Goal: Task Accomplishment & Management: Manage account settings

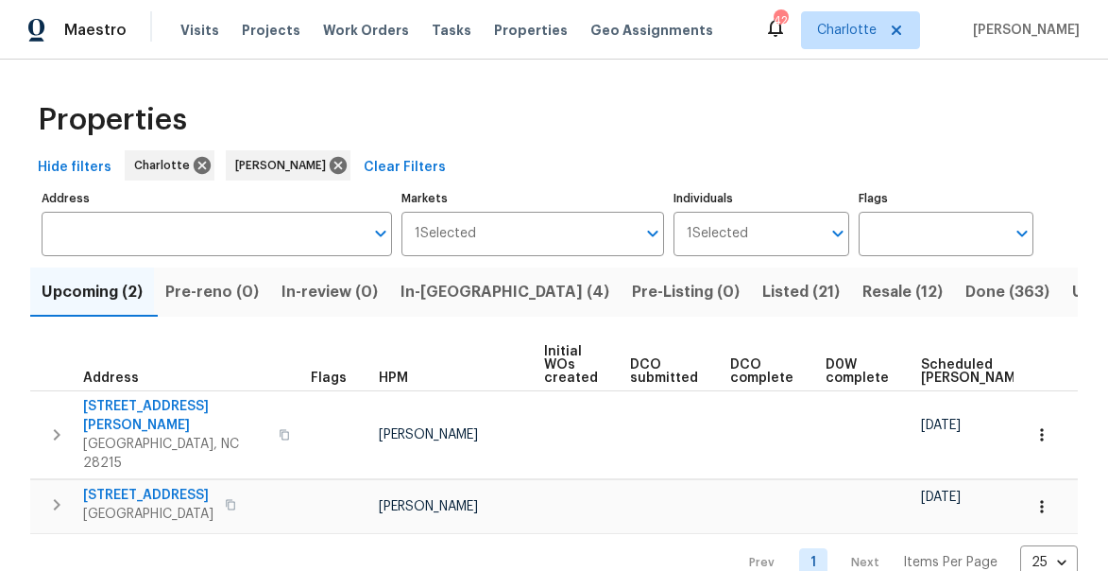
scroll to position [0, 153]
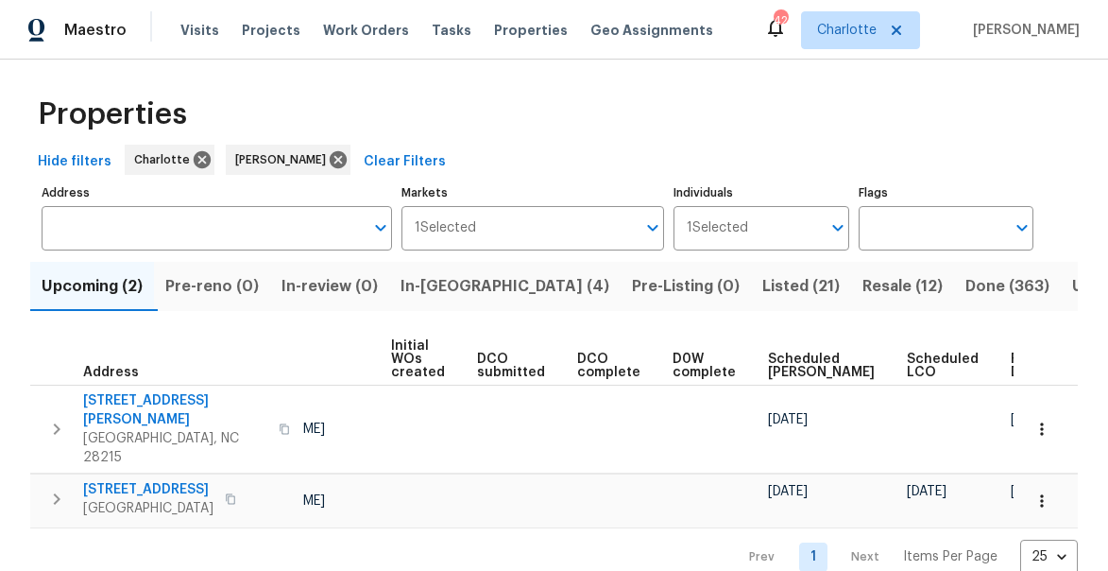
click at [452, 284] on span "In-reno (4)" at bounding box center [505, 286] width 209 height 26
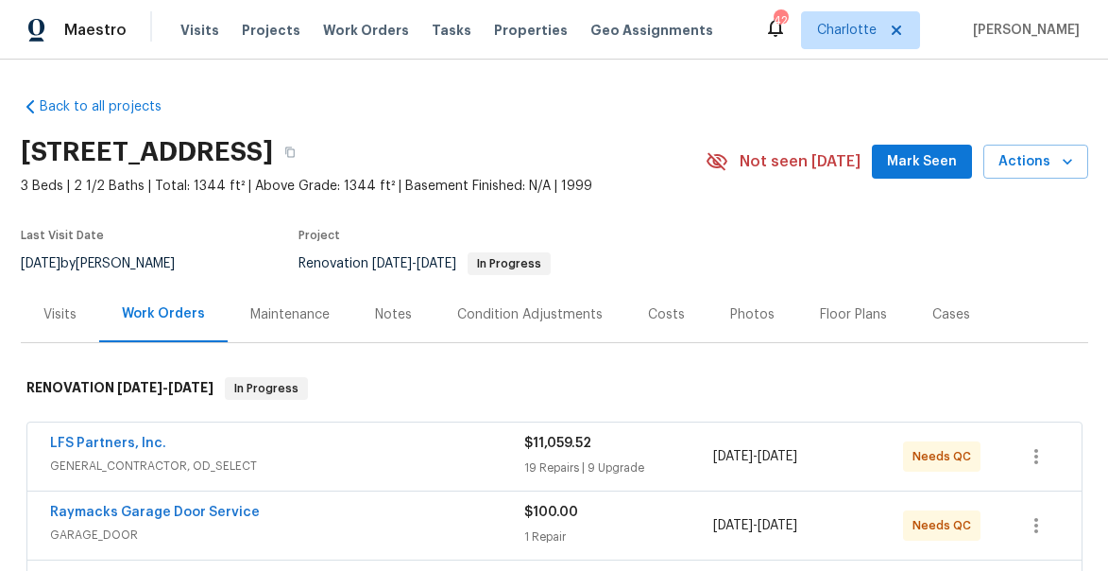
click at [928, 162] on span "Mark Seen" at bounding box center [922, 162] width 70 height 24
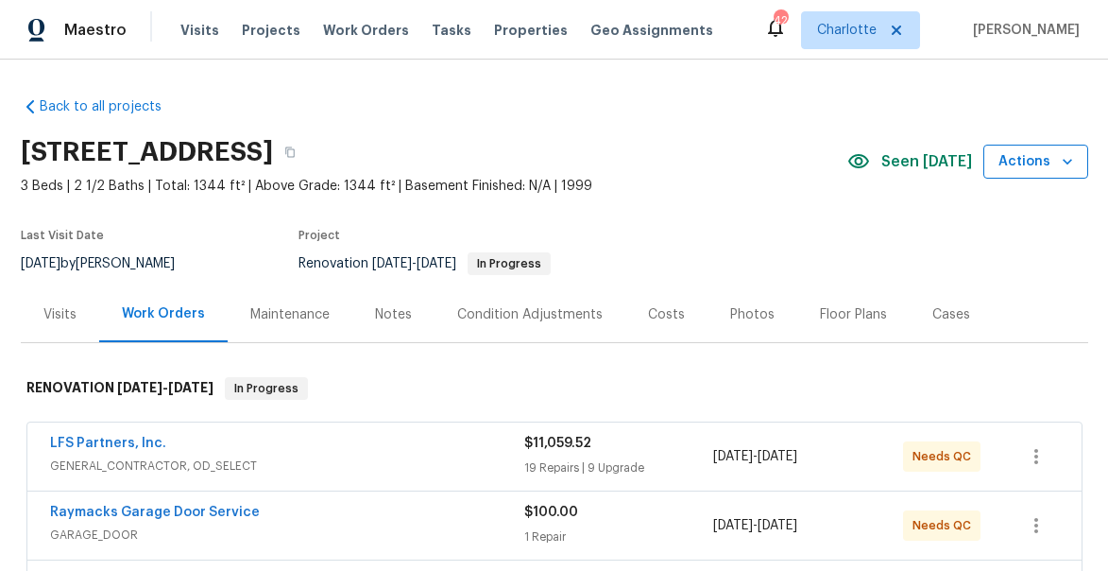
click at [1036, 153] on span "Actions" at bounding box center [1036, 162] width 75 height 24
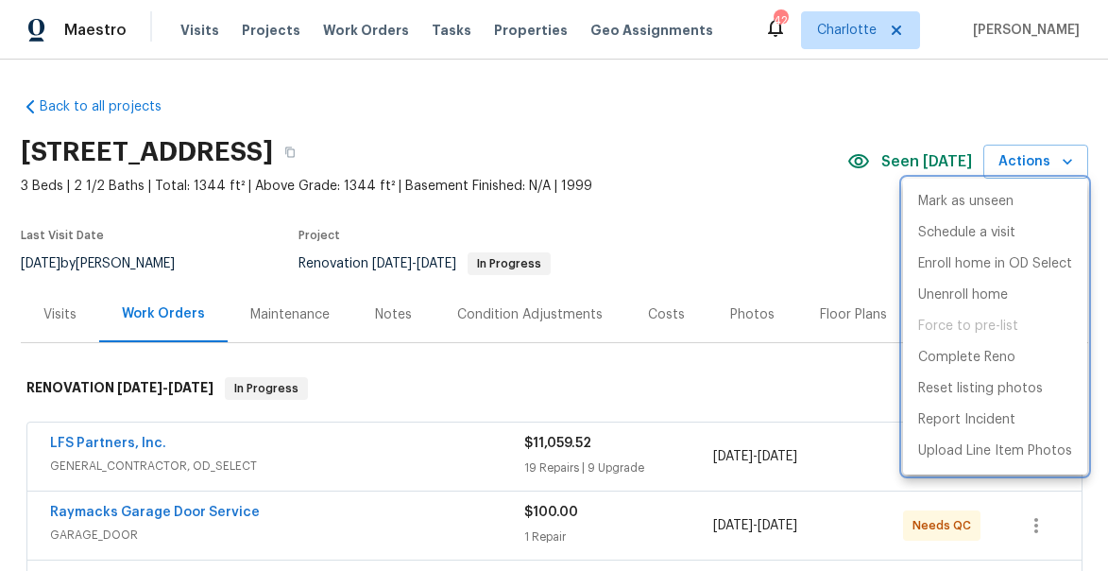
click at [794, 226] on div at bounding box center [554, 285] width 1108 height 571
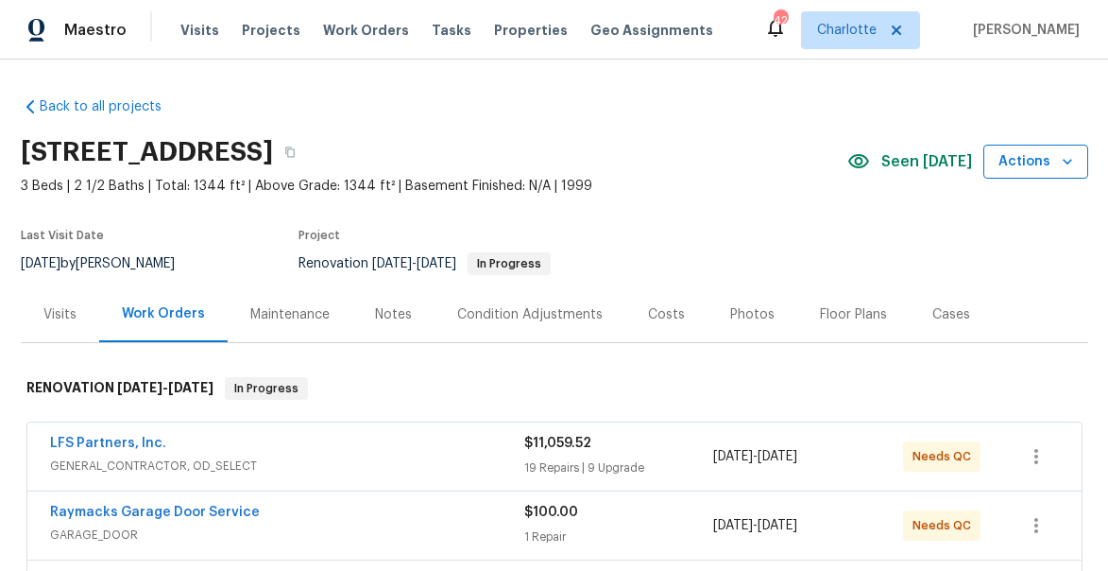
click at [1066, 168] on icon "button" at bounding box center [1067, 161] width 19 height 19
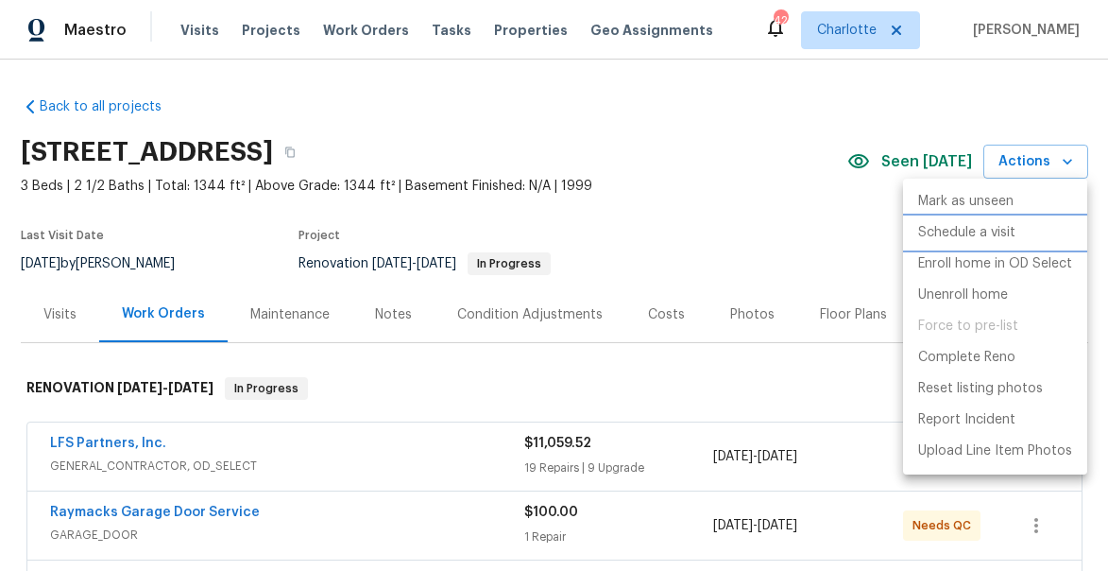
click at [964, 225] on p "Schedule a visit" at bounding box center [966, 233] width 97 height 20
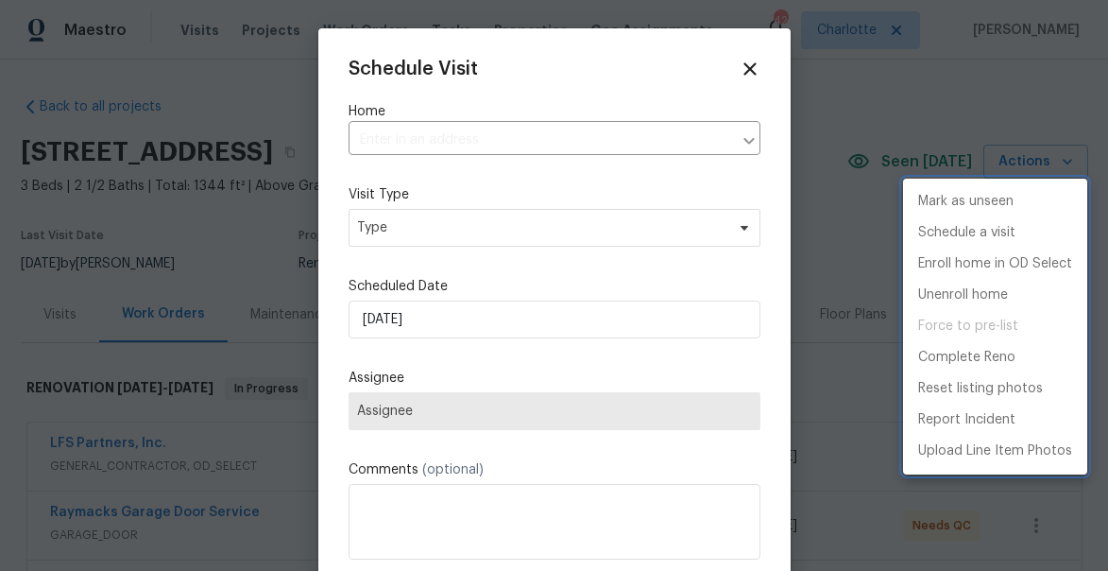
type input "2824 Fairstone Ave, Charlotte, NC 28269"
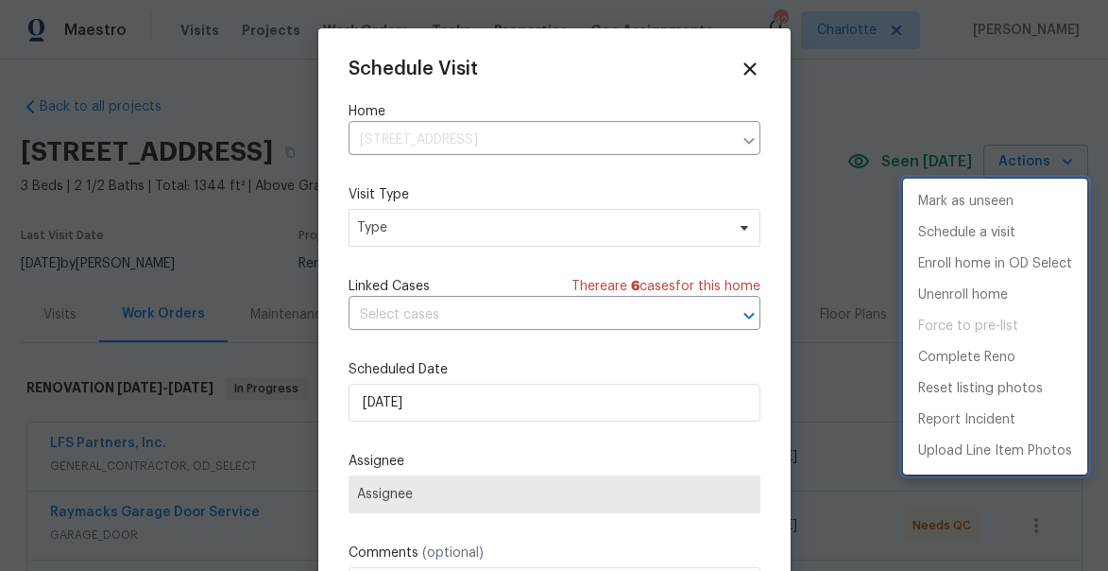
click at [375, 222] on div at bounding box center [554, 285] width 1108 height 571
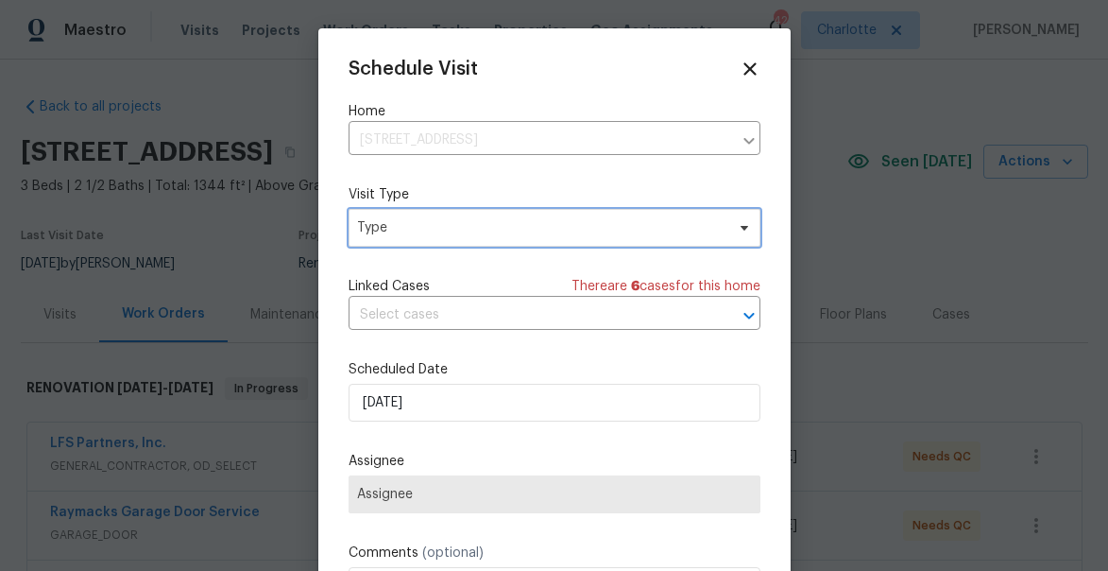
click at [375, 232] on span "Type" at bounding box center [541, 227] width 368 height 19
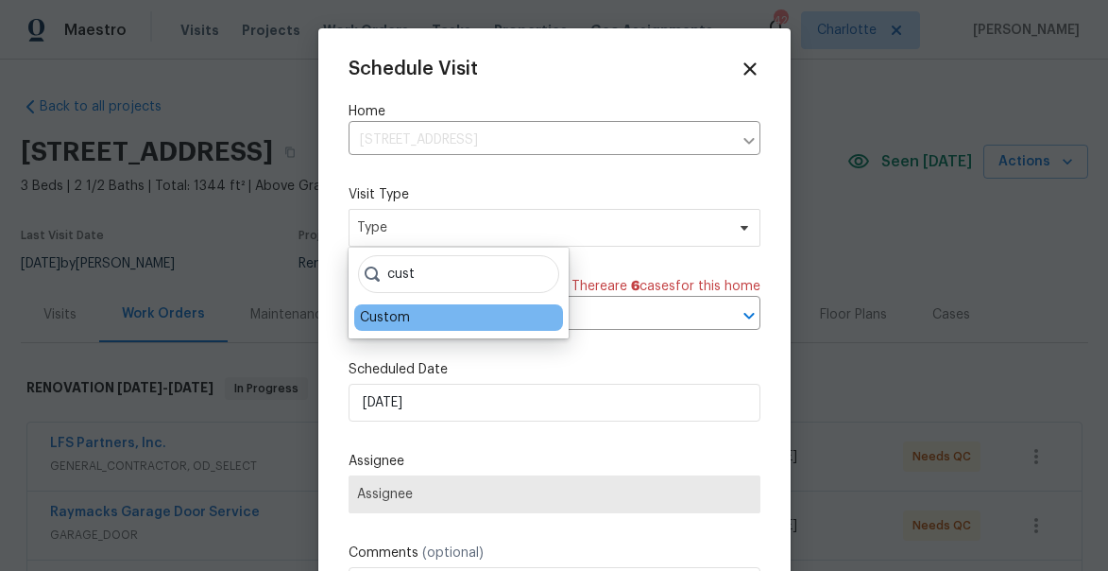
type input "cust"
click at [404, 310] on div "Custom" at bounding box center [385, 317] width 50 height 19
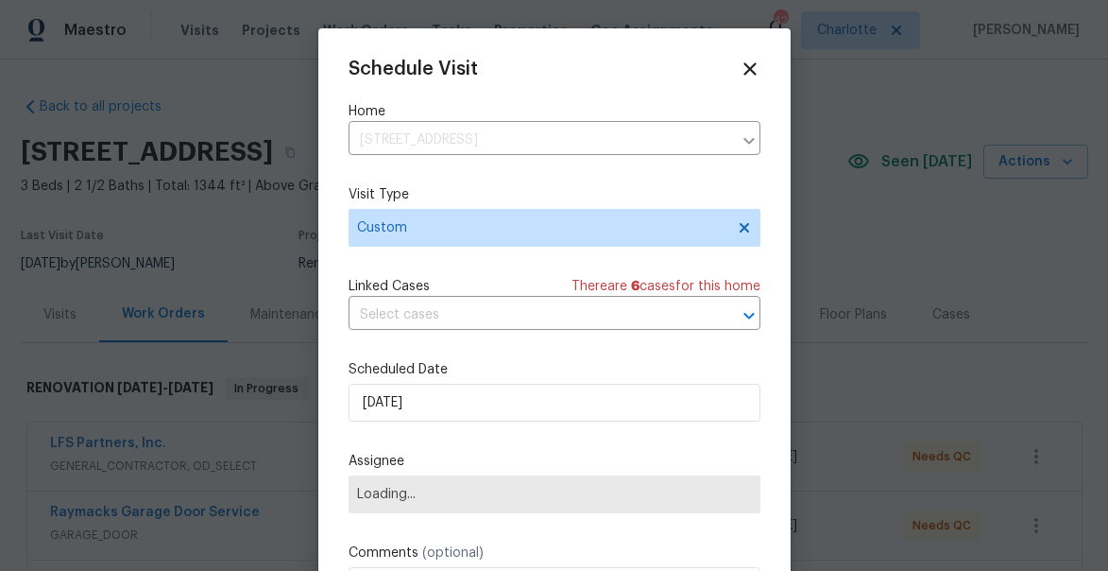
click at [529, 262] on div "Schedule Visit Home 2824 Fairstone Ave, Charlotte, NC 28269 ​ Visit Type Custom…" at bounding box center [555, 376] width 412 height 634
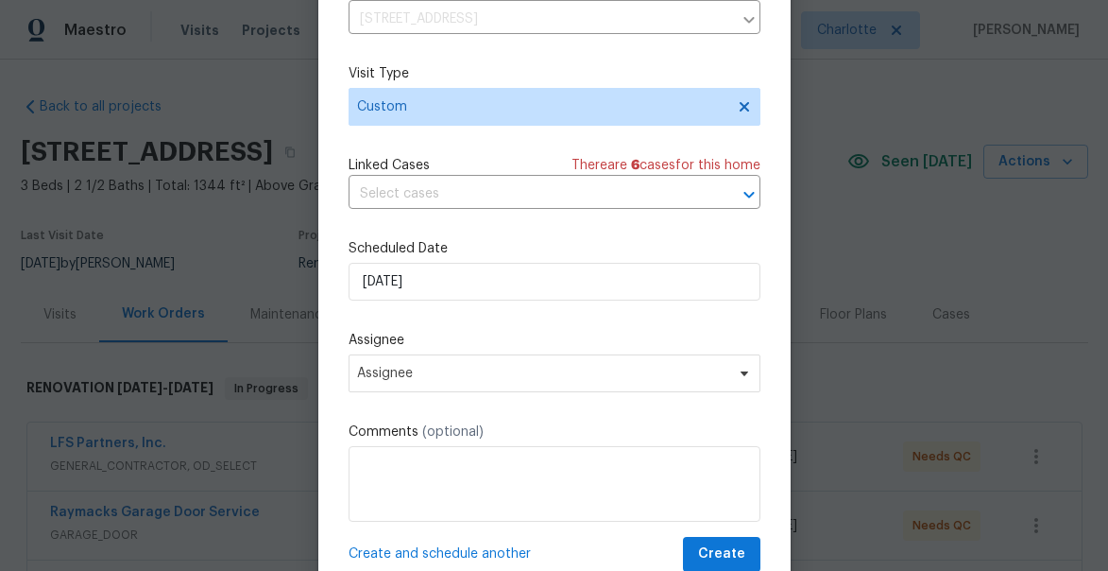
scroll to position [147, 0]
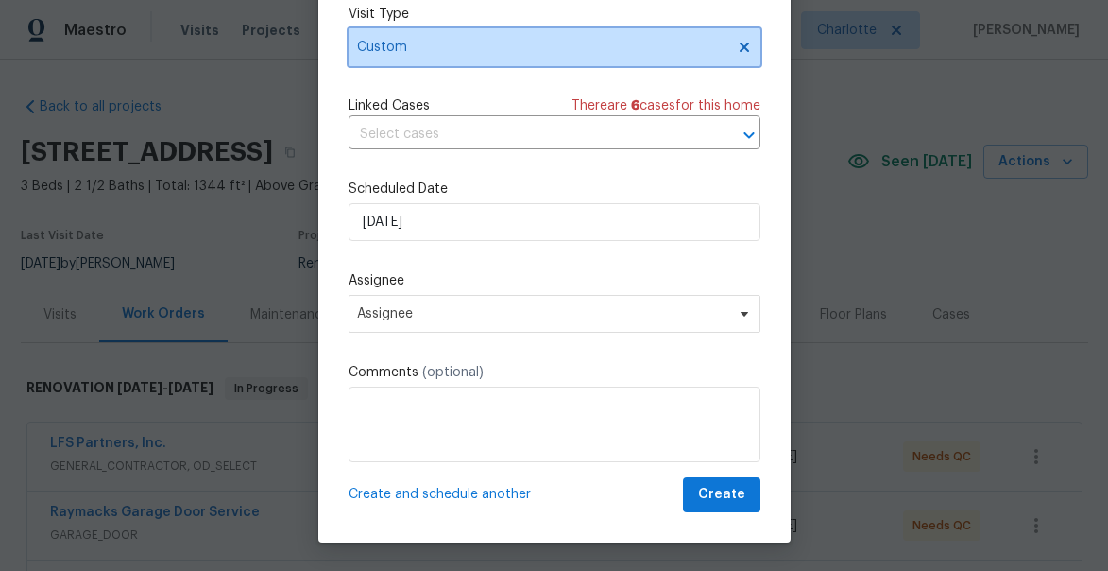
click at [443, 49] on span "Custom" at bounding box center [541, 47] width 368 height 19
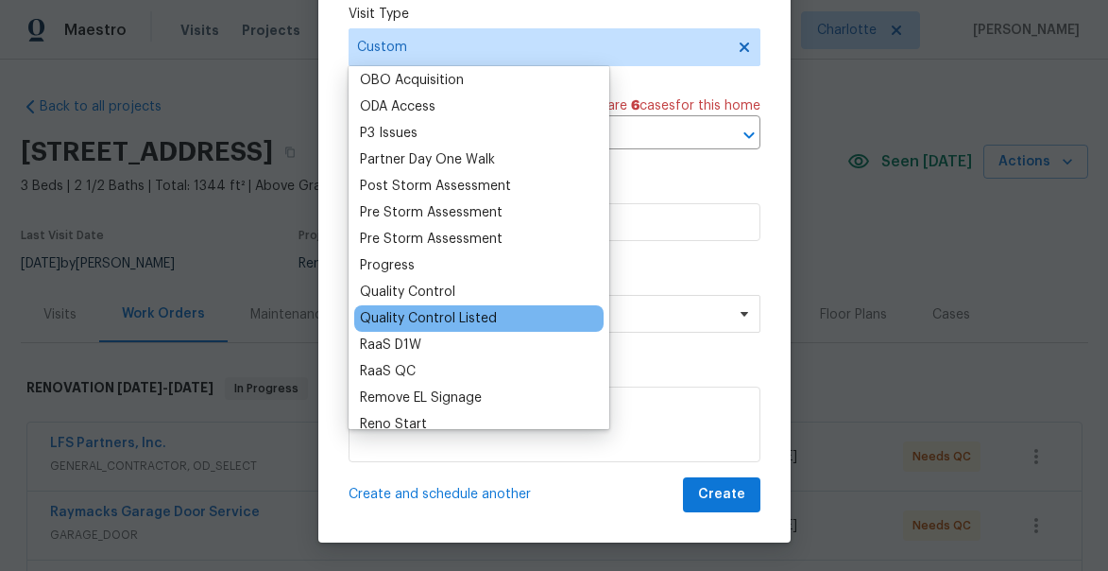
scroll to position [1088, 0]
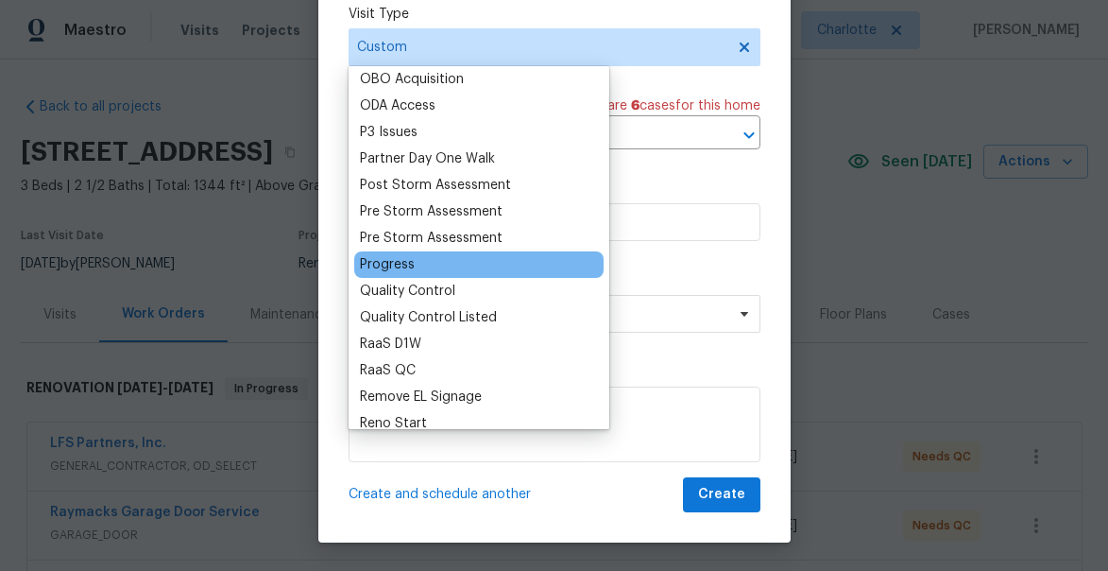
click at [390, 265] on div "Progress" at bounding box center [387, 264] width 55 height 19
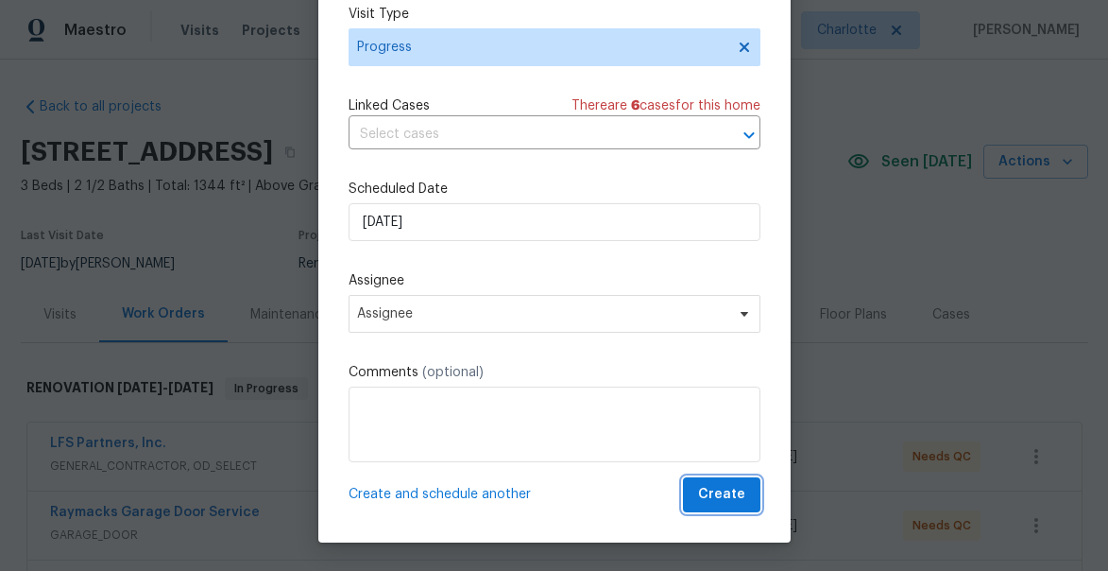
click at [739, 508] on button "Create" at bounding box center [721, 494] width 77 height 35
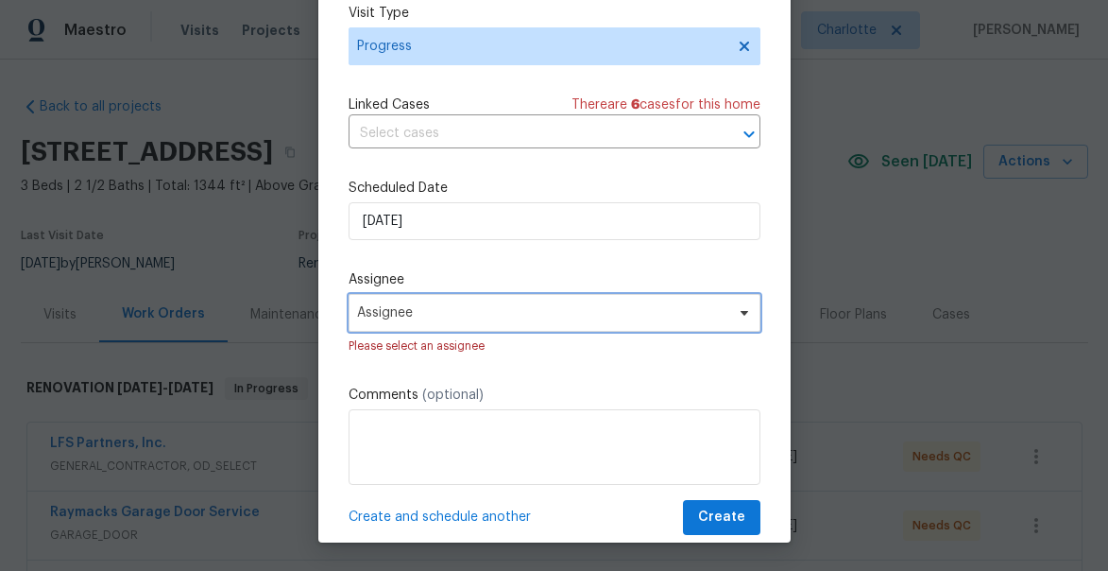
click at [523, 310] on span "Assignee" at bounding box center [542, 312] width 370 height 15
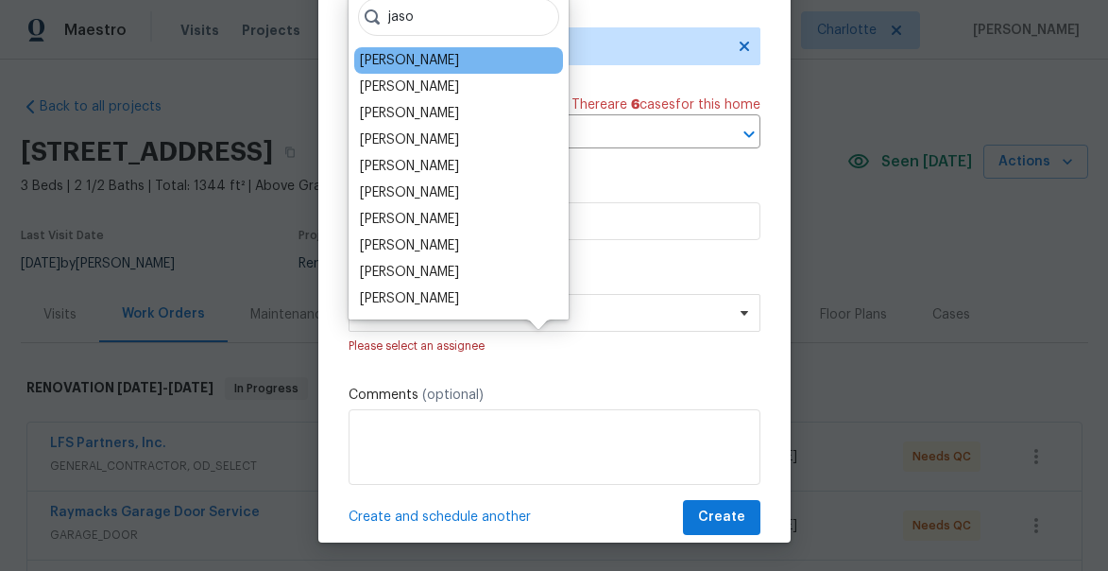
type input "jaso"
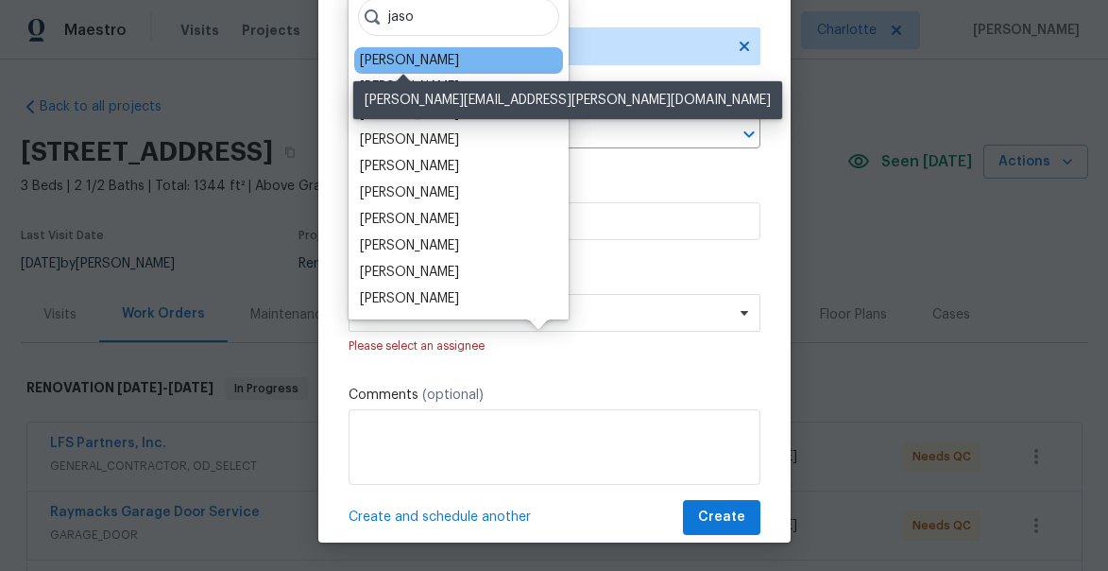
click at [428, 62] on div "[PERSON_NAME]" at bounding box center [409, 60] width 99 height 19
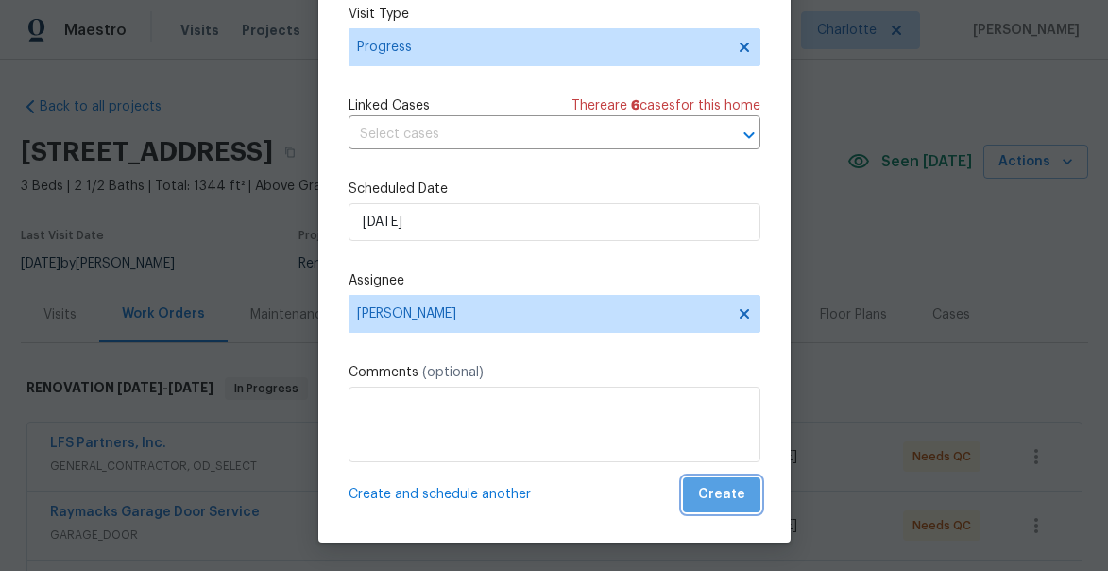
click at [731, 487] on span "Create" at bounding box center [721, 495] width 47 height 24
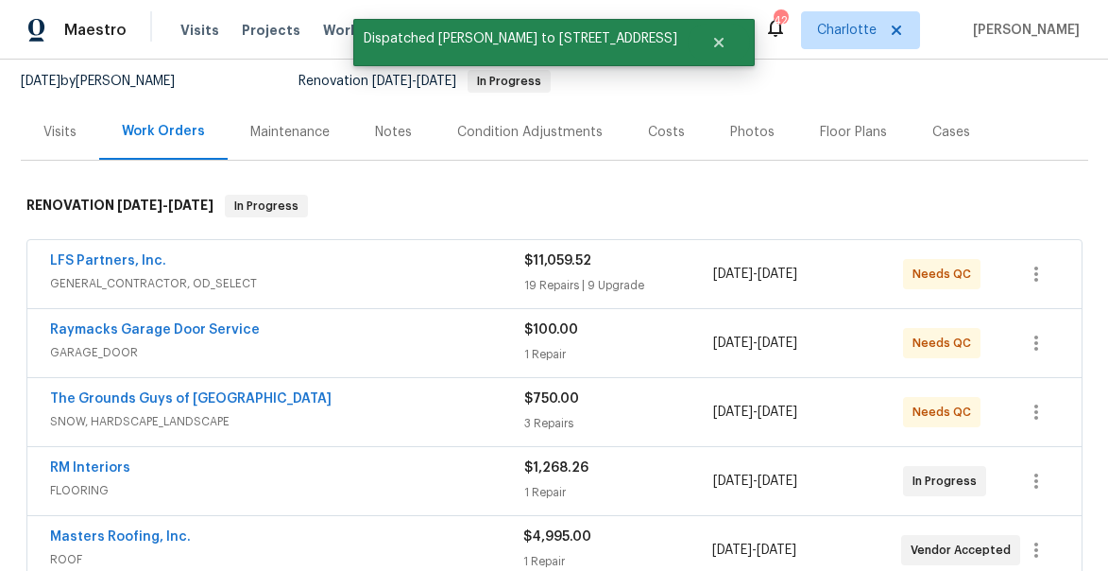
scroll to position [186, 0]
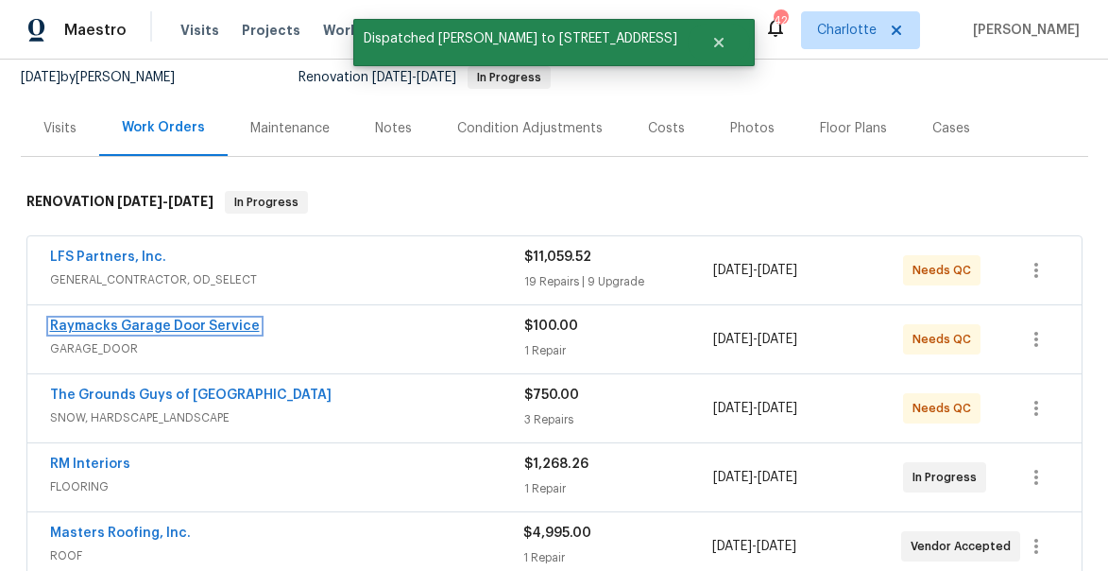
click at [93, 320] on link "Raymacks Garage Door Service" at bounding box center [155, 325] width 210 height 13
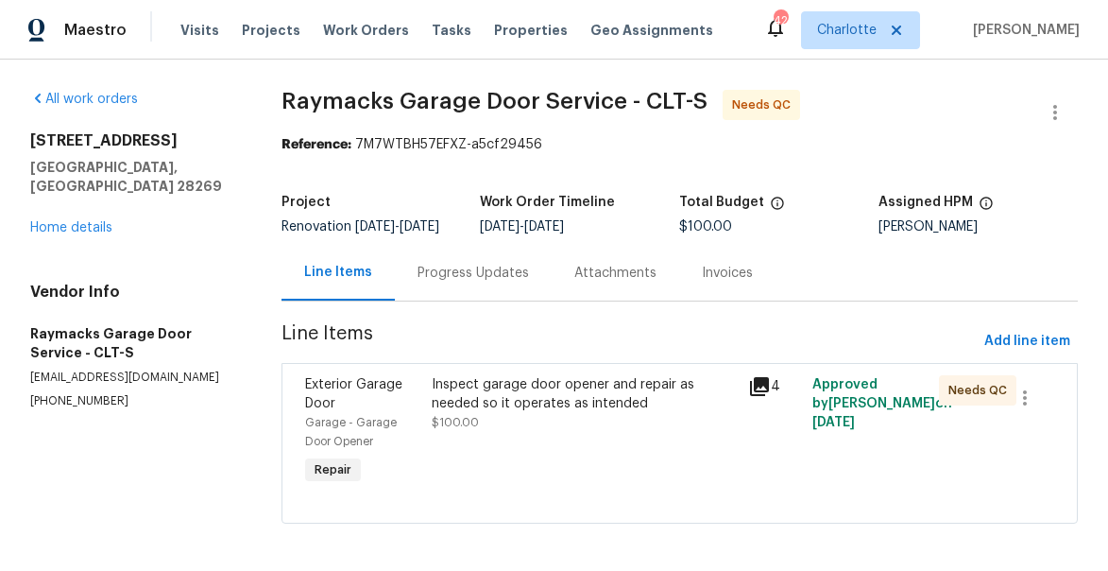
click at [486, 432] on div "Inspect garage door opener and repair as needed so it operates as intended $100…" at bounding box center [585, 403] width 306 height 57
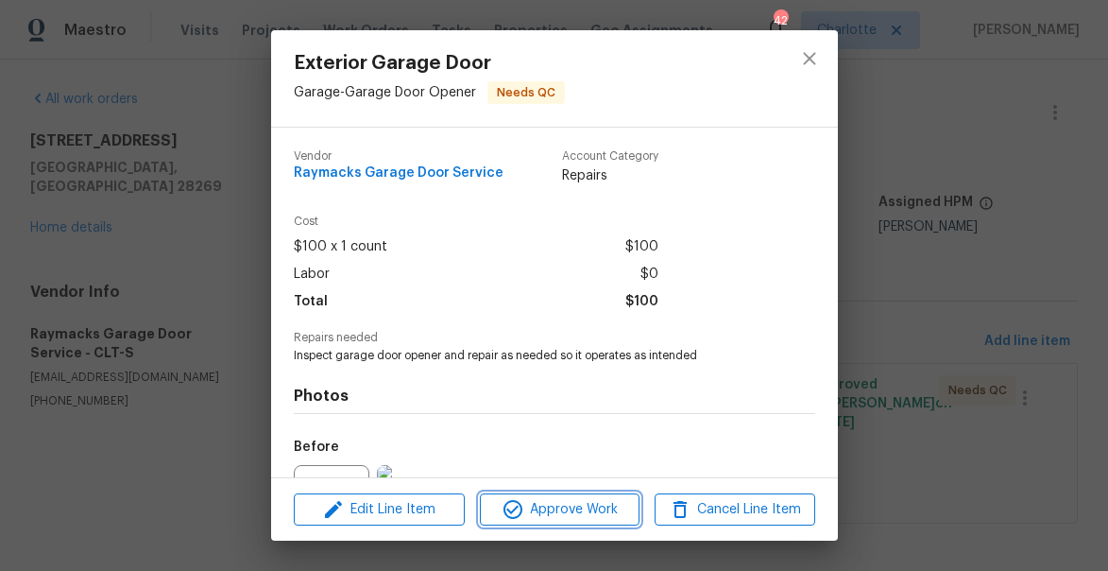
click at [558, 494] on button "Approve Work" at bounding box center [560, 509] width 160 height 33
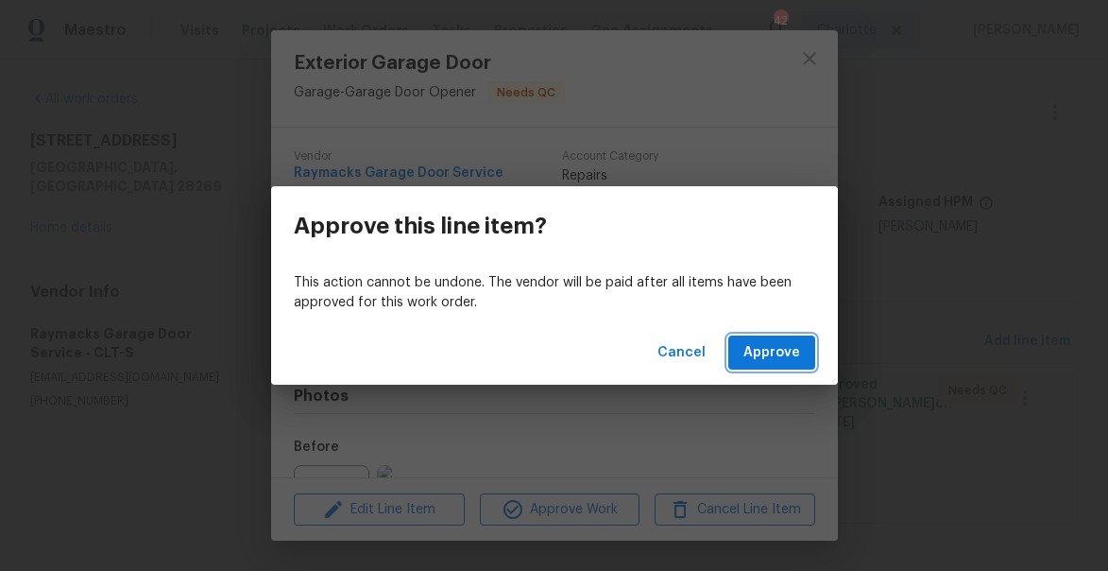
click at [775, 352] on span "Approve" at bounding box center [772, 353] width 57 height 24
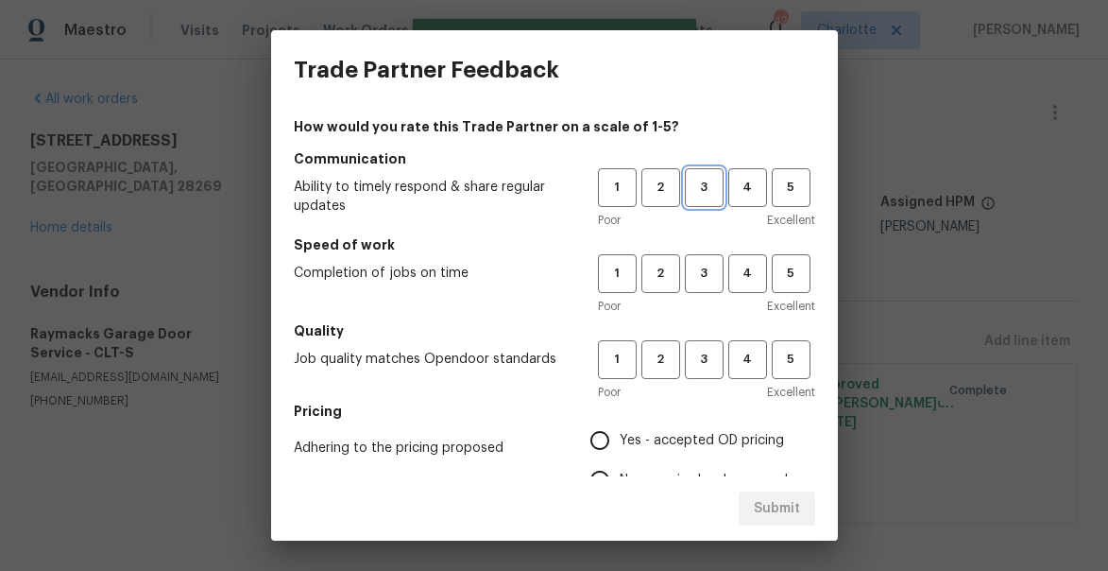
click at [699, 186] on span "3" at bounding box center [704, 188] width 35 height 22
click at [698, 271] on span "3" at bounding box center [704, 274] width 35 height 22
click at [704, 376] on button "3" at bounding box center [704, 359] width 39 height 39
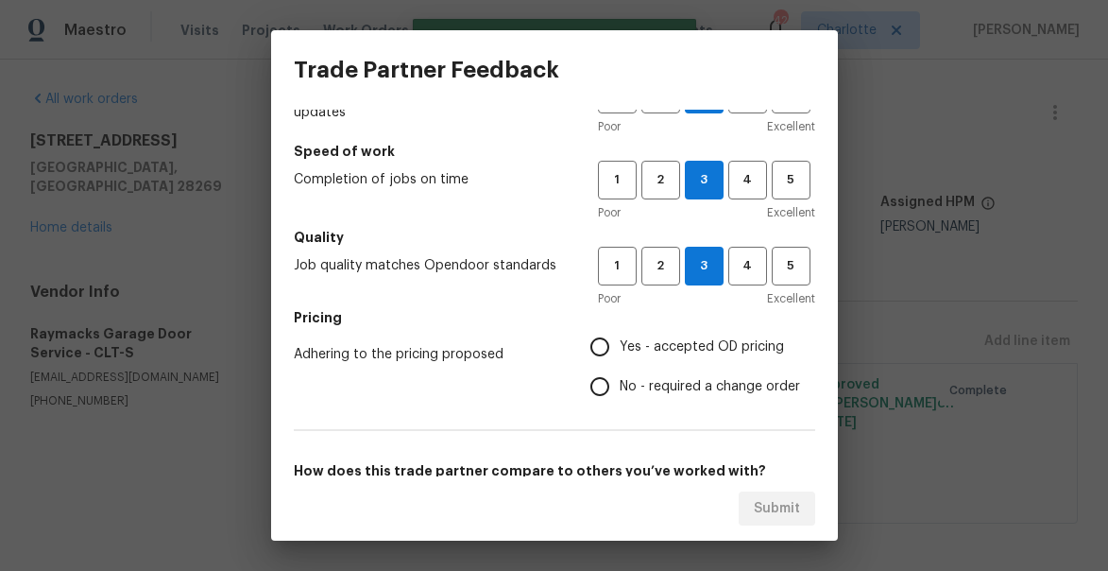
click at [617, 353] on input "Yes - accepted OD pricing" at bounding box center [600, 347] width 40 height 40
radio input "true"
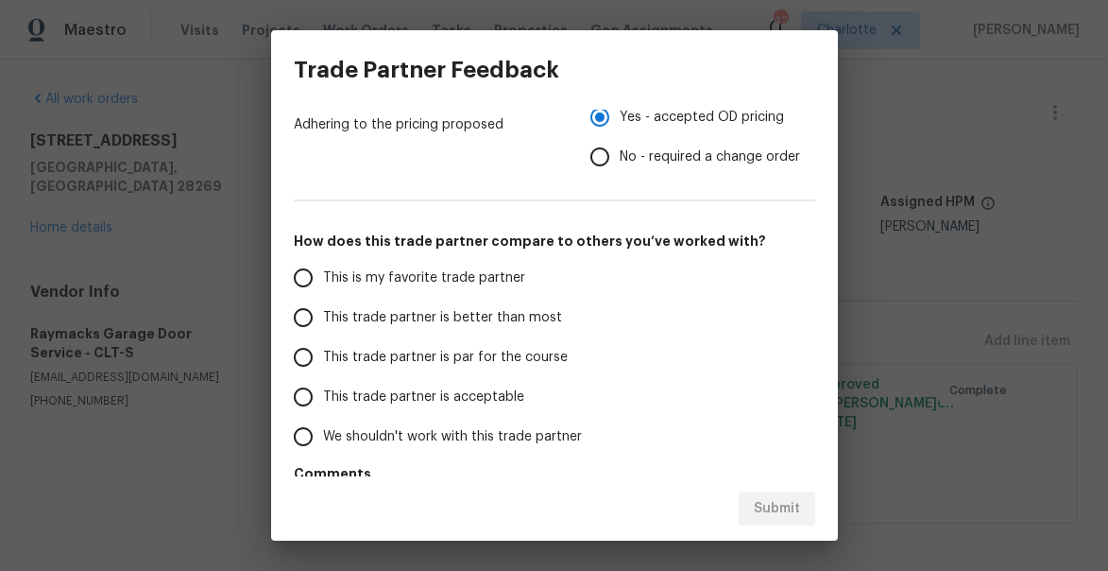
click at [437, 315] on span "This trade partner is better than most" at bounding box center [442, 318] width 239 height 20
click at [323, 315] on input "This trade partner is better than most" at bounding box center [303, 318] width 40 height 40
click at [793, 509] on span "Submit" at bounding box center [777, 509] width 46 height 24
radio input "true"
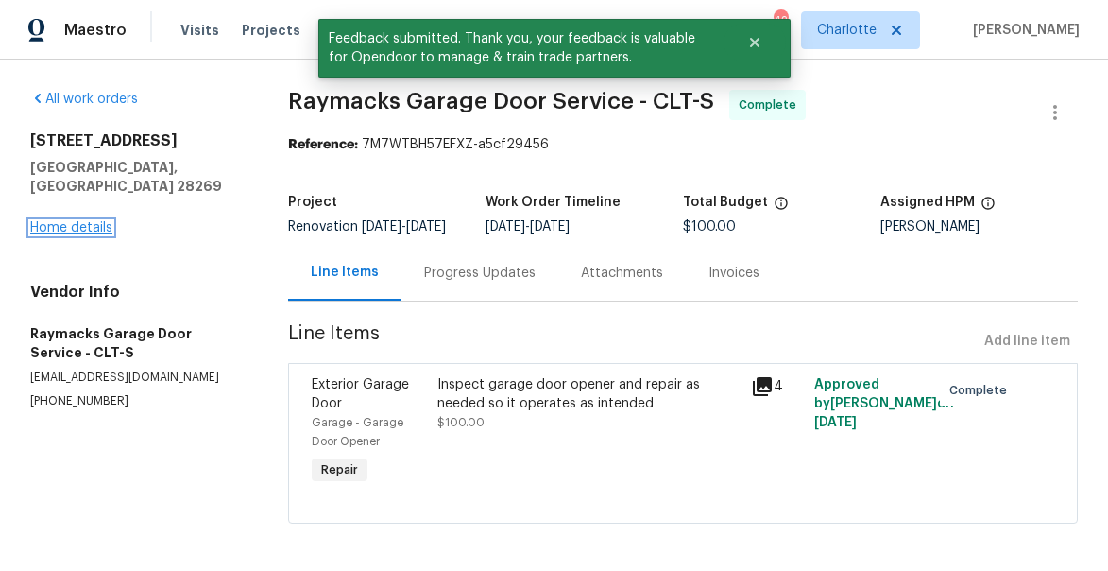
click at [68, 221] on link "Home details" at bounding box center [71, 227] width 82 height 13
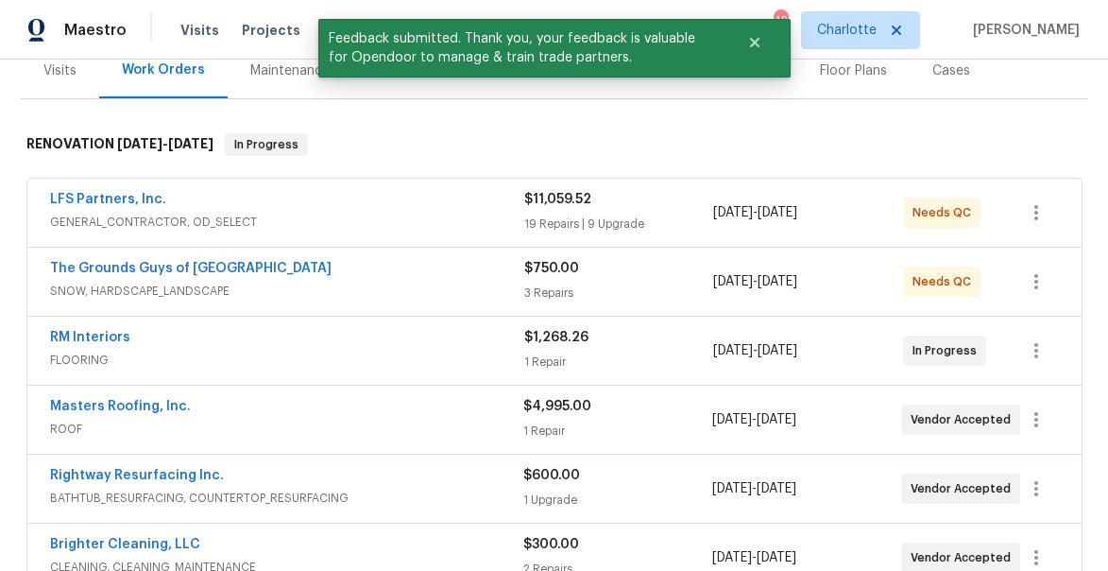
scroll to position [248, 0]
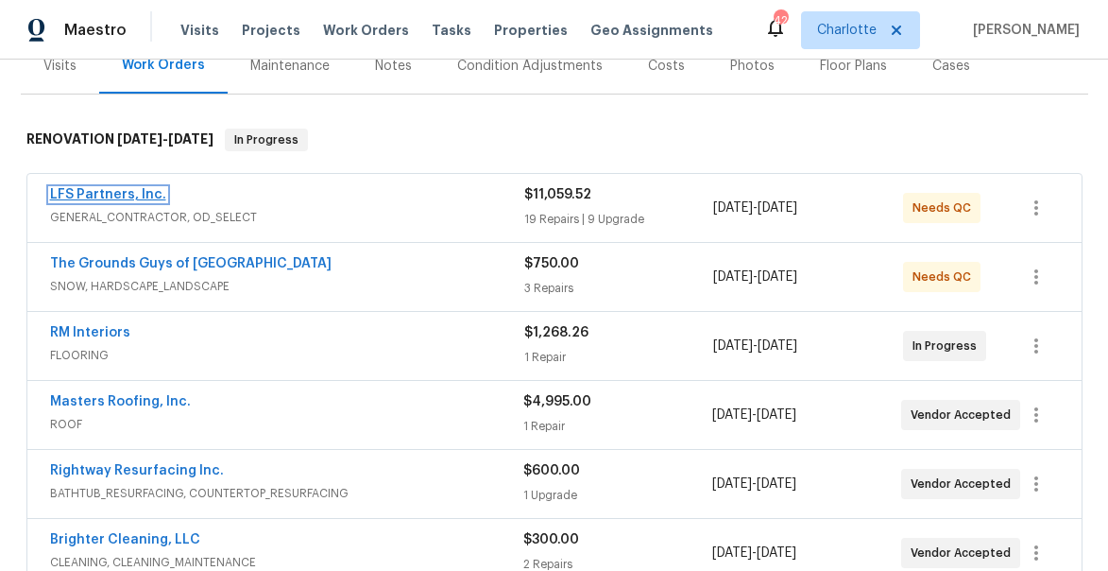
click at [94, 200] on link "LFS Partners, Inc." at bounding box center [108, 194] width 116 height 13
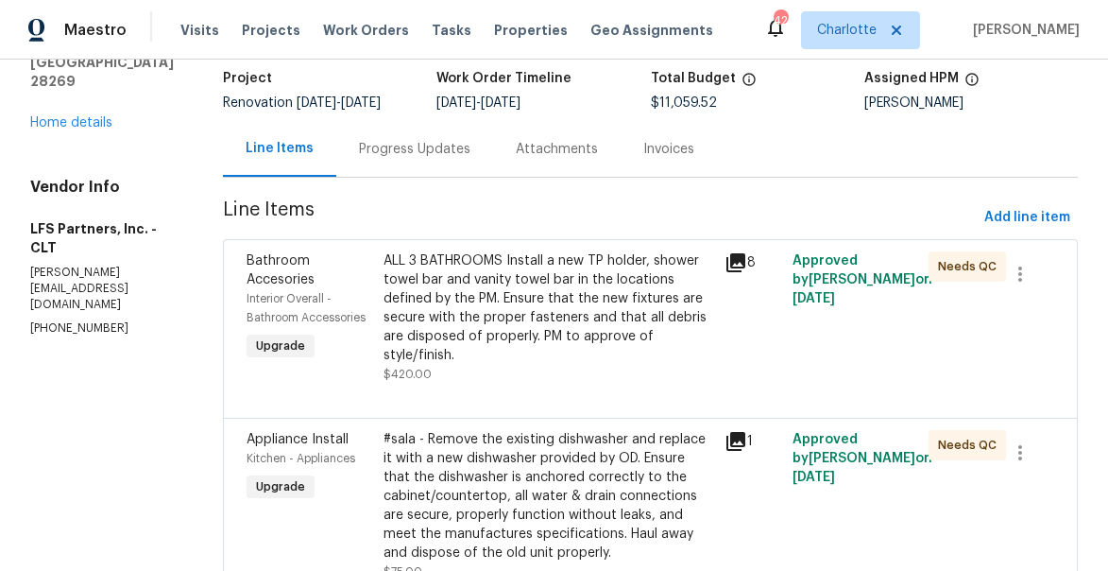
scroll to position [146, 0]
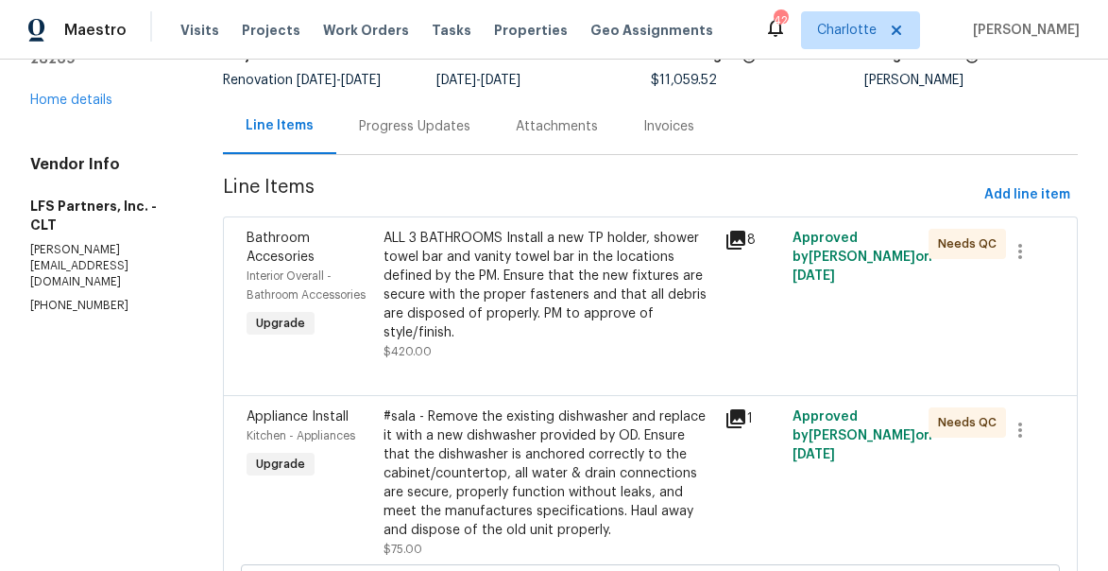
click at [488, 274] on div "ALL 3 BATHROOMS Install a new TP holder, shower towel bar and vanity towel bar …" at bounding box center [549, 285] width 330 height 113
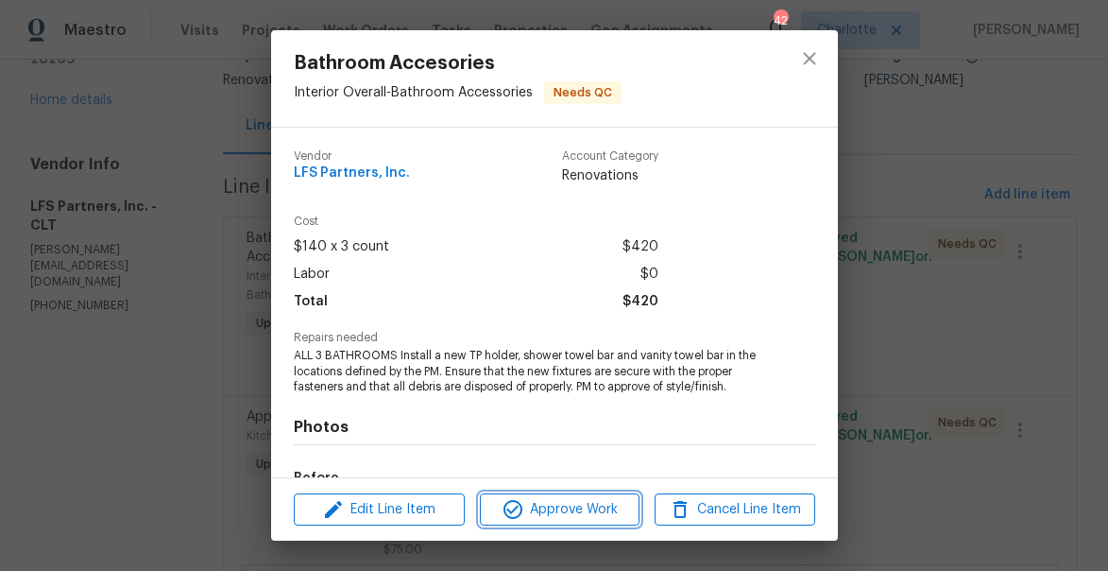
click at [552, 498] on span "Approve Work" at bounding box center [560, 510] width 148 height 24
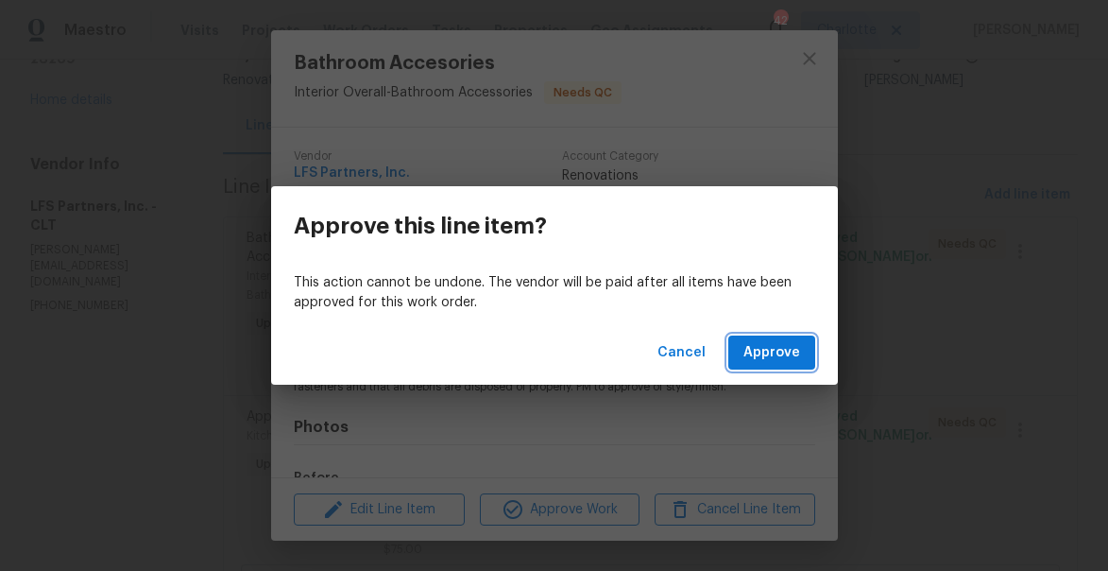
click at [755, 356] on span "Approve" at bounding box center [772, 353] width 57 height 24
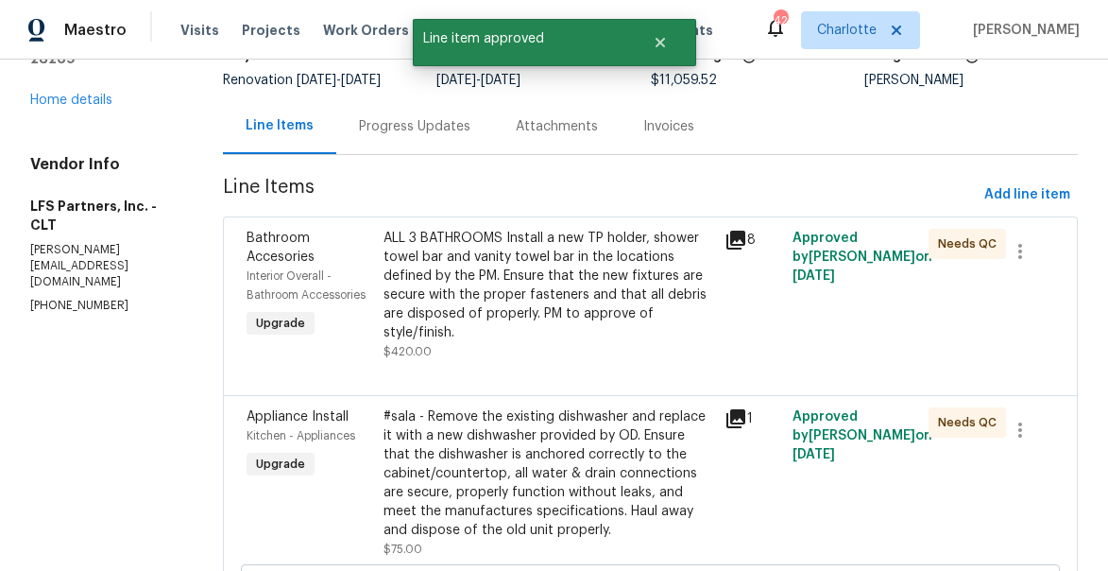
scroll to position [0, 0]
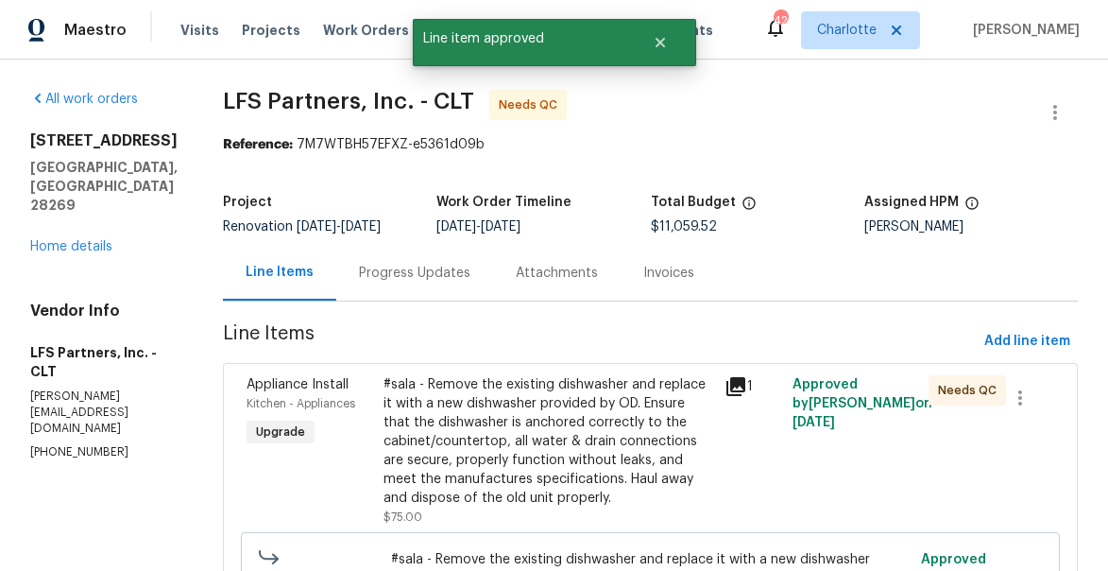
click at [725, 389] on icon at bounding box center [736, 386] width 23 height 23
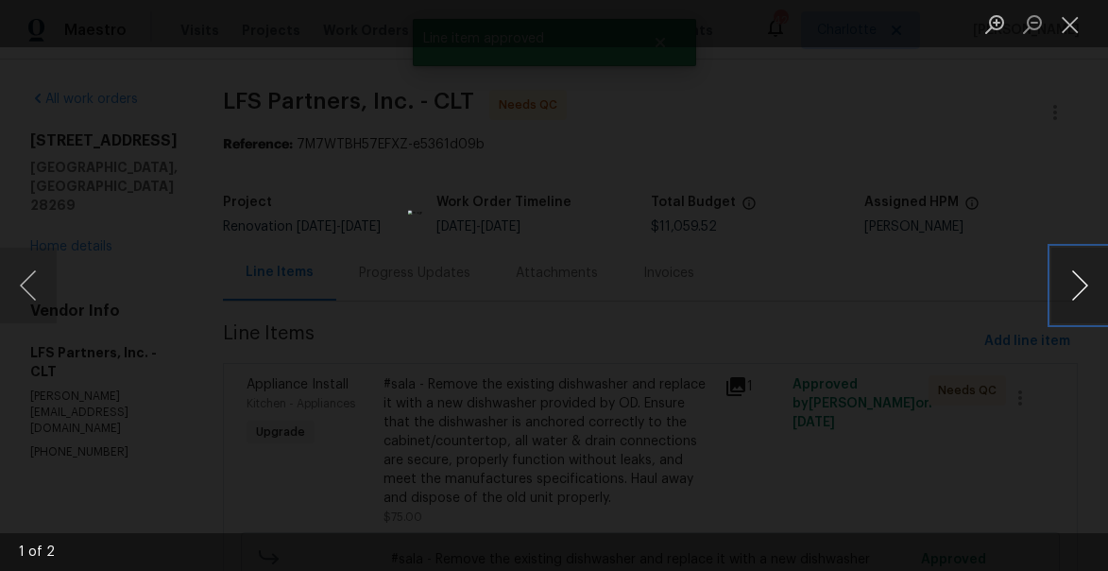
click at [1079, 276] on button "Next image" at bounding box center [1080, 286] width 57 height 76
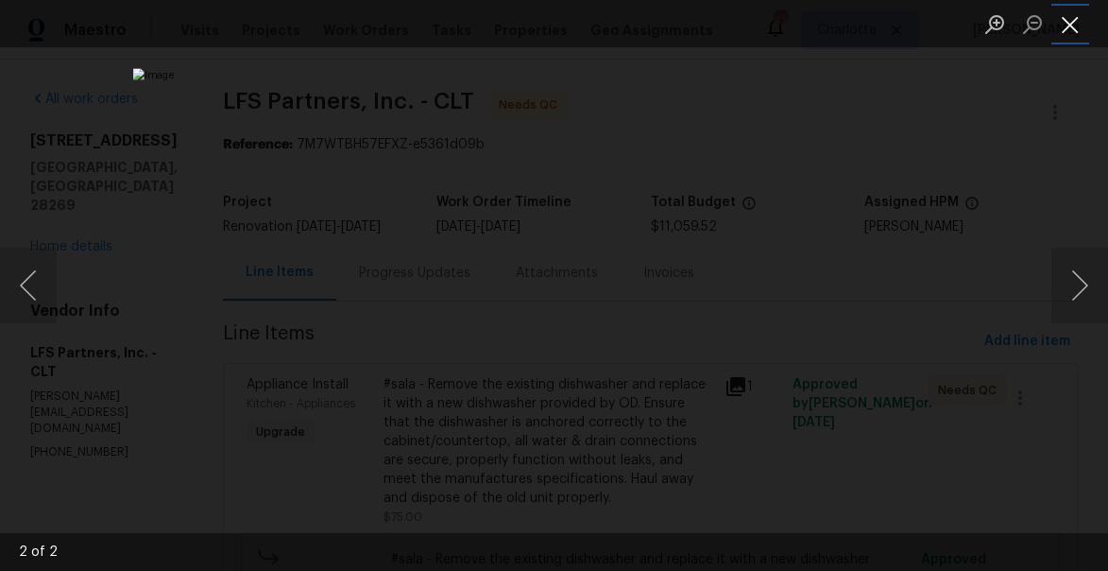
click at [1069, 30] on button "Close lightbox" at bounding box center [1071, 24] width 38 height 33
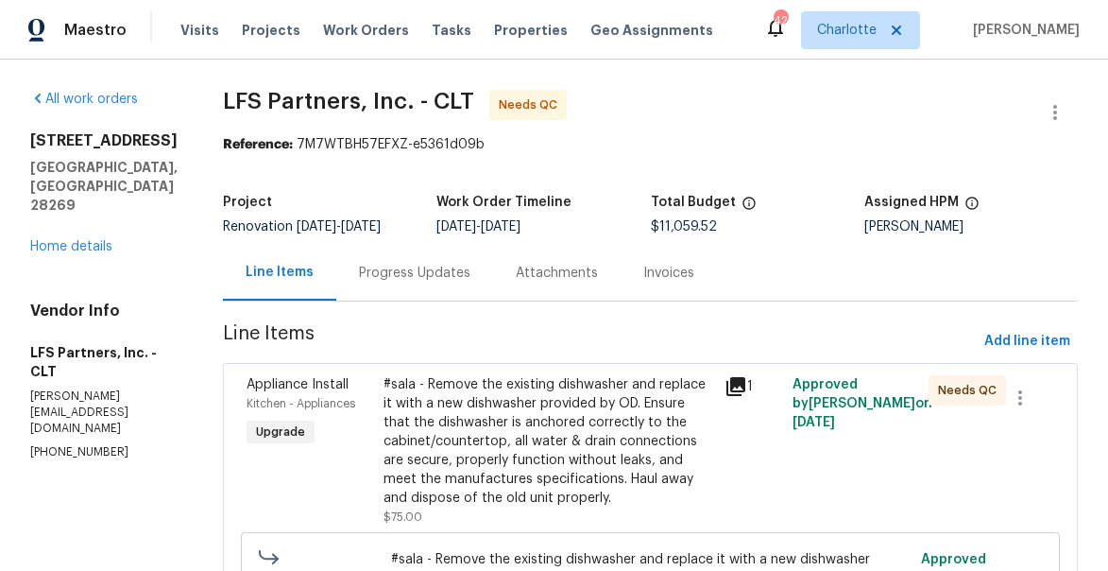
click at [576, 409] on div "#sala - Remove the existing dishwasher and replace it with a new dishwasher pro…" at bounding box center [549, 441] width 330 height 132
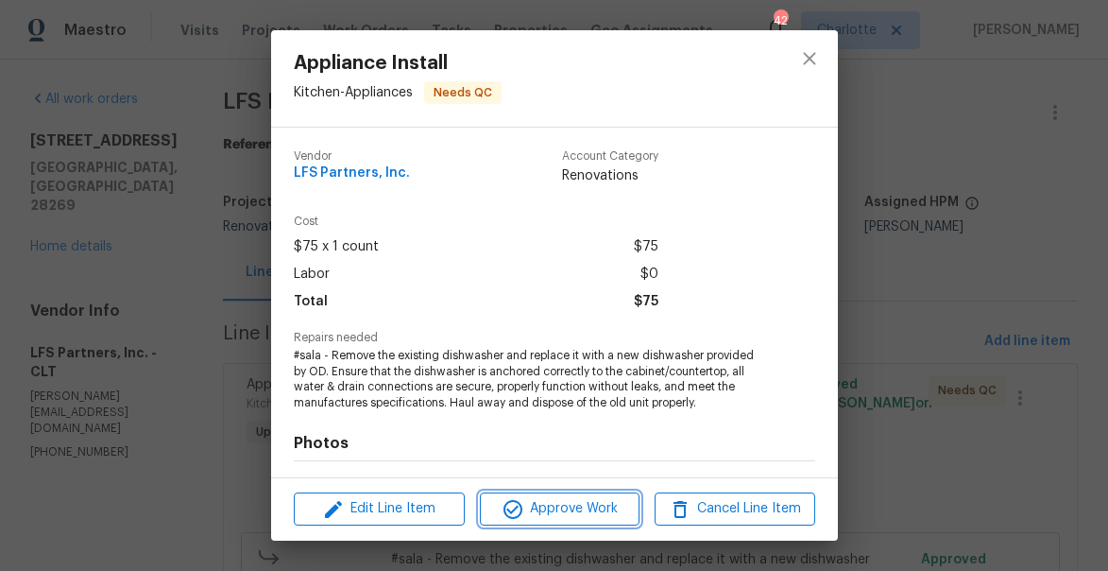
click at [596, 522] on button "Approve Work" at bounding box center [560, 508] width 160 height 33
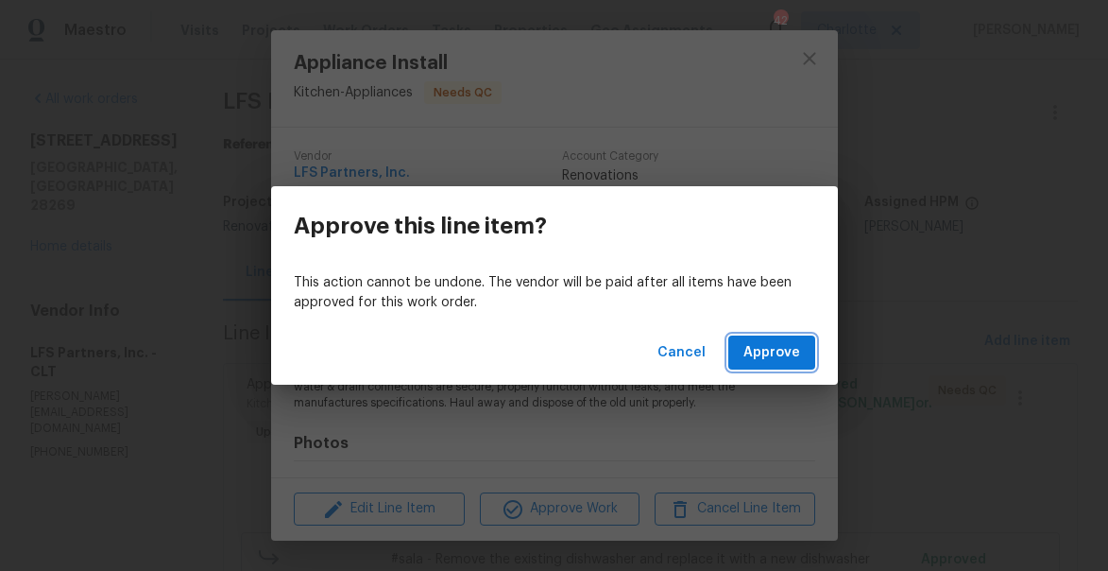
click at [772, 351] on span "Approve" at bounding box center [772, 353] width 57 height 24
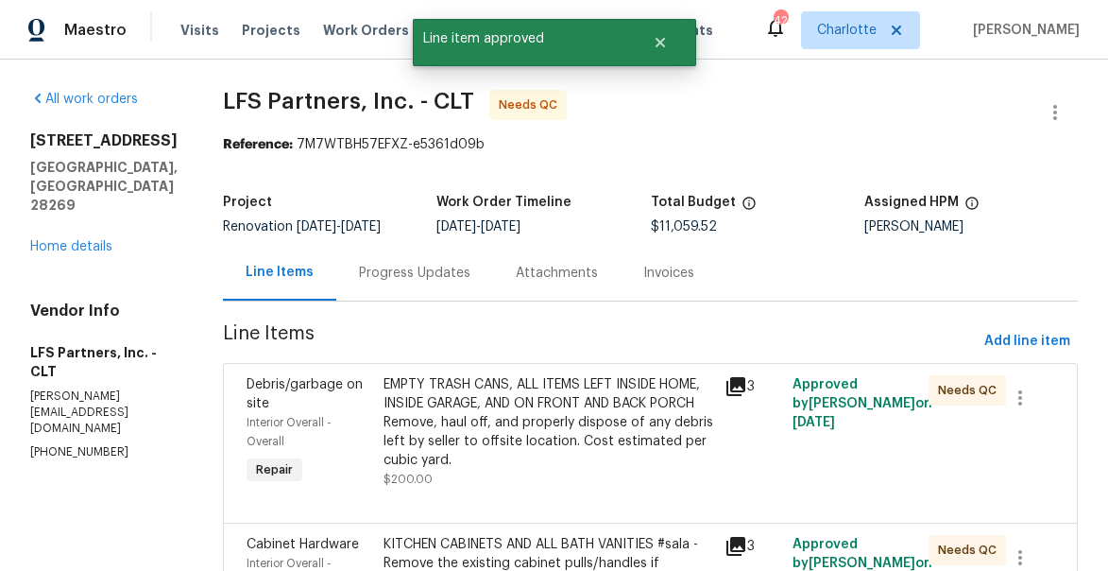
click at [735, 384] on icon at bounding box center [736, 386] width 19 height 19
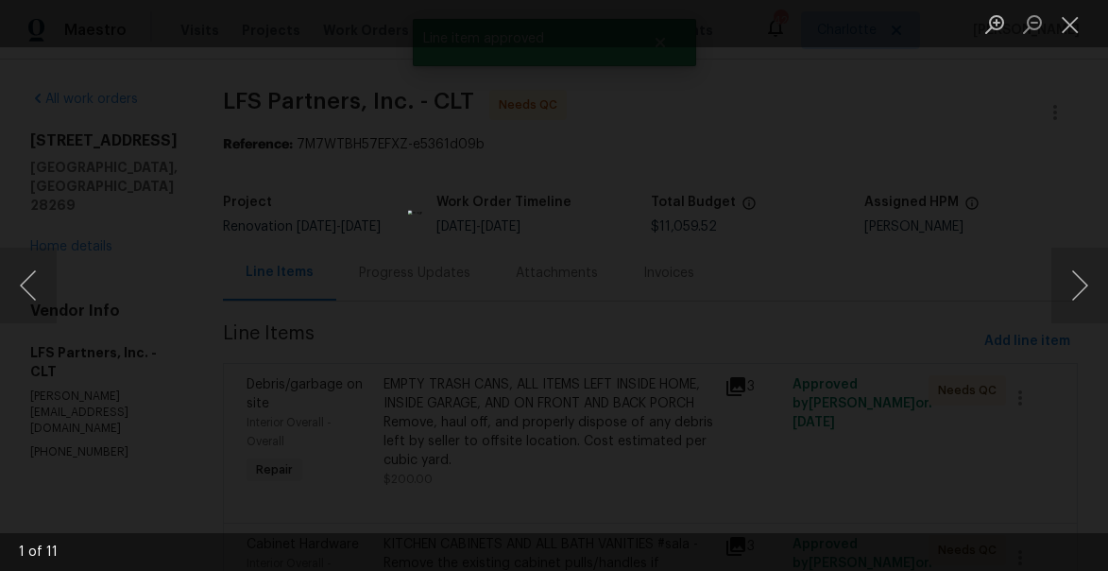
click at [1032, 273] on div "Lightbox" at bounding box center [554, 285] width 1108 height 571
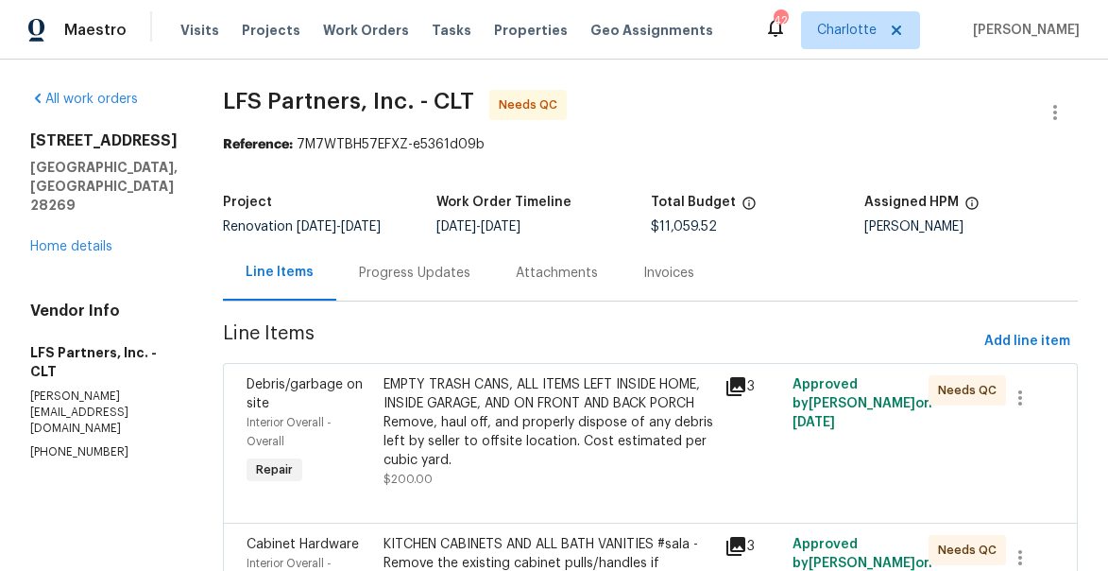
click at [1032, 273] on div "Line Items Progress Updates Attachments Invoices" at bounding box center [650, 273] width 855 height 57
click at [733, 383] on icon at bounding box center [736, 386] width 19 height 19
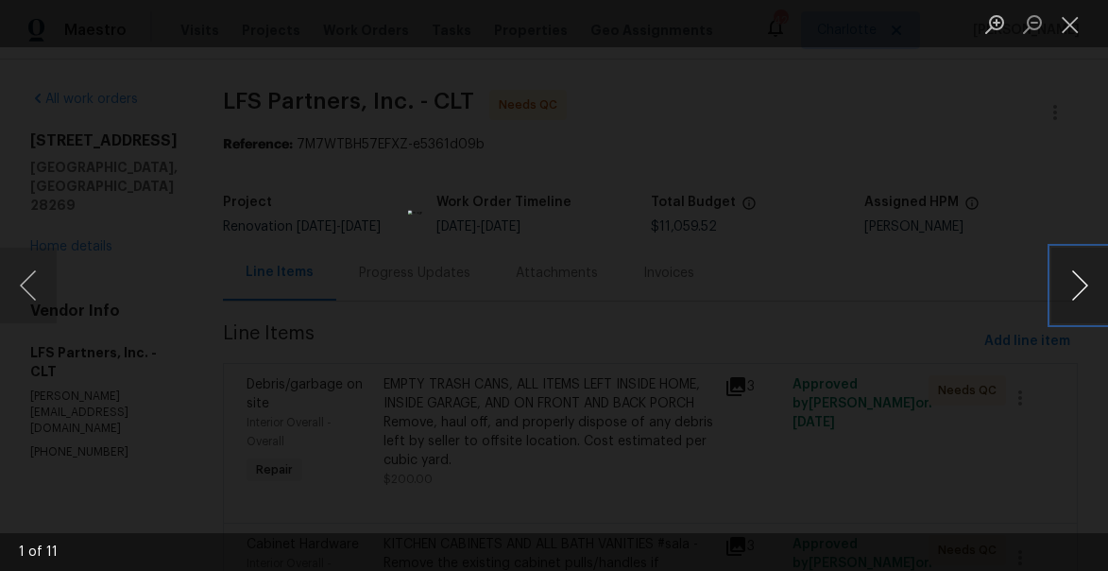
click at [1075, 284] on button "Next image" at bounding box center [1080, 286] width 57 height 76
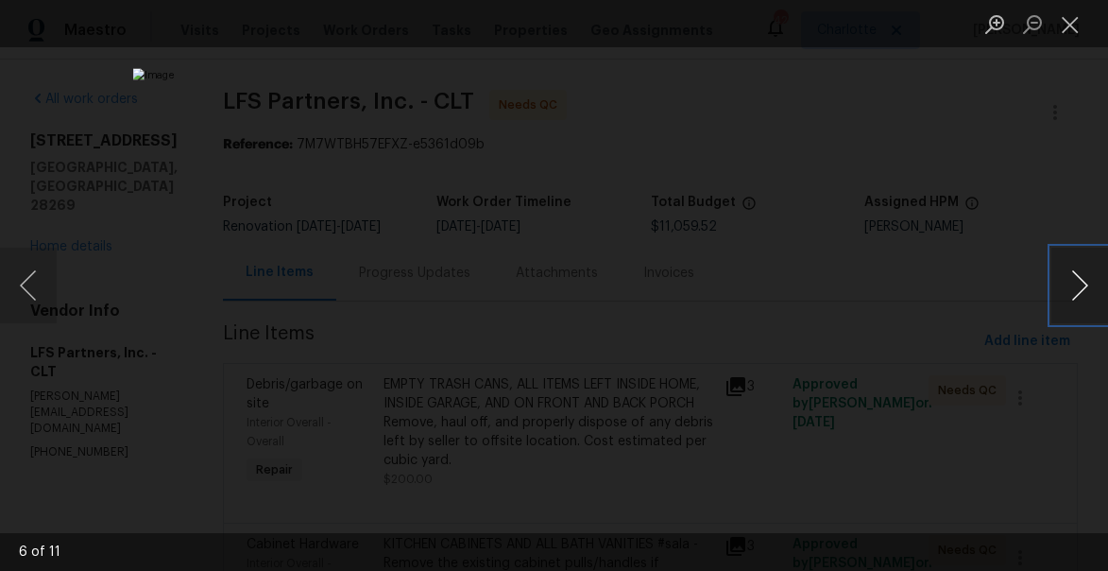
click at [1075, 284] on button "Next image" at bounding box center [1080, 286] width 57 height 76
click at [1075, 25] on button "Close lightbox" at bounding box center [1071, 24] width 38 height 33
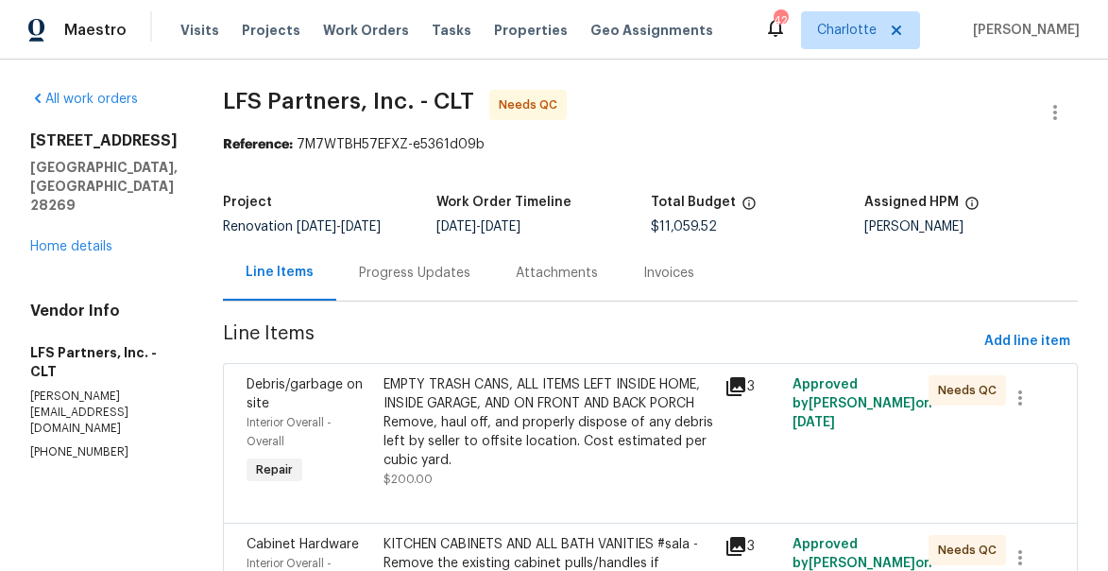
click at [384, 420] on div "EMPTY TRASH CANS, ALL ITEMS LEFT INSIDE HOME, INSIDE GARAGE, AND ON FRONT AND B…" at bounding box center [549, 422] width 330 height 94
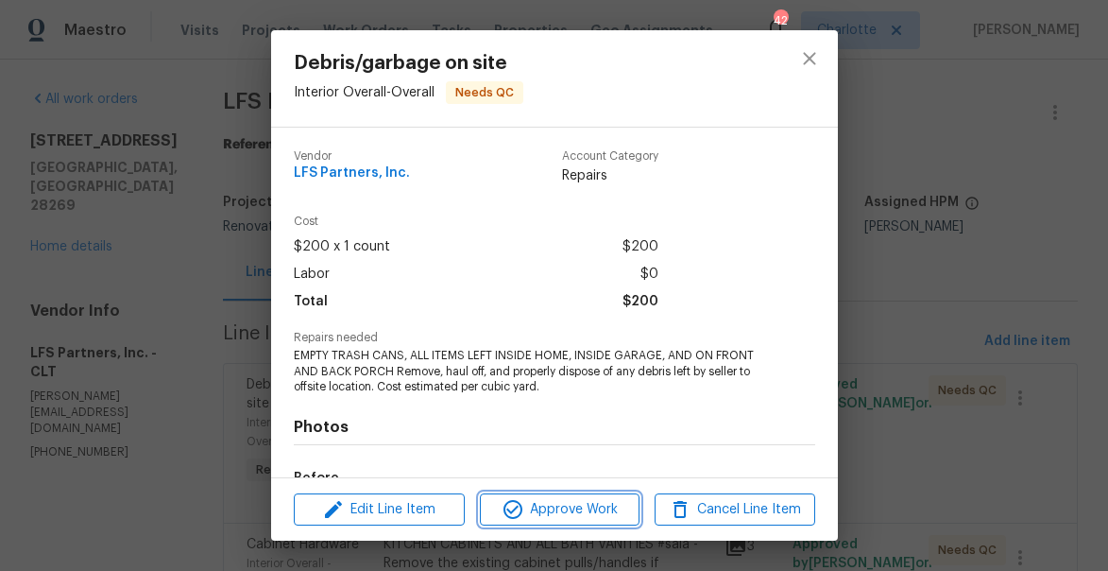
click at [582, 510] on span "Approve Work" at bounding box center [560, 510] width 148 height 24
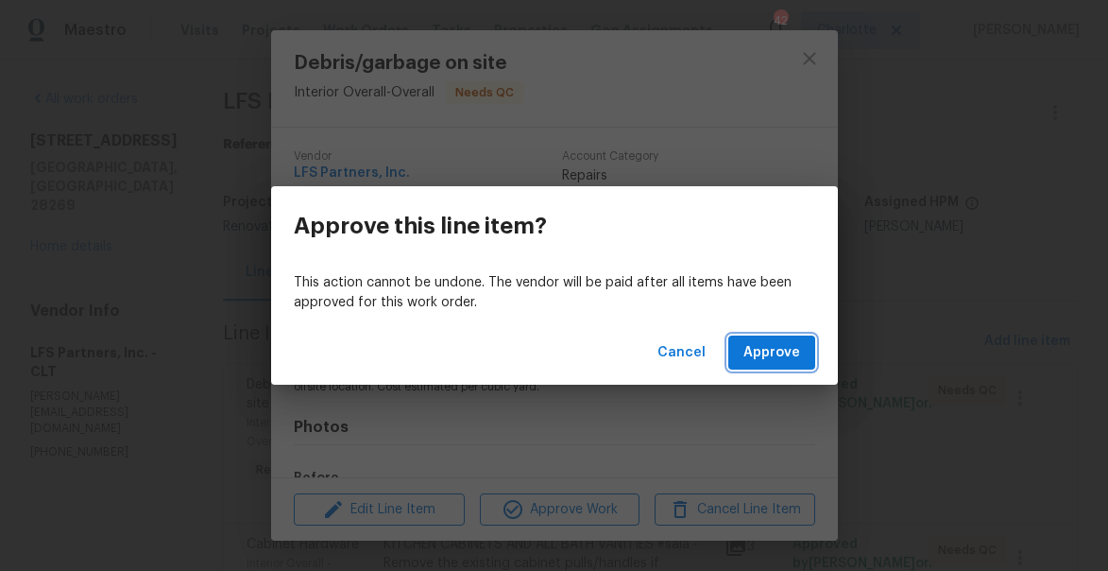
click at [781, 351] on span "Approve" at bounding box center [772, 353] width 57 height 24
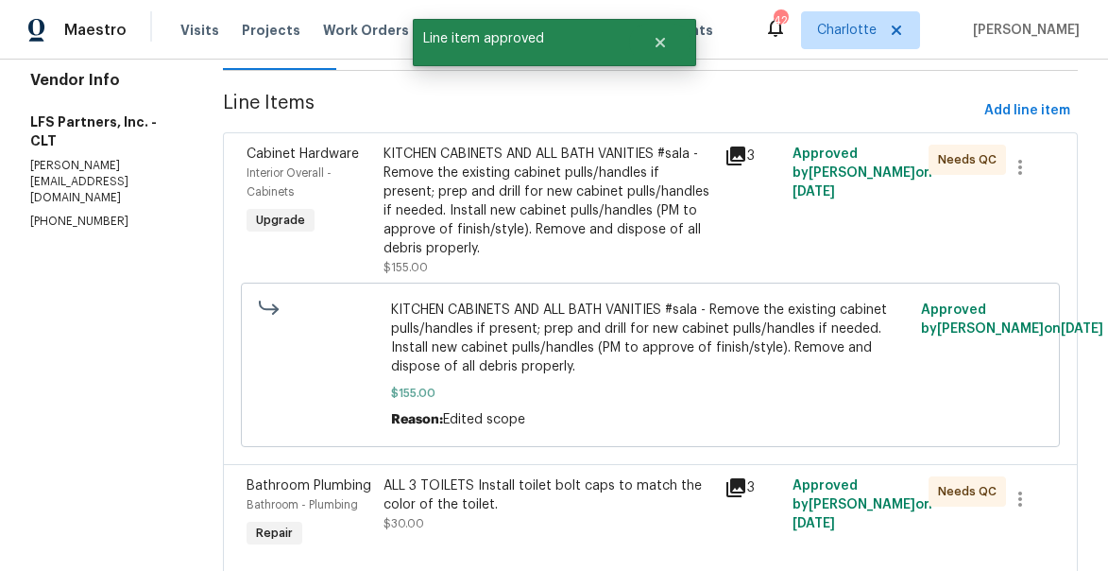
scroll to position [233, 0]
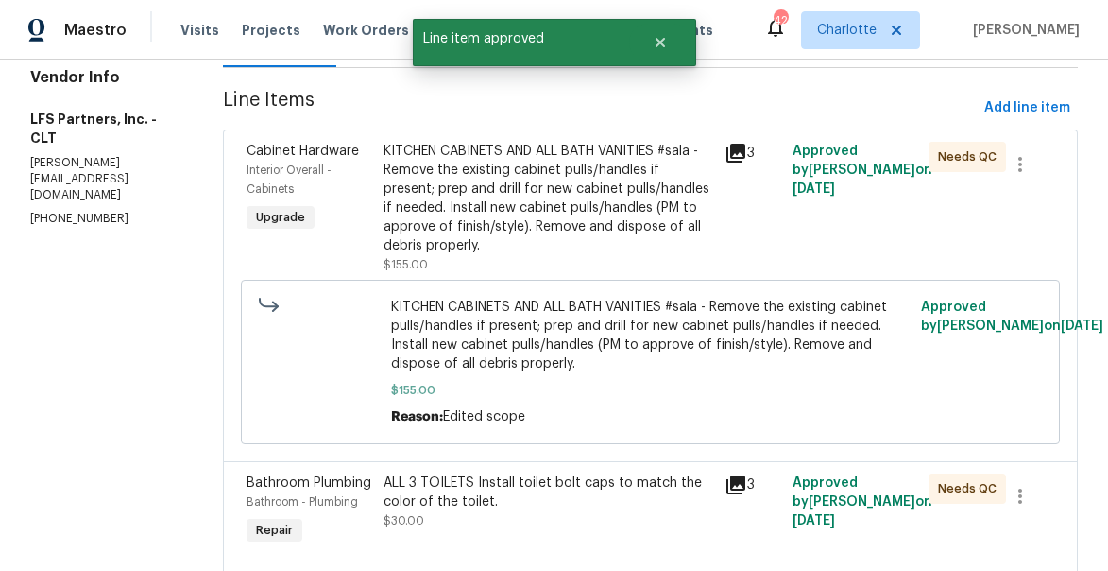
click at [524, 165] on div "KITCHEN CABINETS AND ALL BATH VANITIES #sala - Remove the existing cabinet pull…" at bounding box center [549, 198] width 330 height 113
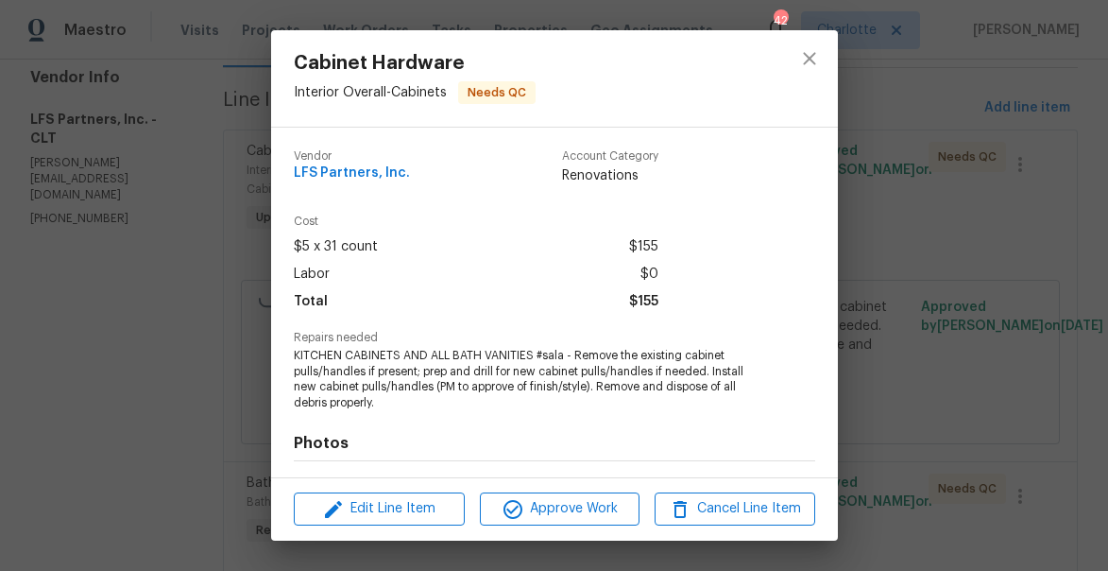
scroll to position [252, 0]
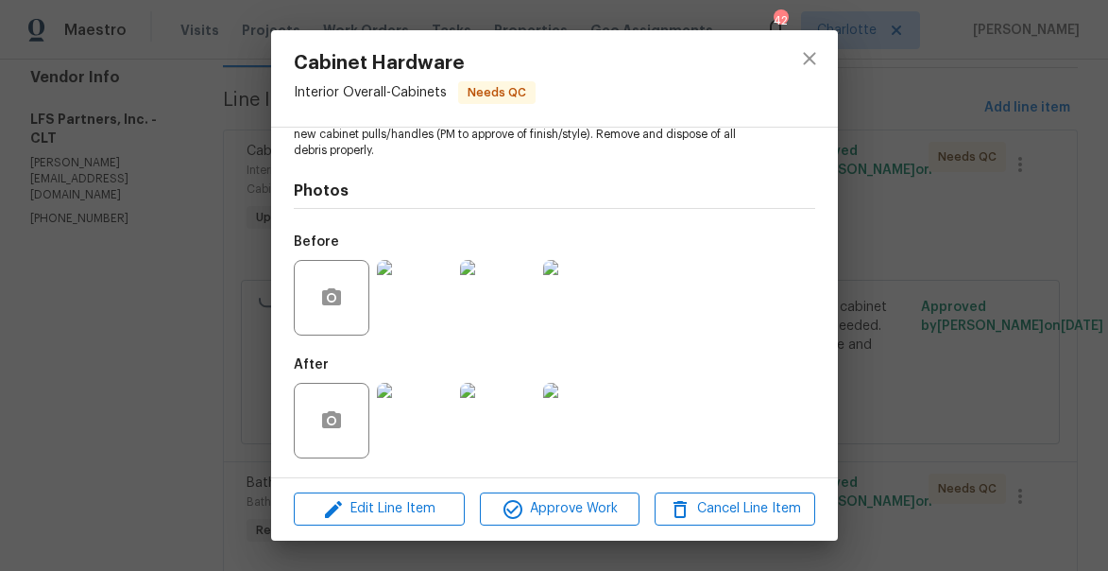
click at [392, 445] on img at bounding box center [415, 421] width 76 height 76
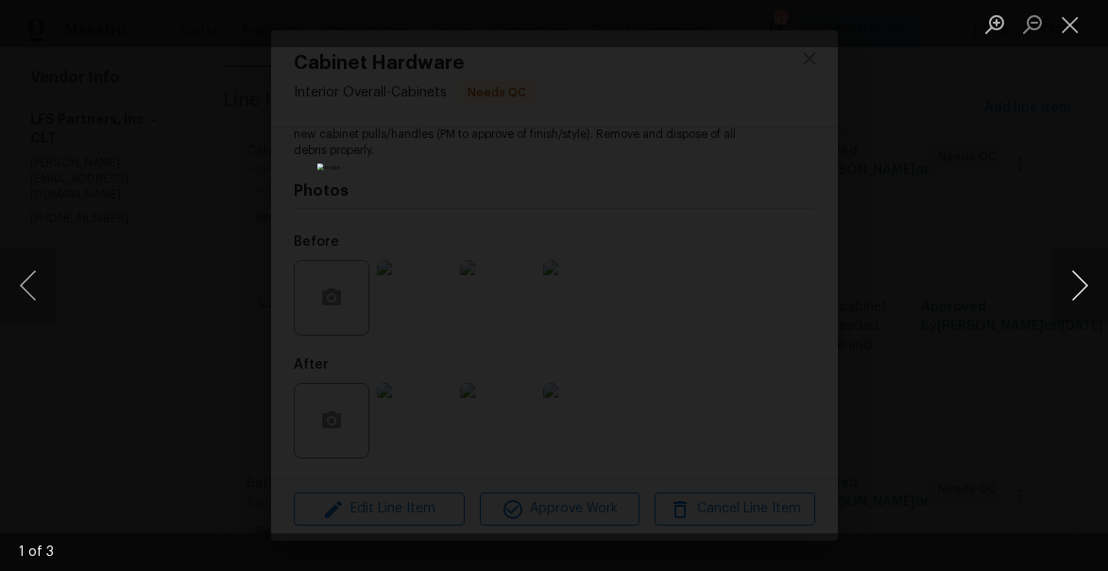
click at [1081, 283] on button "Next image" at bounding box center [1080, 286] width 57 height 76
click at [1069, 23] on button "Close lightbox" at bounding box center [1071, 24] width 38 height 33
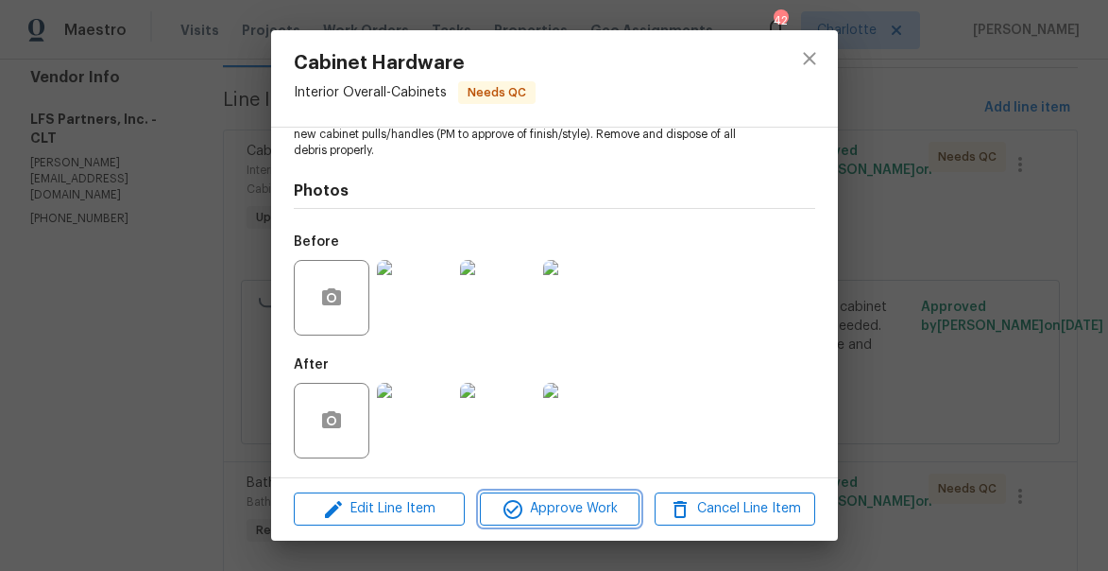
click at [545, 503] on span "Approve Work" at bounding box center [560, 509] width 148 height 24
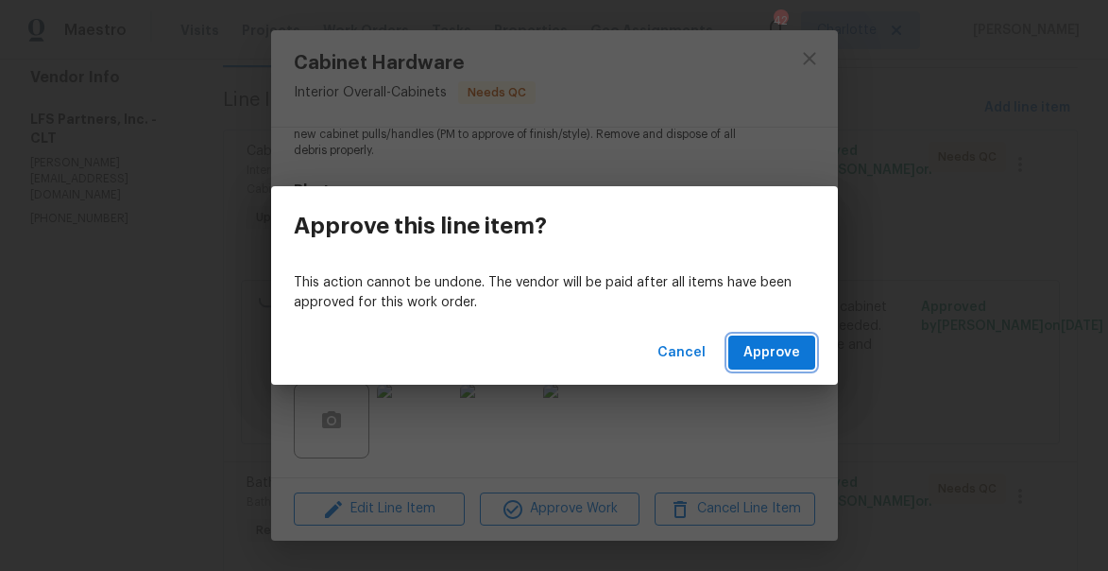
click at [785, 351] on span "Approve" at bounding box center [772, 353] width 57 height 24
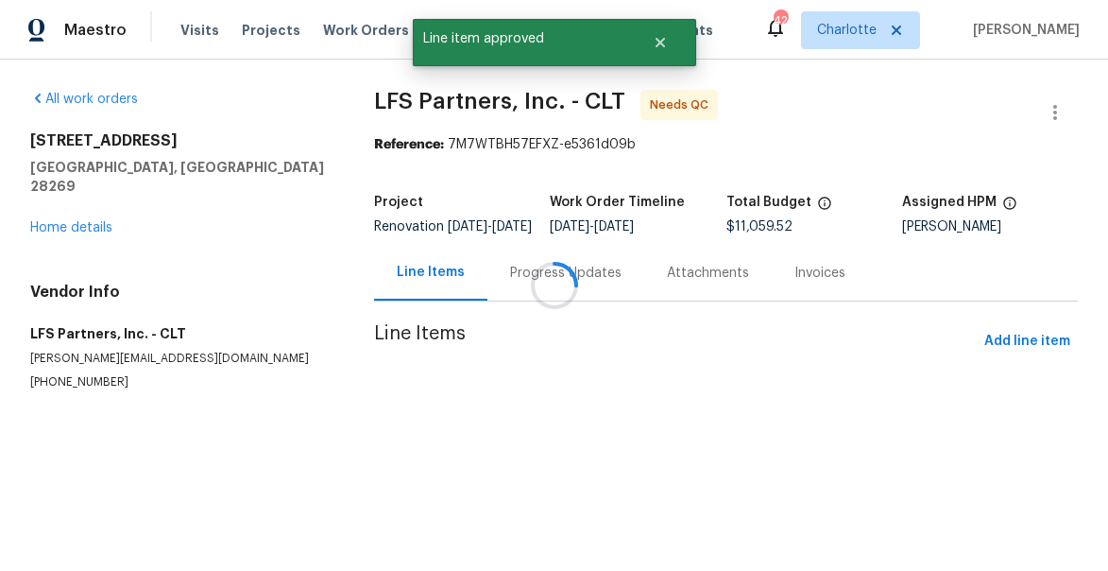
scroll to position [0, 0]
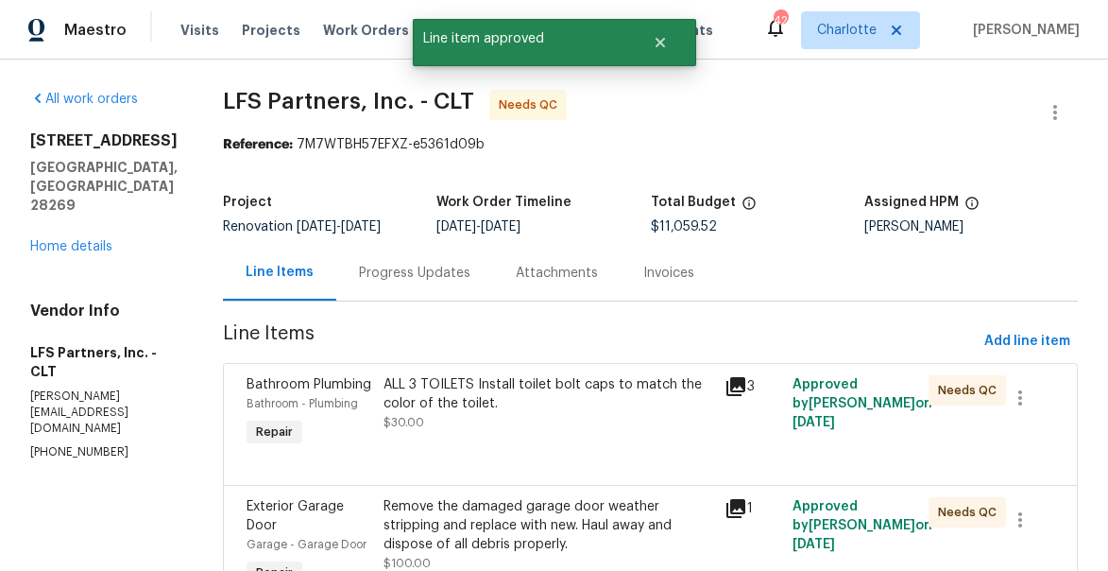
click at [727, 382] on icon at bounding box center [736, 386] width 19 height 19
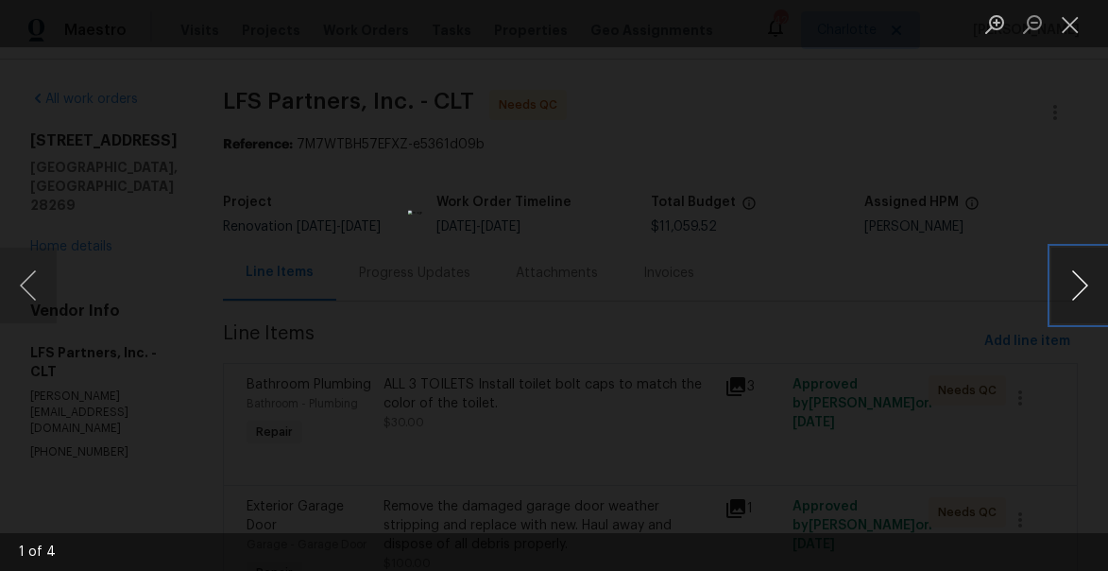
click at [1081, 287] on button "Next image" at bounding box center [1080, 286] width 57 height 76
click at [1073, 28] on button "Close lightbox" at bounding box center [1071, 24] width 38 height 33
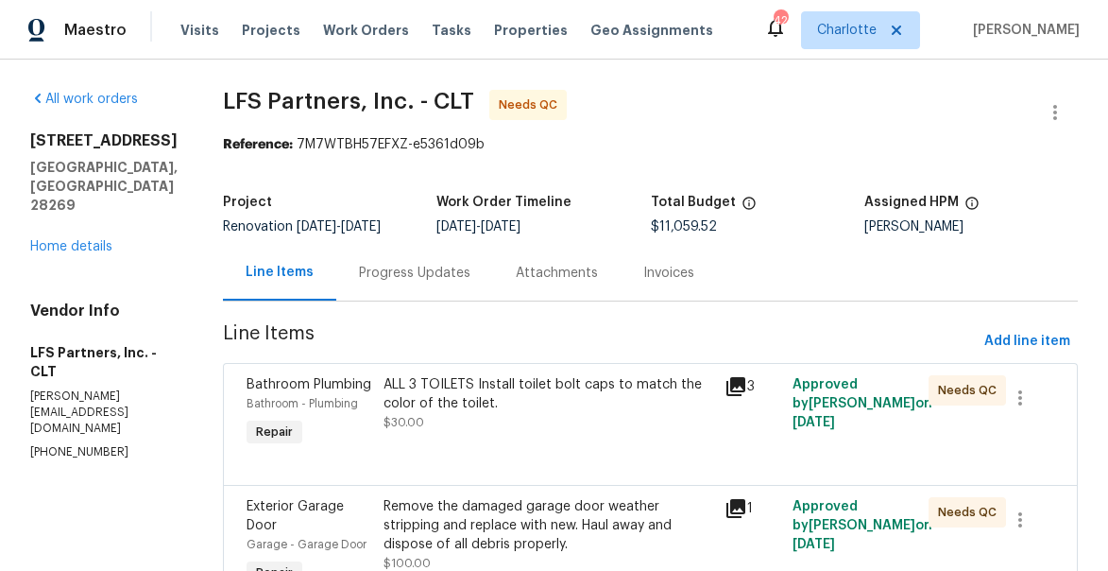
click at [437, 388] on div "ALL 3 TOILETS Install toilet bolt caps to match the color of the toilet." at bounding box center [549, 394] width 330 height 38
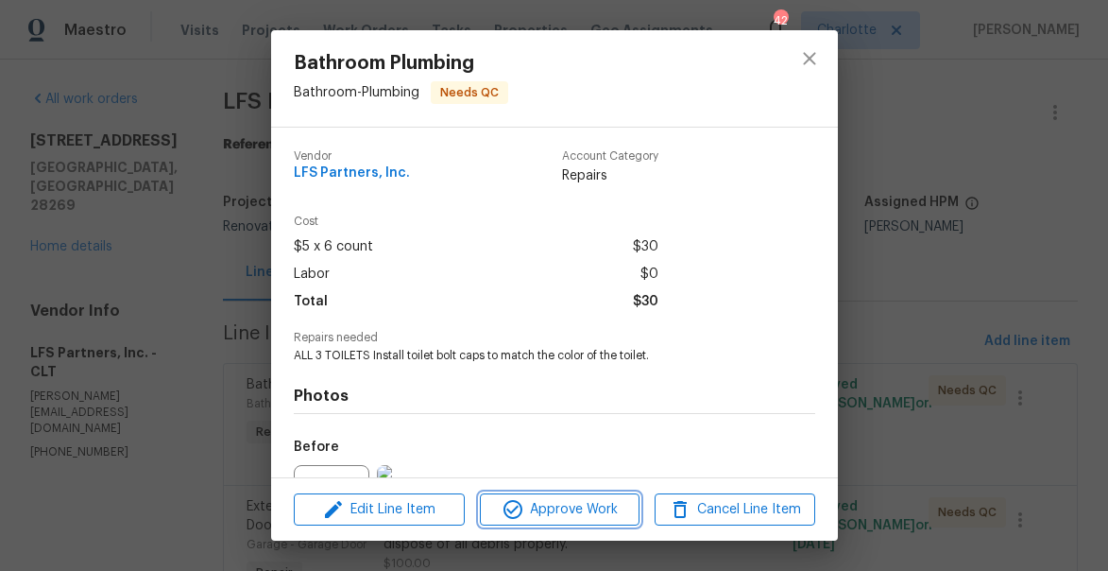
click at [579, 509] on span "Approve Work" at bounding box center [560, 510] width 148 height 24
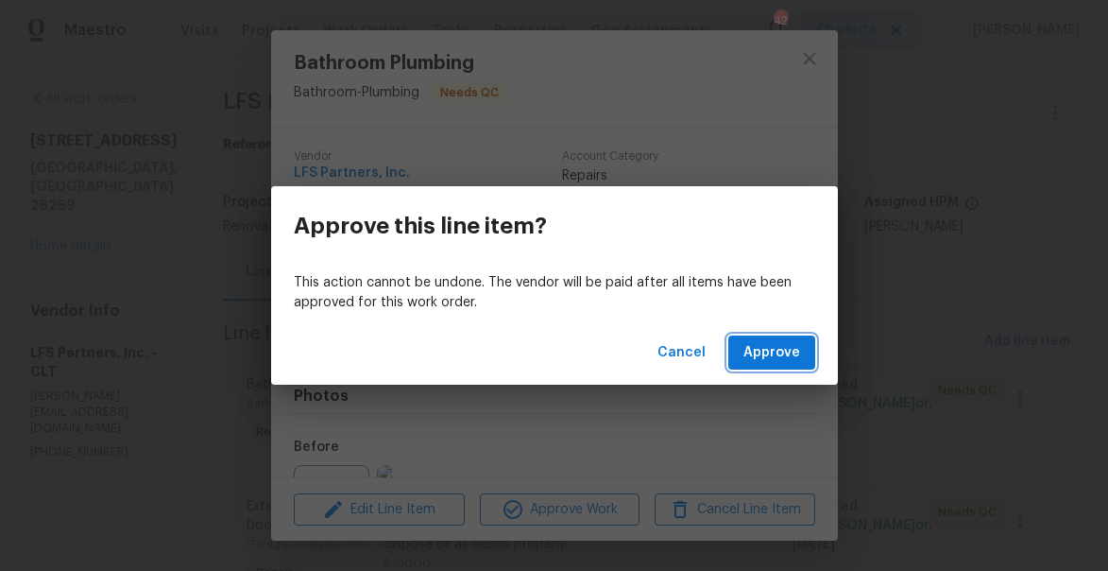
click at [784, 348] on span "Approve" at bounding box center [772, 353] width 57 height 24
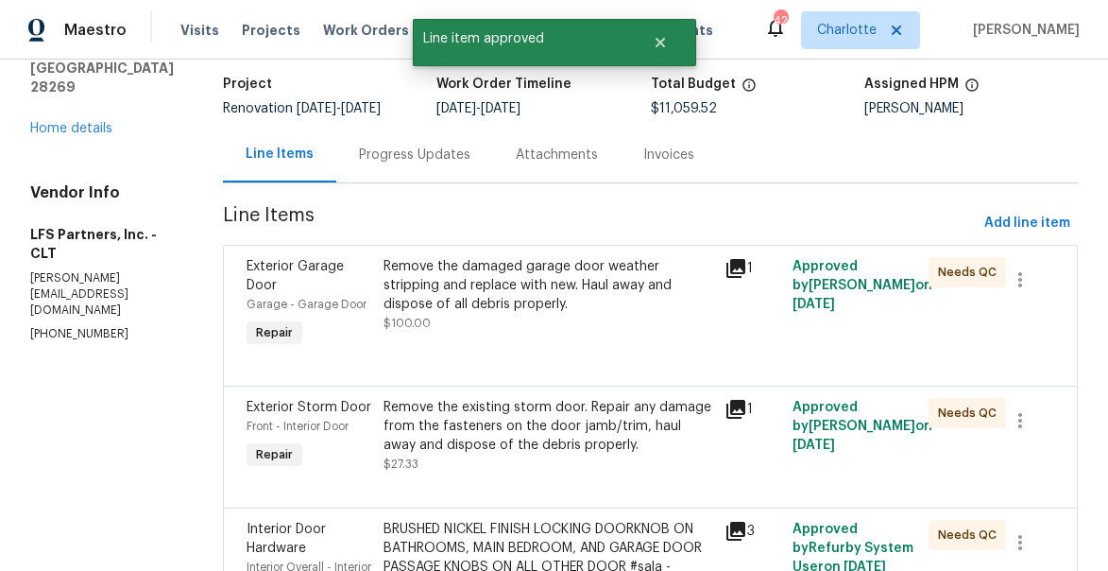
scroll to position [162, 0]
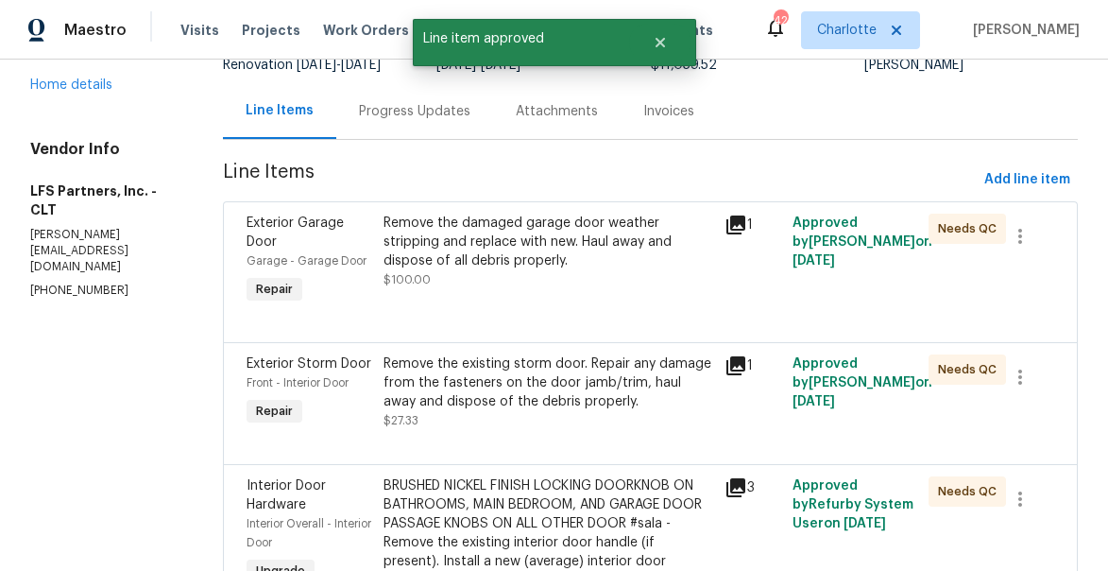
click at [728, 222] on icon at bounding box center [736, 224] width 19 height 19
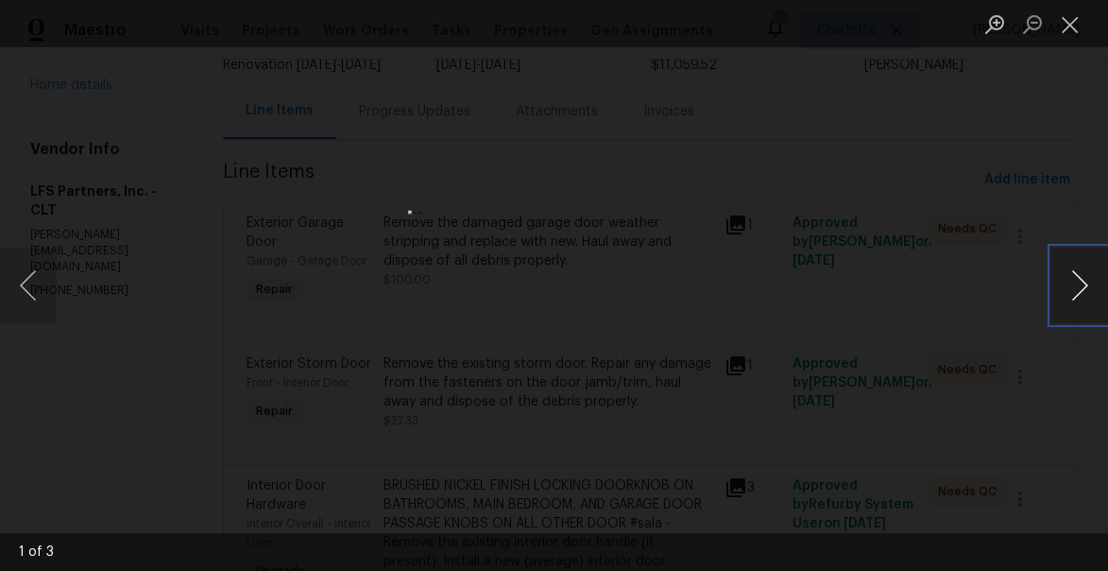
click at [1070, 285] on button "Next image" at bounding box center [1080, 286] width 57 height 76
click at [40, 302] on button "Previous image" at bounding box center [28, 286] width 57 height 76
click at [1067, 35] on button "Close lightbox" at bounding box center [1071, 24] width 38 height 33
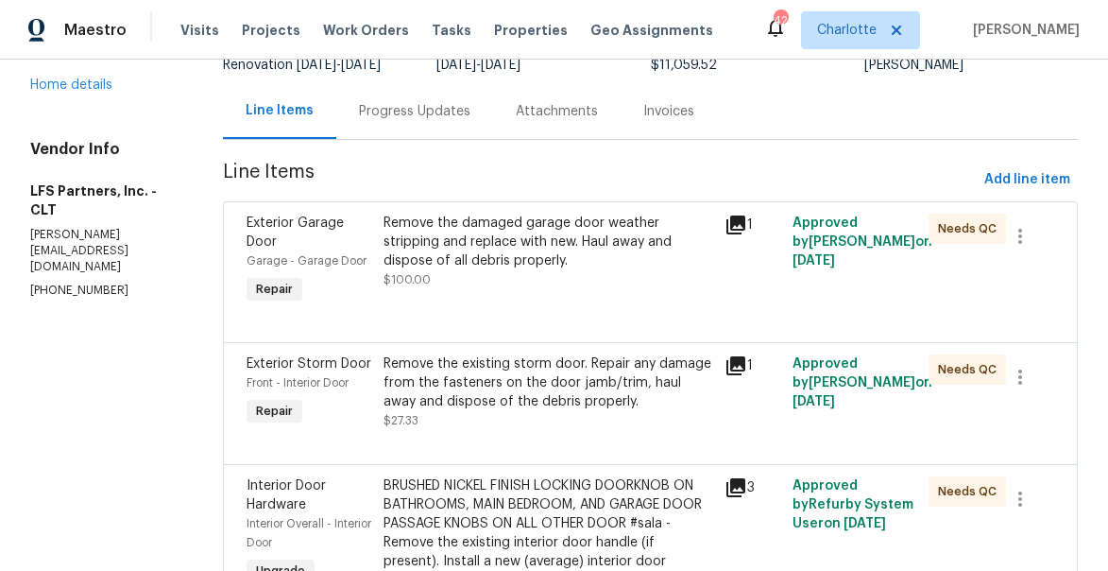
click at [419, 260] on div "Remove the damaged garage door weather stripping and replace with new. Haul awa…" at bounding box center [549, 242] width 330 height 57
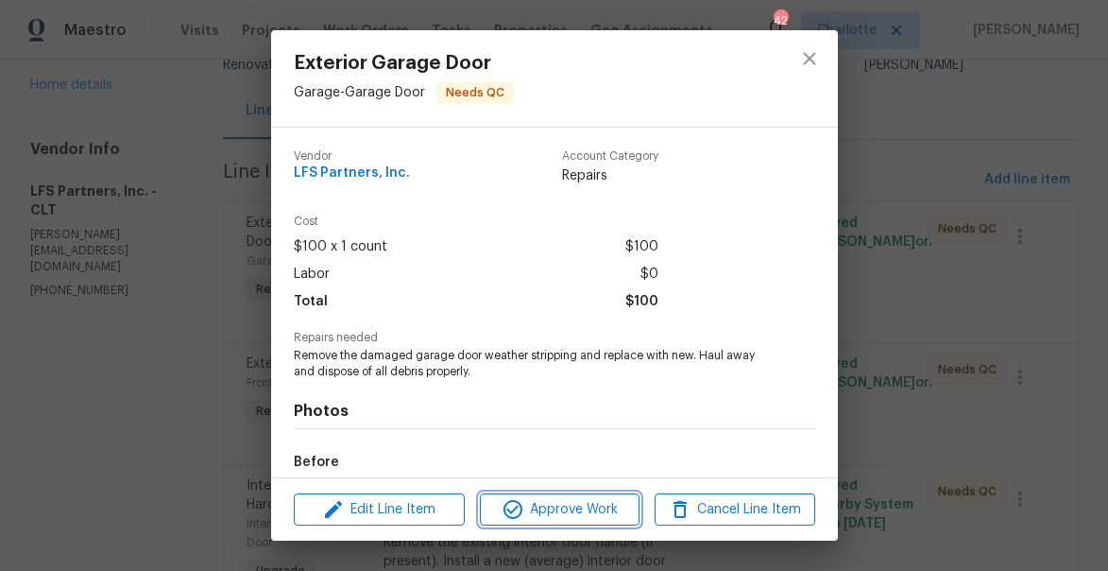
click at [541, 508] on span "Approve Work" at bounding box center [560, 510] width 148 height 24
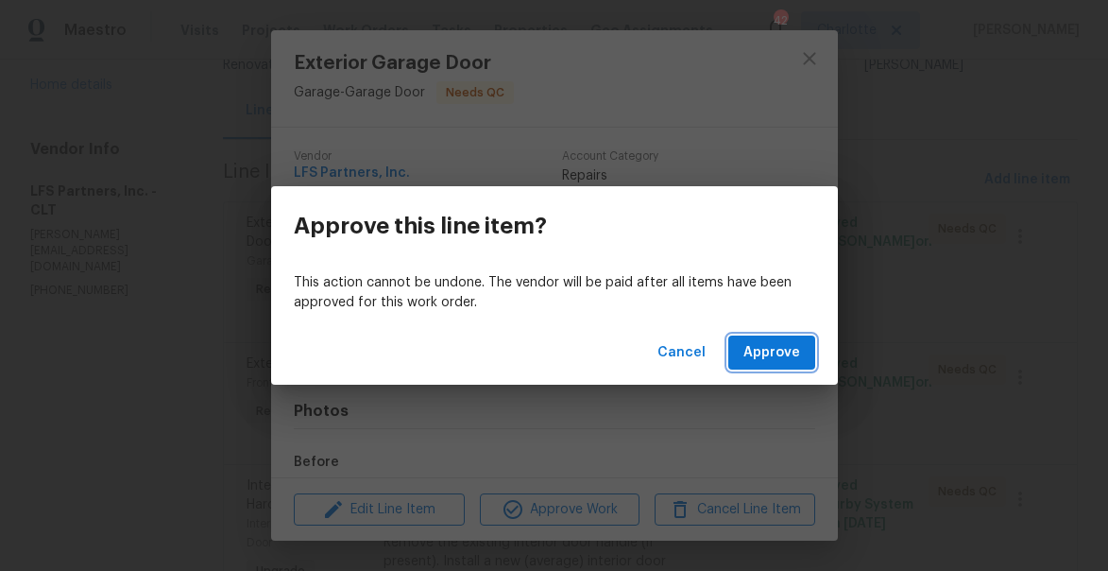
click at [775, 352] on span "Approve" at bounding box center [772, 353] width 57 height 24
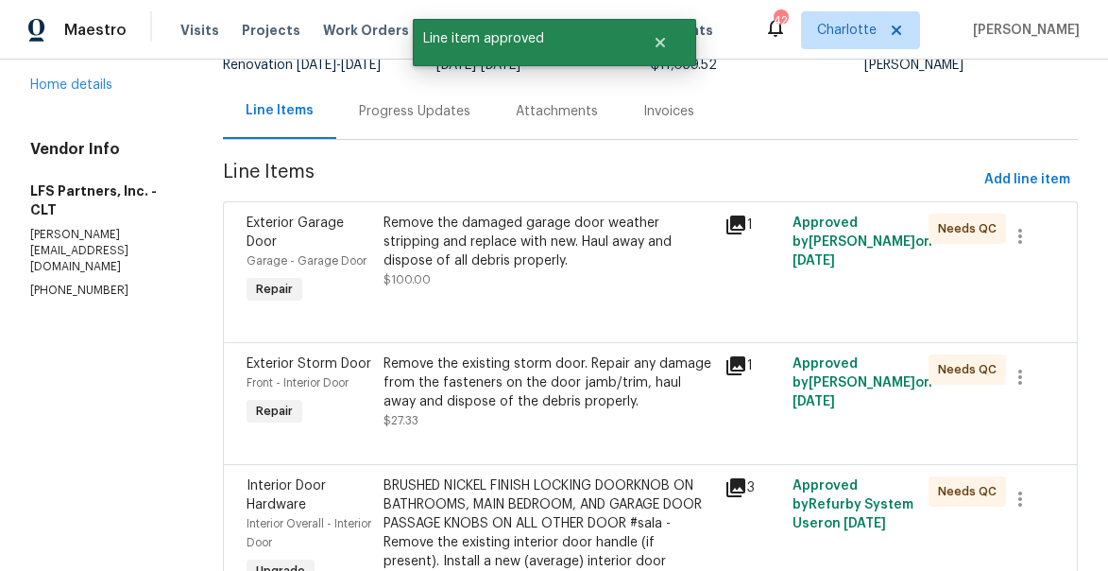
scroll to position [0, 0]
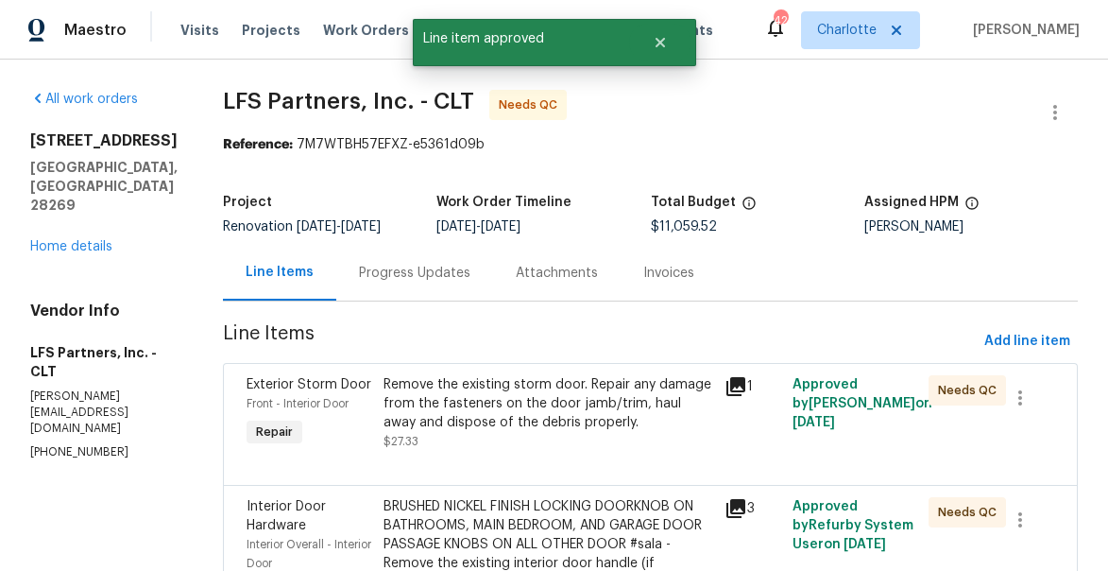
click at [541, 398] on div "Remove the existing storm door. Repair any damage from the fasteners on the doo…" at bounding box center [549, 403] width 330 height 57
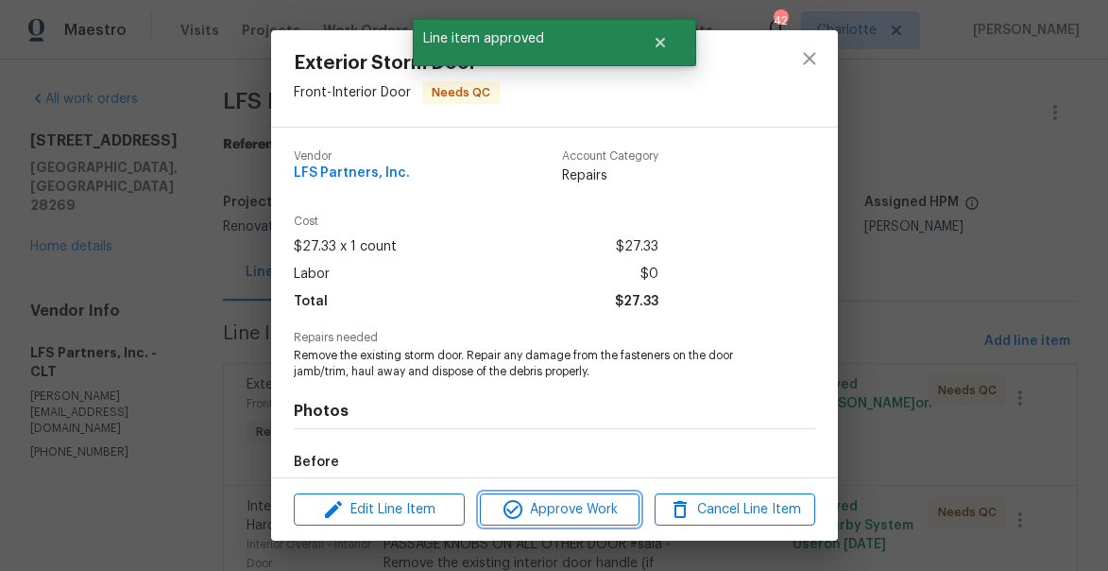
click at [586, 507] on span "Approve Work" at bounding box center [560, 510] width 148 height 24
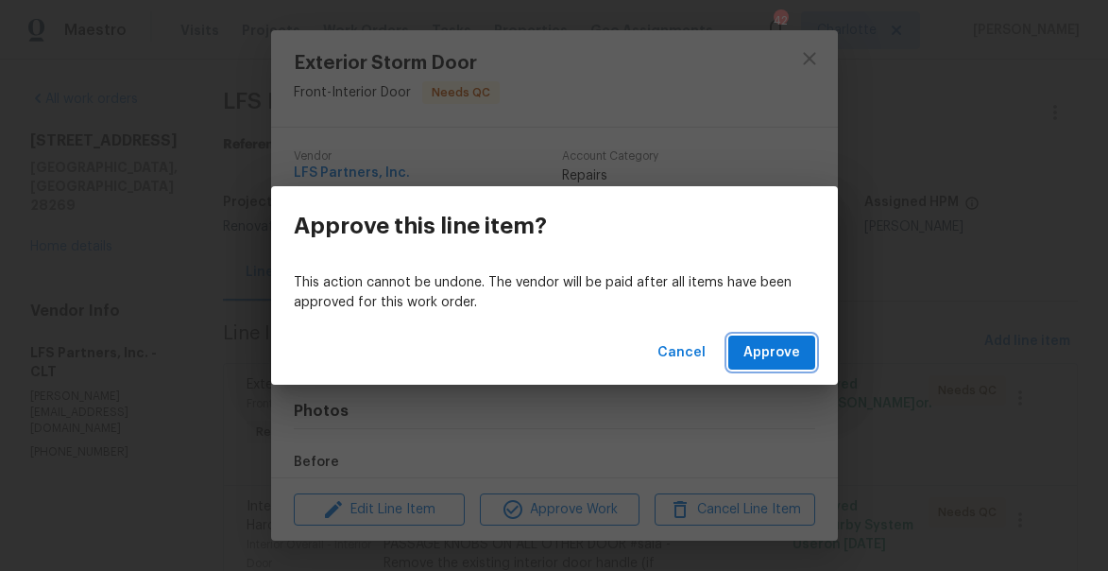
click at [786, 345] on span "Approve" at bounding box center [772, 353] width 57 height 24
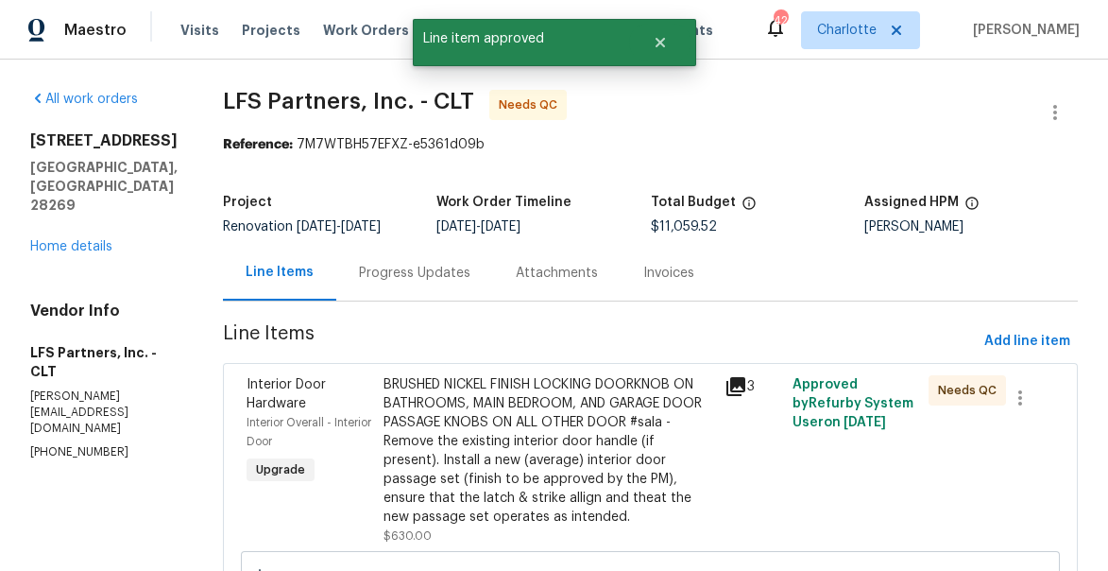
click at [543, 396] on div "BRUSHED NICKEL FINISH LOCKING DOORKNOB ON BATHROOMS, MAIN BEDROOM, AND GARAGE D…" at bounding box center [549, 450] width 330 height 151
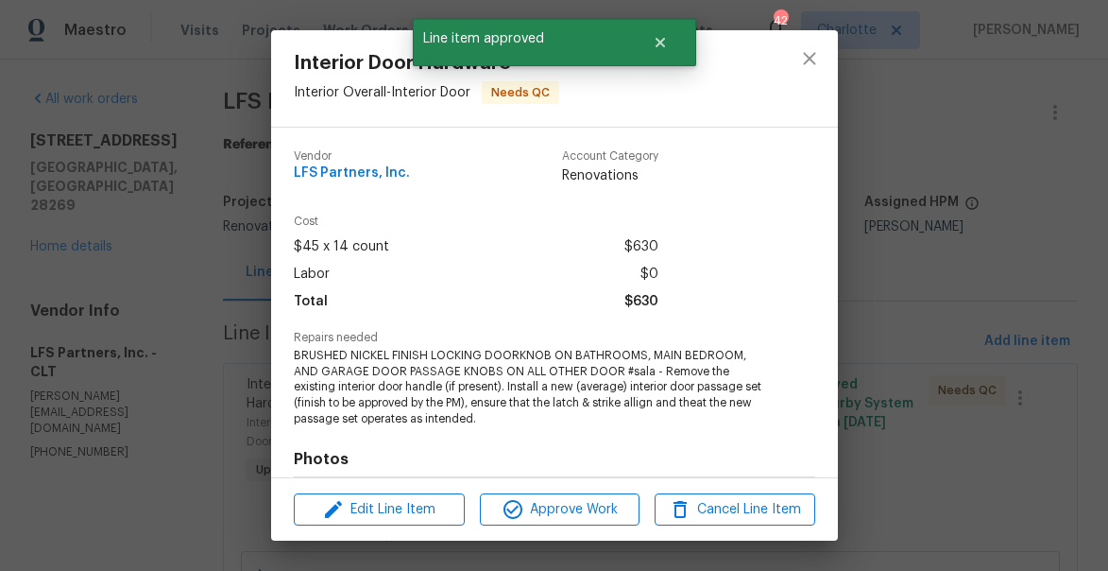
scroll to position [267, 0]
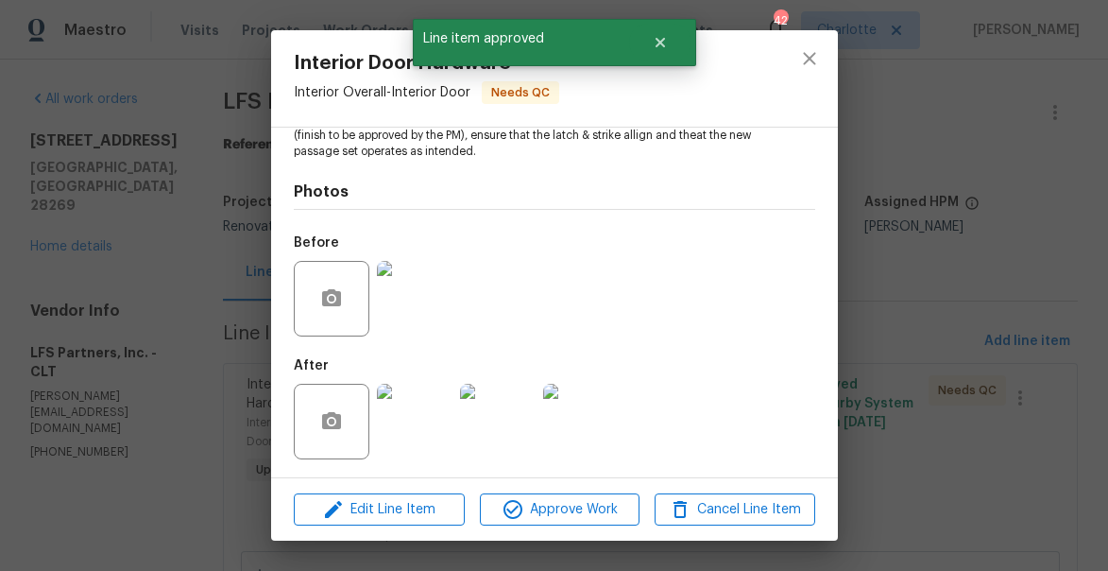
click at [415, 414] on img at bounding box center [415, 422] width 76 height 76
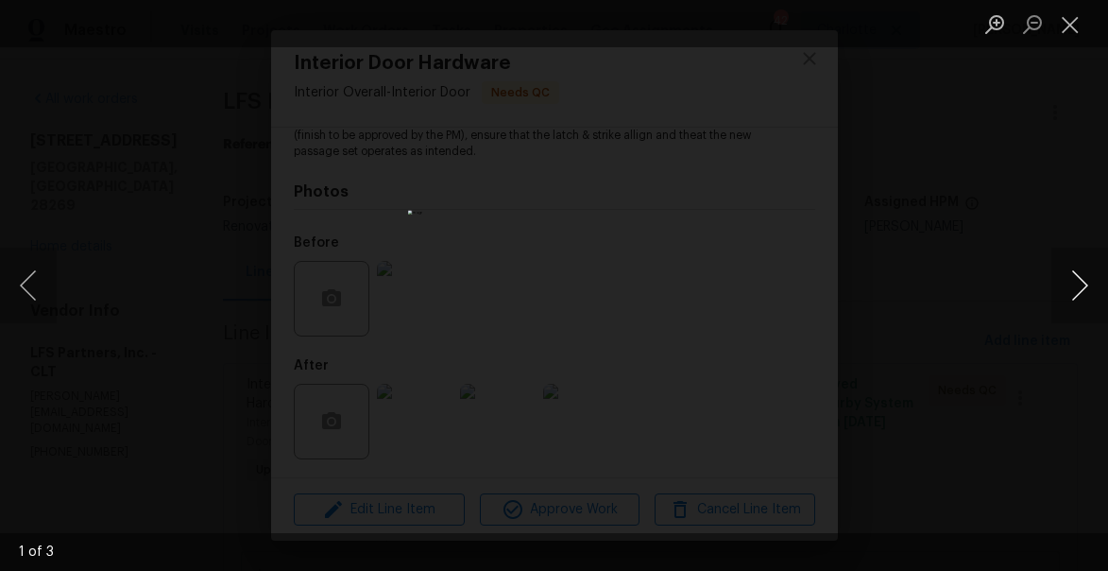
click at [1080, 284] on button "Next image" at bounding box center [1080, 286] width 57 height 76
click at [1074, 16] on button "Close lightbox" at bounding box center [1071, 24] width 38 height 33
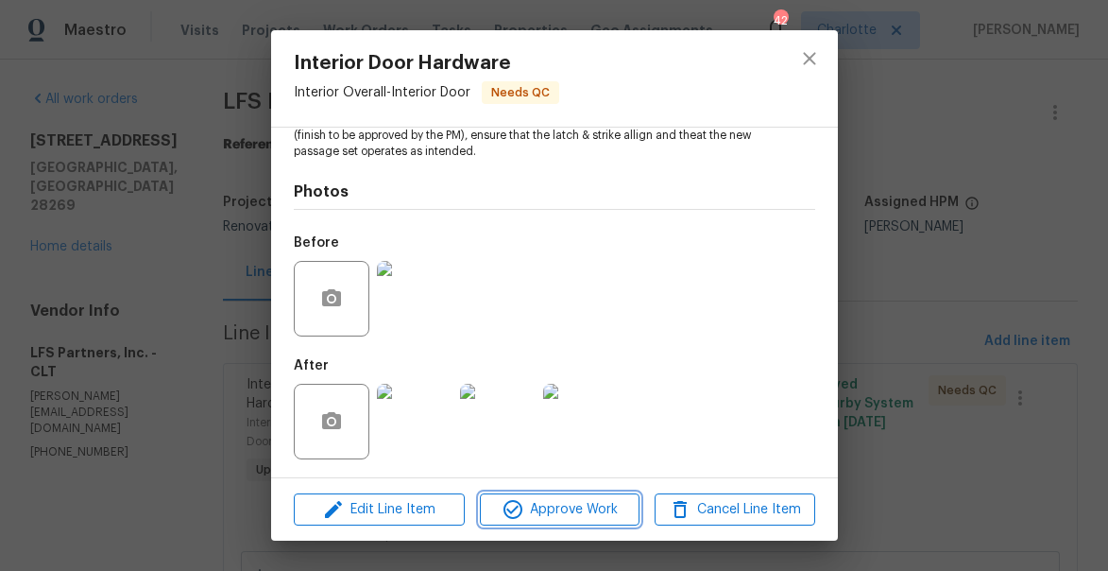
click at [564, 504] on span "Approve Work" at bounding box center [560, 510] width 148 height 24
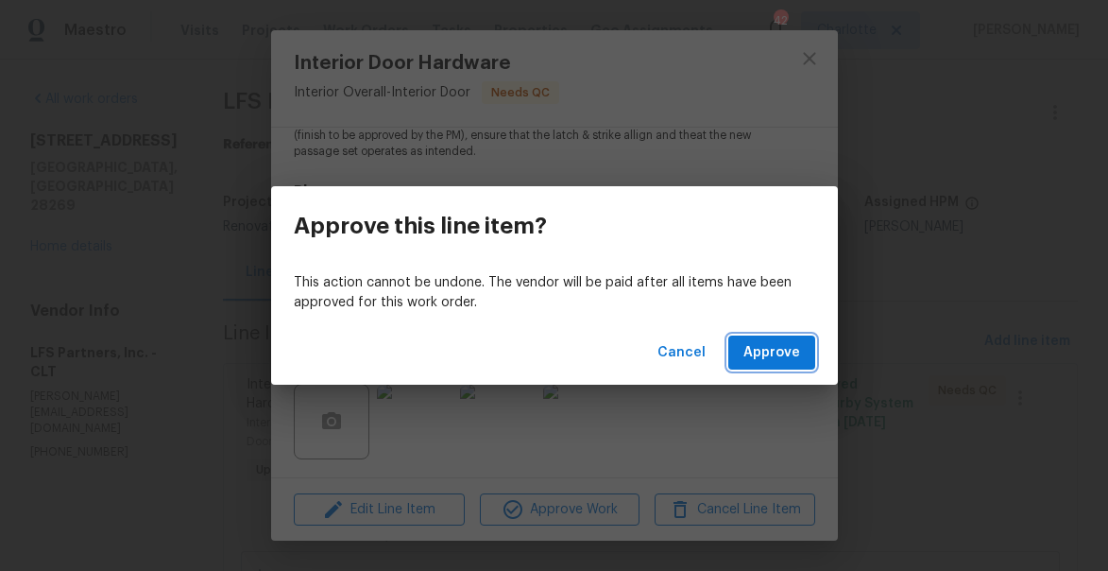
click at [775, 352] on span "Approve" at bounding box center [772, 353] width 57 height 24
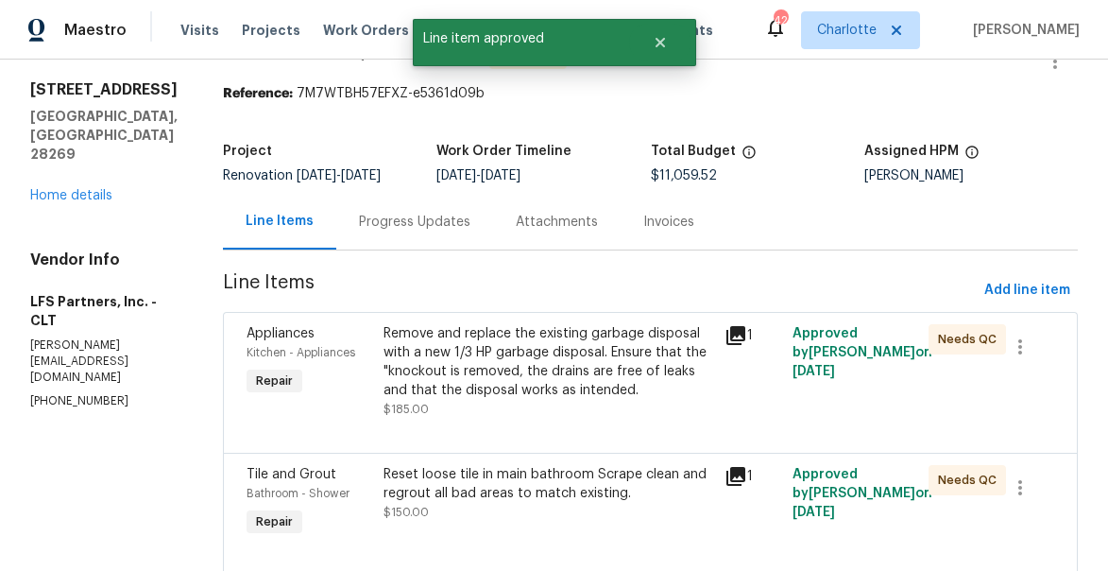
scroll to position [54, 0]
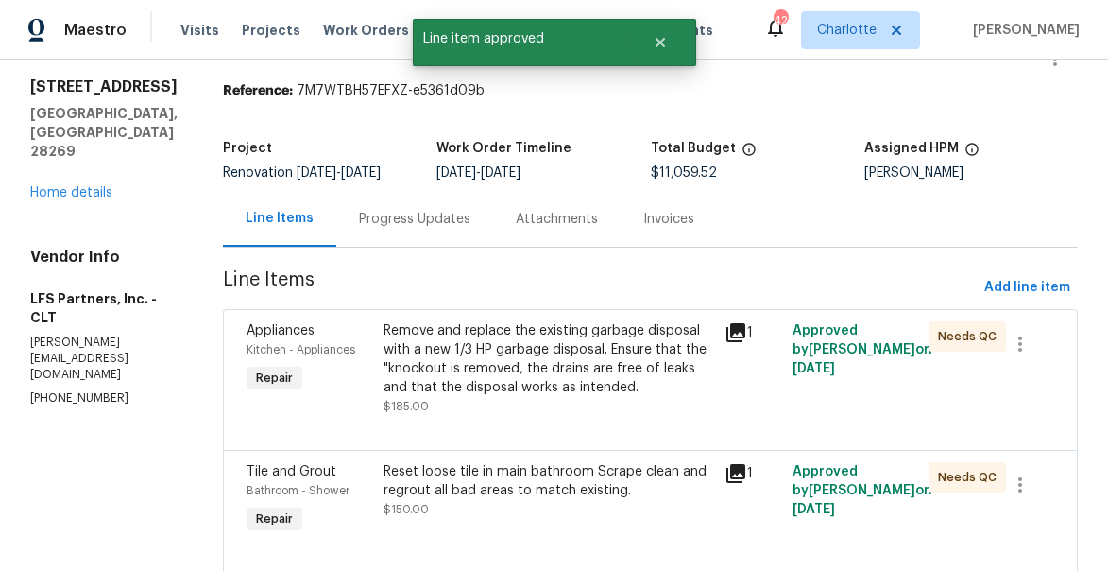
click at [468, 353] on div "Remove and replace the existing garbage disposal with a new 1/3 HP garbage disp…" at bounding box center [549, 359] width 330 height 76
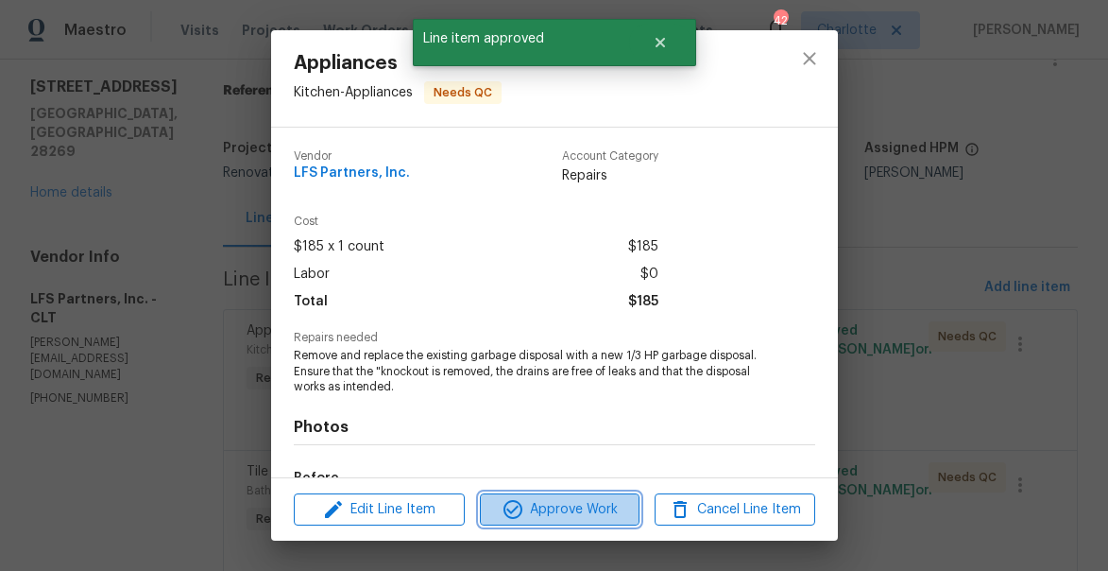
click at [564, 513] on span "Approve Work" at bounding box center [560, 510] width 148 height 24
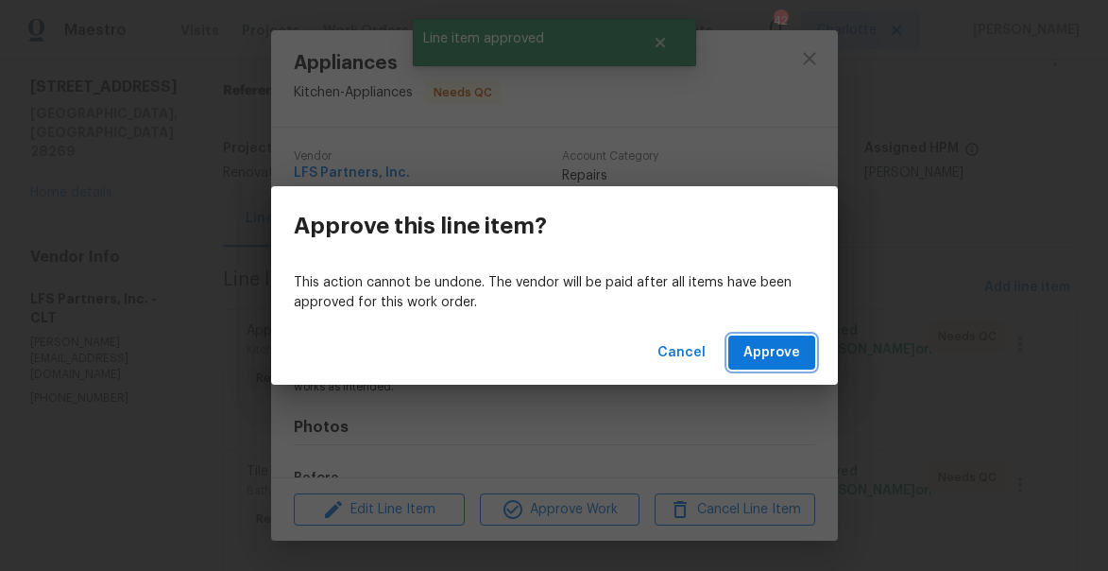
click at [767, 351] on span "Approve" at bounding box center [772, 353] width 57 height 24
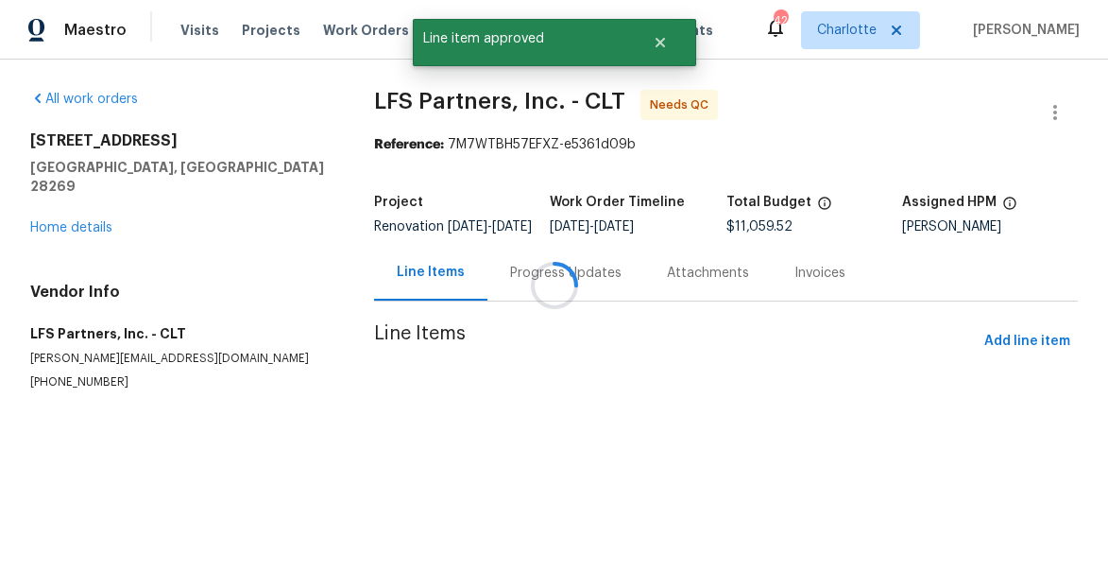
scroll to position [0, 0]
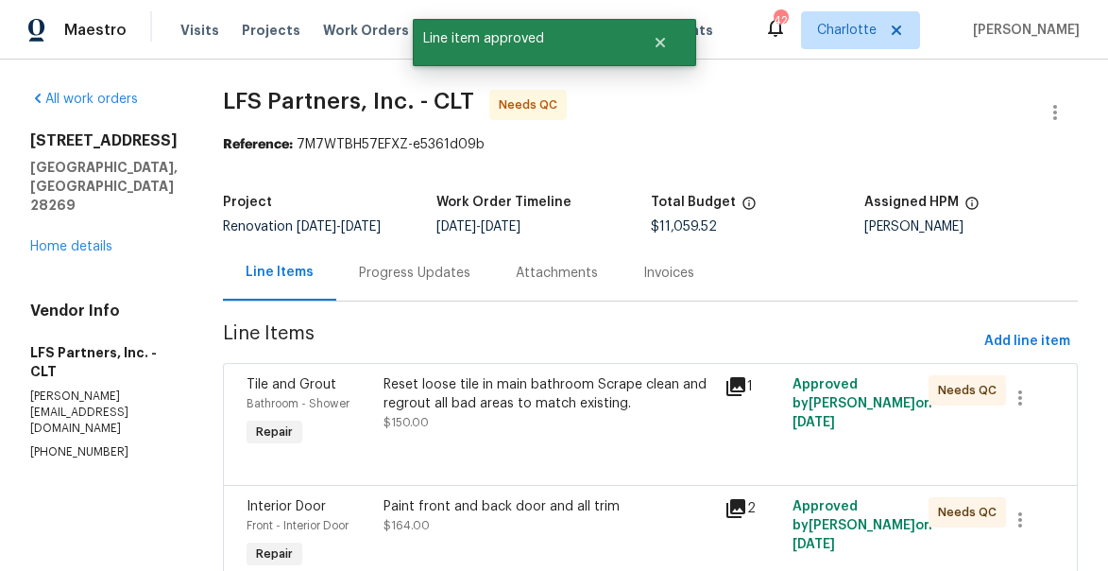
click at [441, 389] on div "Reset loose tile in main bathroom Scrape clean and regrout all bad areas to mat…" at bounding box center [549, 394] width 330 height 38
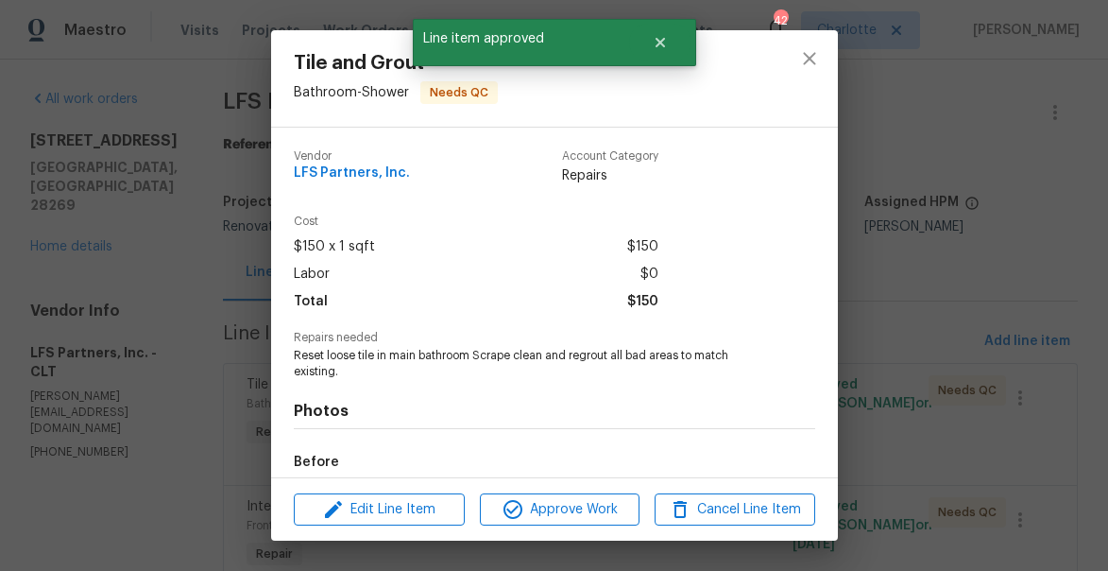
scroll to position [220, 0]
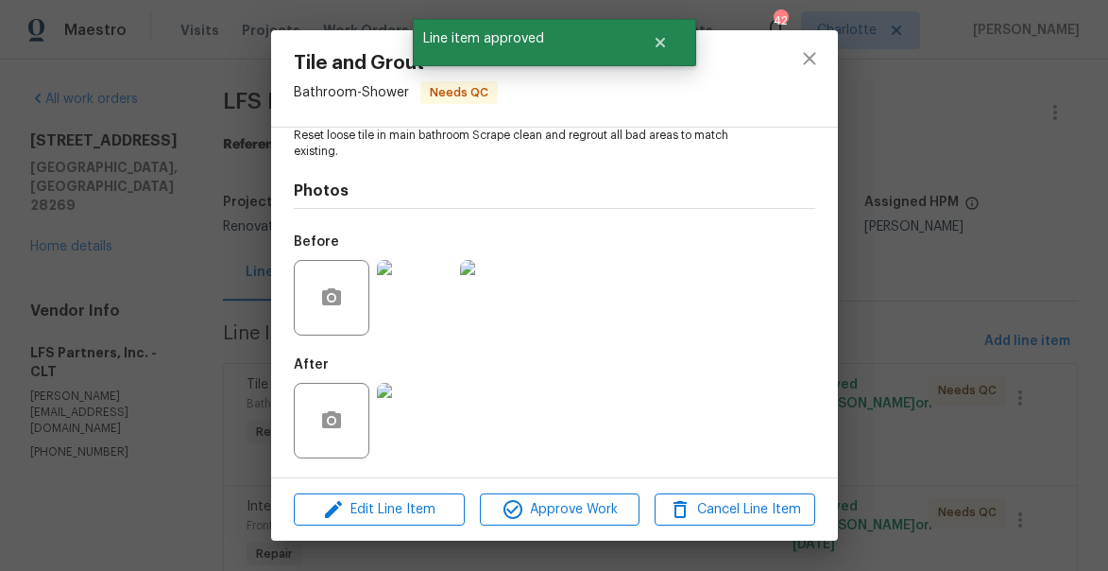
click at [401, 414] on img at bounding box center [415, 421] width 76 height 76
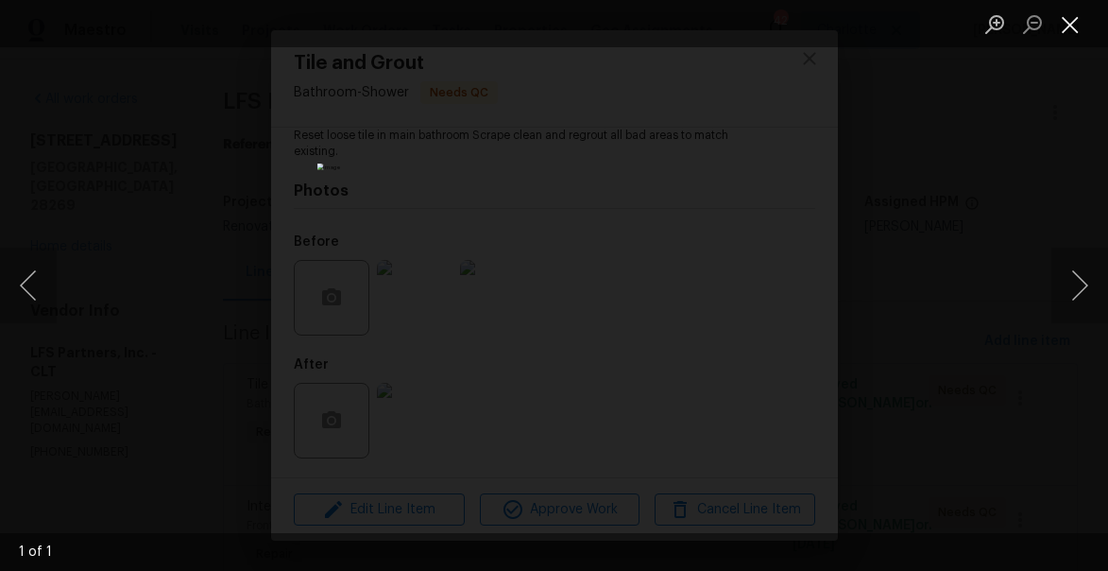
click at [1068, 19] on button "Close lightbox" at bounding box center [1071, 24] width 38 height 33
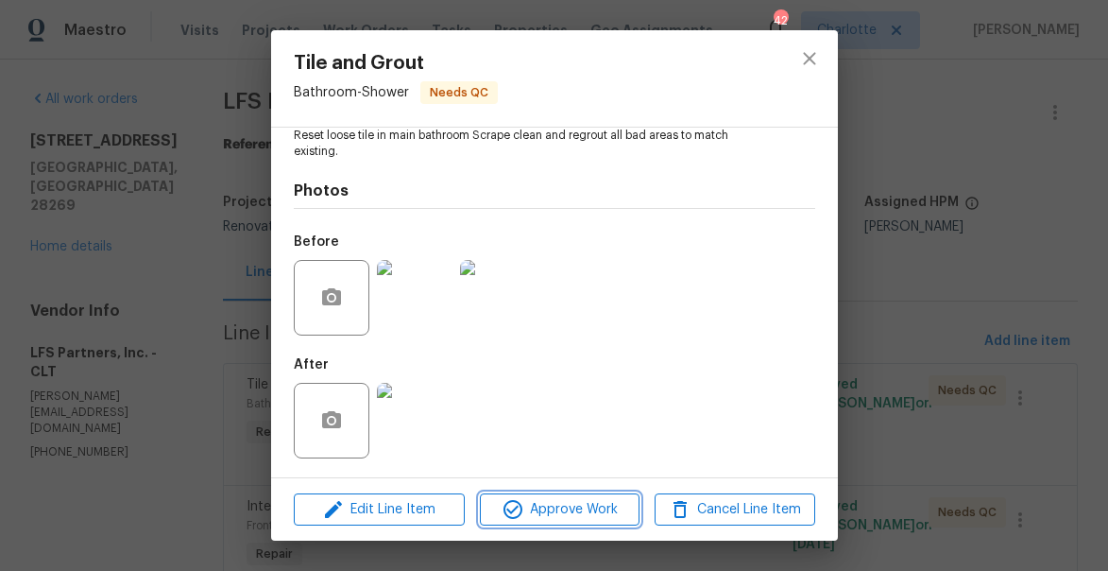
click at [549, 509] on span "Approve Work" at bounding box center [560, 510] width 148 height 24
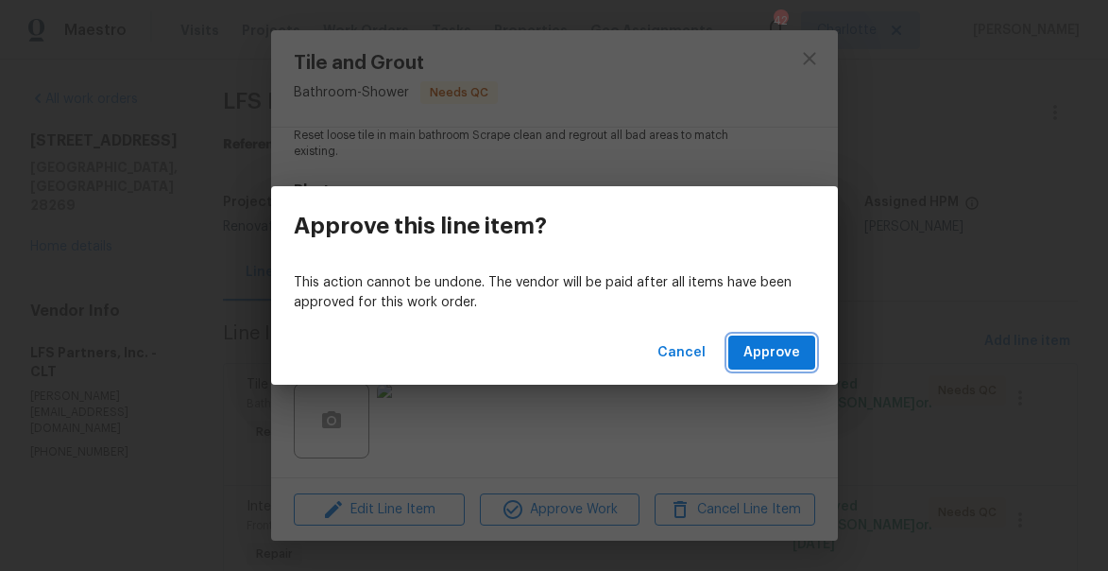
click at [773, 346] on span "Approve" at bounding box center [772, 353] width 57 height 24
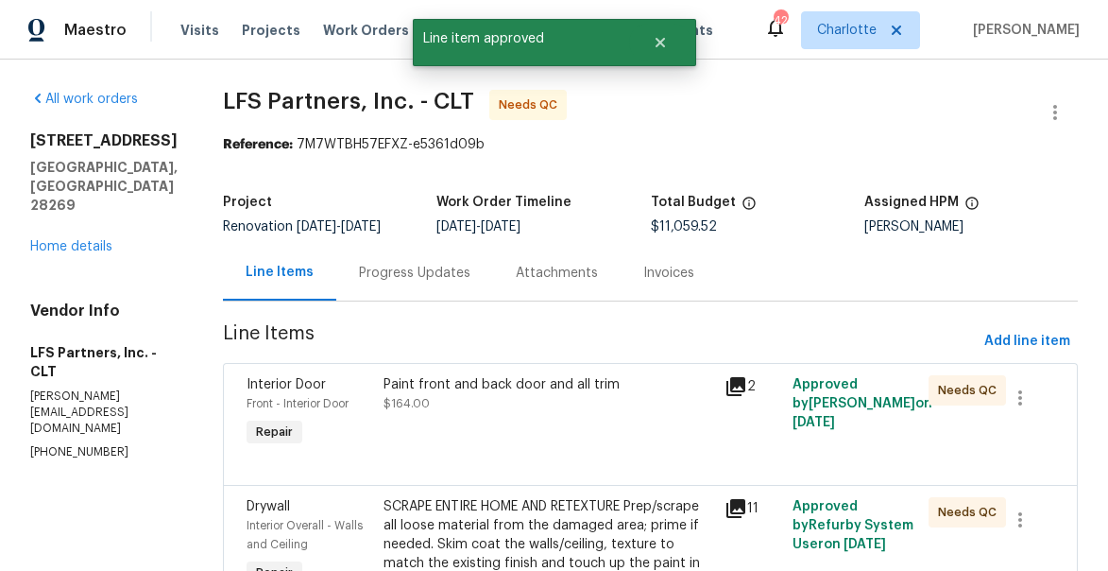
click at [437, 378] on div "Paint front and back door and all trim" at bounding box center [549, 384] width 330 height 19
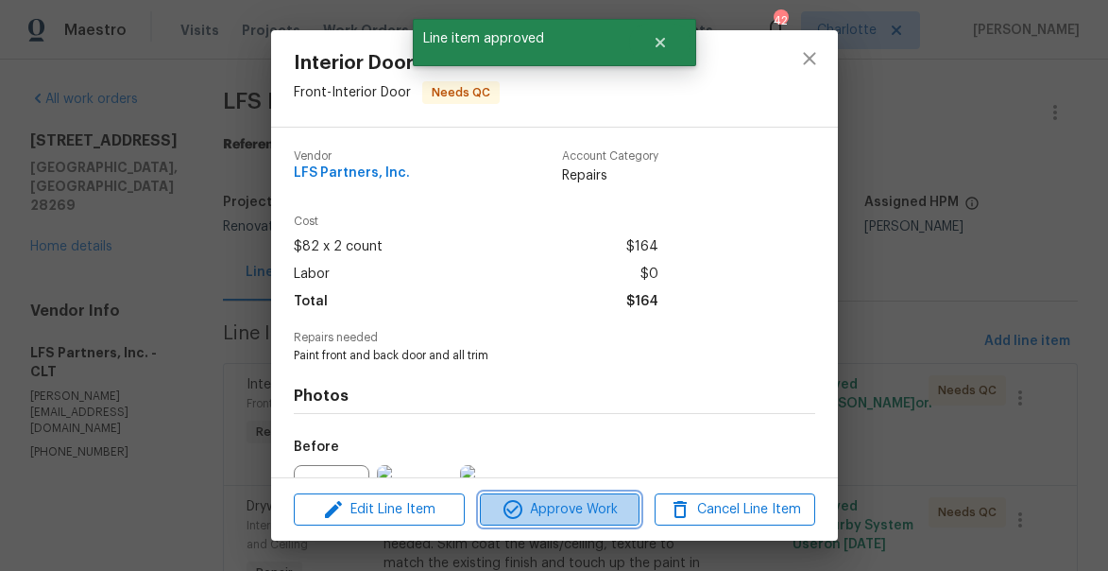
click at [540, 504] on span "Approve Work" at bounding box center [560, 510] width 148 height 24
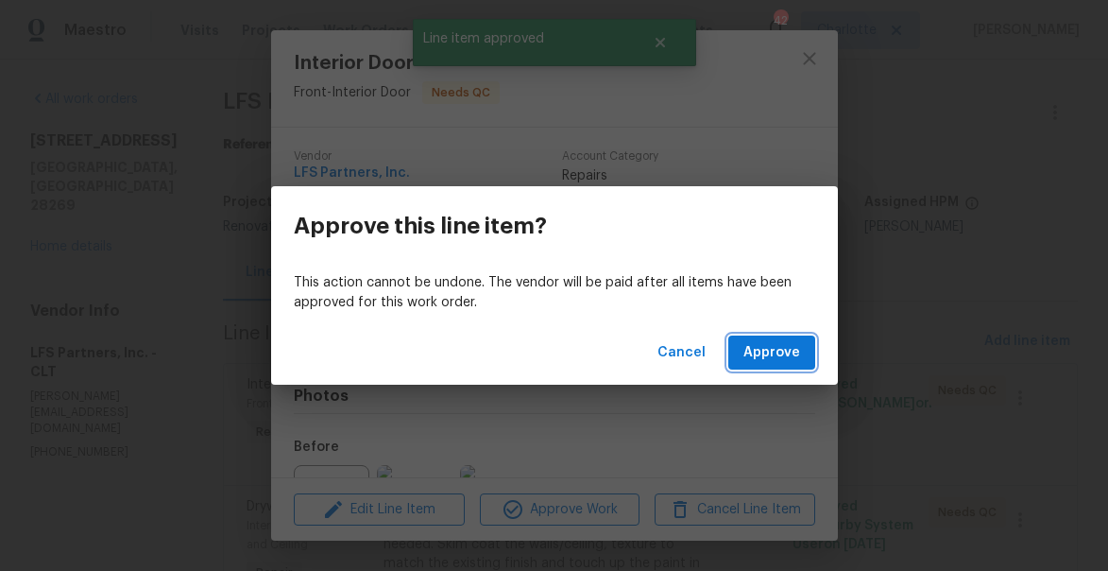
click at [749, 363] on span "Approve" at bounding box center [772, 353] width 57 height 24
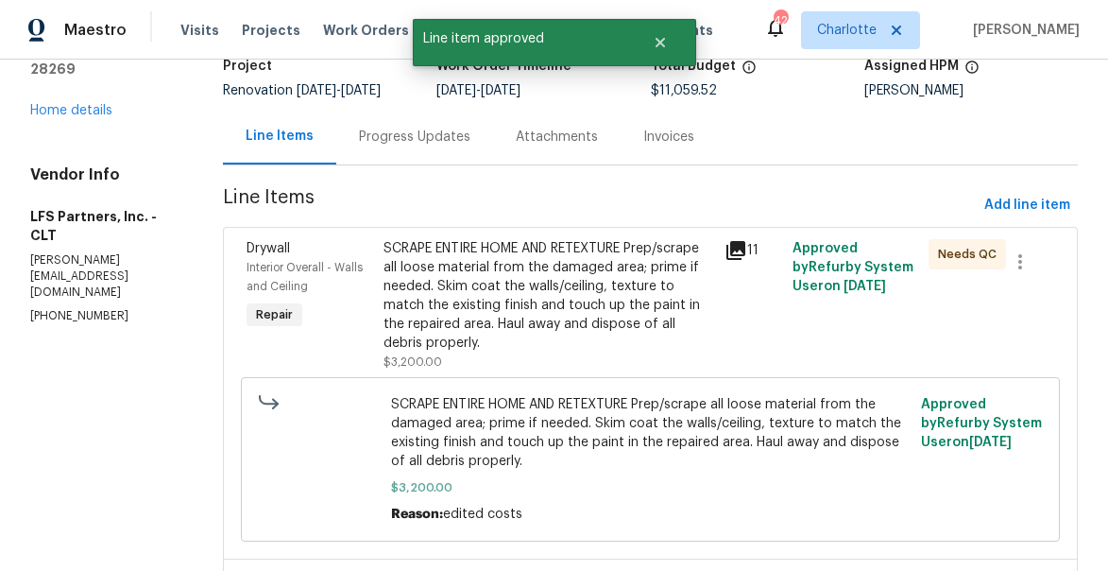
scroll to position [162, 0]
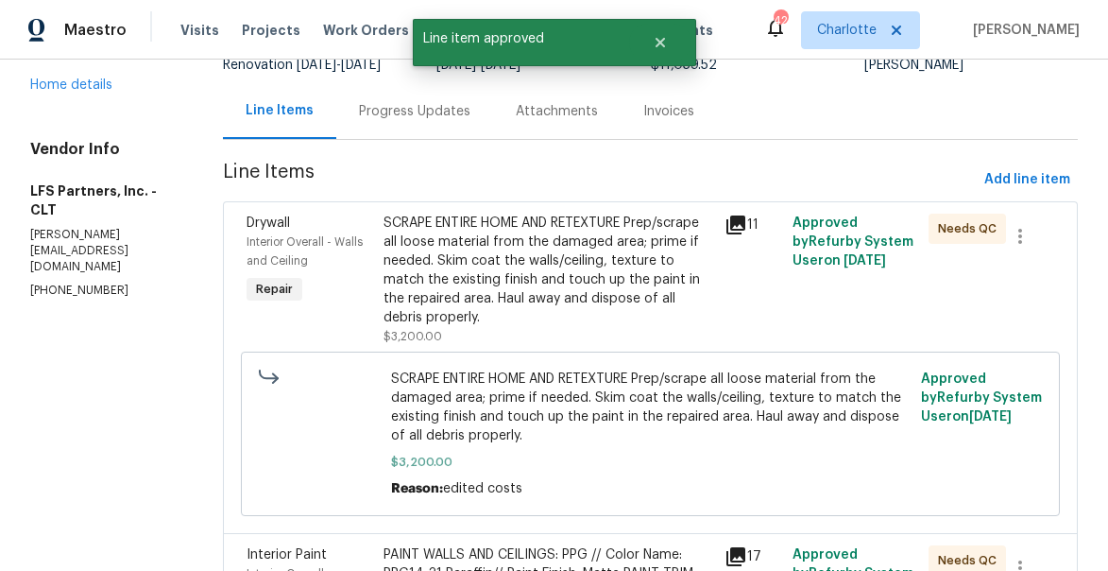
click at [731, 223] on icon at bounding box center [736, 224] width 19 height 19
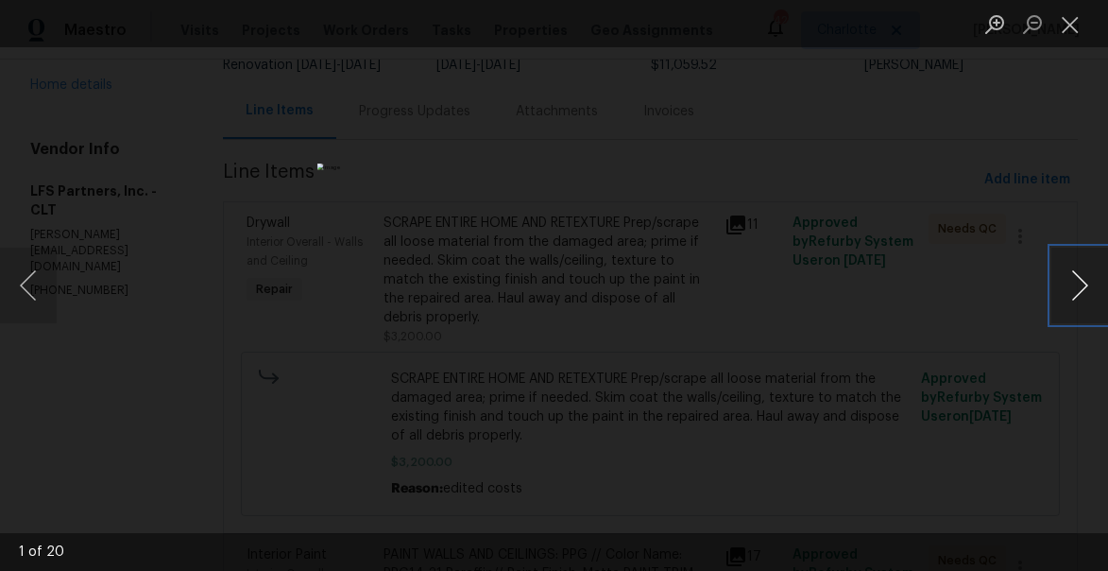
click at [1078, 288] on button "Next image" at bounding box center [1080, 286] width 57 height 76
click at [1073, 26] on button "Close lightbox" at bounding box center [1071, 24] width 38 height 33
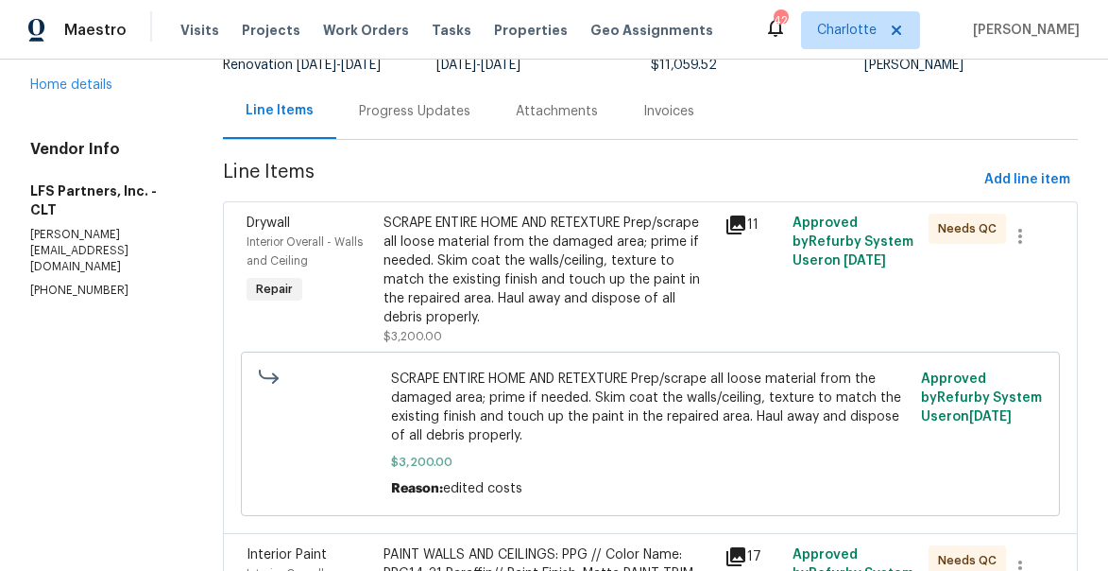
click at [503, 244] on div "SCRAPE ENTIRE HOME AND RETEXTURE Prep/scrape all loose material from the damage…" at bounding box center [549, 270] width 330 height 113
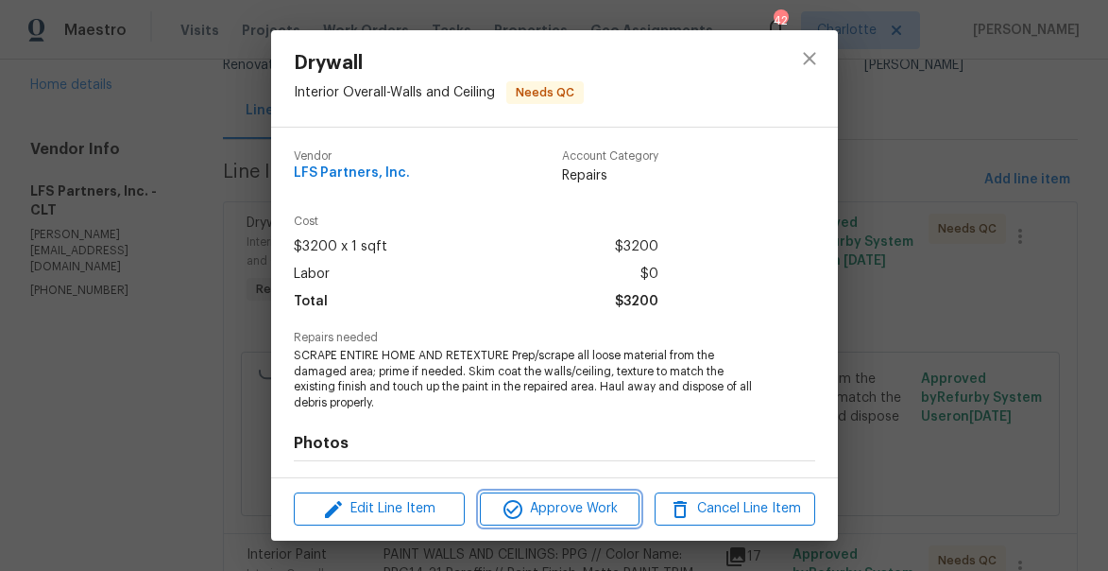
click at [525, 512] on span "Approve Work" at bounding box center [560, 509] width 148 height 24
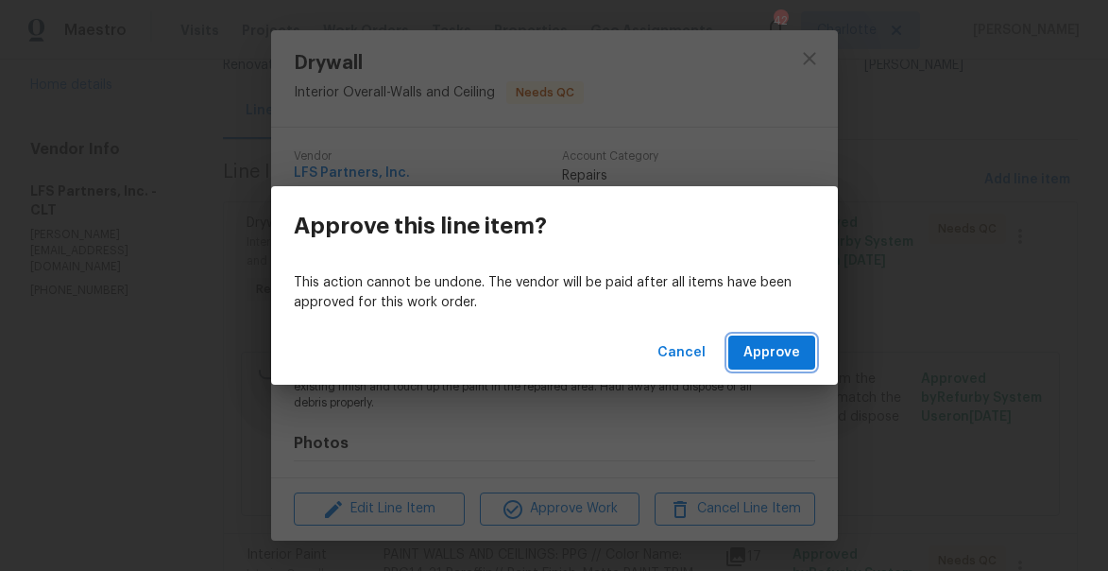
click at [768, 345] on span "Approve" at bounding box center [772, 353] width 57 height 24
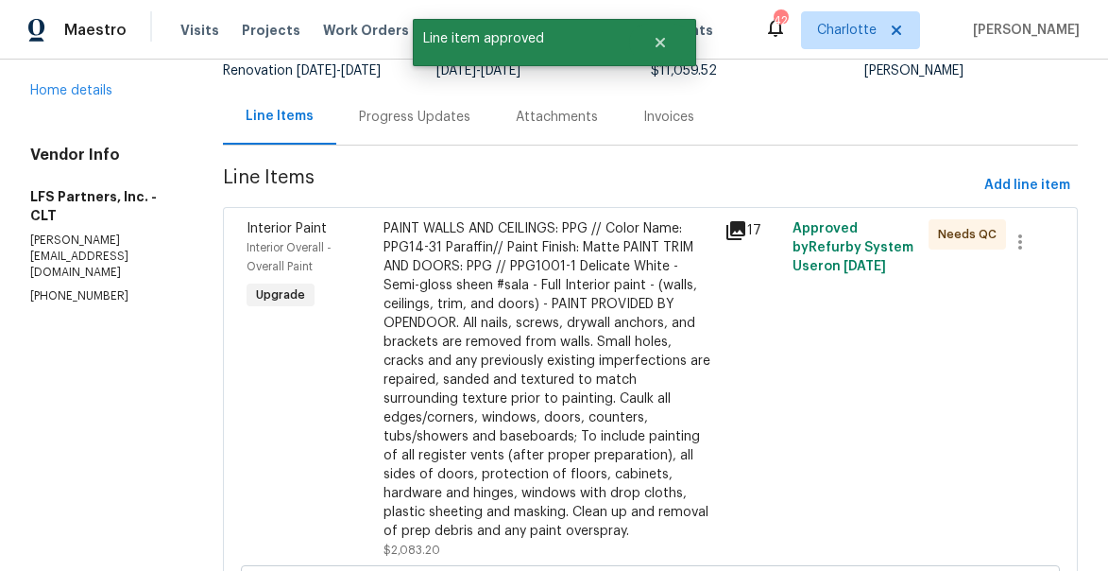
scroll to position [184, 0]
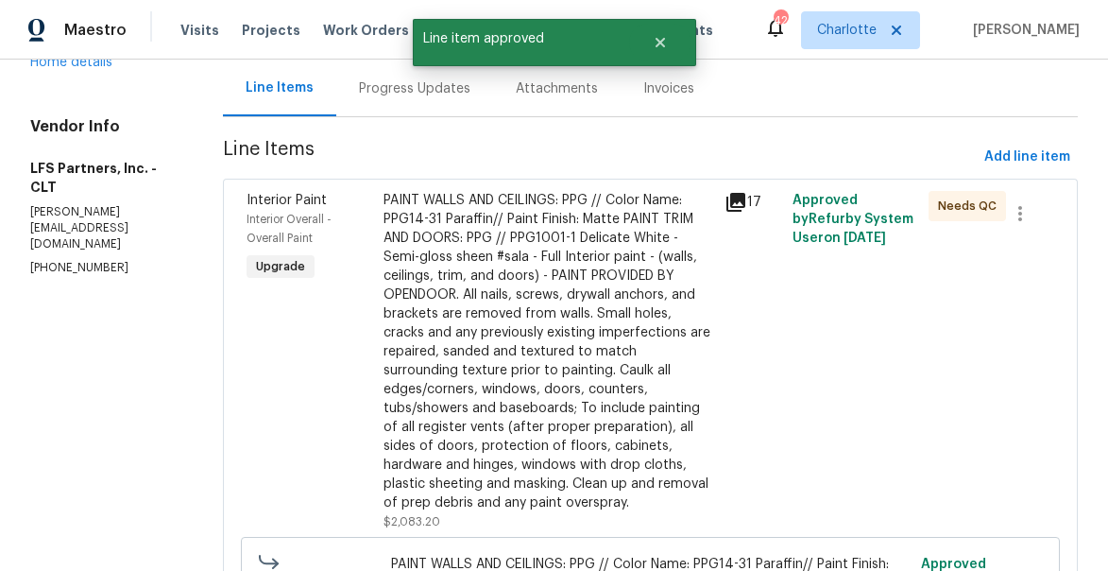
click at [500, 355] on div "PAINT WALLS AND CEILINGS: PPG // Color Name: PPG14-31 Paraffin// Paint Finish: …" at bounding box center [549, 351] width 330 height 321
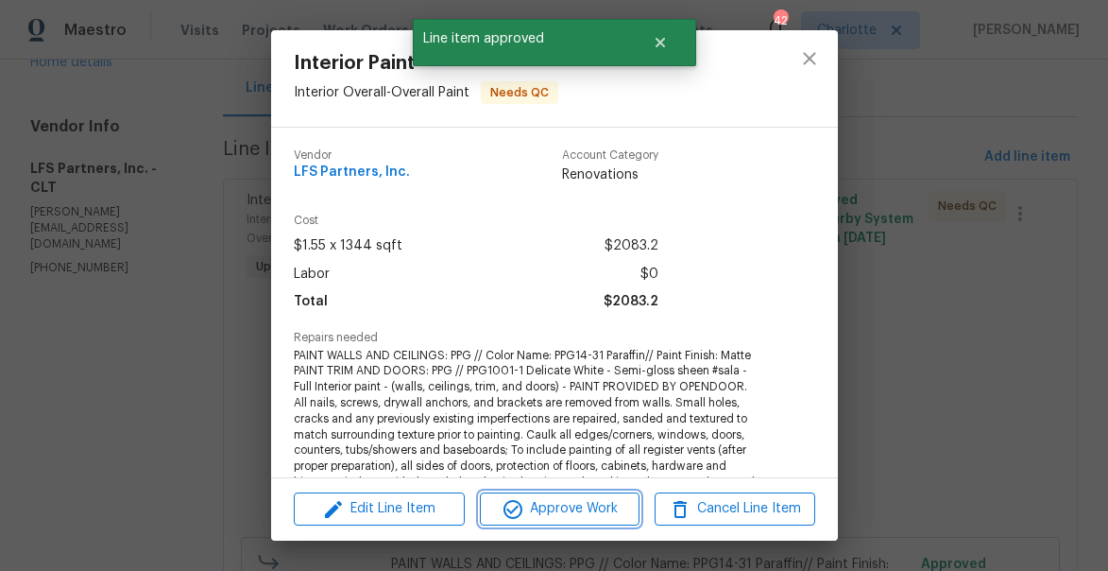
click at [570, 504] on span "Approve Work" at bounding box center [560, 509] width 148 height 24
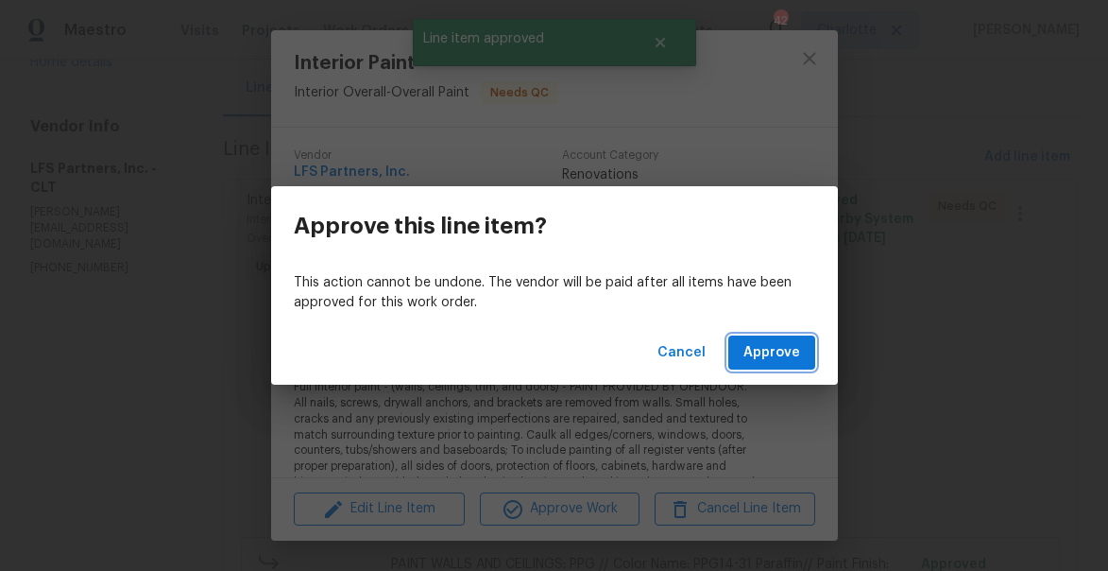
click at [772, 354] on span "Approve" at bounding box center [772, 353] width 57 height 24
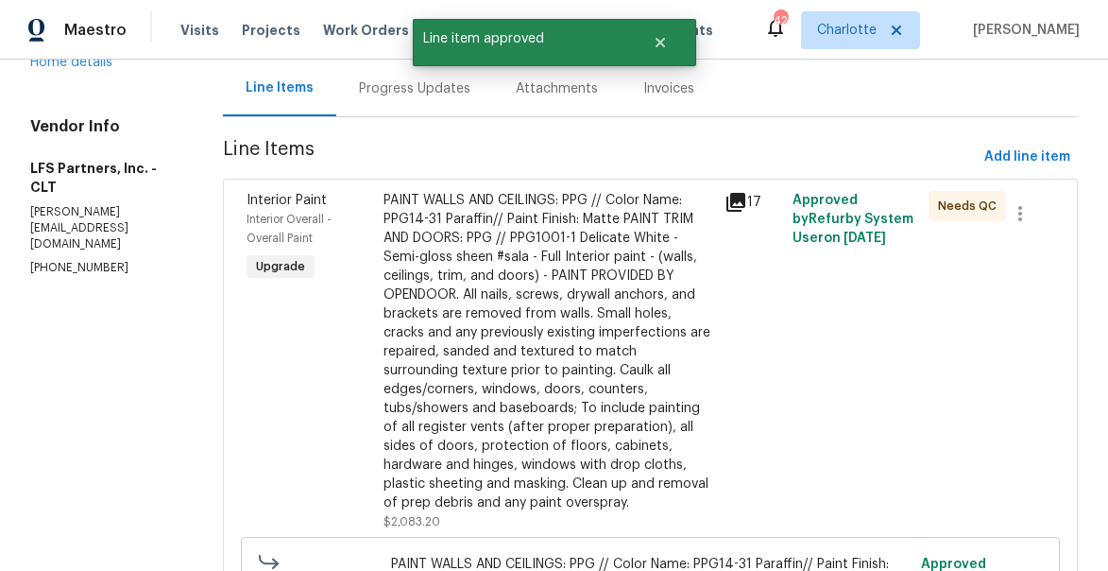
scroll to position [0, 0]
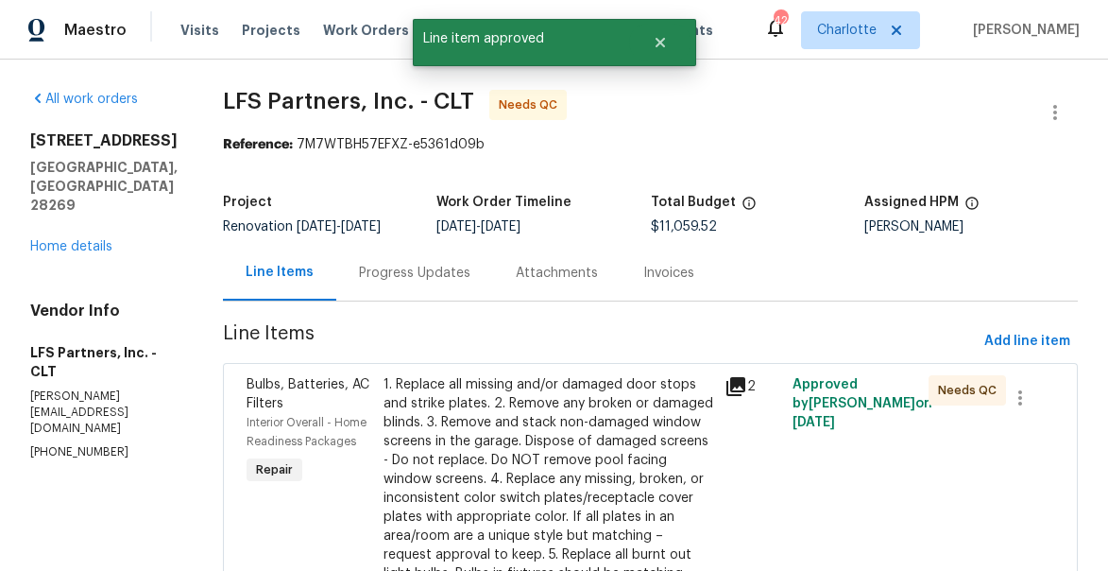
click at [464, 421] on div "1. Replace all missing and/or damaged door stops and strike plates. 2. Remove a…" at bounding box center [549, 554] width 330 height 359
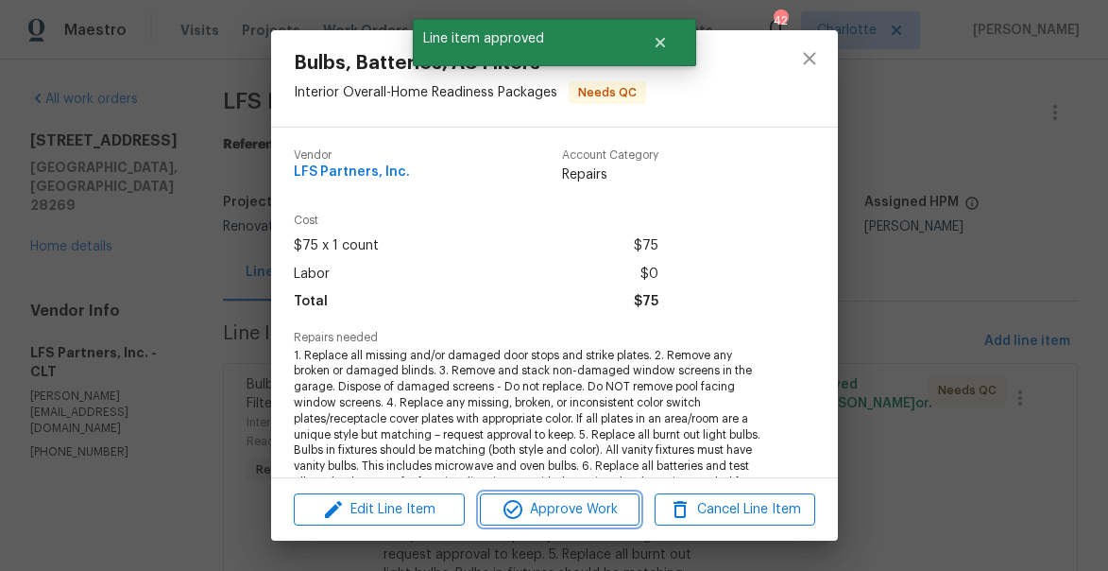
click at [588, 505] on span "Approve Work" at bounding box center [560, 510] width 148 height 24
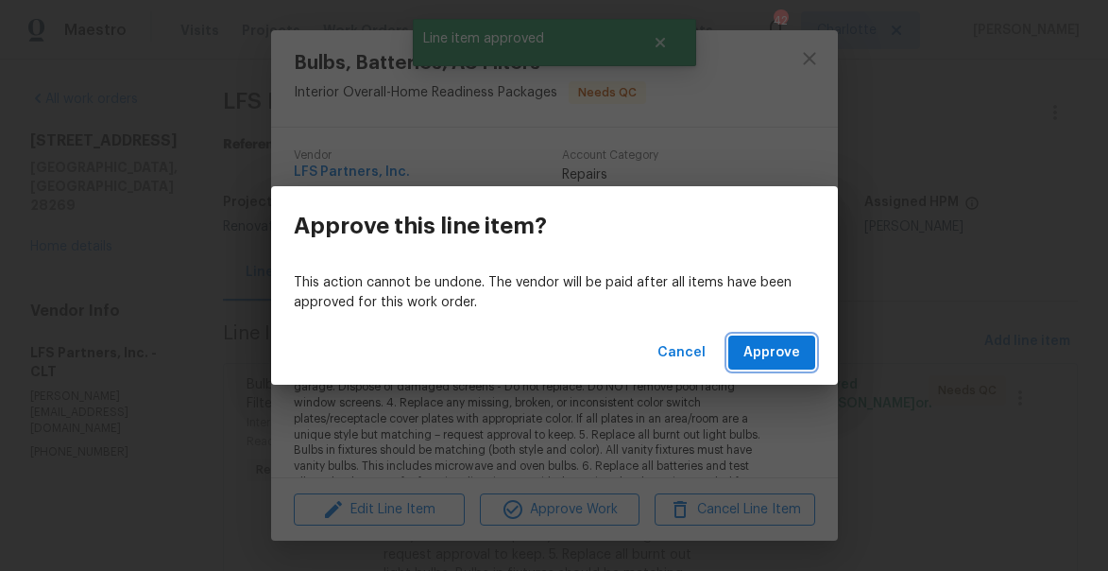
click at [761, 353] on span "Approve" at bounding box center [772, 353] width 57 height 24
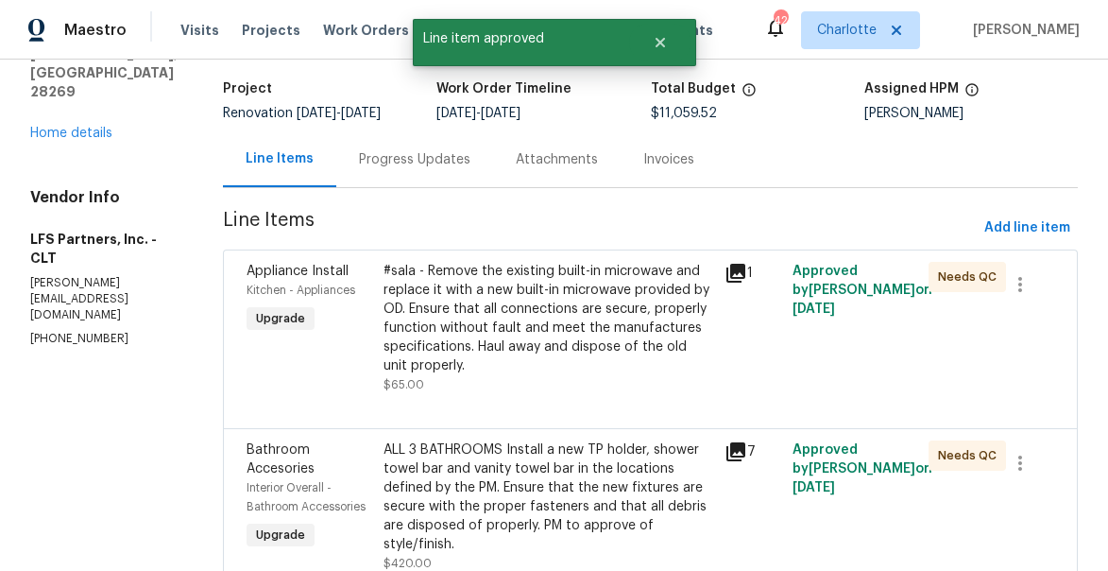
scroll to position [123, 0]
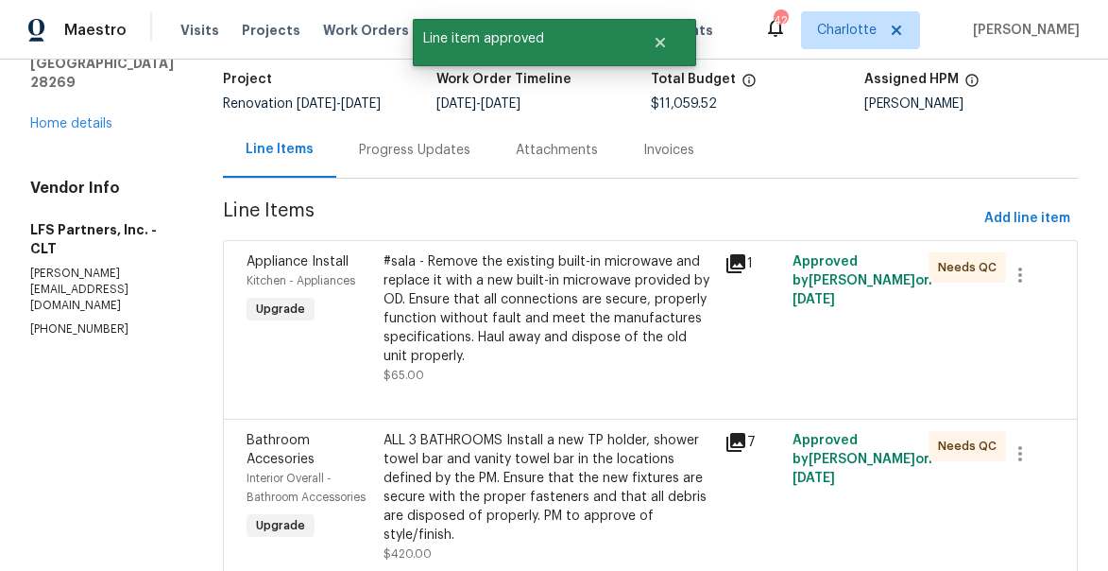
click at [536, 274] on div "#sala - Remove the existing built-in microwave and replace it with a new built-…" at bounding box center [549, 308] width 330 height 113
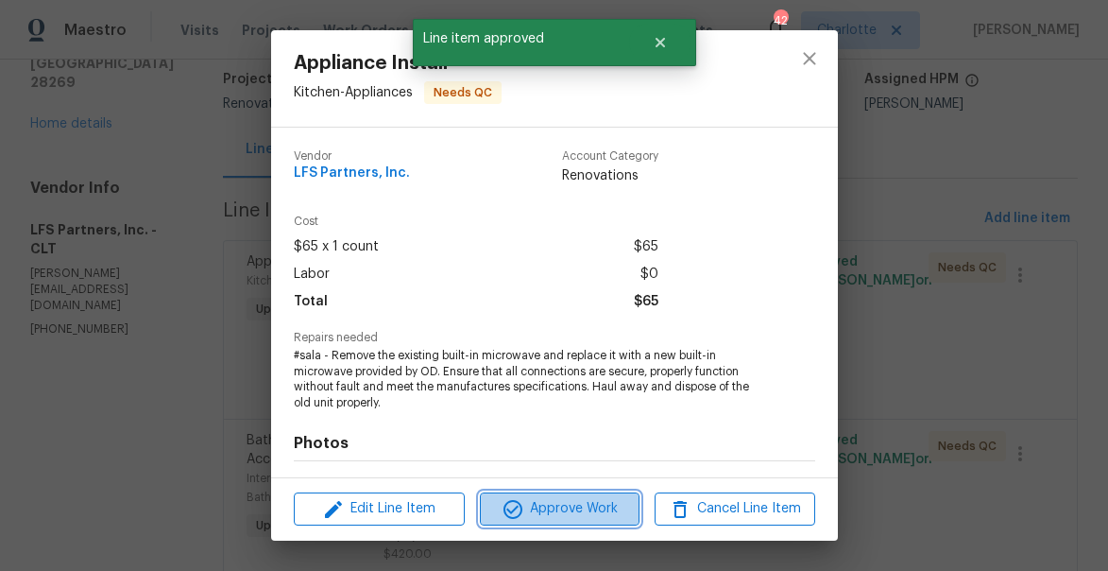
click at [553, 513] on span "Approve Work" at bounding box center [560, 509] width 148 height 24
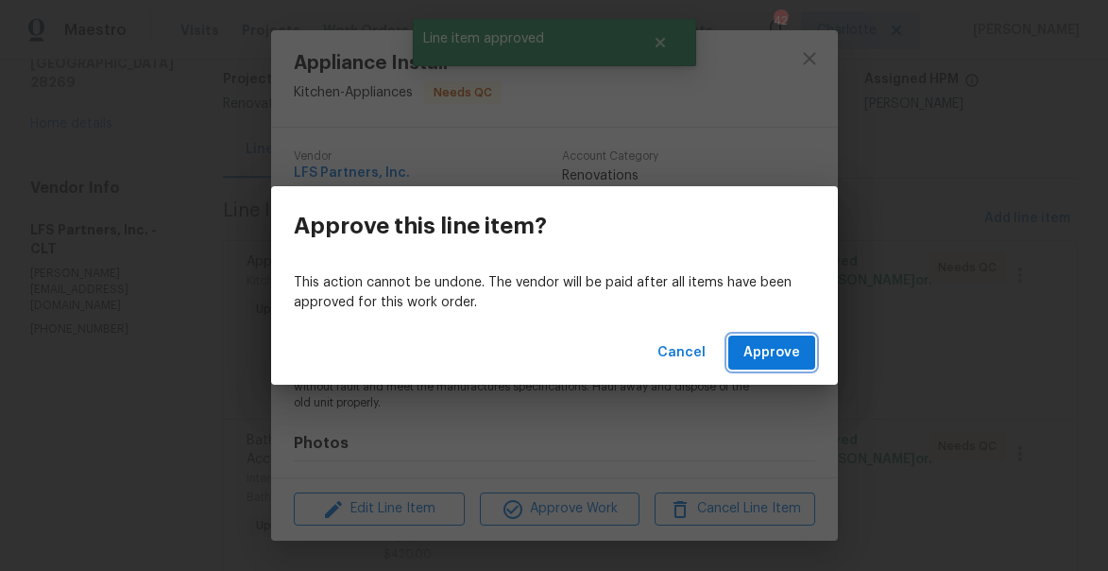
click at [764, 339] on button "Approve" at bounding box center [771, 352] width 87 height 35
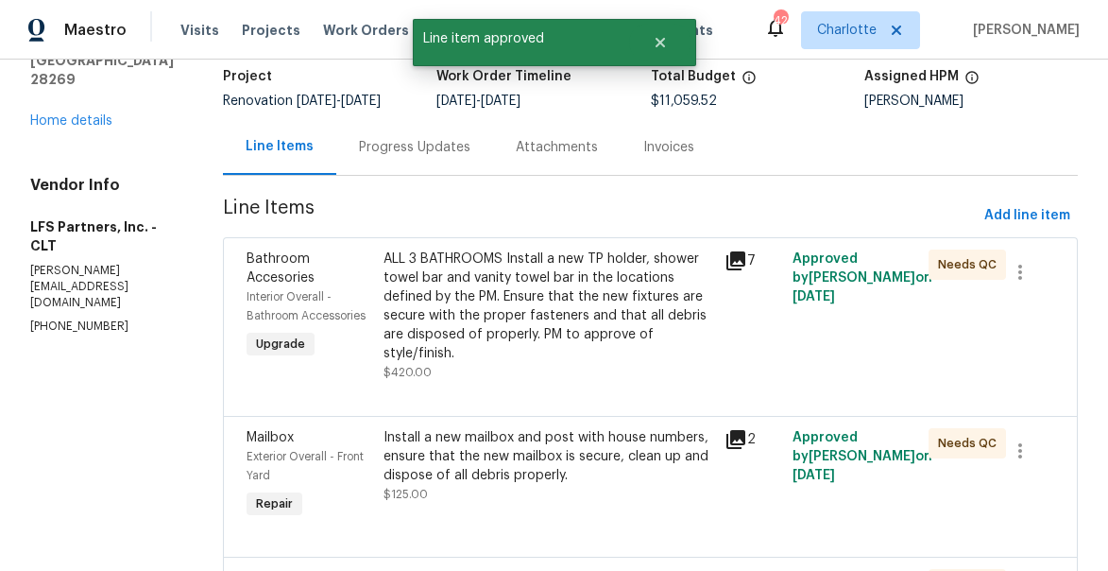
scroll to position [162, 0]
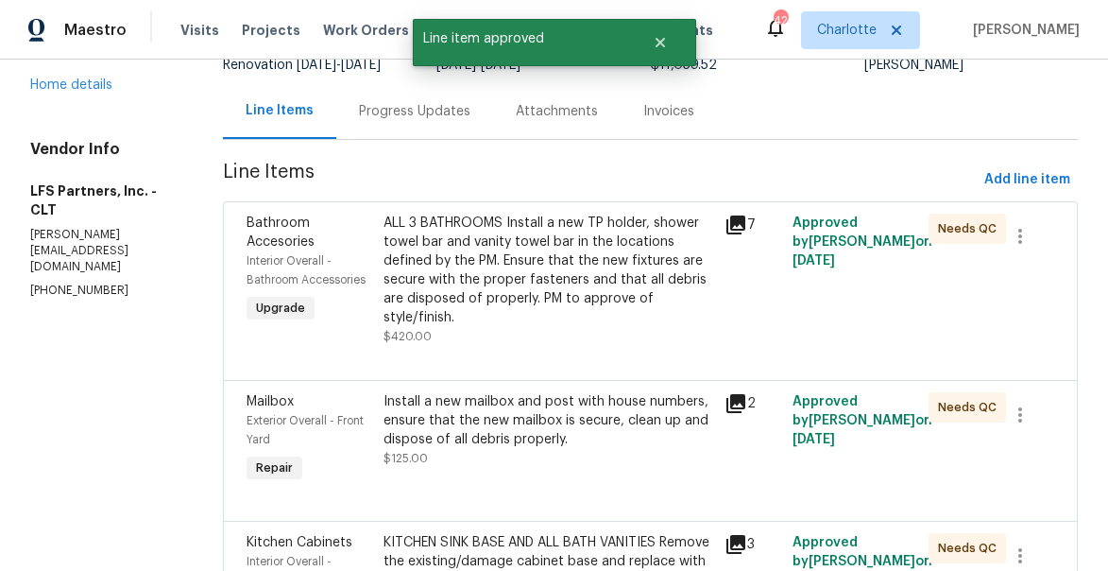
click at [539, 260] on div "ALL 3 BATHROOMS Install a new TP holder, shower towel bar and vanity towel bar …" at bounding box center [549, 270] width 330 height 113
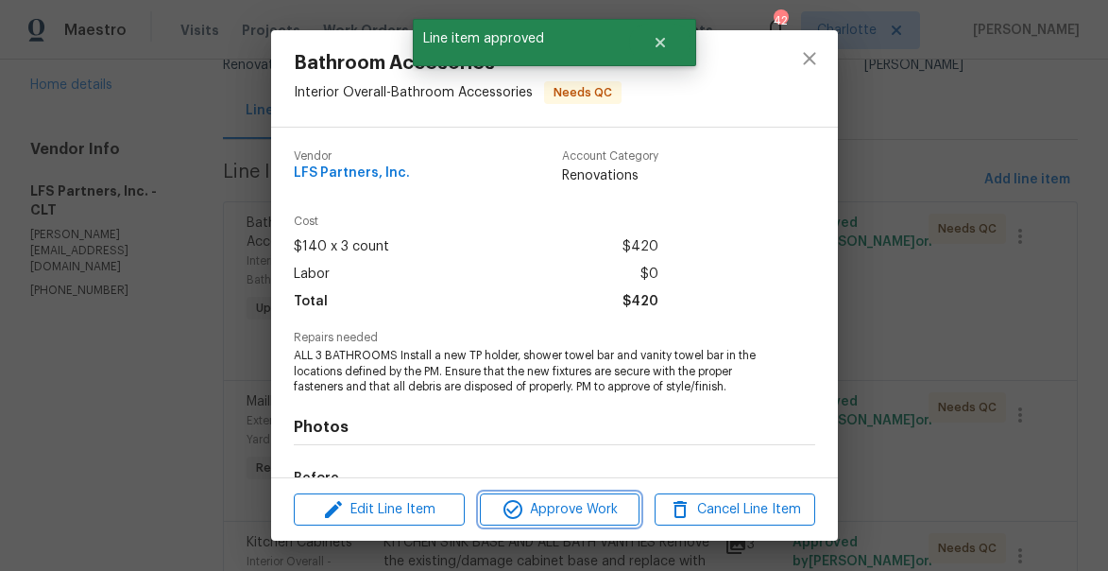
click at [598, 503] on span "Approve Work" at bounding box center [560, 510] width 148 height 24
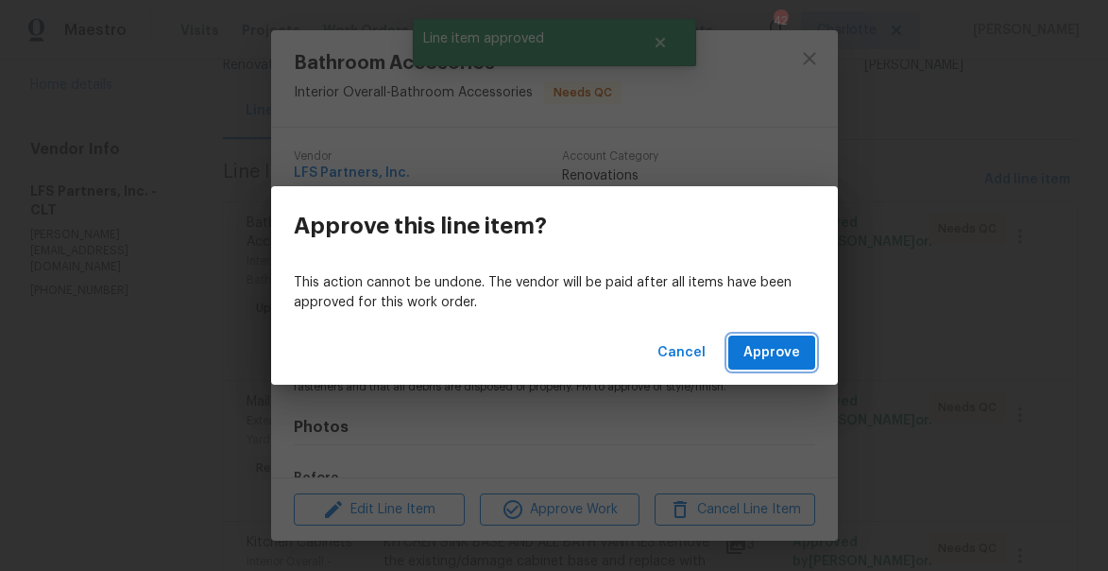
click at [781, 343] on span "Approve" at bounding box center [772, 353] width 57 height 24
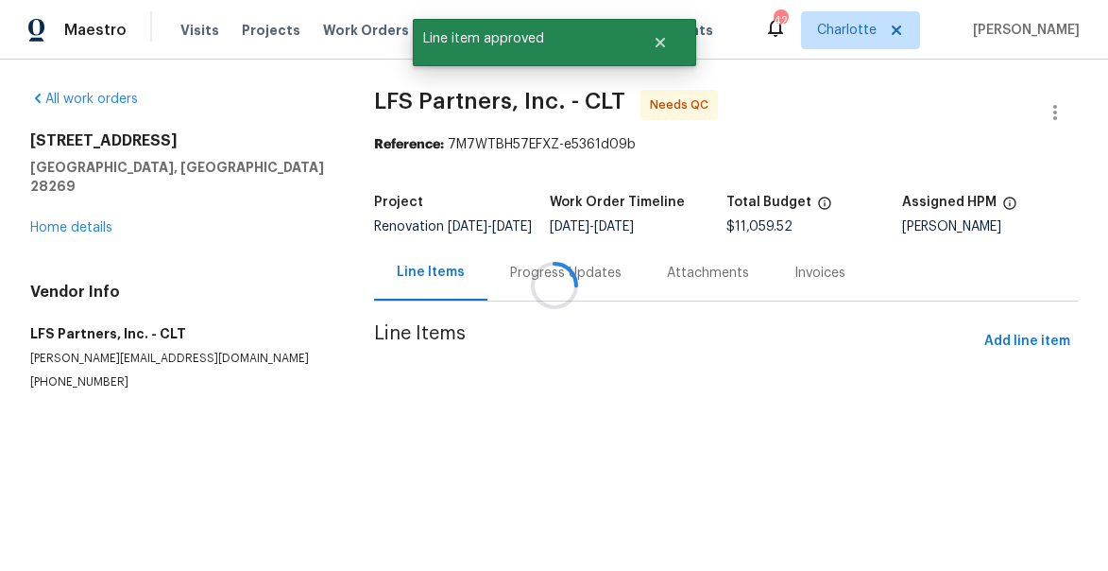
scroll to position [0, 0]
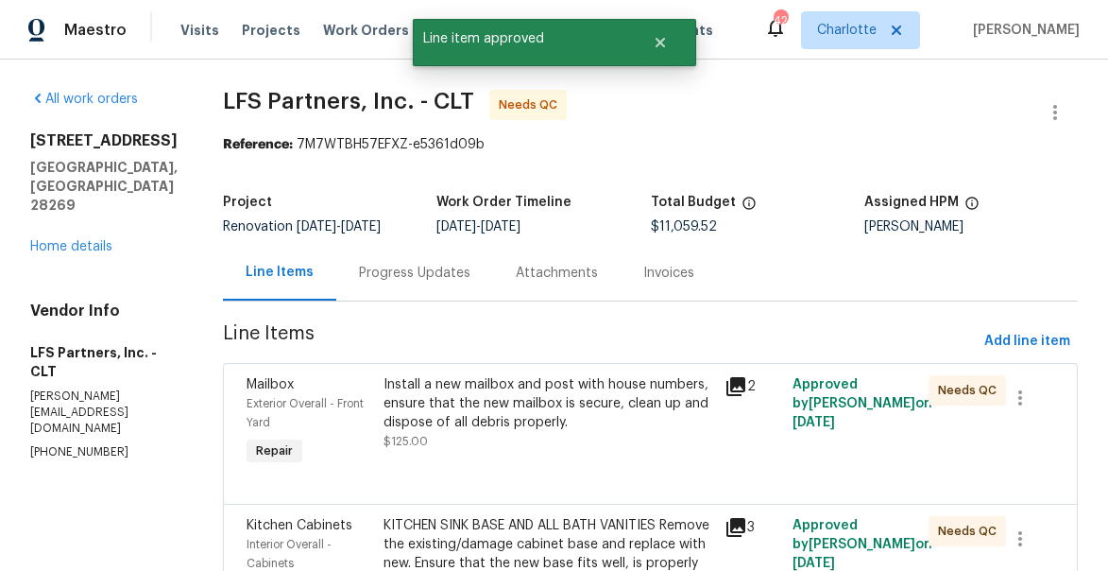
click at [728, 381] on icon at bounding box center [736, 386] width 19 height 19
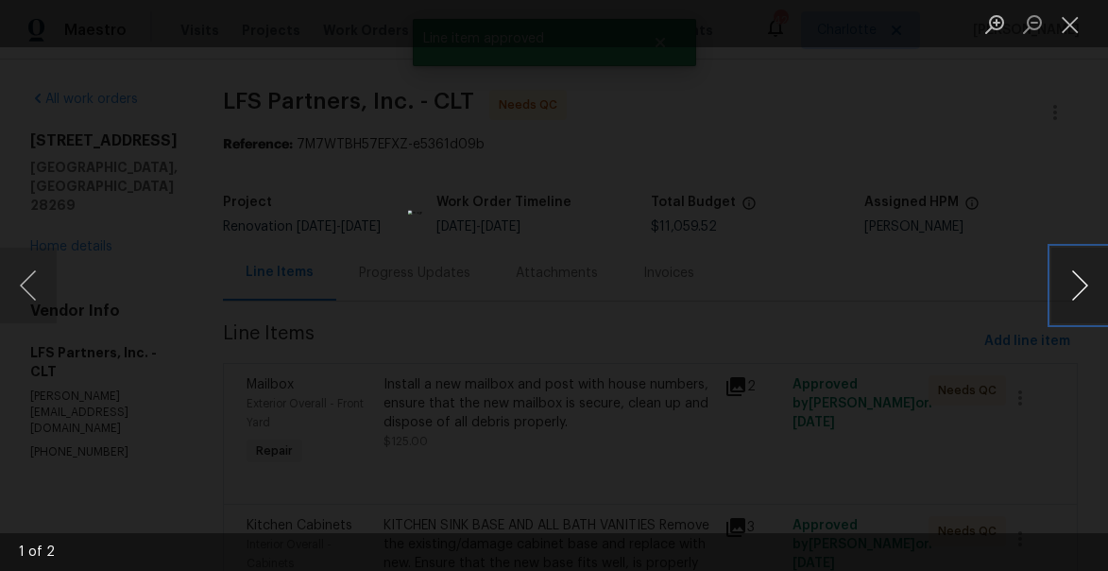
click at [1079, 275] on button "Next image" at bounding box center [1080, 286] width 57 height 76
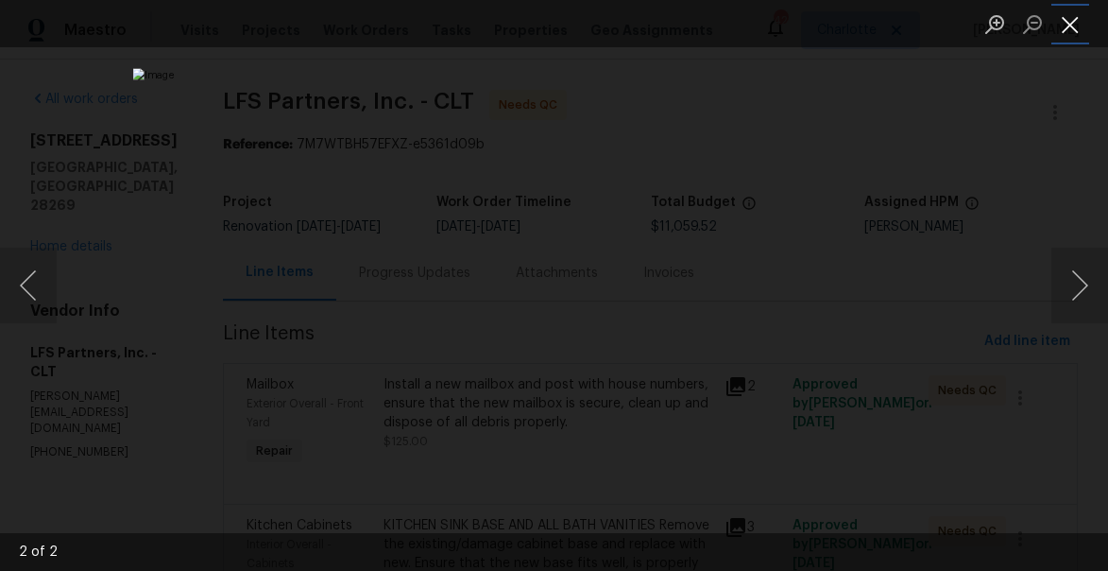
click at [1065, 10] on button "Close lightbox" at bounding box center [1071, 24] width 38 height 33
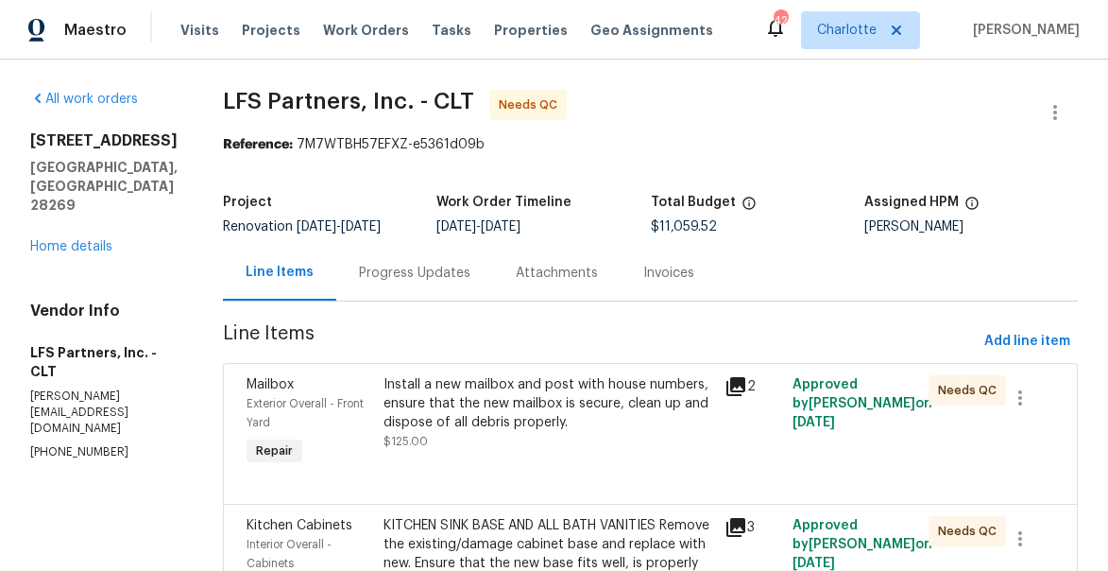
click at [436, 428] on div "Install a new mailbox and post with house numbers, ensure that the new mailbox …" at bounding box center [549, 403] width 330 height 57
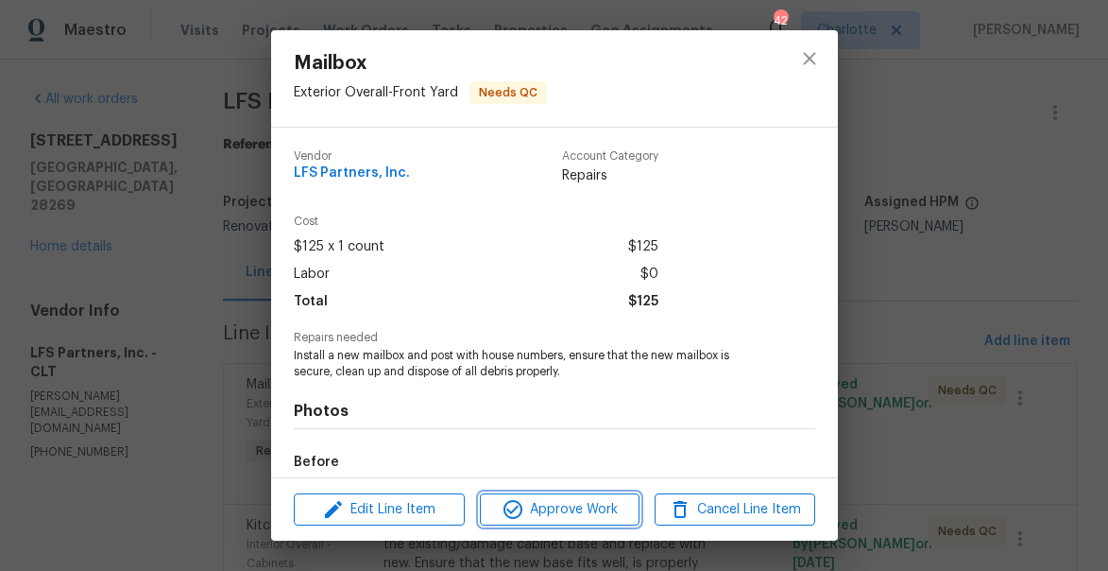
click at [553, 508] on span "Approve Work" at bounding box center [560, 510] width 148 height 24
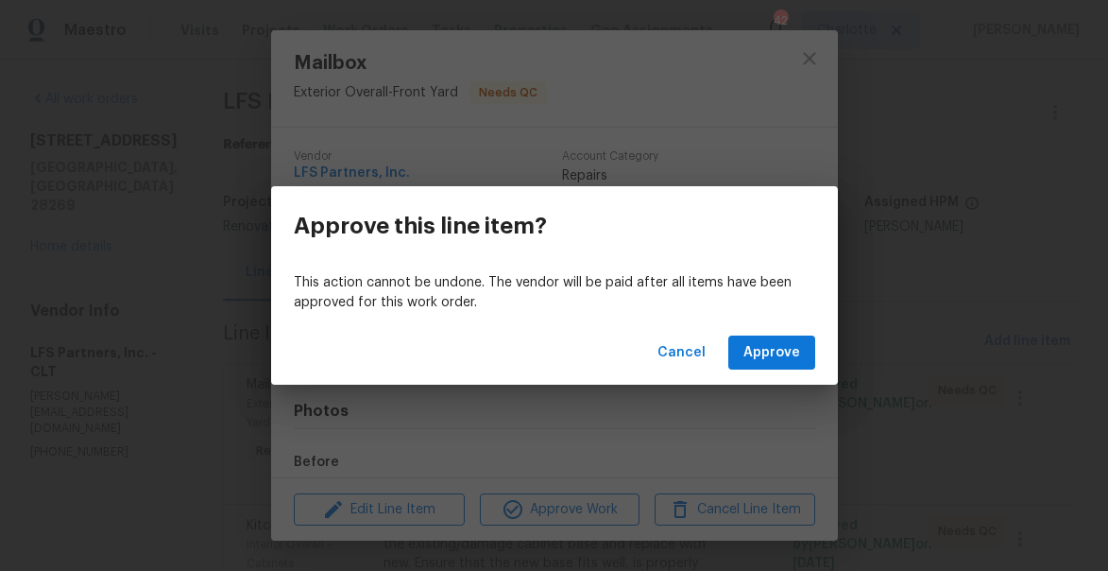
click at [818, 342] on div "Cancel Approve" at bounding box center [554, 352] width 567 height 65
click at [795, 350] on span "Approve" at bounding box center [772, 353] width 57 height 24
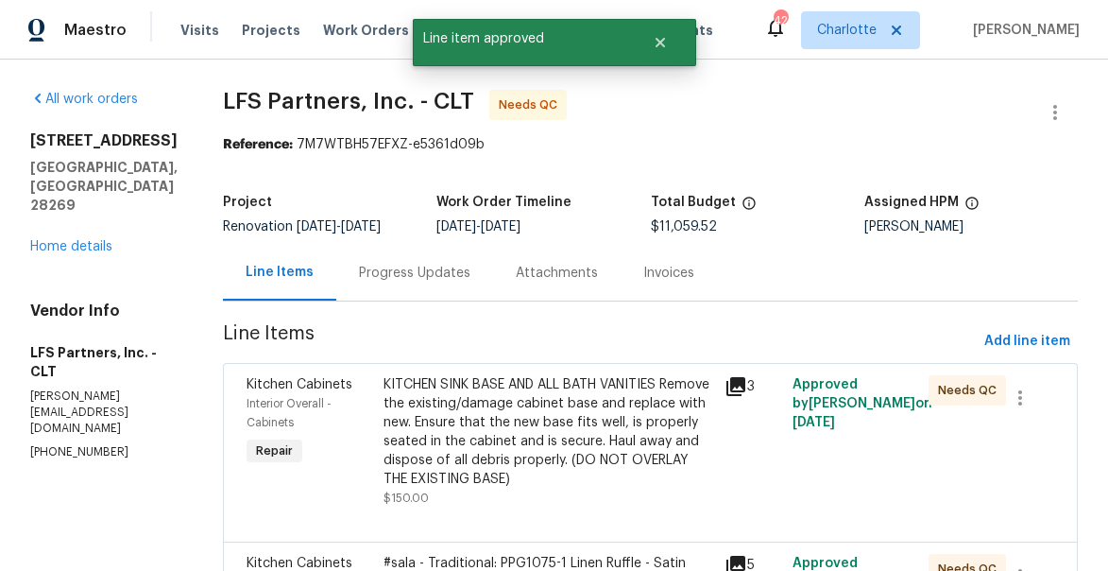
click at [455, 401] on div "KITCHEN SINK BASE AND ALL BATH VANITIES Remove the existing/damage cabinet base…" at bounding box center [549, 431] width 330 height 113
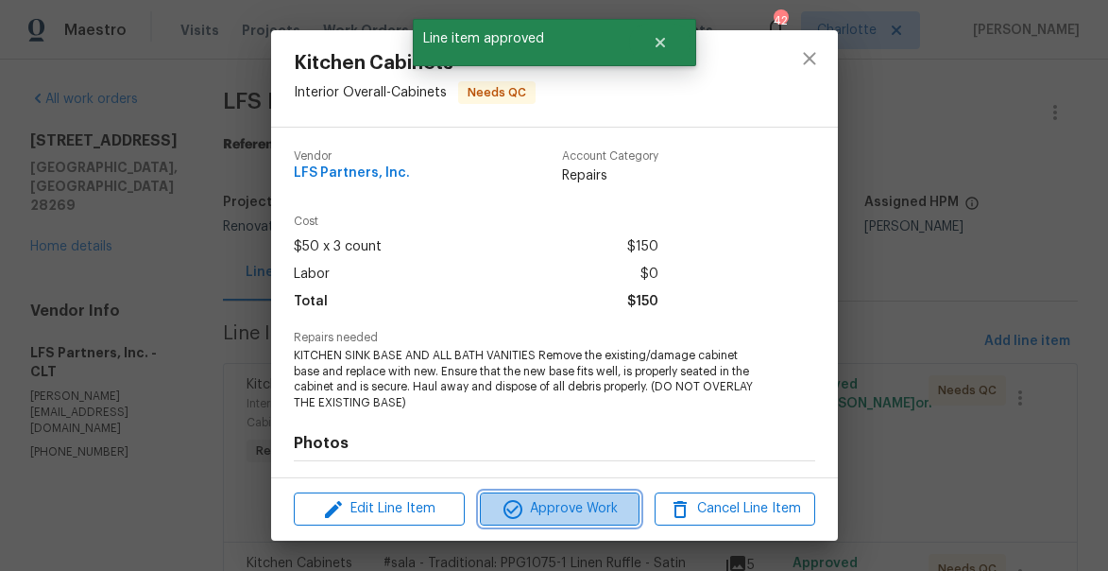
click at [530, 504] on span "Approve Work" at bounding box center [560, 509] width 148 height 24
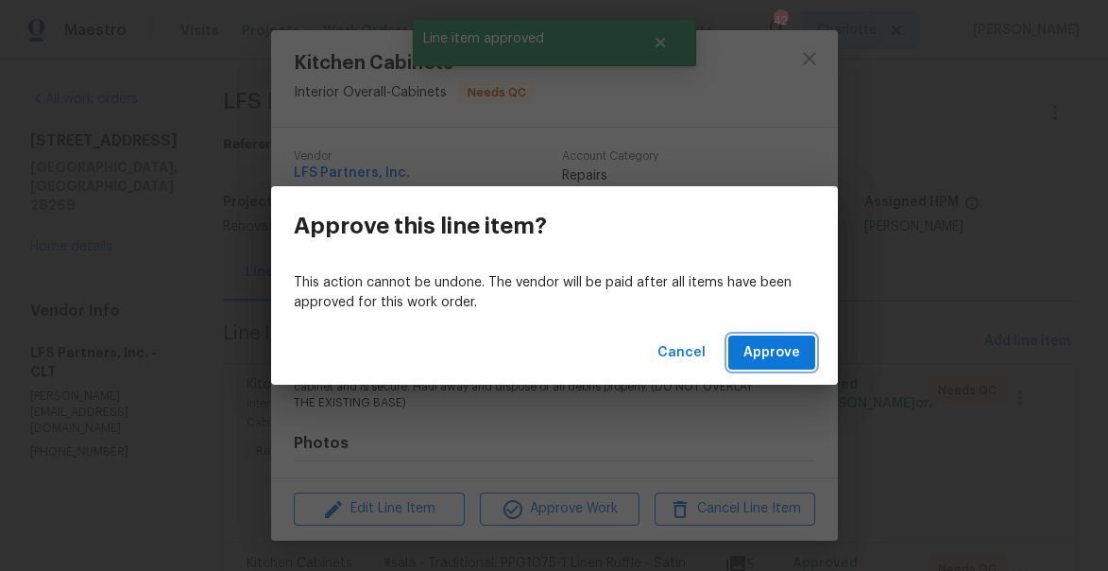
click at [769, 345] on span "Approve" at bounding box center [772, 353] width 57 height 24
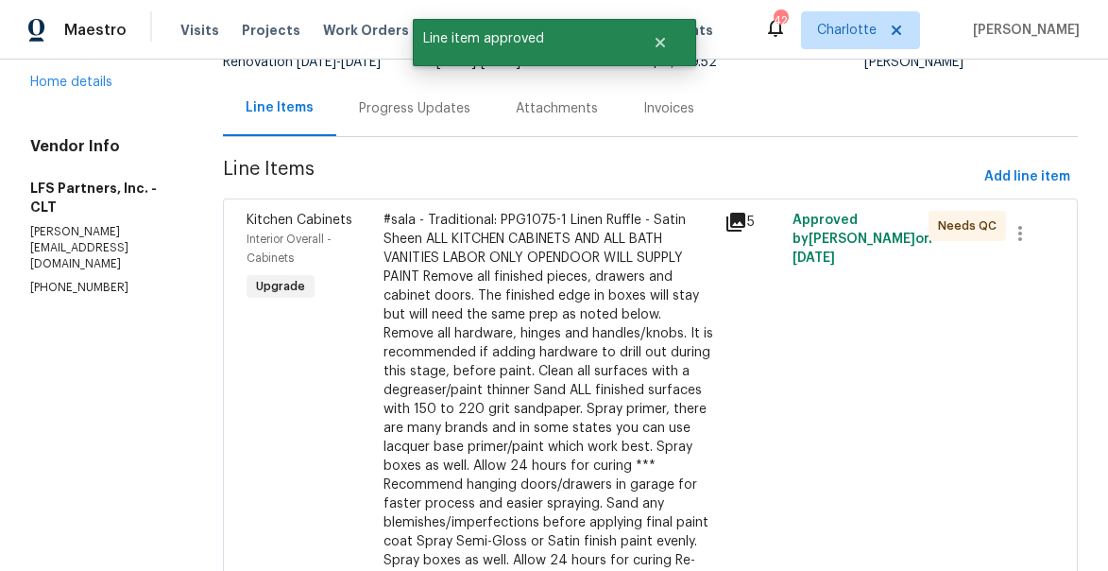
scroll to position [201, 0]
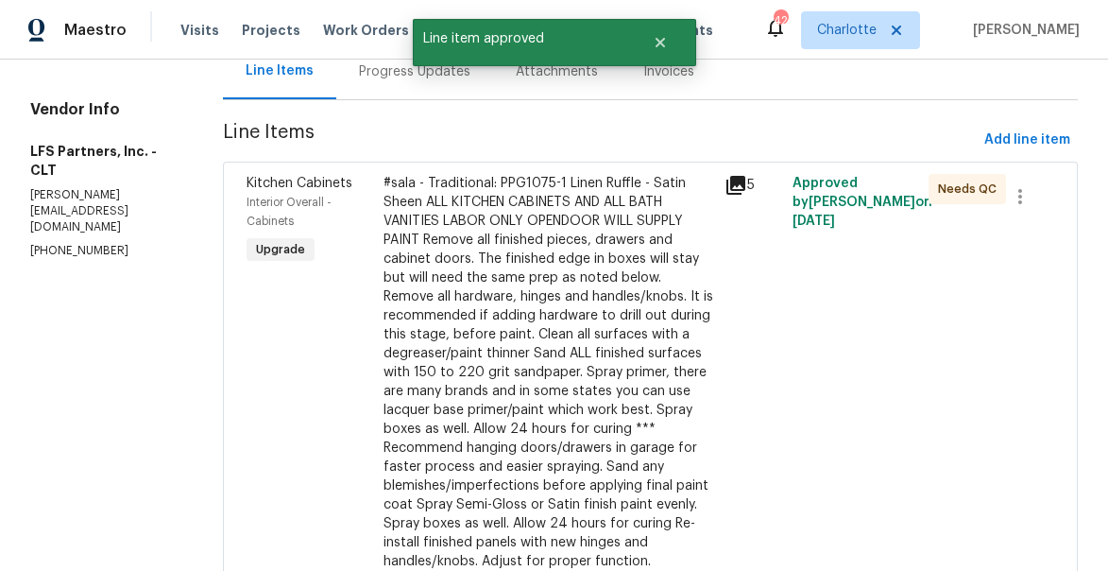
click at [520, 351] on div "#sala - Traditional: PPG1075-1 Linen Ruffle - Satin Sheen ALL KITCHEN CABINETS …" at bounding box center [549, 372] width 330 height 397
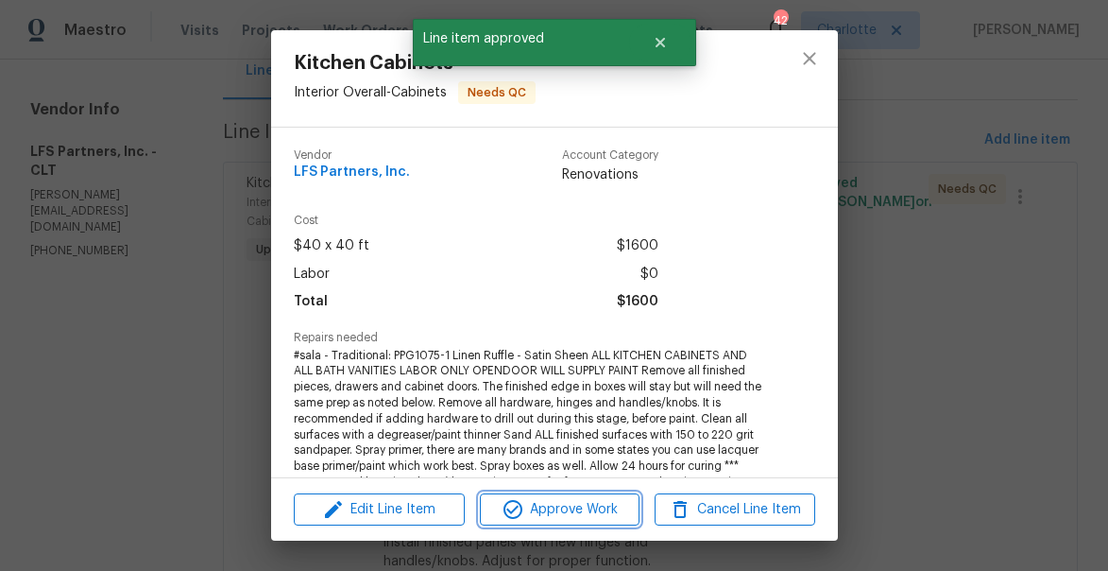
click at [548, 519] on span "Approve Work" at bounding box center [560, 510] width 148 height 24
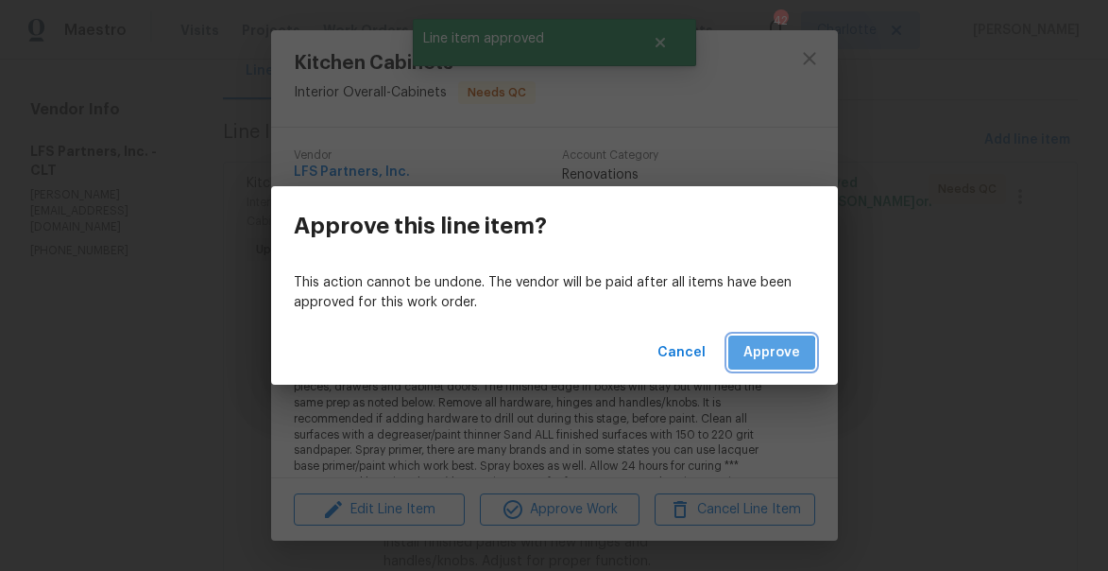
click at [761, 362] on span "Approve" at bounding box center [772, 353] width 57 height 24
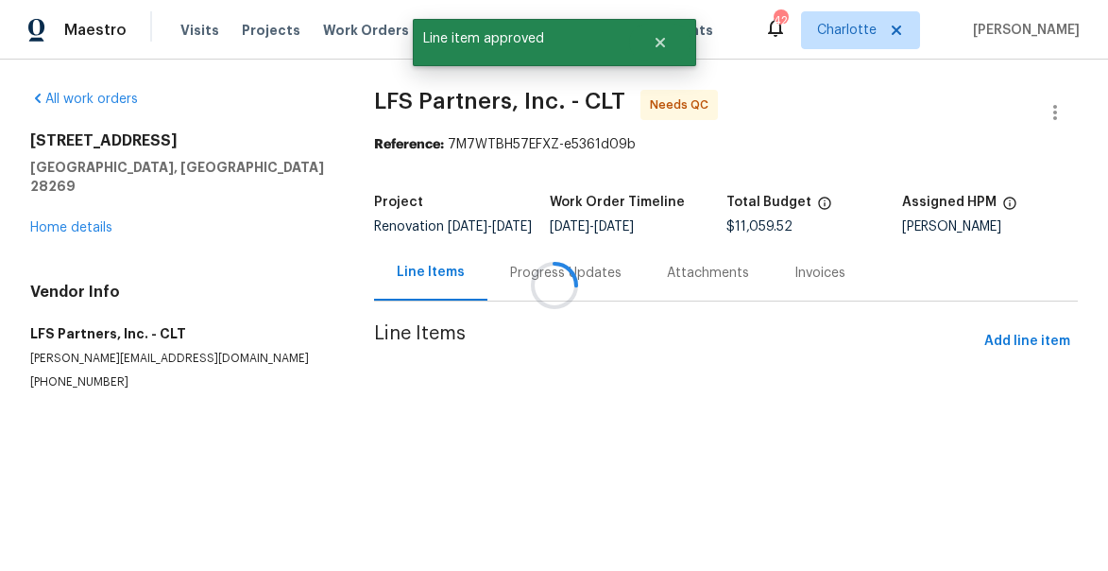
scroll to position [0, 0]
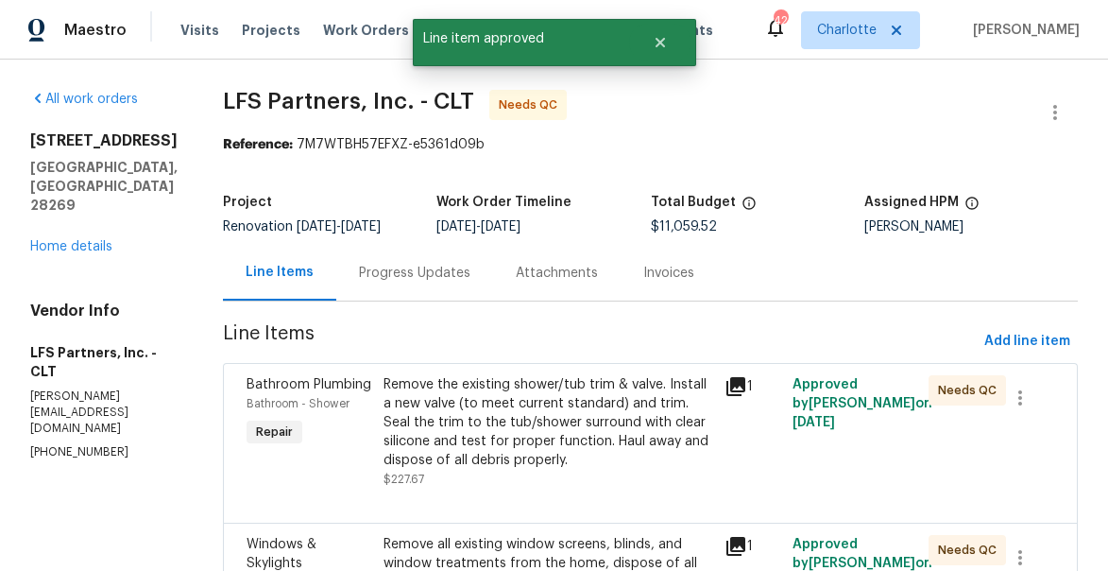
click at [498, 408] on div "Remove the existing shower/tub trim & valve. Install a new valve (to meet curre…" at bounding box center [549, 422] width 330 height 94
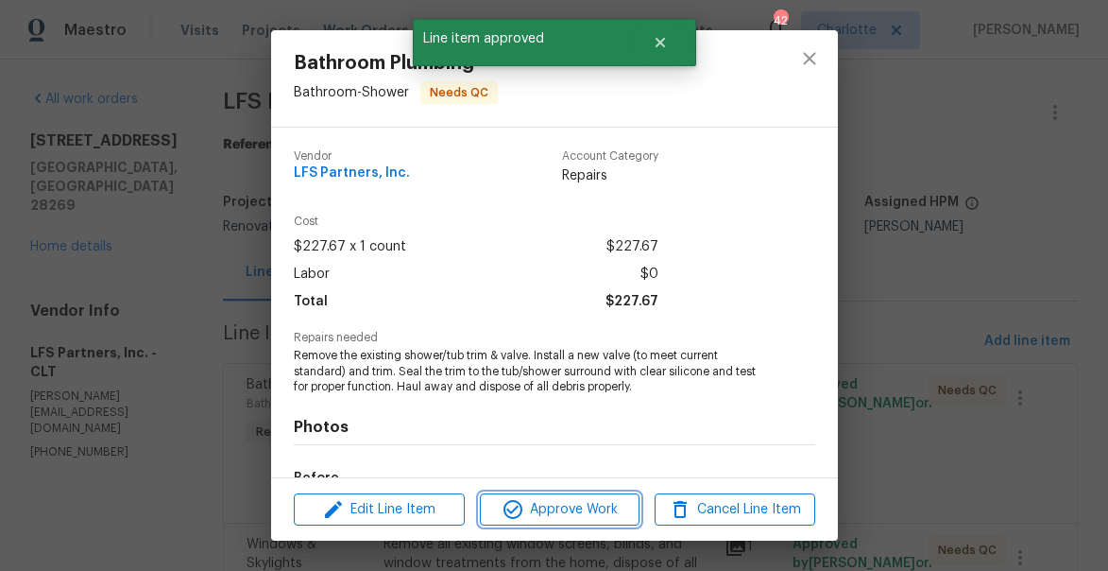
click at [608, 511] on span "Approve Work" at bounding box center [560, 510] width 148 height 24
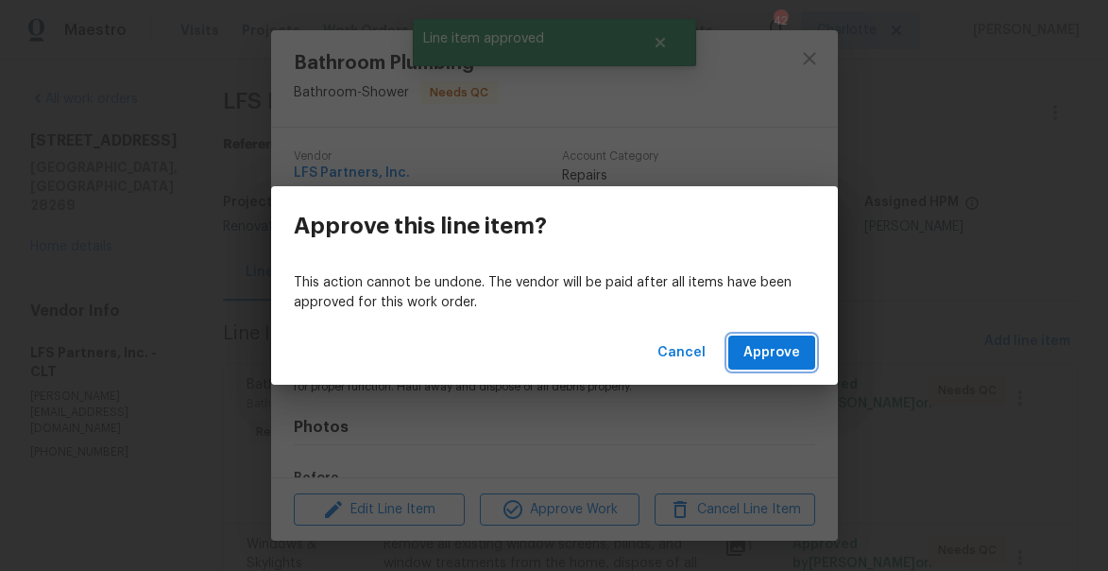
click at [783, 346] on span "Approve" at bounding box center [772, 353] width 57 height 24
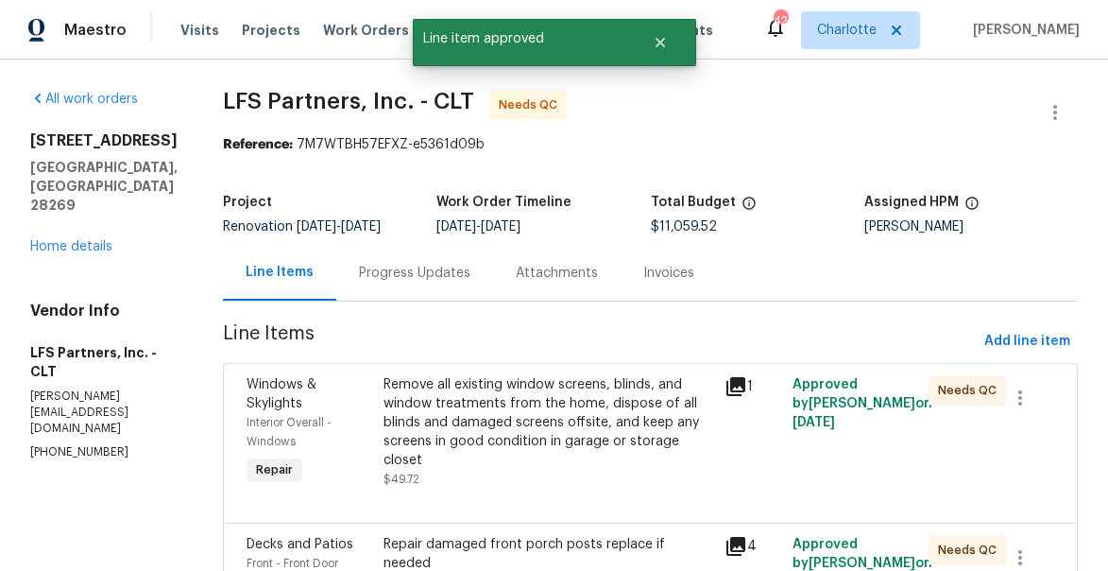
click at [527, 391] on div "Remove all existing window screens, blinds, and window treatments from the home…" at bounding box center [549, 422] width 330 height 94
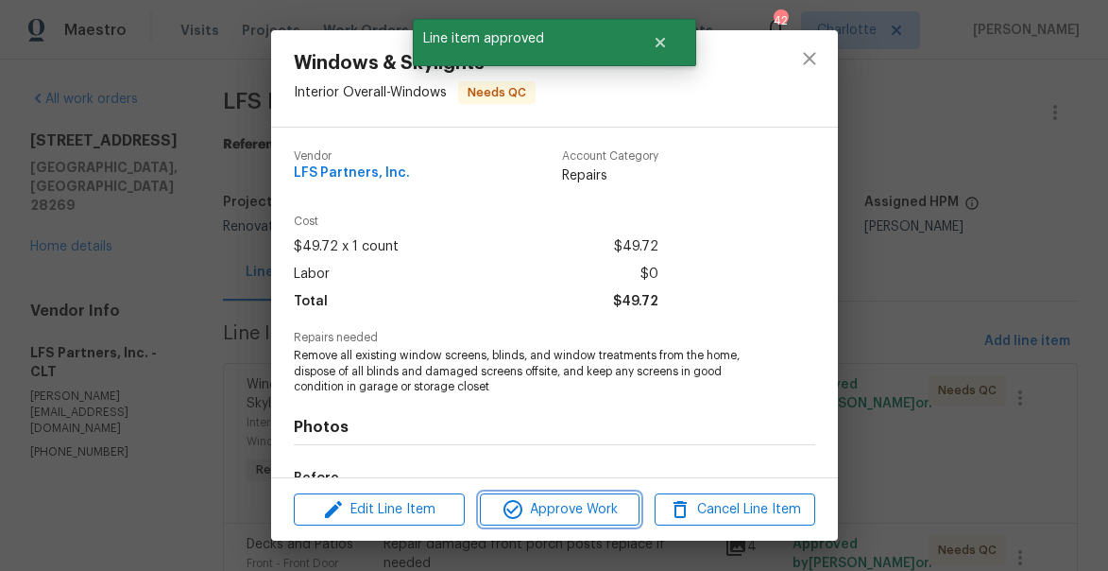
click at [572, 505] on span "Approve Work" at bounding box center [560, 510] width 148 height 24
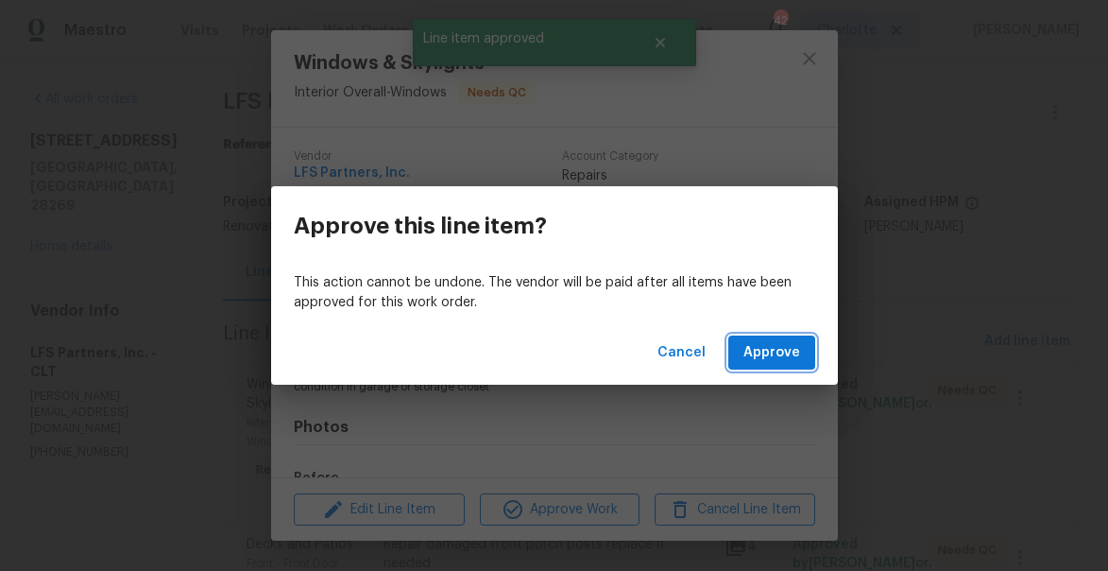
click at [769, 354] on span "Approve" at bounding box center [772, 353] width 57 height 24
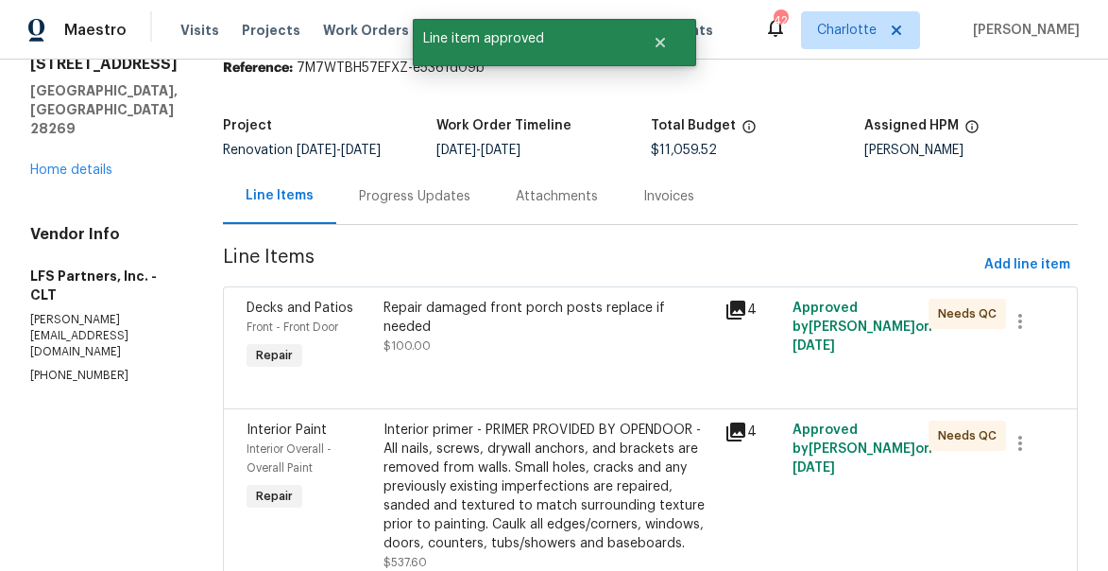
scroll to position [103, 0]
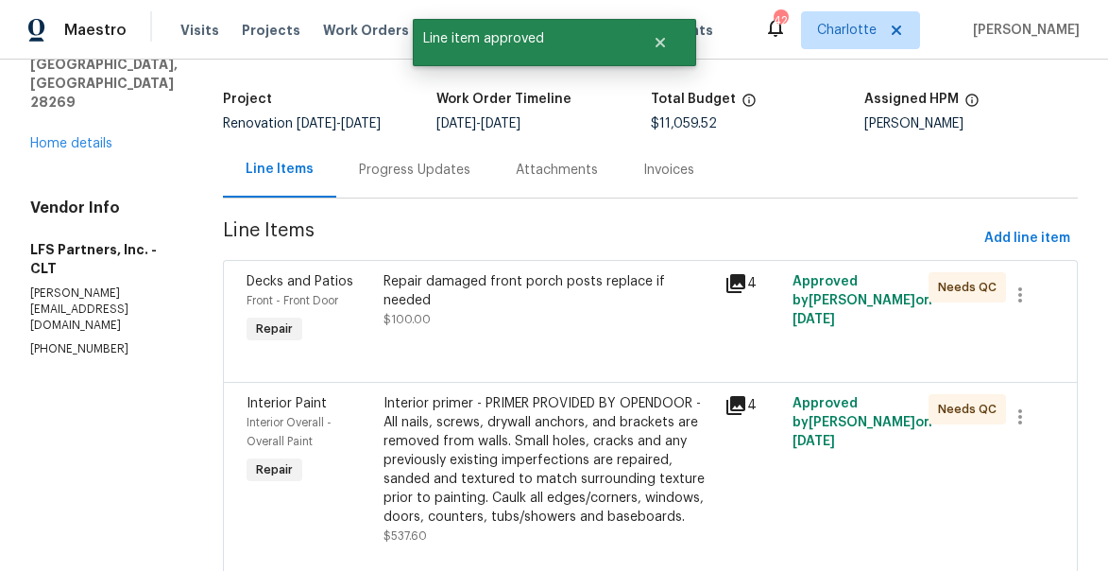
click at [431, 282] on div "Repair damaged front porch posts replace if needed" at bounding box center [549, 291] width 330 height 38
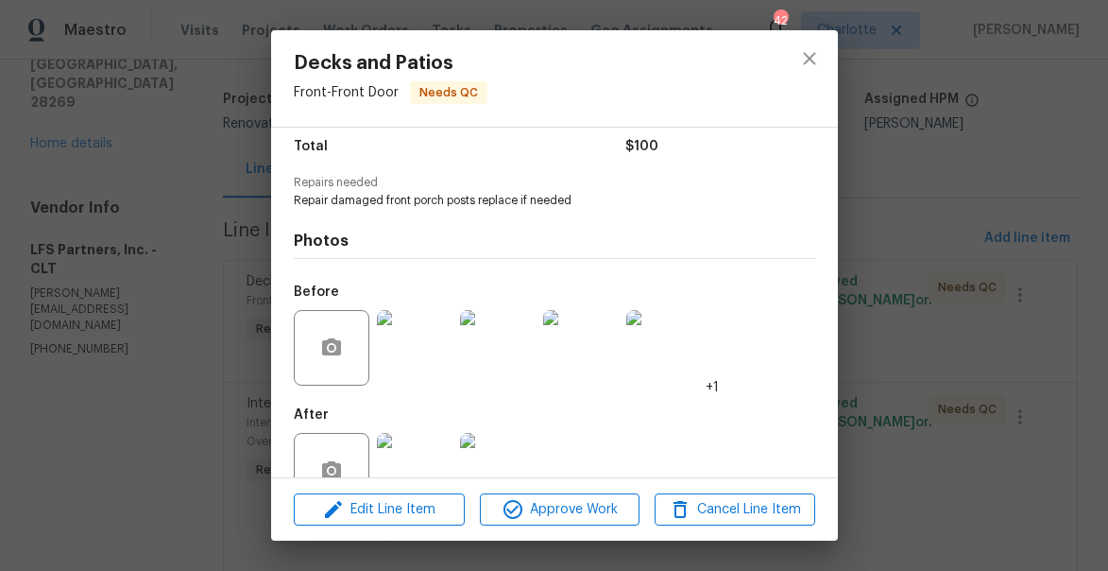
scroll to position [175, 0]
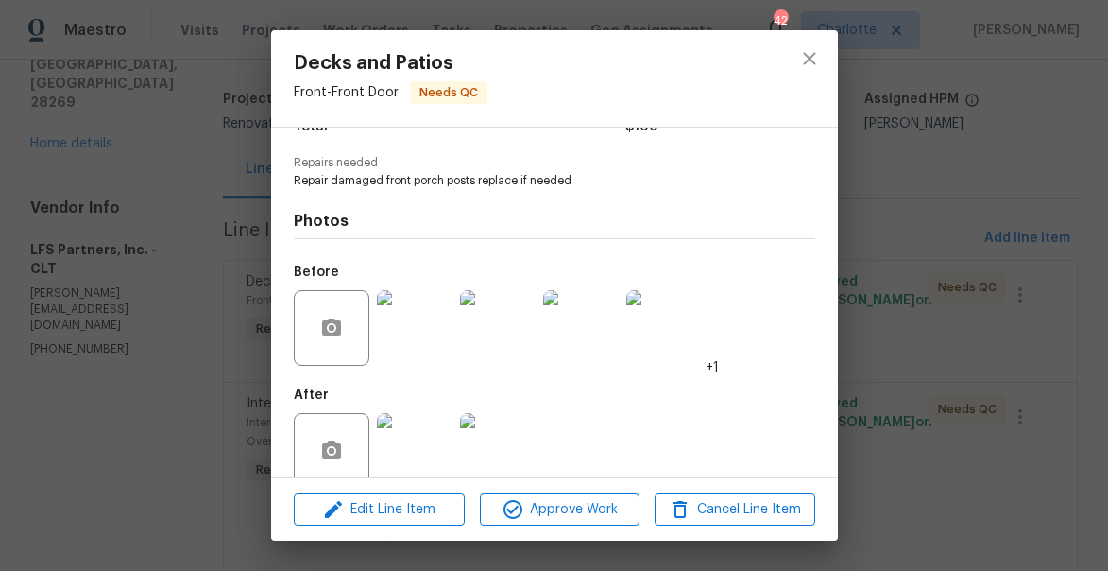
click at [375, 439] on div at bounding box center [414, 451] width 83 height 98
click at [443, 448] on img at bounding box center [415, 451] width 76 height 76
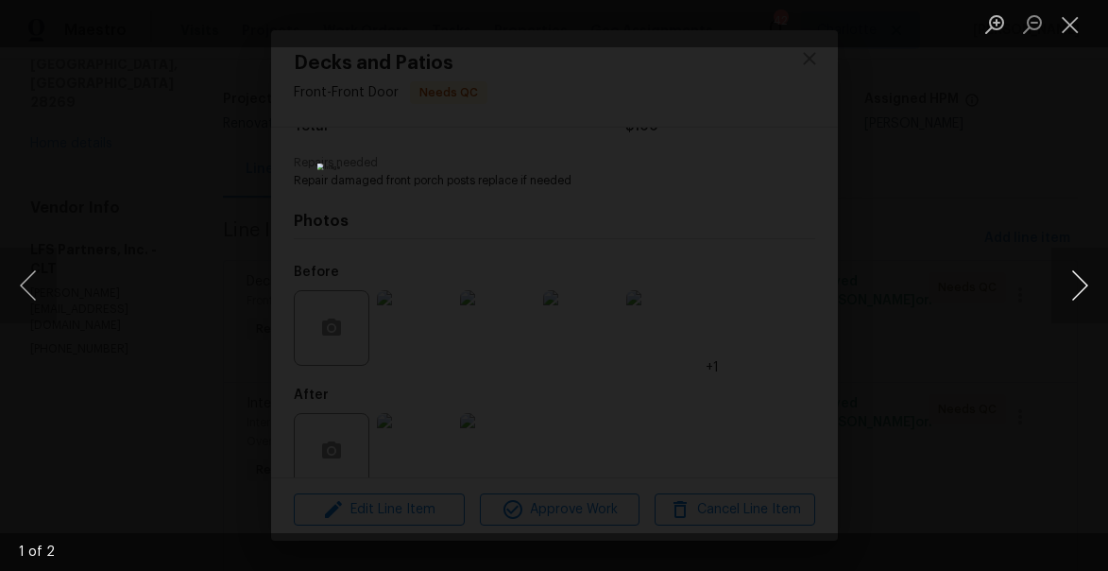
click at [1074, 283] on button "Next image" at bounding box center [1080, 286] width 57 height 76
click at [1081, 16] on button "Close lightbox" at bounding box center [1071, 24] width 38 height 33
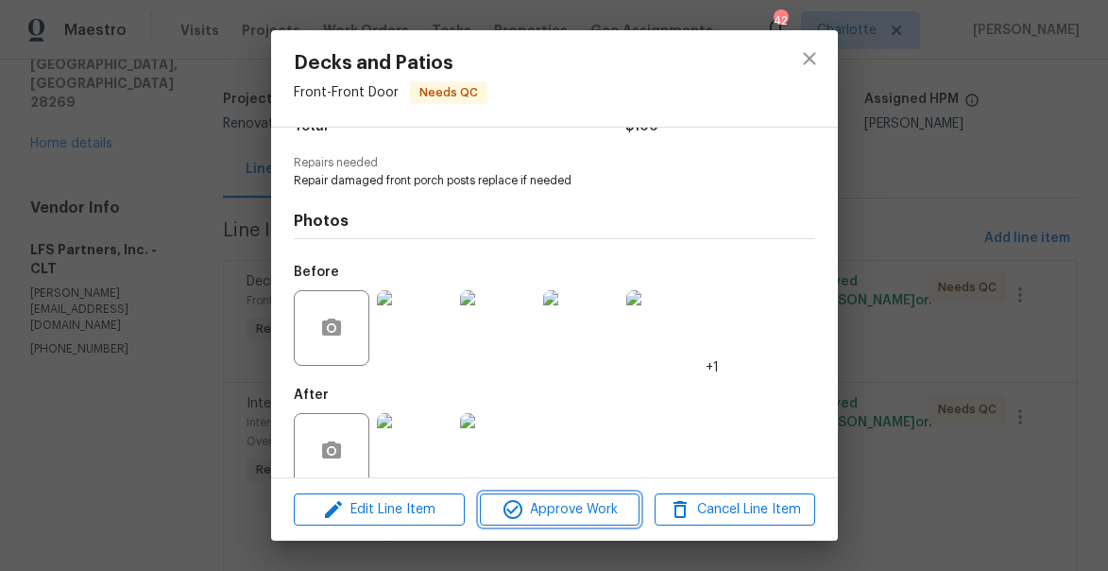
click at [595, 510] on span "Approve Work" at bounding box center [560, 510] width 148 height 24
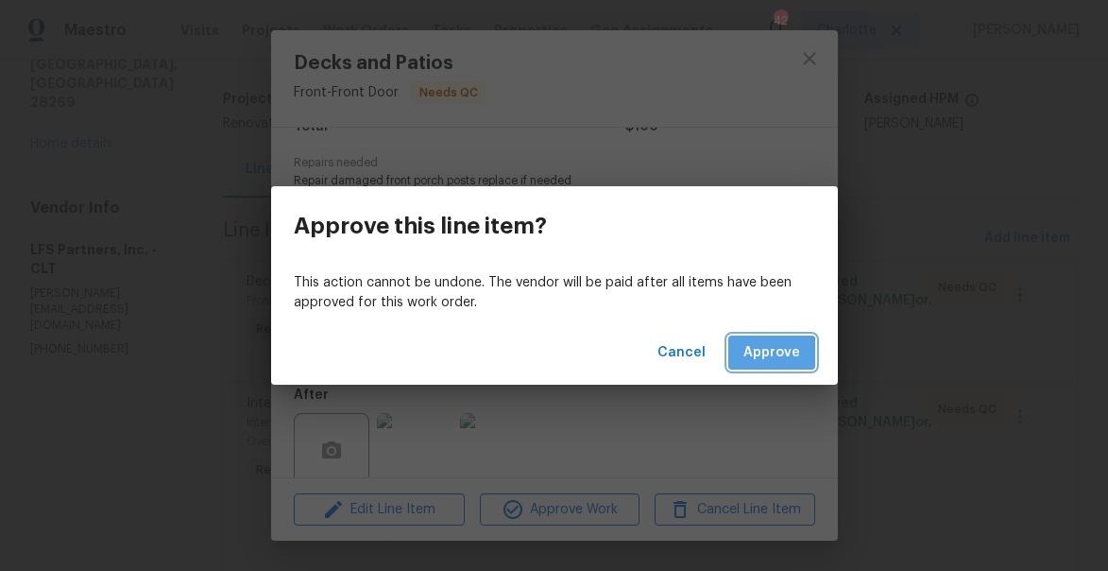
click at [769, 360] on span "Approve" at bounding box center [772, 353] width 57 height 24
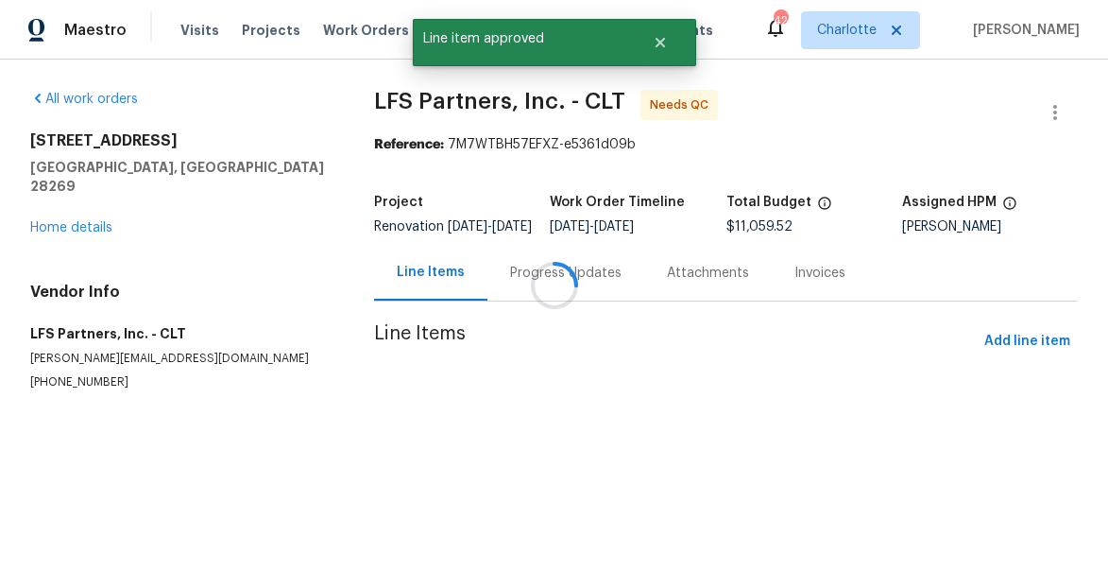
scroll to position [0, 0]
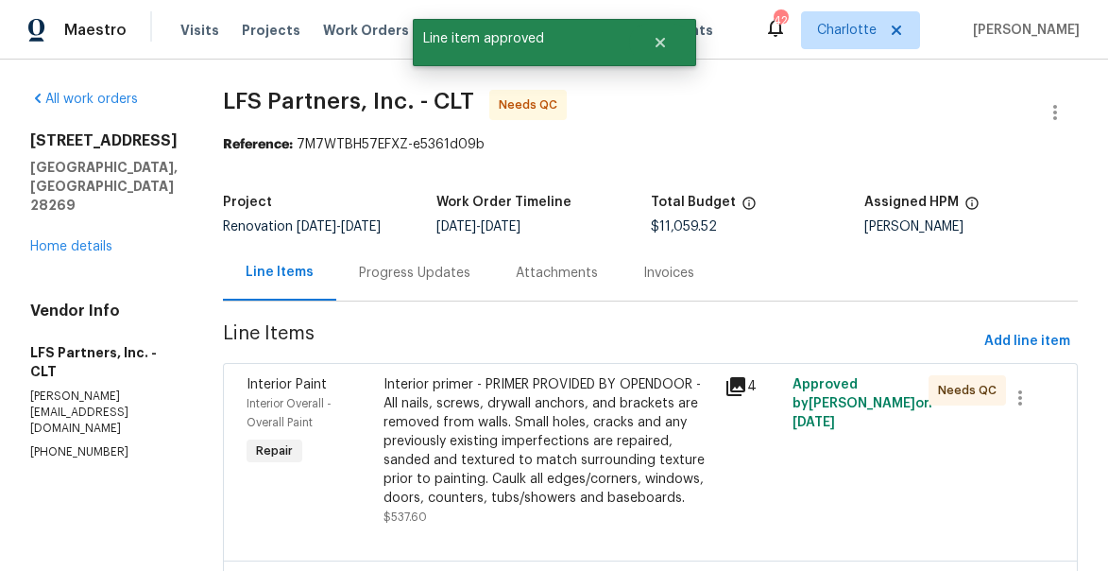
click at [488, 394] on div "Interior primer - PRIMER PROVIDED BY OPENDOOR - All nails, screws, drywall anch…" at bounding box center [549, 441] width 330 height 132
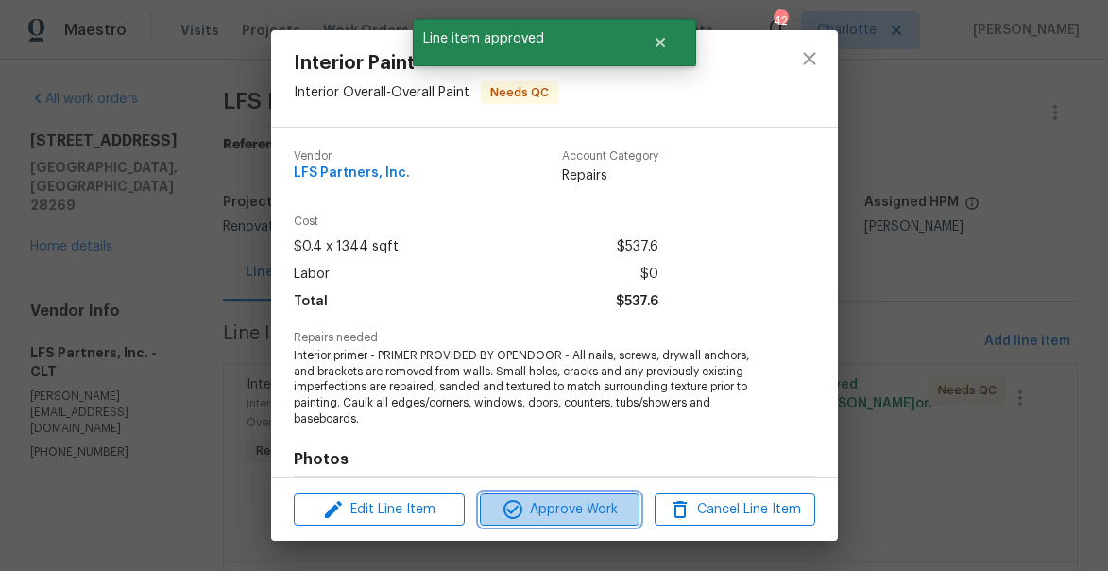
click at [544, 501] on span "Approve Work" at bounding box center [560, 510] width 148 height 24
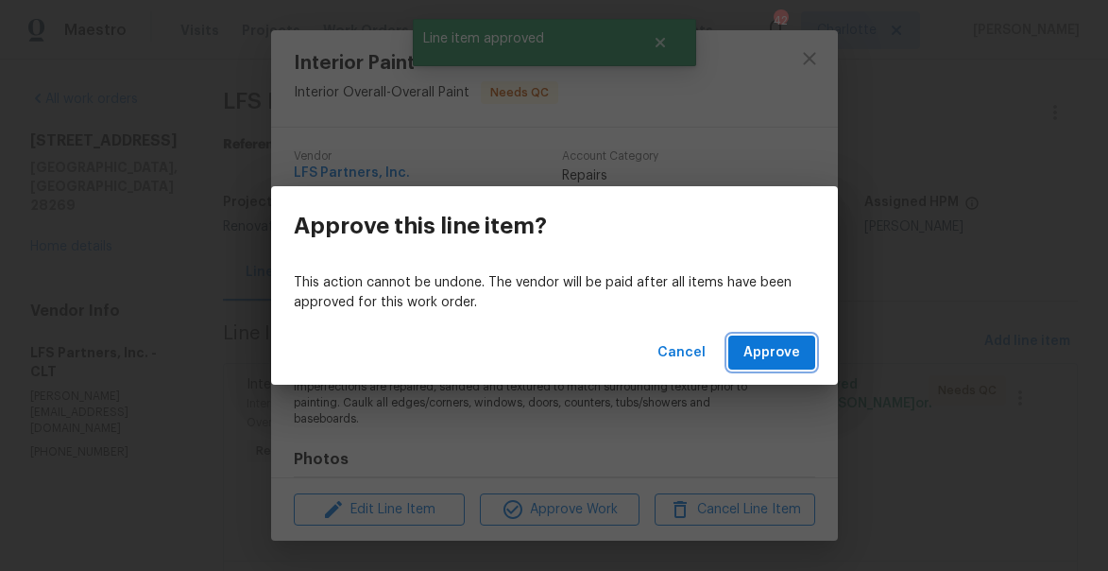
click at [754, 351] on span "Approve" at bounding box center [772, 353] width 57 height 24
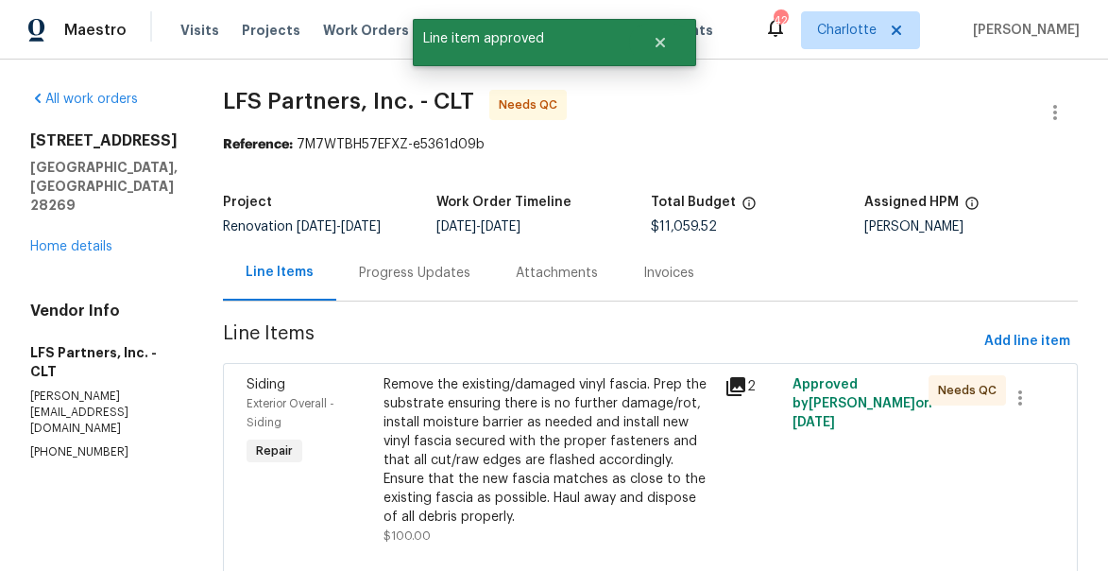
click at [482, 419] on div "Remove the existing/damaged vinyl fascia. Prep the substrate ensuring there is …" at bounding box center [549, 450] width 330 height 151
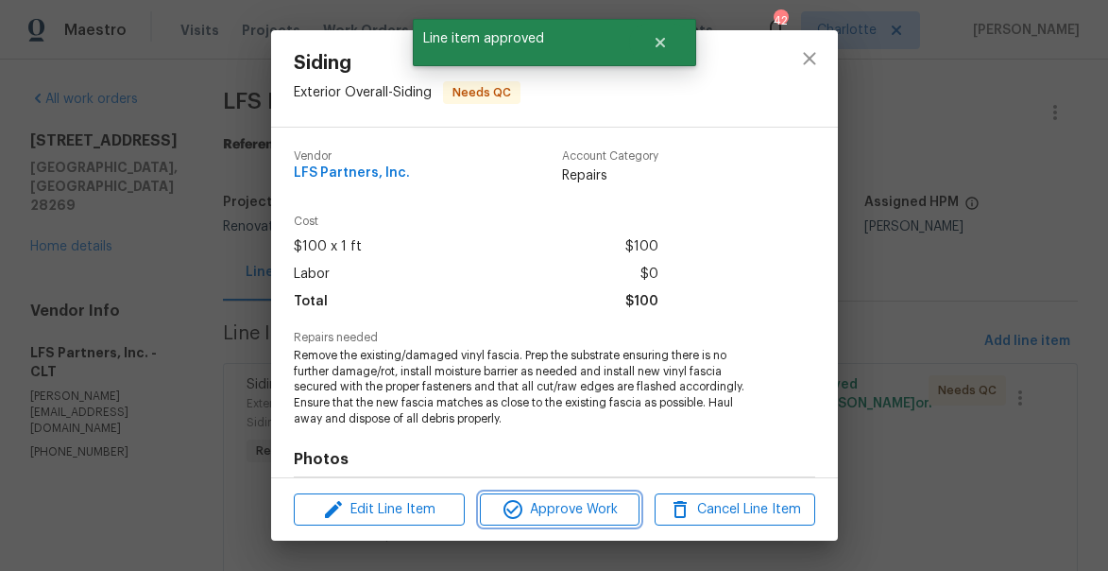
click at [600, 511] on span "Approve Work" at bounding box center [560, 510] width 148 height 24
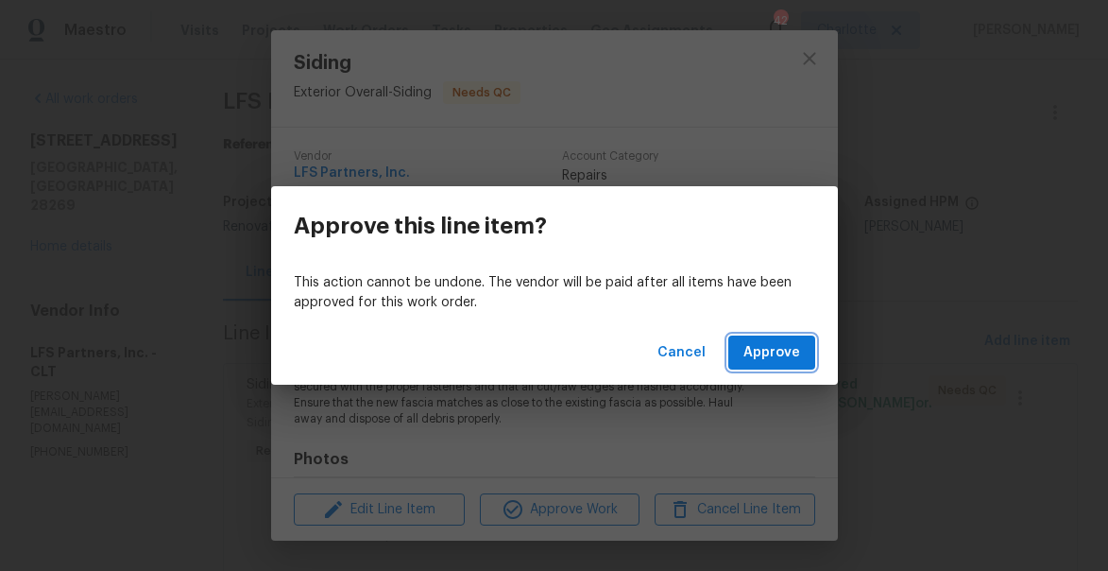
click at [777, 347] on span "Approve" at bounding box center [772, 353] width 57 height 24
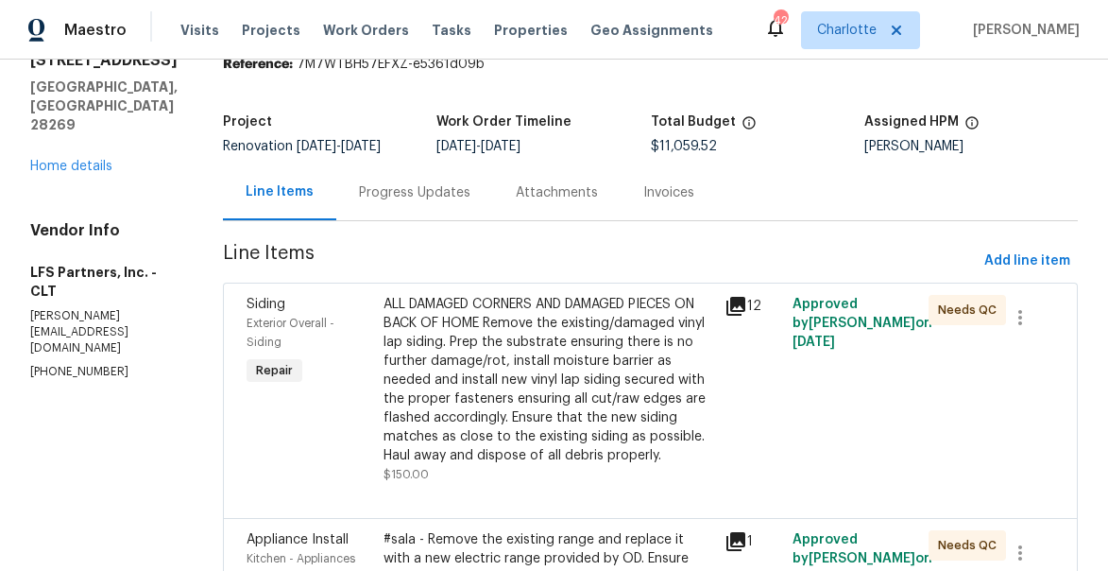
scroll to position [111, 0]
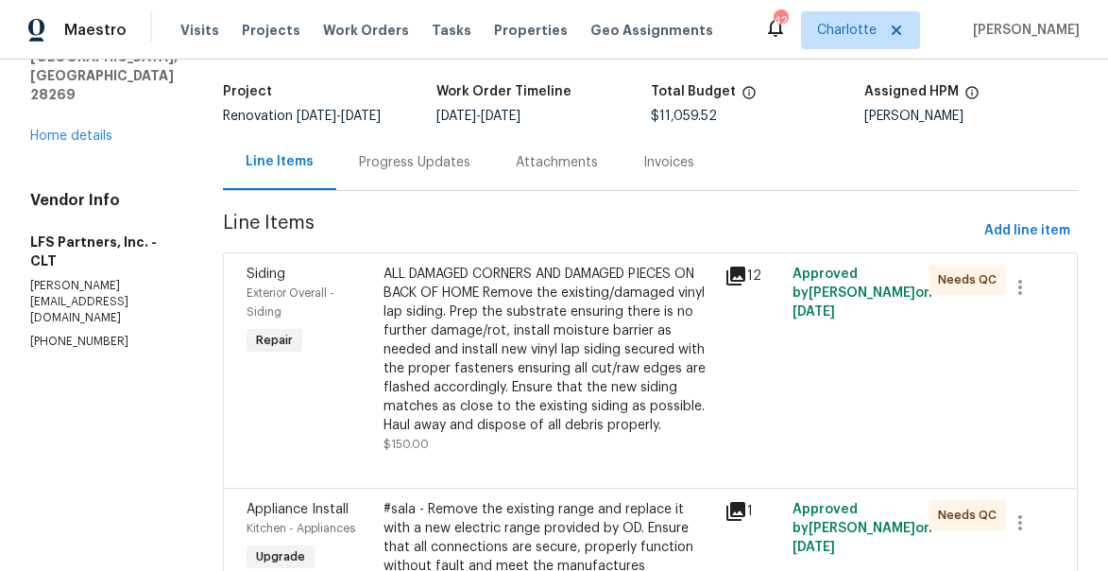
click at [480, 378] on div "ALL DAMAGED CORNERS AND DAMAGED PIECES ON BACK OF HOME Remove the existing/dama…" at bounding box center [549, 350] width 330 height 170
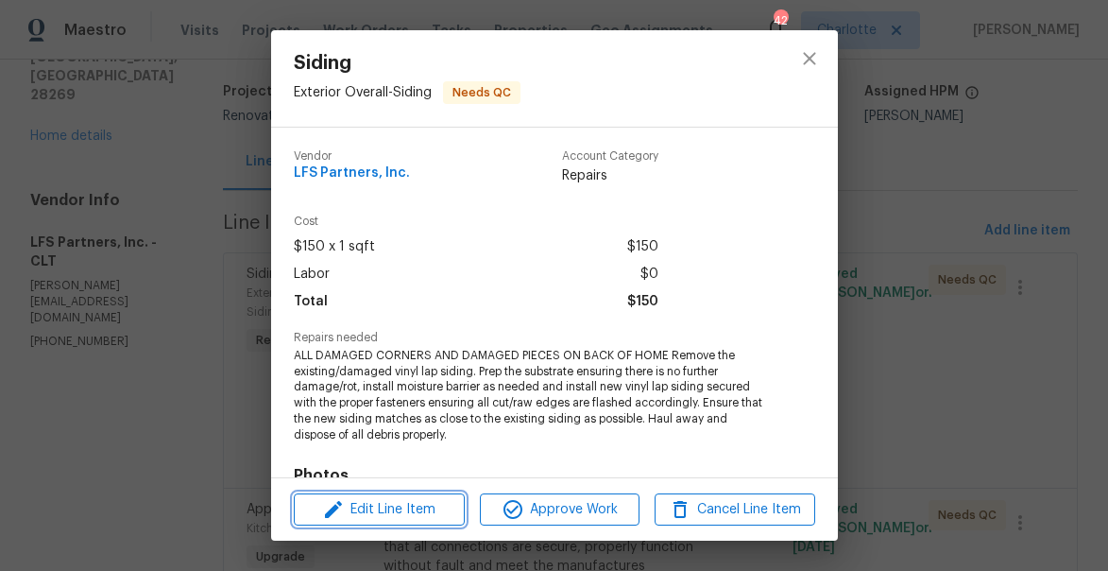
click at [426, 505] on span "Edit Line Item" at bounding box center [379, 510] width 160 height 24
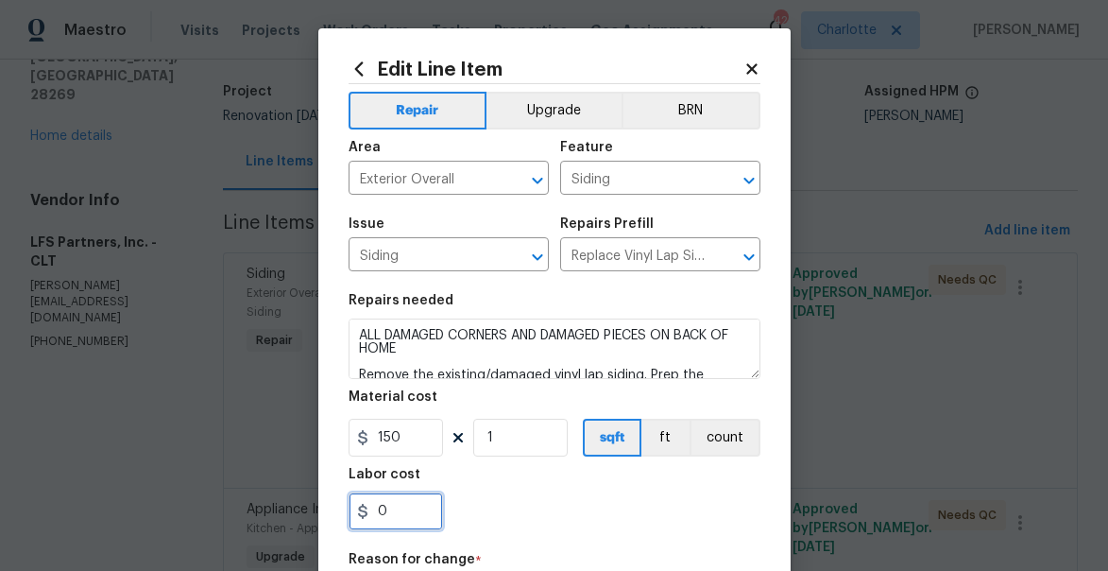
click at [399, 511] on input "0" at bounding box center [396, 511] width 94 height 38
click at [375, 506] on input "552.95" at bounding box center [396, 511] width 94 height 38
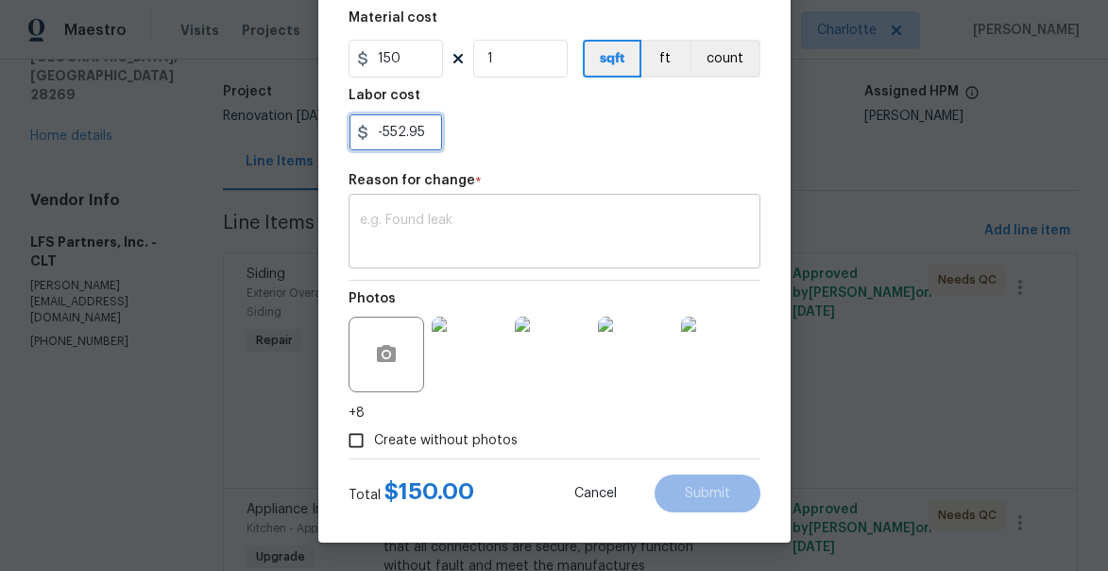
type input "-552.95"
click at [536, 214] on textarea at bounding box center [554, 234] width 389 height 40
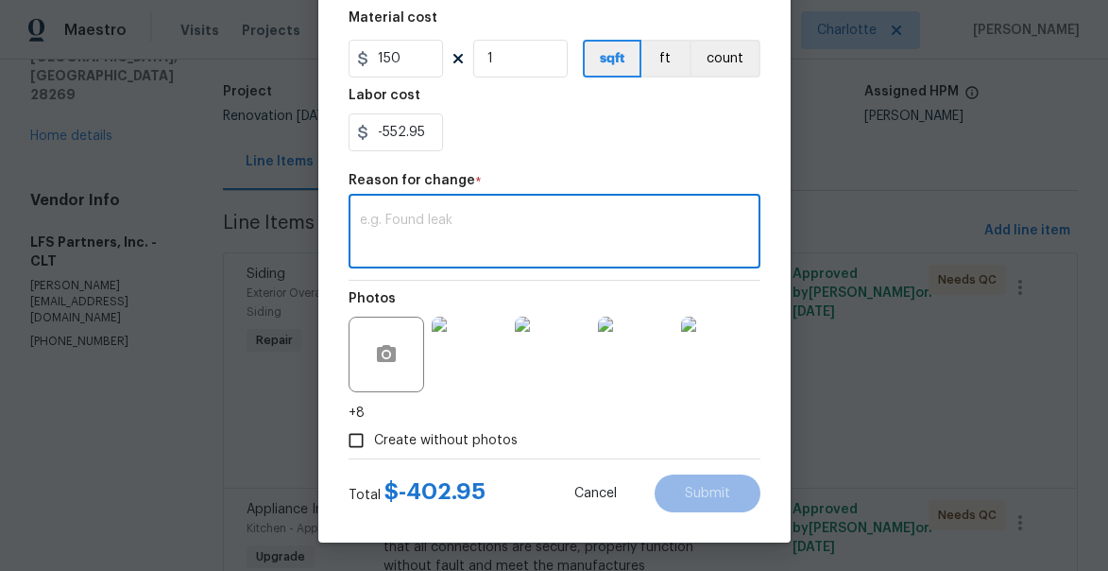
scroll to position [274, 0]
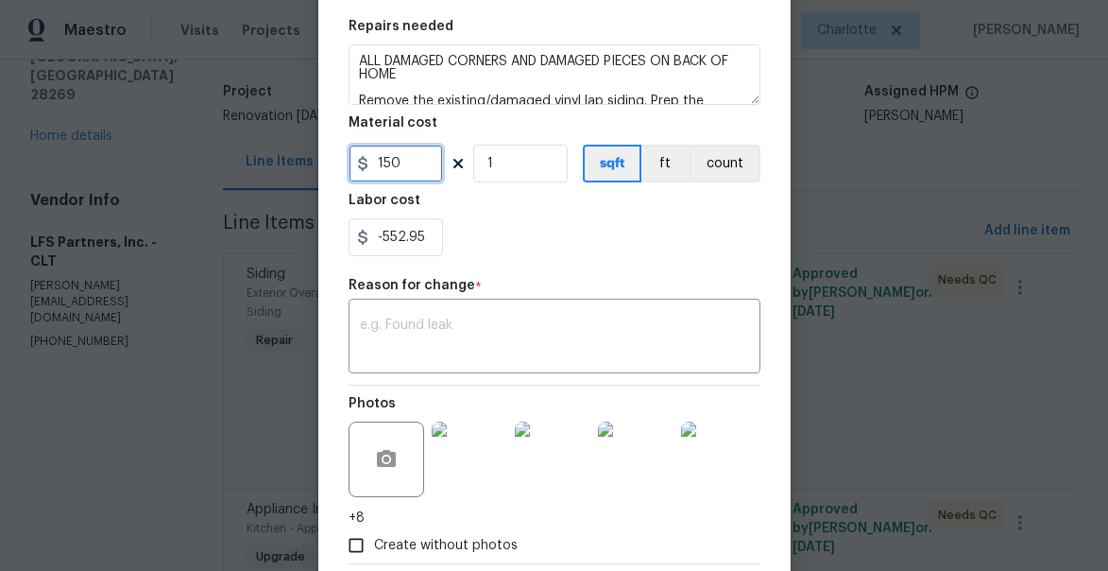
click at [386, 170] on input "150" at bounding box center [396, 164] width 94 height 38
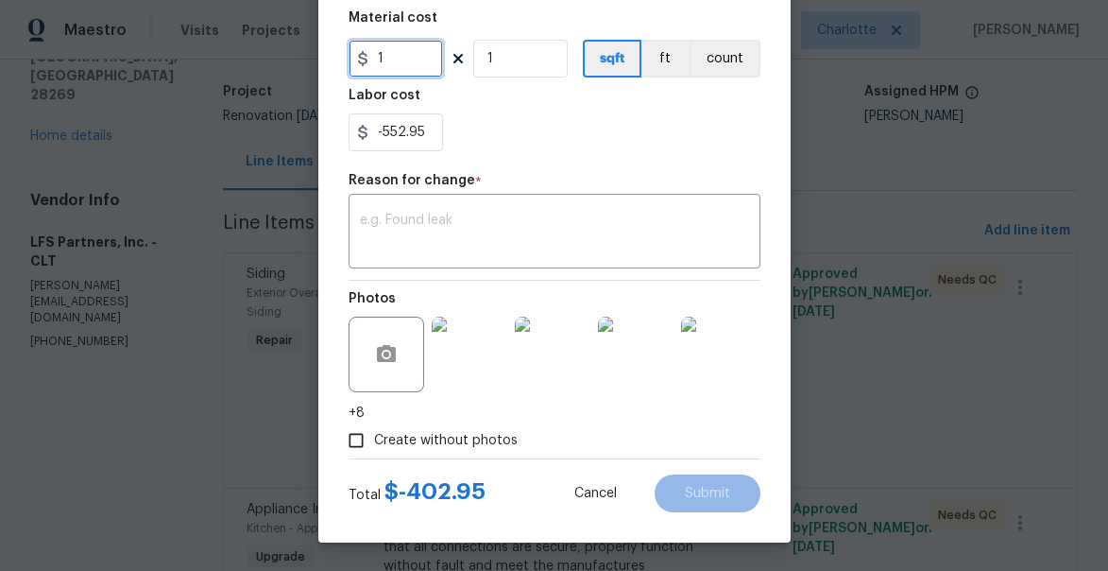
type input "1"
click at [554, 70] on input "1" at bounding box center [520, 59] width 94 height 38
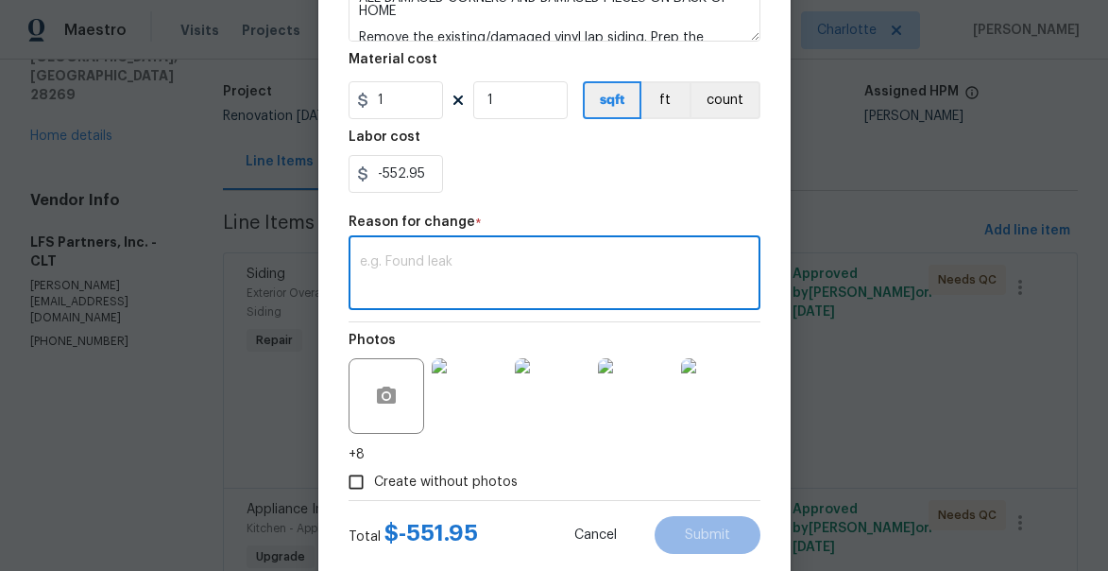
click at [448, 270] on textarea at bounding box center [554, 275] width 389 height 40
type textarea "added STTP discount"
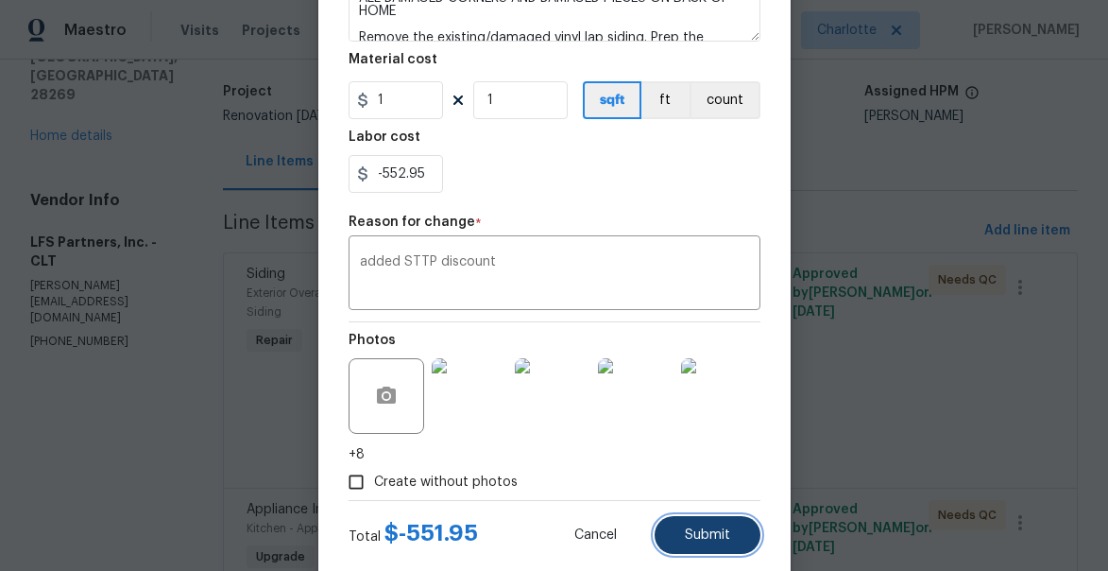
click at [713, 522] on button "Submit" at bounding box center [708, 535] width 106 height 38
type input "150"
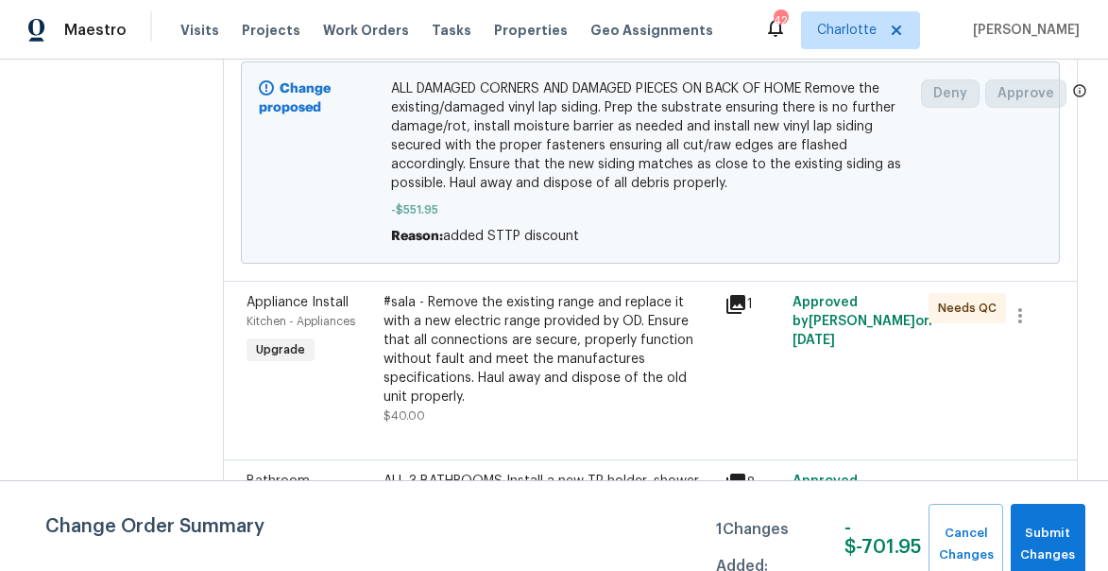
scroll to position [511, 0]
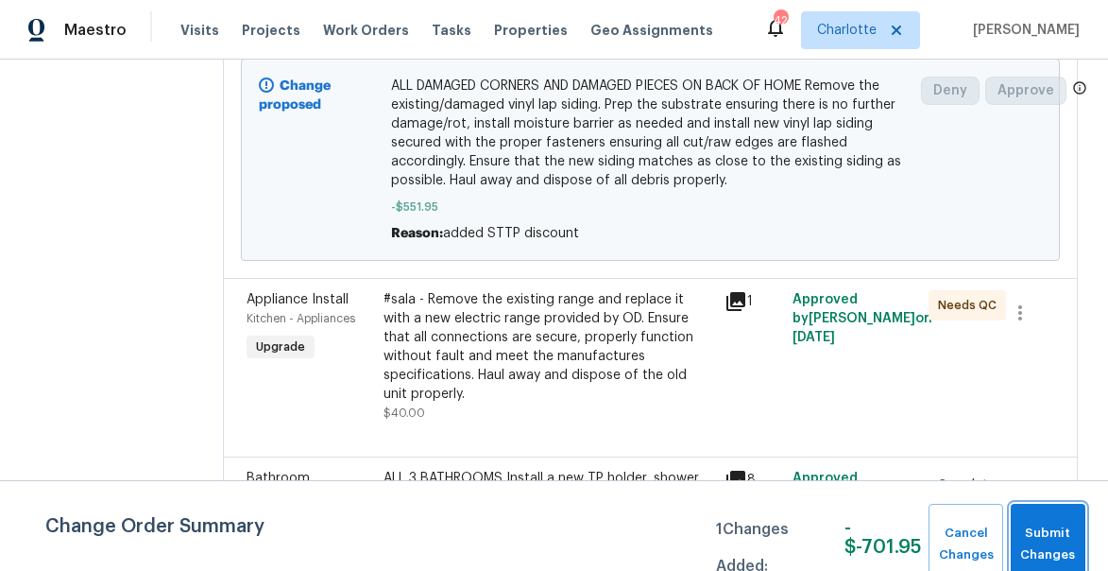
click at [1050, 548] on span "Submit Changes" at bounding box center [1048, 543] width 56 height 43
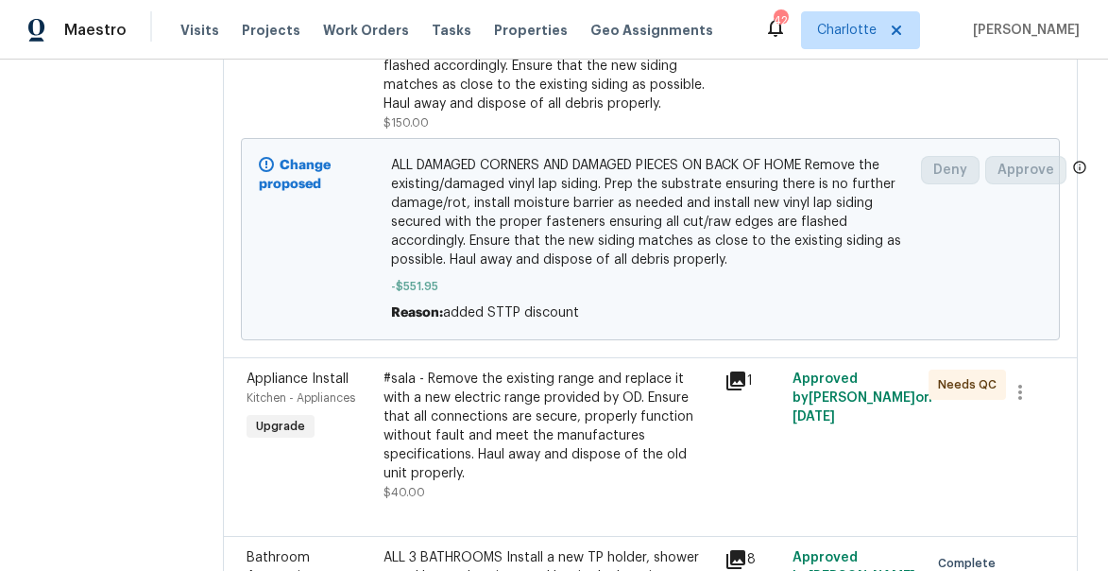
scroll to position [605, 0]
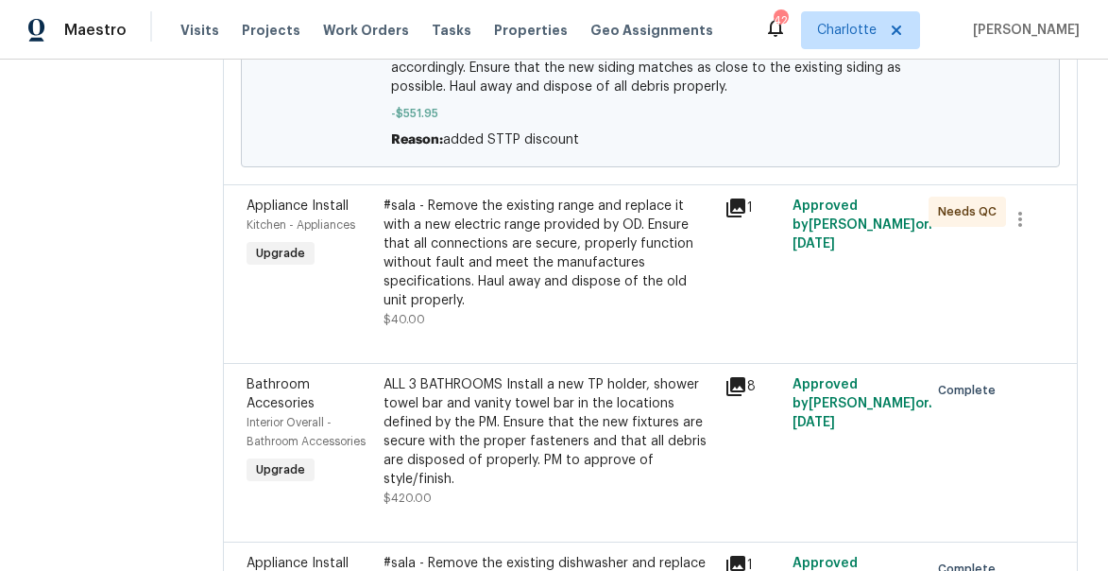
click at [487, 266] on div "#sala - Remove the existing range and replace it with a new electric range prov…" at bounding box center [549, 253] width 330 height 113
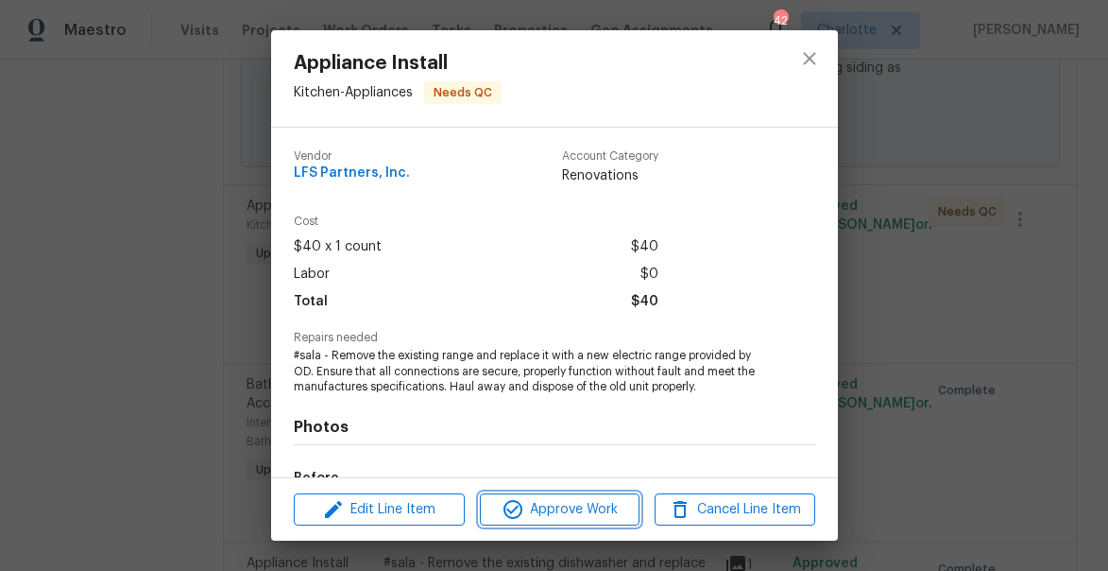
click at [550, 508] on span "Approve Work" at bounding box center [560, 510] width 148 height 24
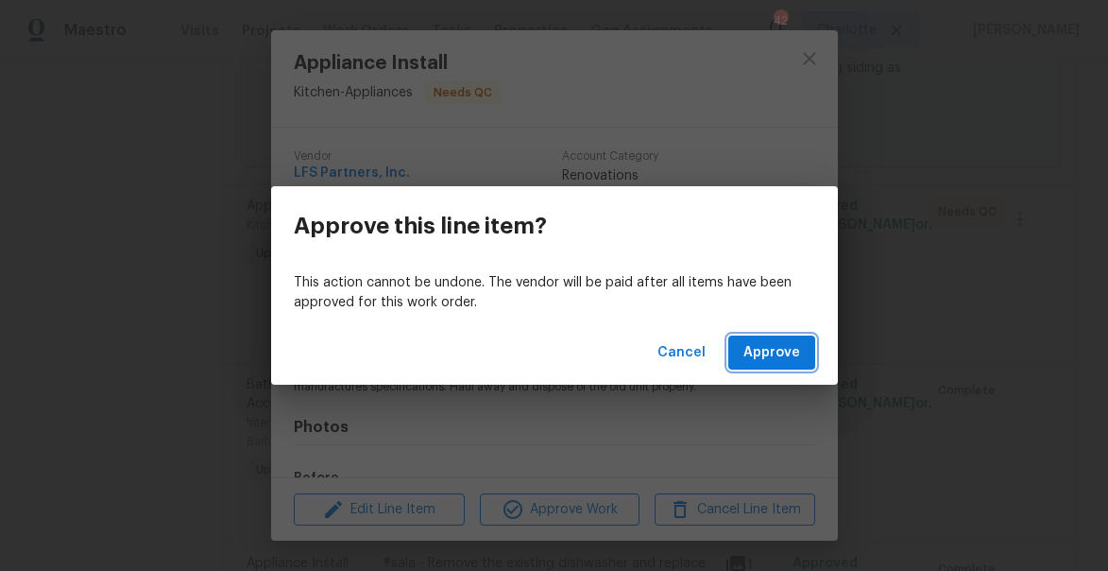
click at [765, 345] on span "Approve" at bounding box center [772, 353] width 57 height 24
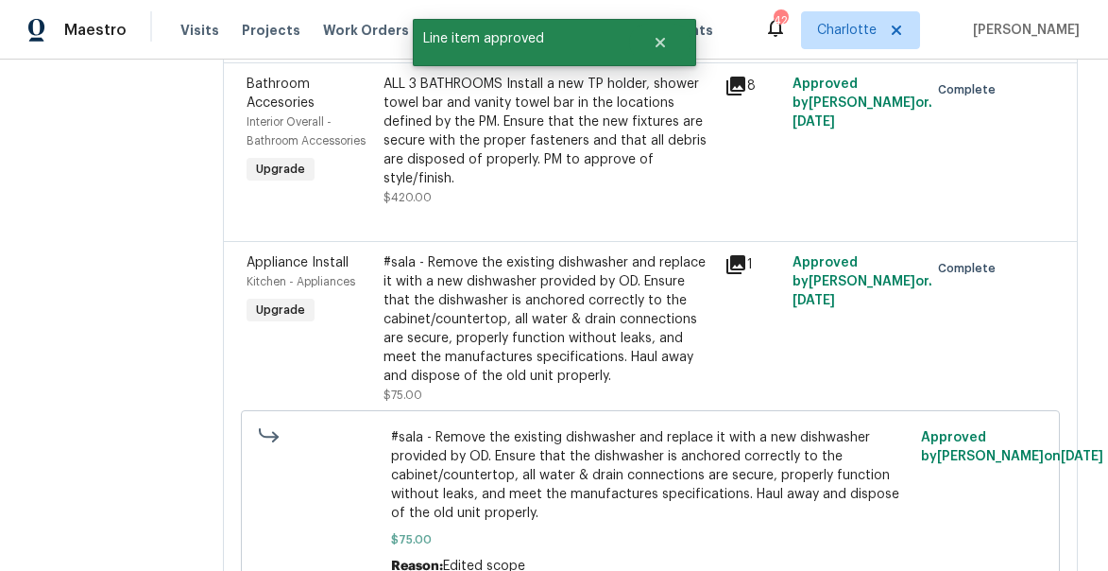
scroll to position [140, 0]
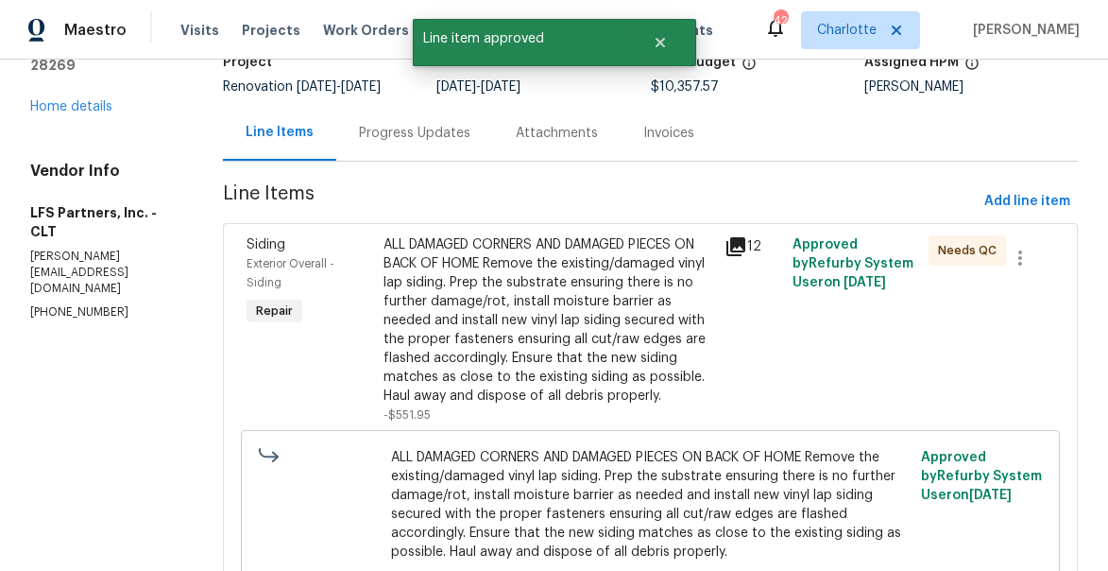
click at [531, 295] on div "ALL DAMAGED CORNERS AND DAMAGED PIECES ON BACK OF HOME Remove the existing/dama…" at bounding box center [549, 320] width 330 height 170
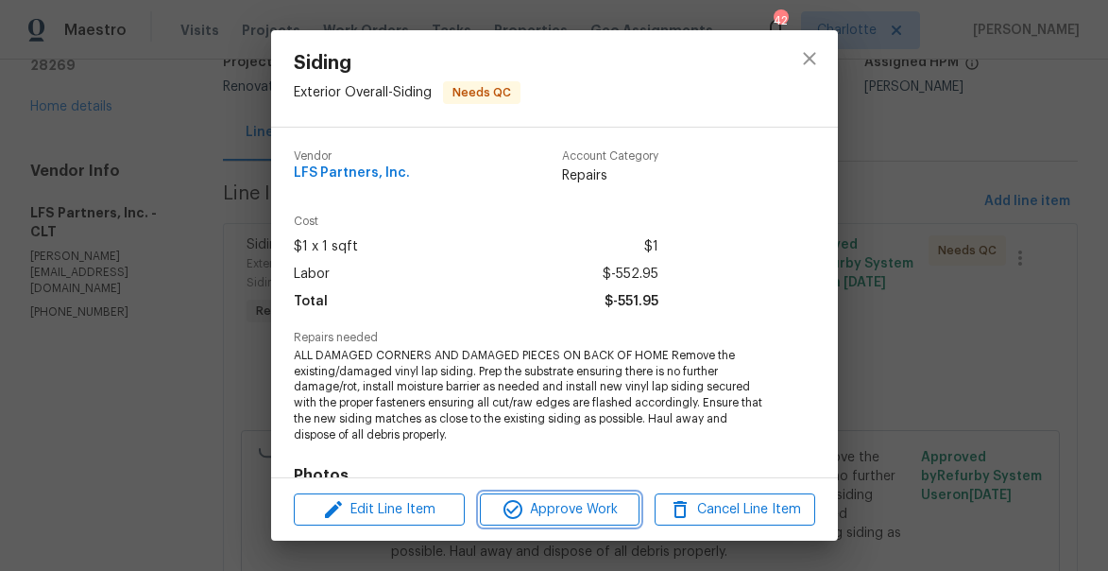
click at [566, 502] on span "Approve Work" at bounding box center [560, 510] width 148 height 24
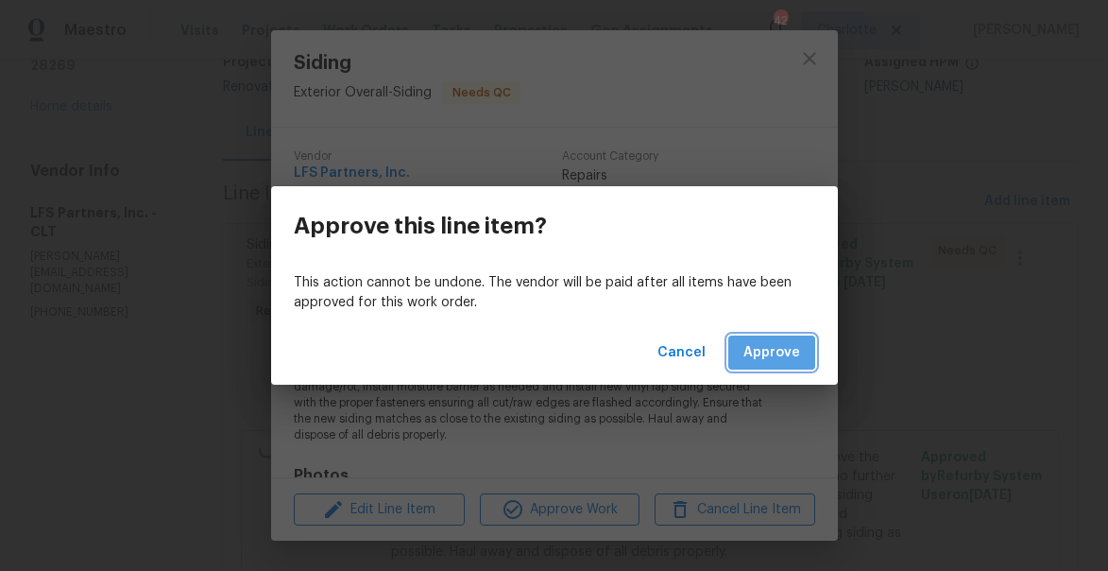
click at [795, 347] on span "Approve" at bounding box center [772, 353] width 57 height 24
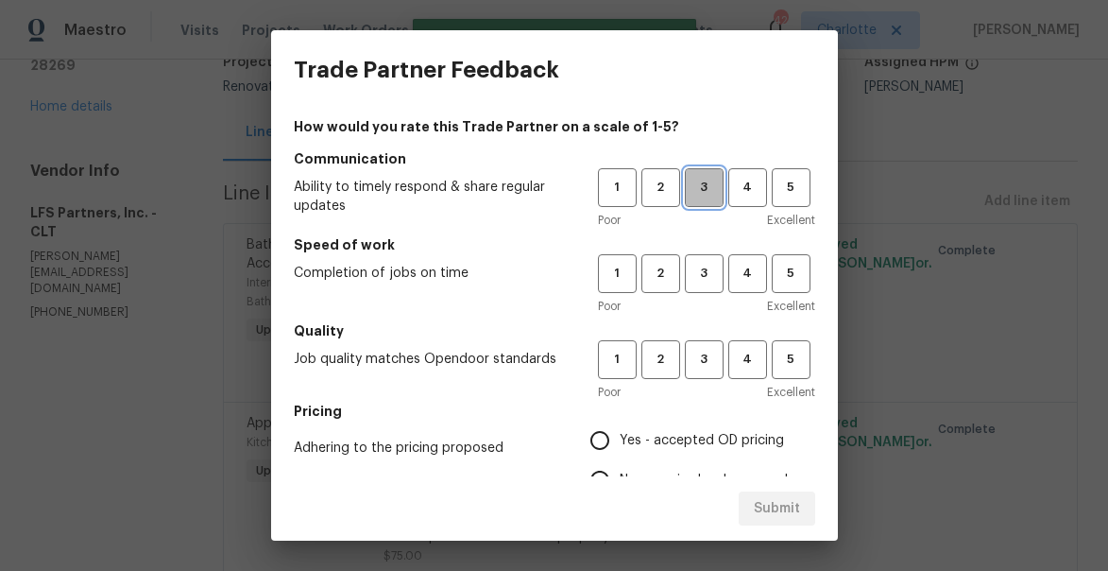
click at [708, 185] on span "3" at bounding box center [704, 188] width 35 height 22
click at [706, 259] on button "3" at bounding box center [704, 273] width 39 height 39
click at [708, 362] on span "3" at bounding box center [704, 360] width 35 height 22
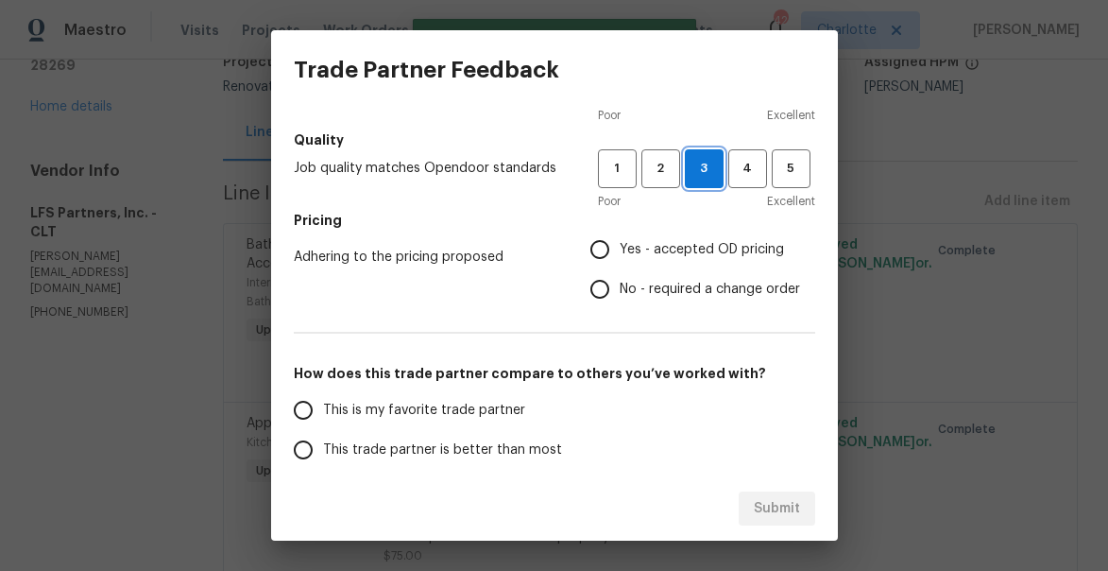
scroll to position [192, 0]
click at [588, 301] on input "No - required a change order" at bounding box center [600, 288] width 40 height 40
radio input "true"
click at [601, 254] on input "Yes - accepted OD pricing" at bounding box center [600, 249] width 40 height 40
radio input "true"
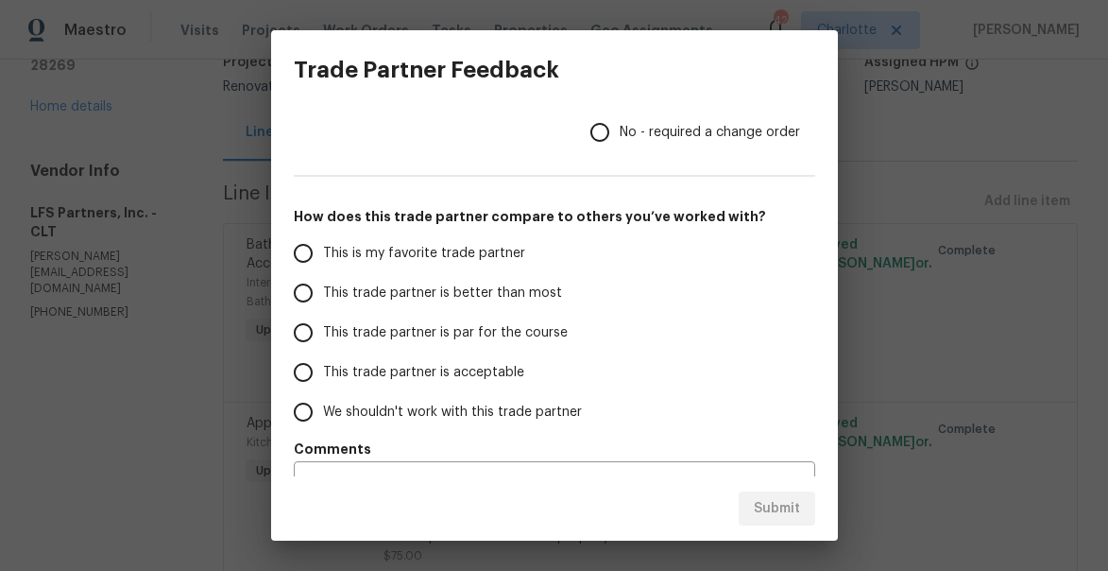
scroll to position [349, 0]
click at [318, 336] on input "This trade partner is par for the course" at bounding box center [303, 332] width 40 height 40
click at [788, 500] on span "Submit" at bounding box center [777, 509] width 46 height 24
radio input "true"
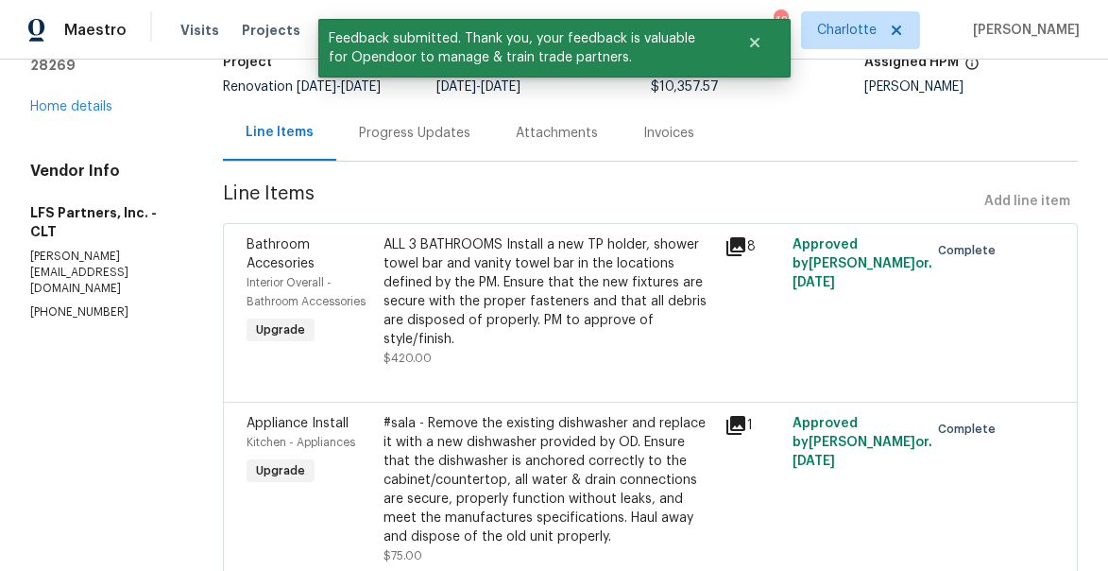
radio input "false"
click at [84, 108] on link "Home details" at bounding box center [71, 106] width 82 height 13
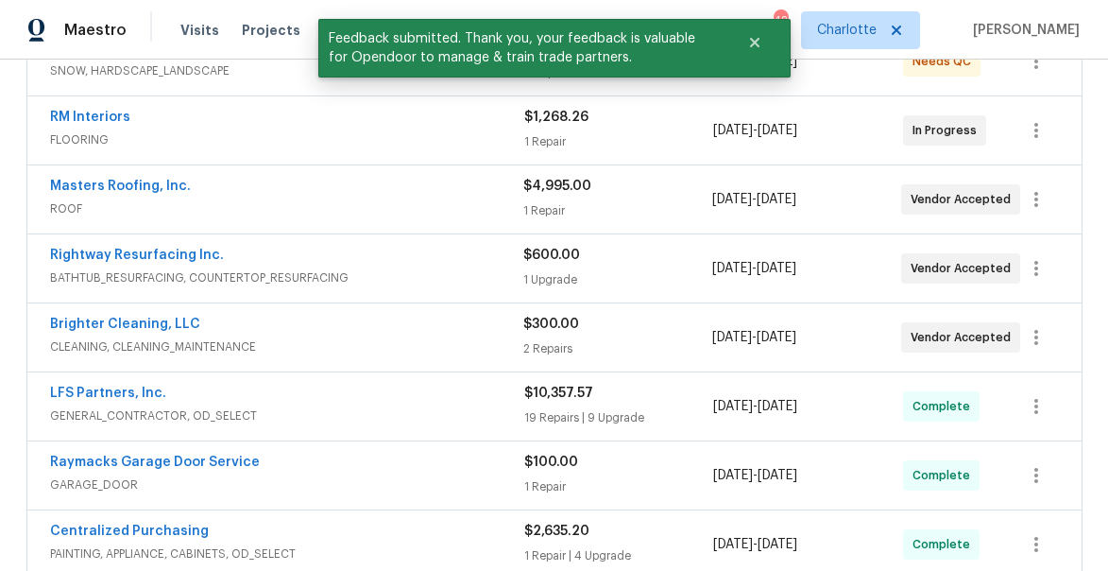
scroll to position [399, 0]
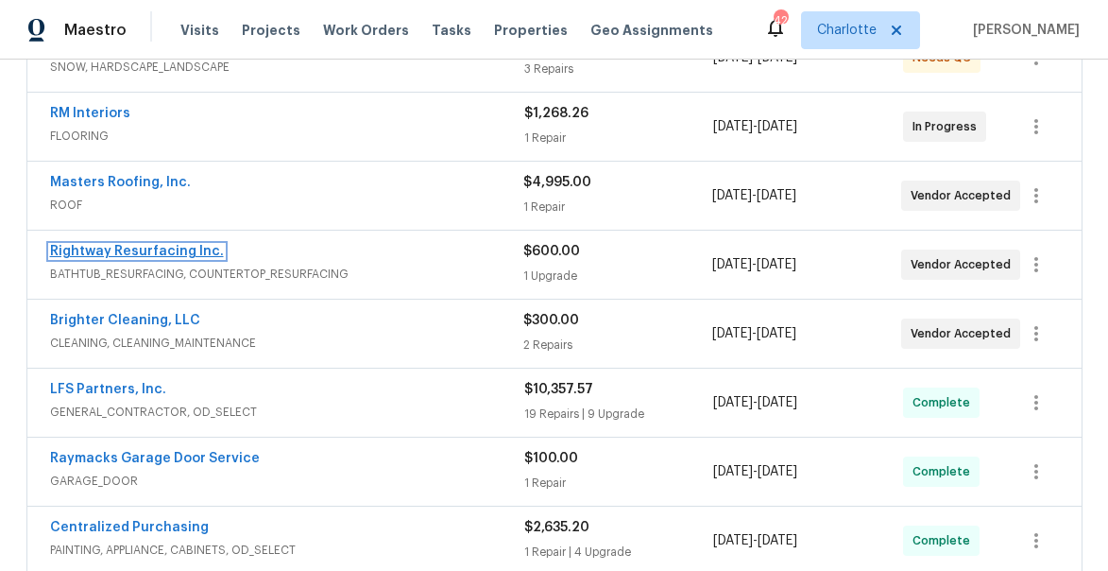
click at [131, 246] on link "Rightway Resurfacing Inc." at bounding box center [137, 251] width 174 height 13
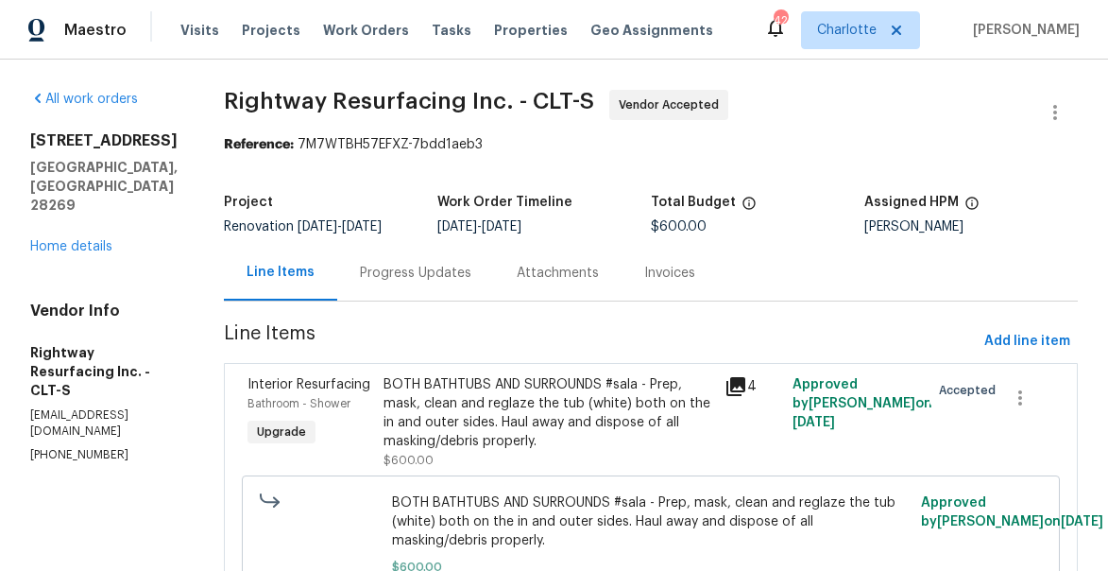
click at [423, 282] on div "Progress Updates" at bounding box center [415, 273] width 111 height 19
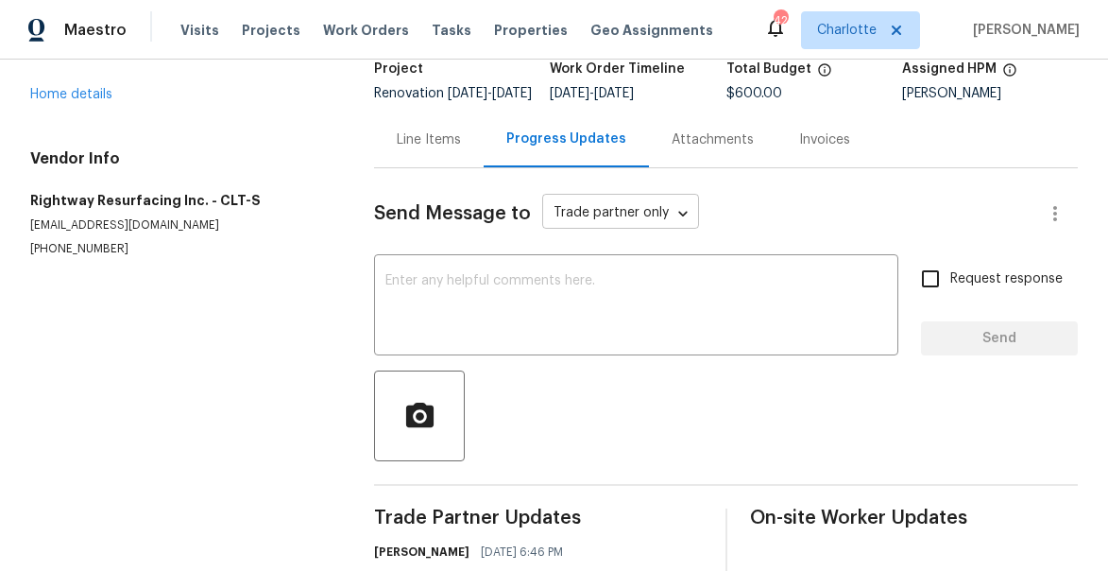
scroll to position [237, 0]
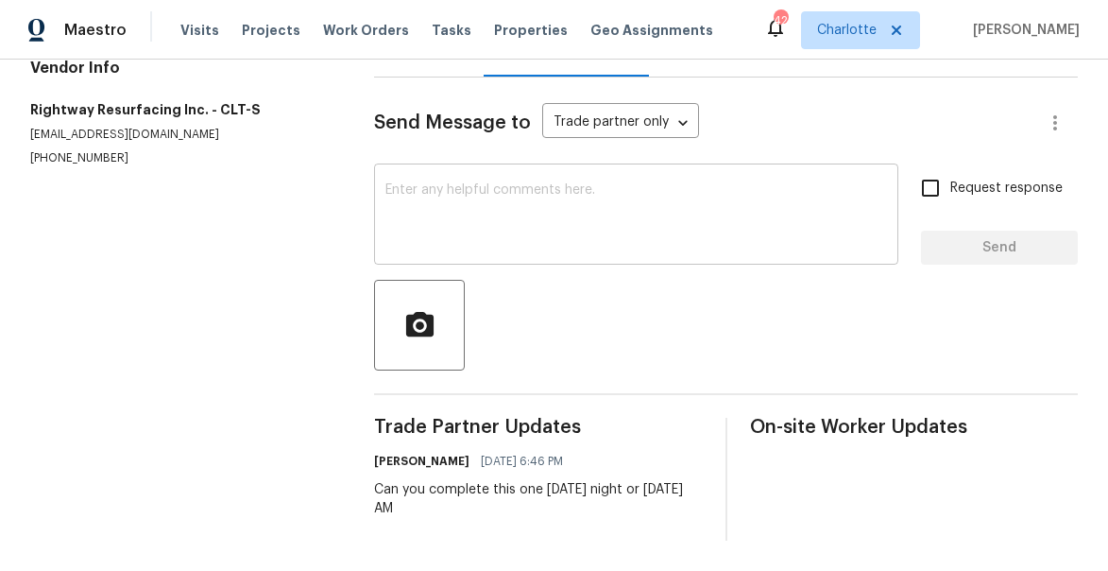
click at [485, 182] on div "x ​" at bounding box center [636, 216] width 524 height 96
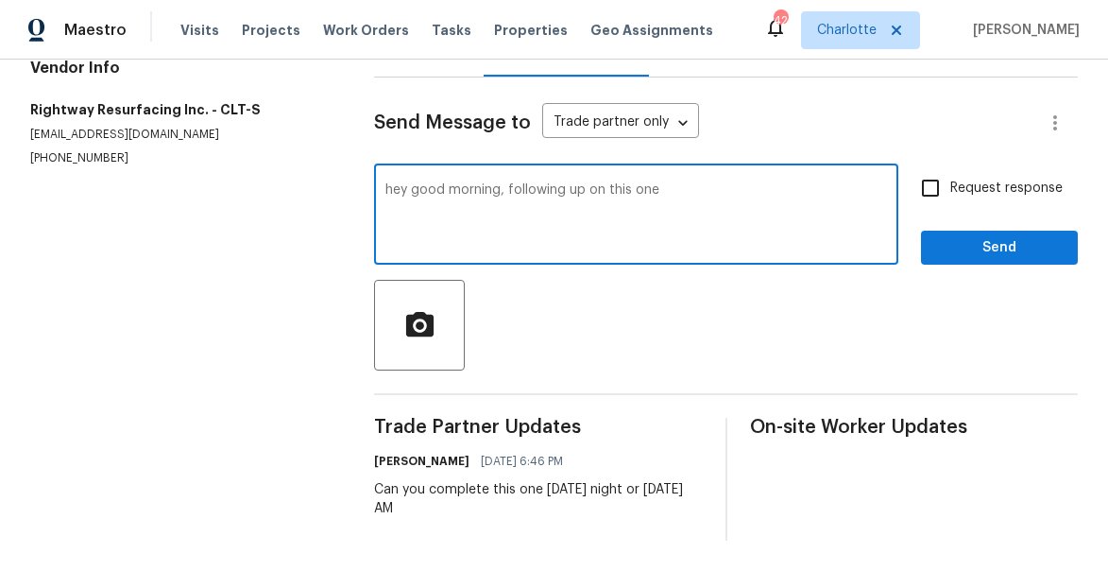
type textarea "hey good morning, following up on this one"
click at [973, 240] on span "Send" at bounding box center [999, 248] width 127 height 24
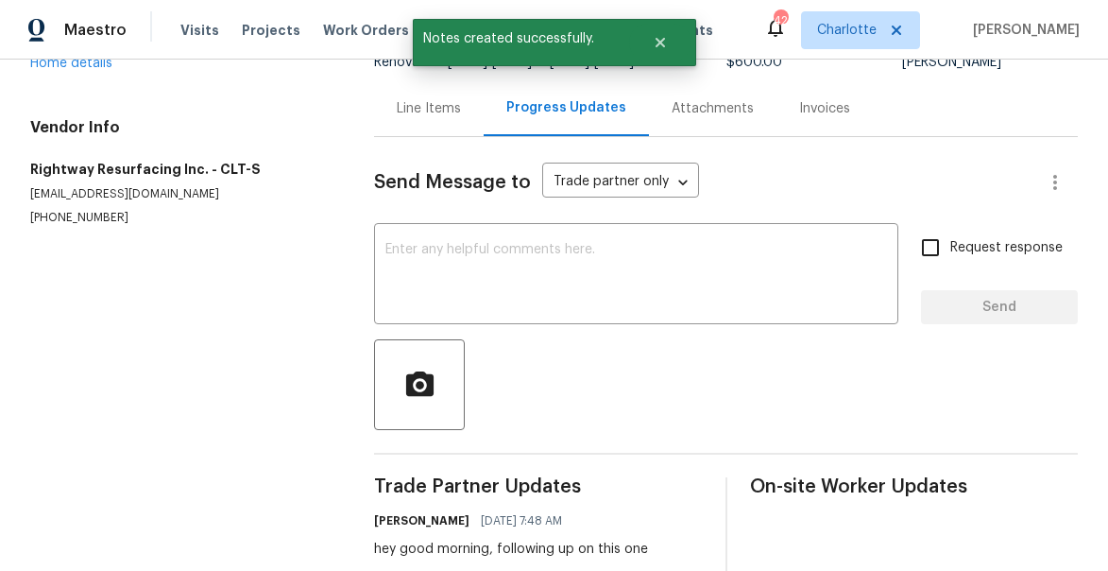
scroll to position [69, 0]
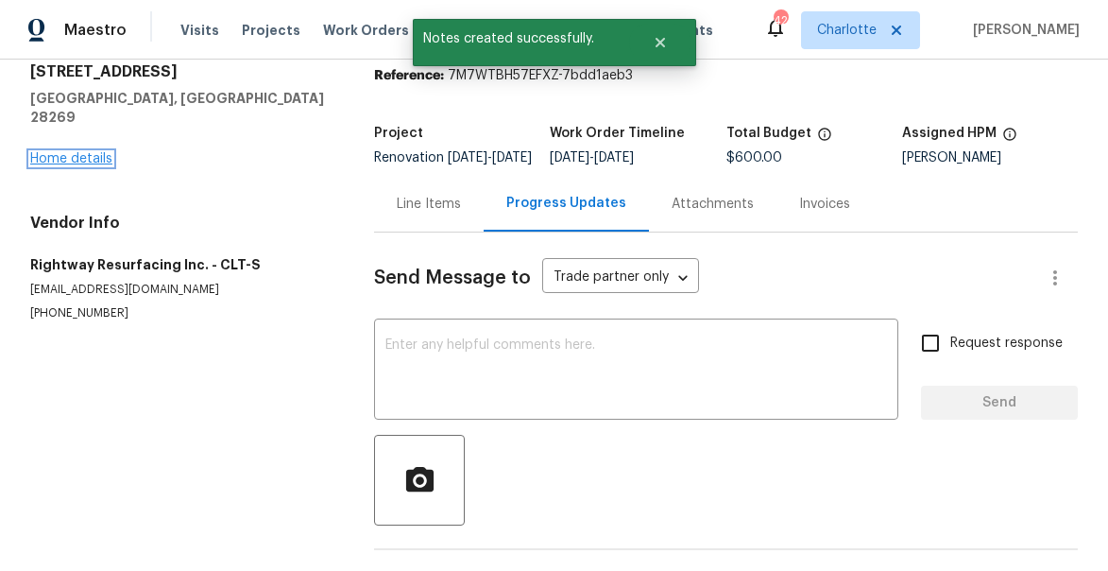
click at [90, 152] on link "Home details" at bounding box center [71, 158] width 82 height 13
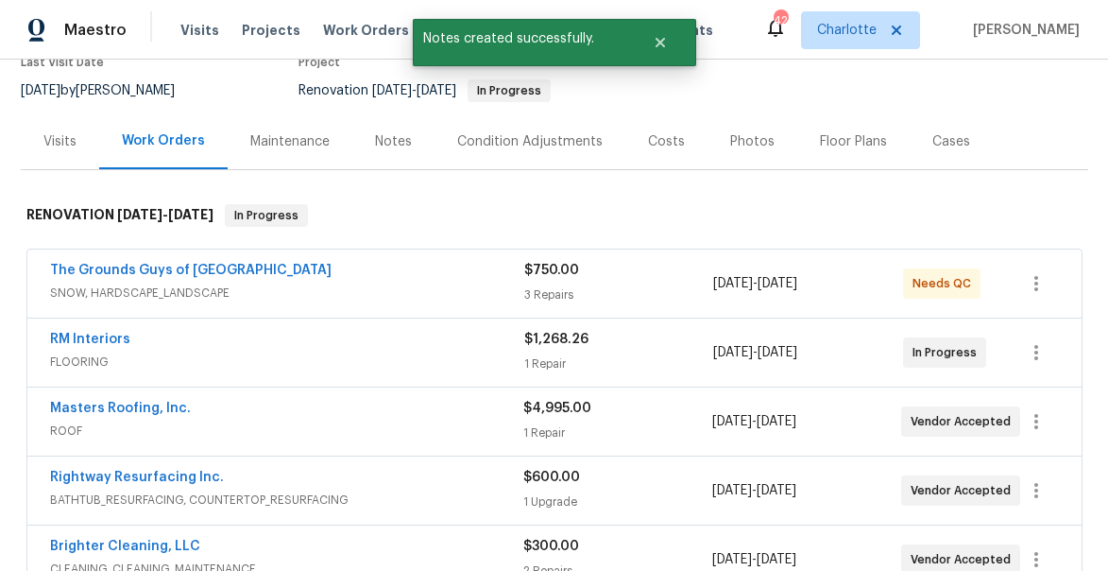
scroll to position [194, 0]
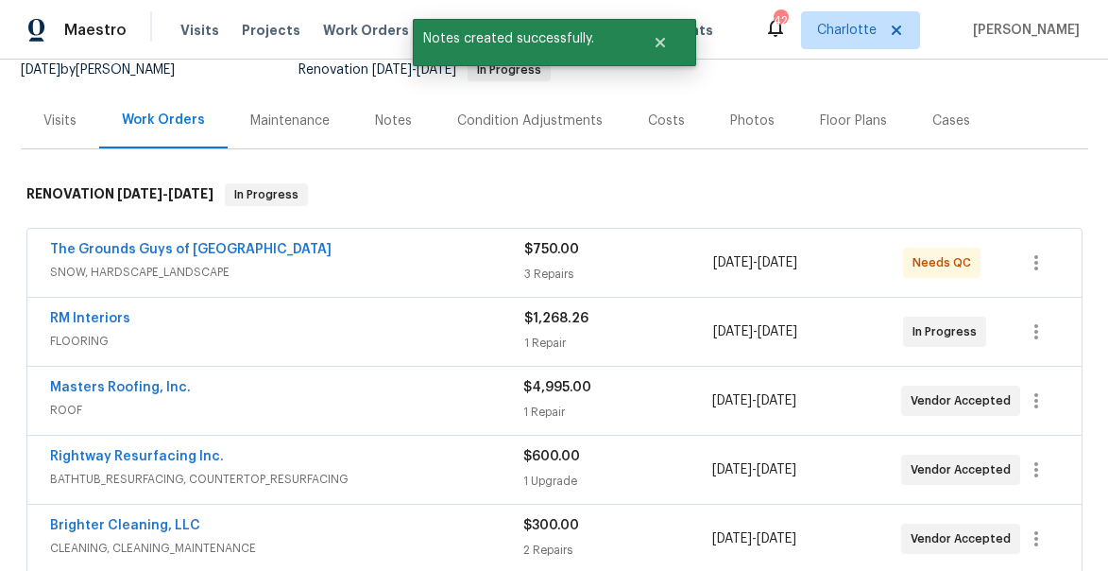
click at [385, 123] on div "Notes" at bounding box center [393, 120] width 37 height 19
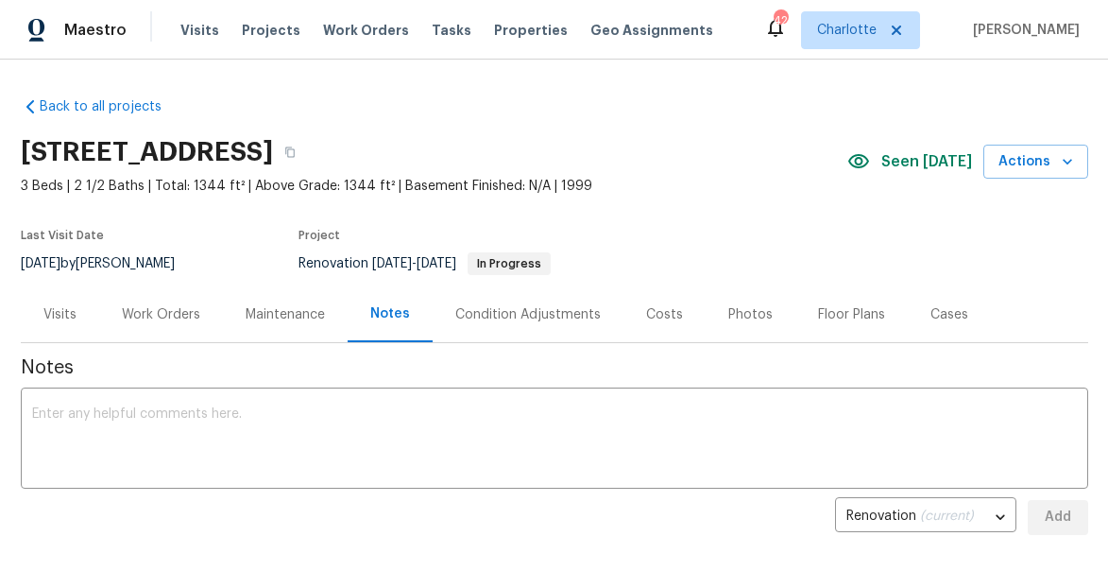
click at [150, 315] on div "Work Orders" at bounding box center [161, 314] width 78 height 19
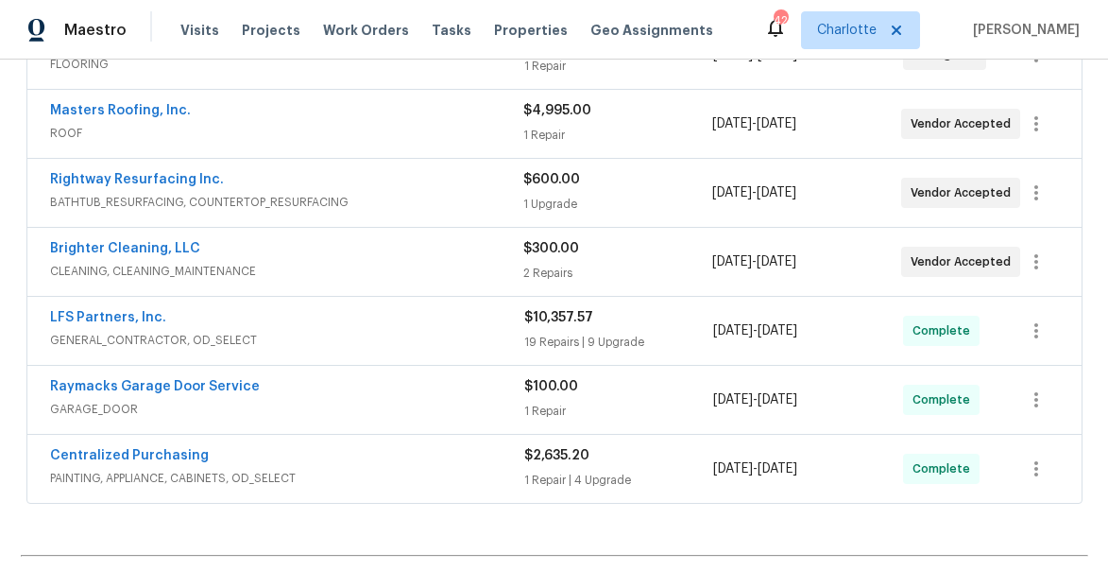
scroll to position [359, 0]
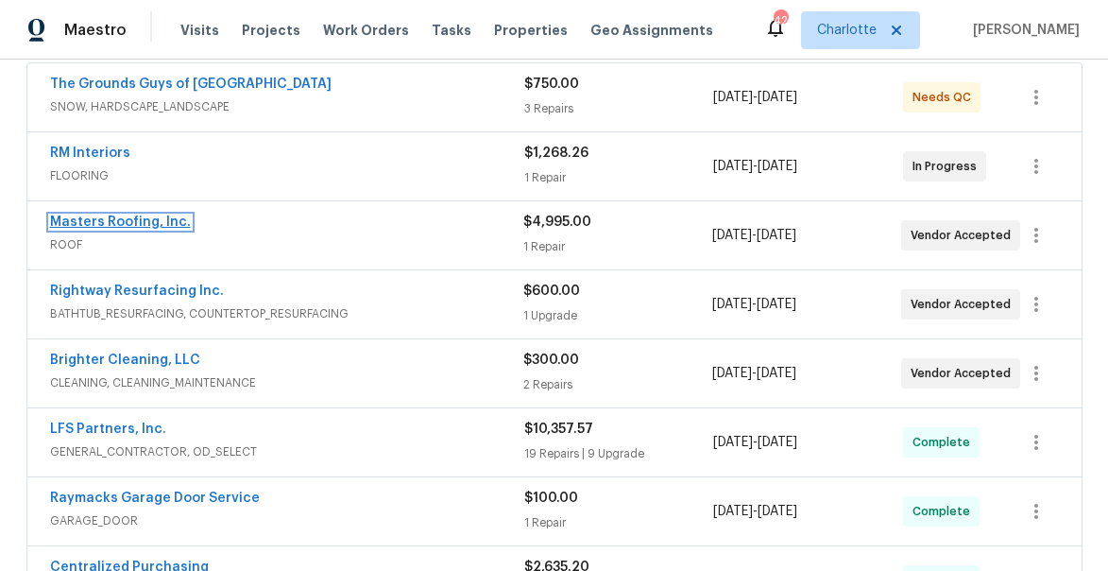
click at [128, 222] on link "Masters Roofing, Inc." at bounding box center [120, 221] width 141 height 13
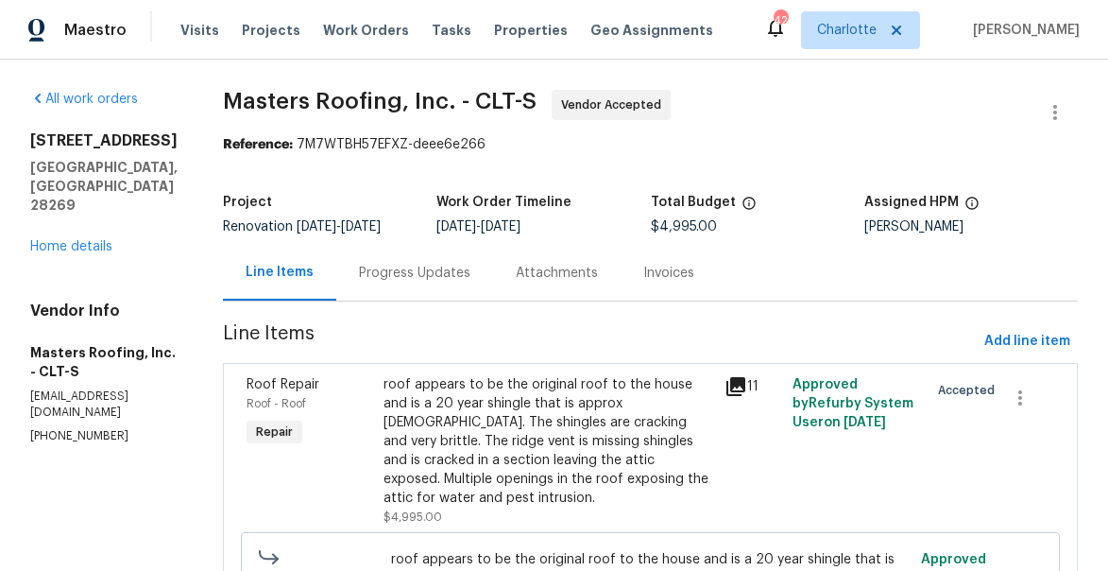
click at [440, 282] on div "Progress Updates" at bounding box center [414, 273] width 111 height 19
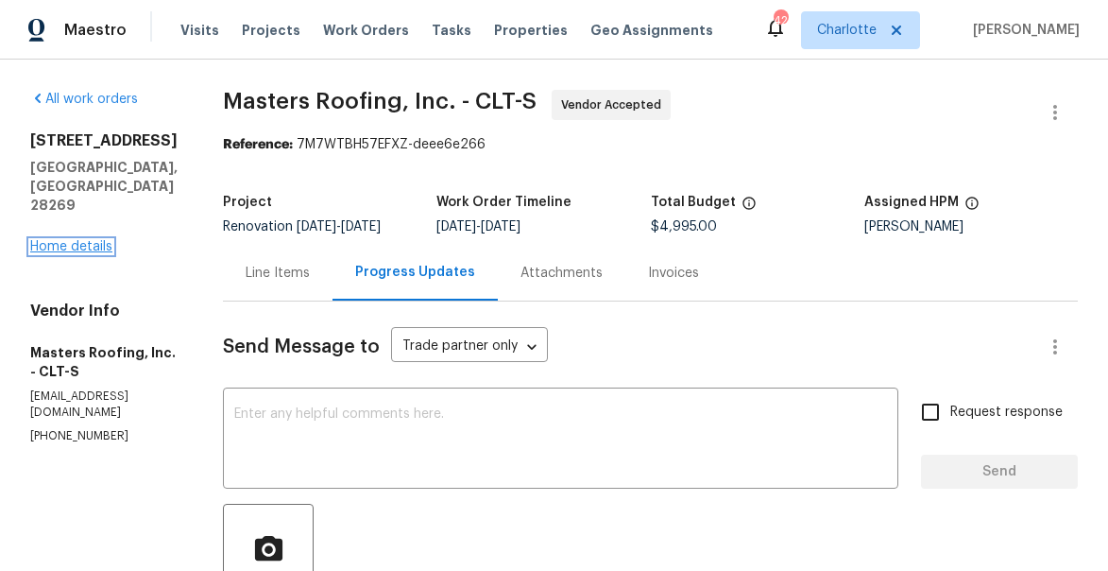
click at [76, 240] on link "Home details" at bounding box center [71, 246] width 82 height 13
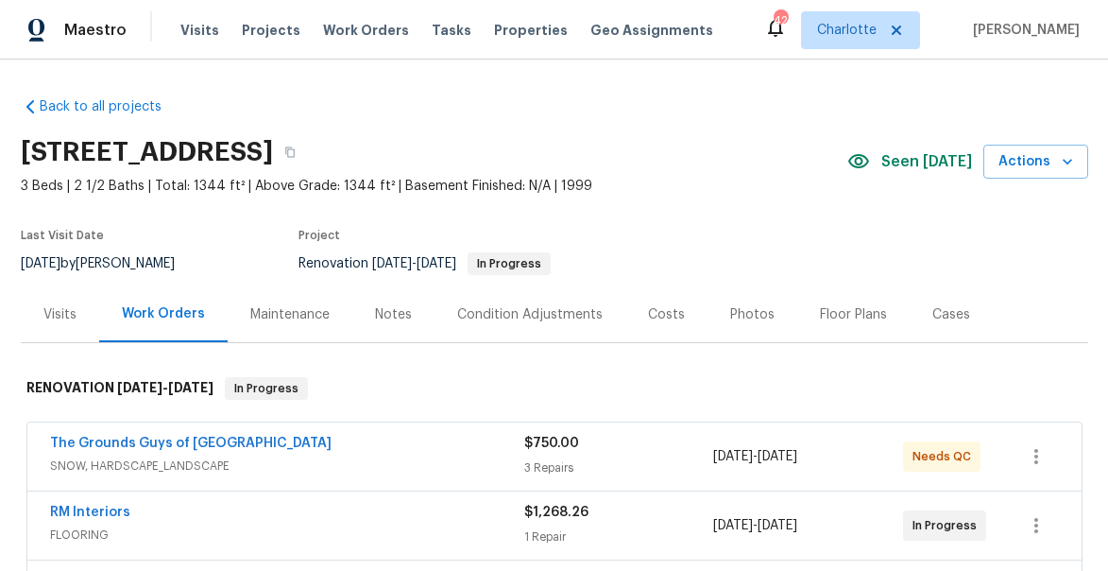
click at [376, 322] on div "Notes" at bounding box center [393, 314] width 37 height 19
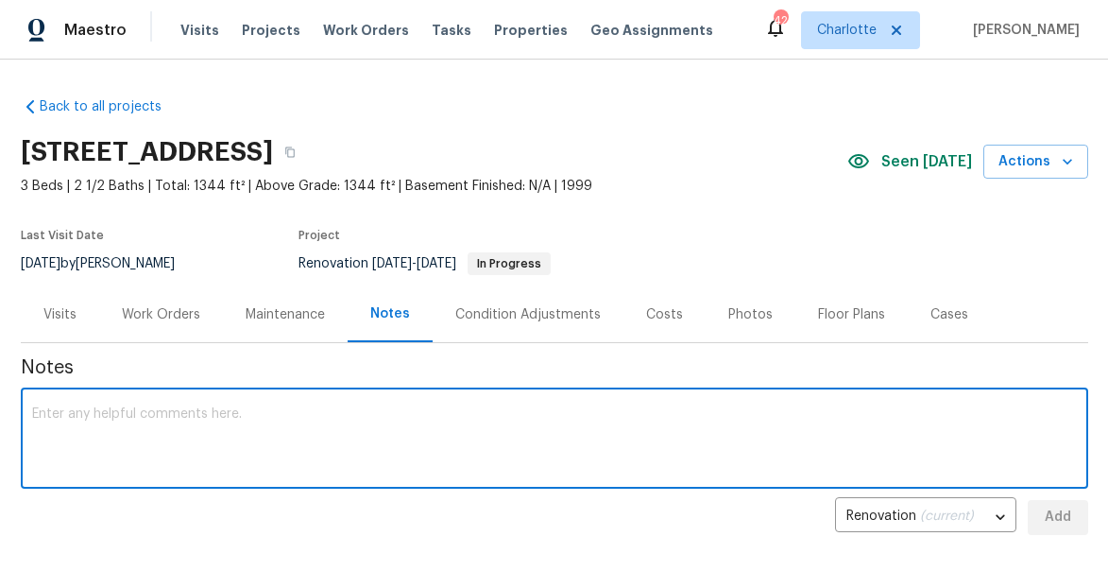
click at [411, 426] on textarea at bounding box center [554, 440] width 1045 height 66
type textarea "roof being replaced here on Thursday"
click at [1036, 524] on button "Add" at bounding box center [1058, 517] width 60 height 35
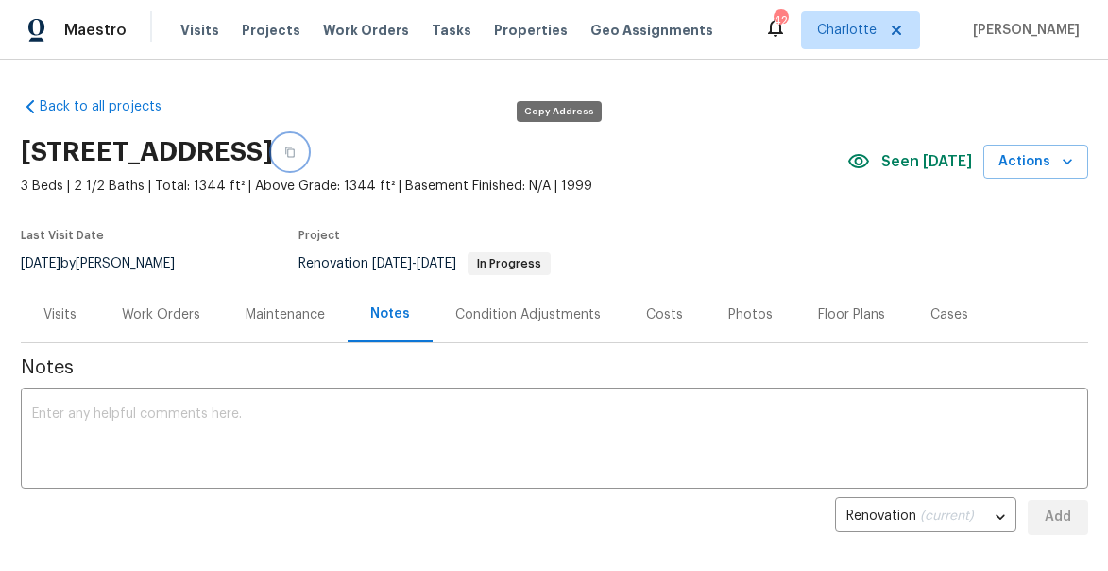
click at [307, 159] on button "button" at bounding box center [290, 152] width 34 height 34
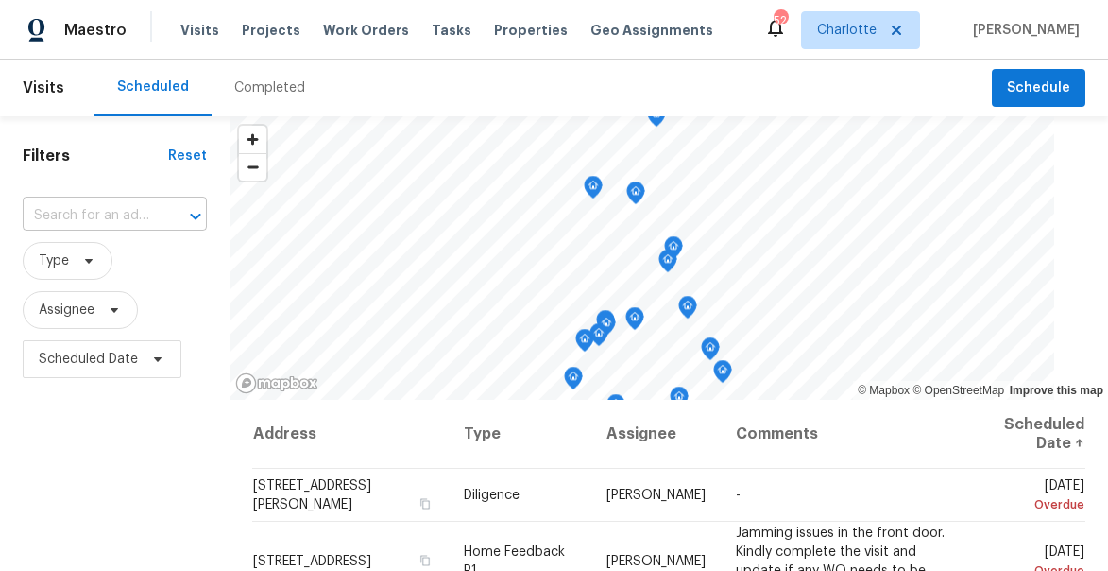
click at [66, 226] on input "text" at bounding box center [88, 215] width 131 height 29
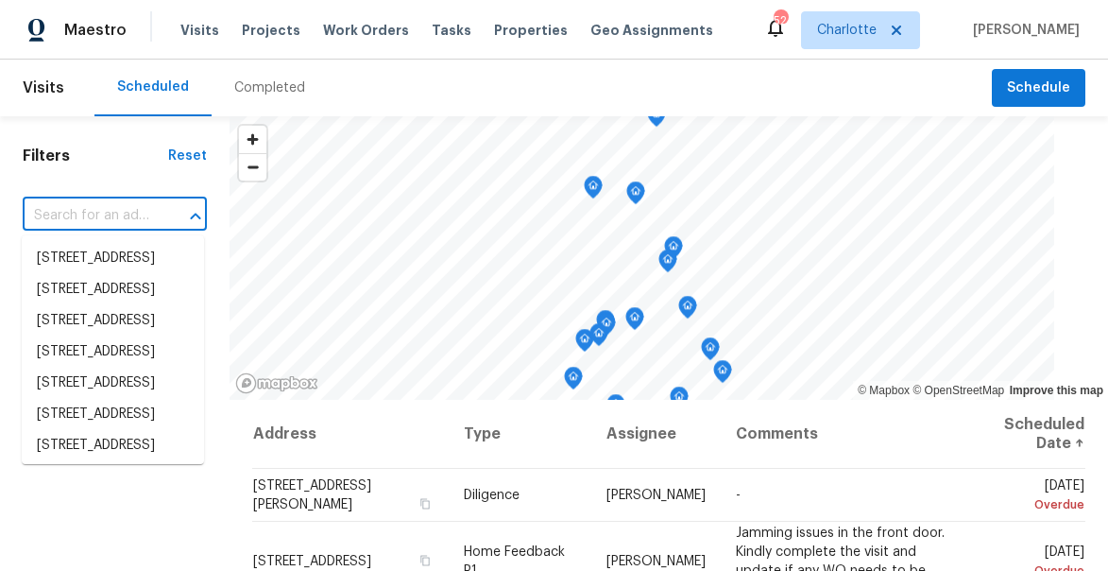
paste input "2824 Fairstone Ave, Charlotte, NC 28269"
type input "2824 Fairstone Ave, Charlotte, NC 28269"
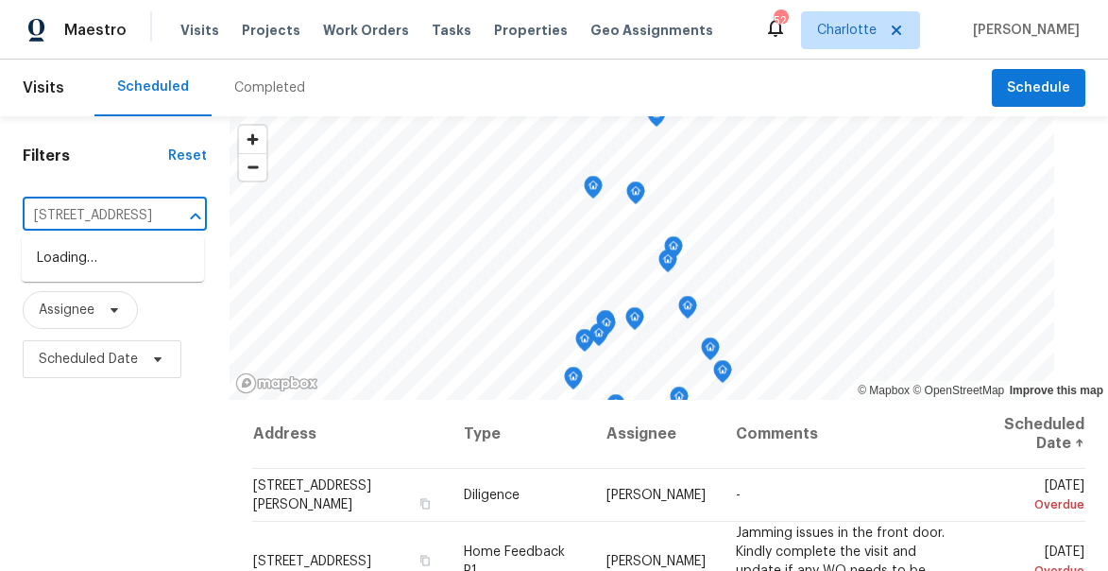
scroll to position [0, 132]
click at [85, 274] on li "2824 Fairstone Ave, Charlotte, NC 28269" at bounding box center [113, 258] width 182 height 31
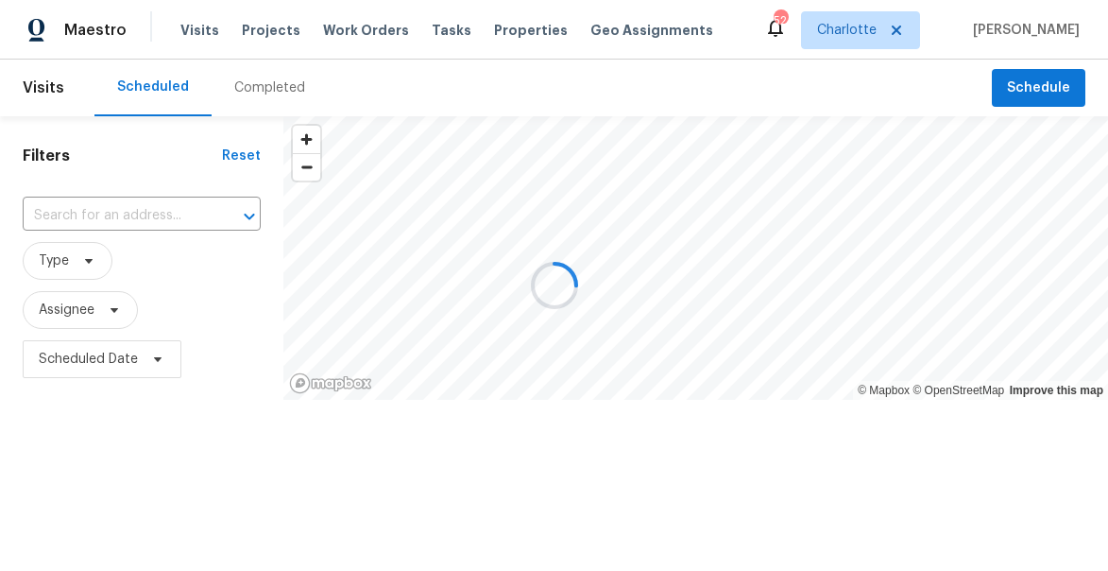
type input "2824 Fairstone Ave, Charlotte, NC 28269"
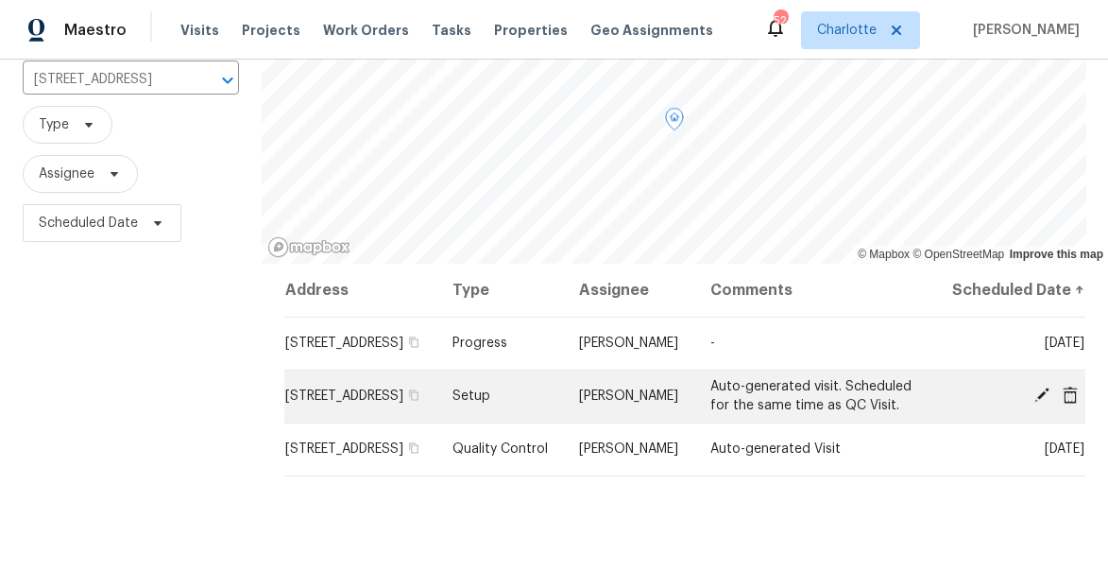
scroll to position [191, 0]
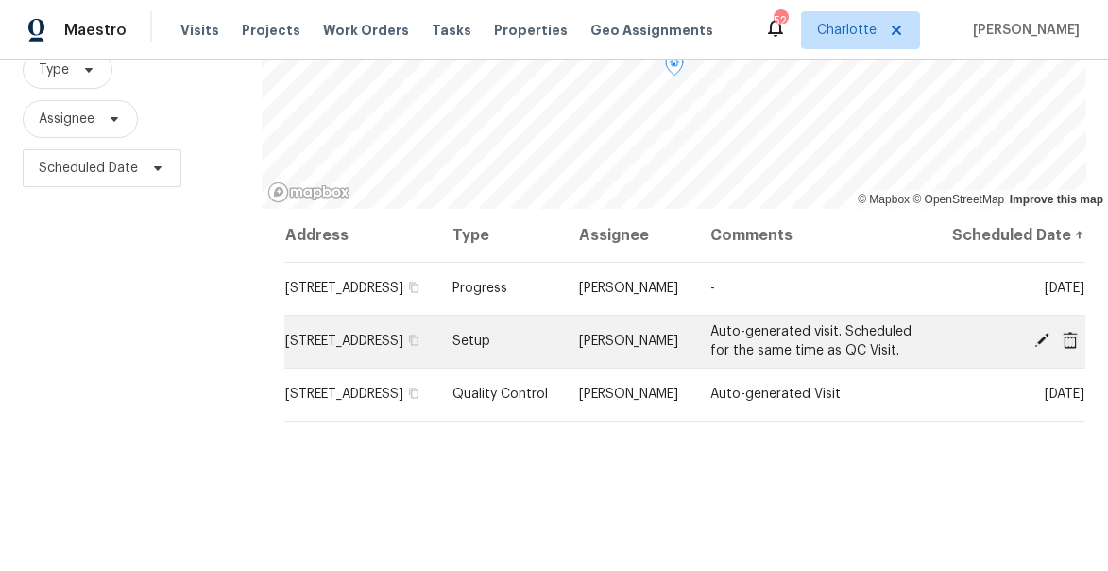
click at [1042, 348] on icon at bounding box center [1042, 340] width 15 height 15
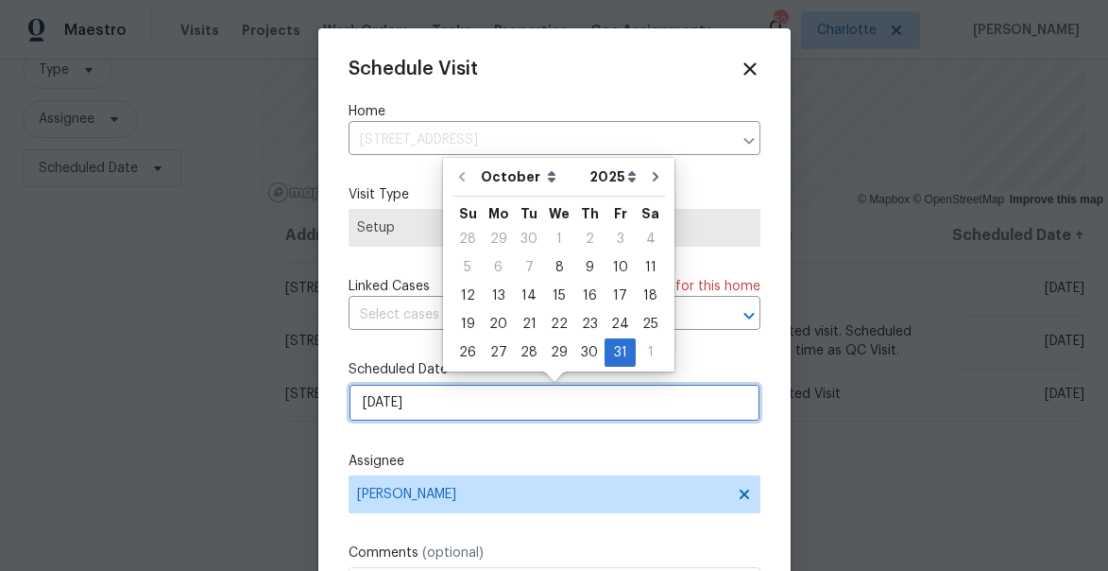
click at [535, 404] on input "[DATE]" at bounding box center [555, 403] width 412 height 38
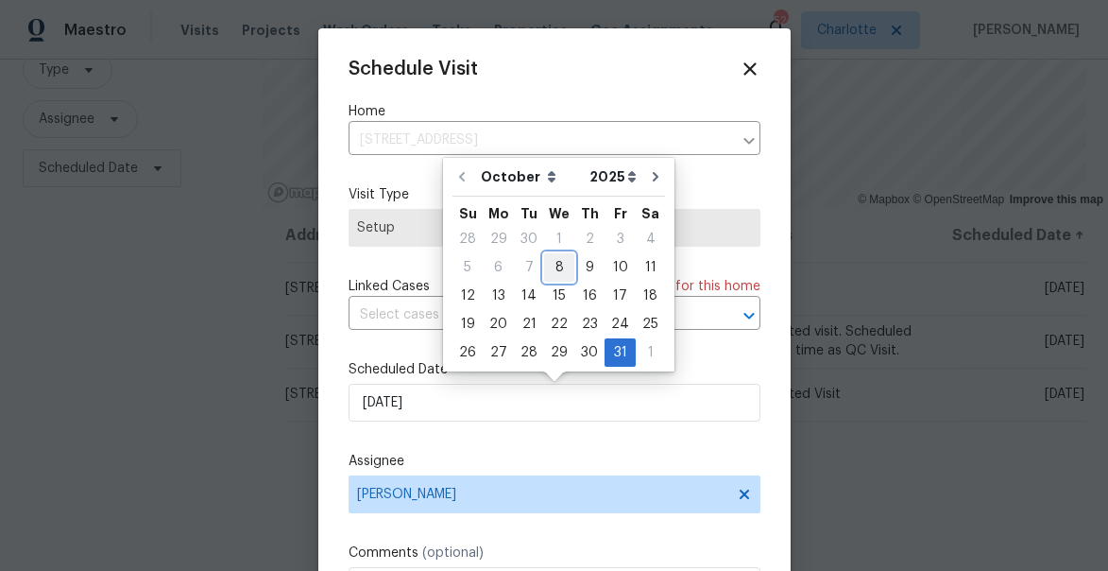
click at [556, 275] on div "8" at bounding box center [559, 267] width 30 height 26
type input "10/8/2025"
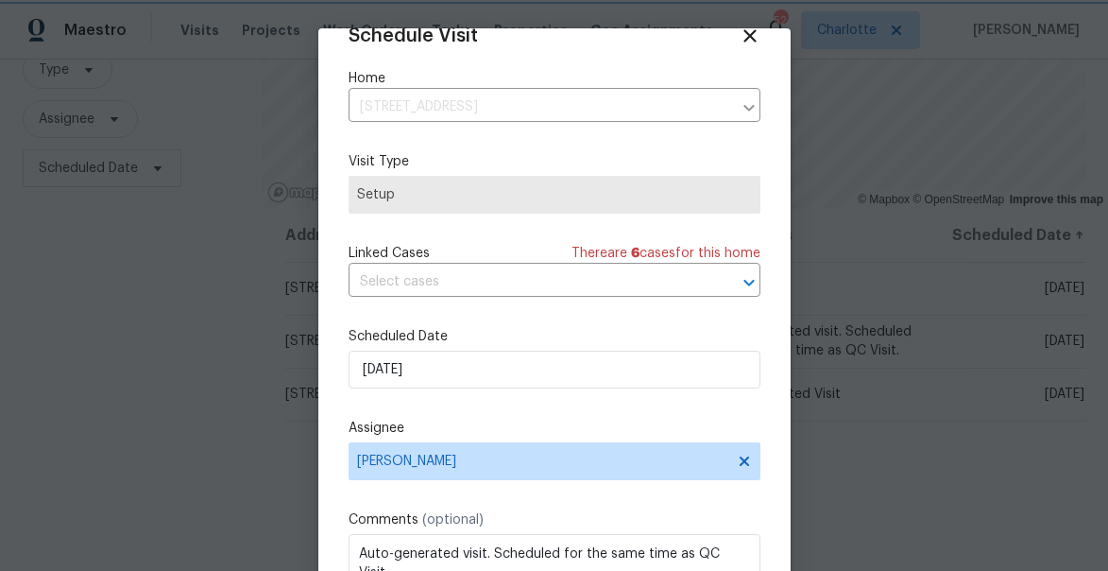
scroll to position [147, 0]
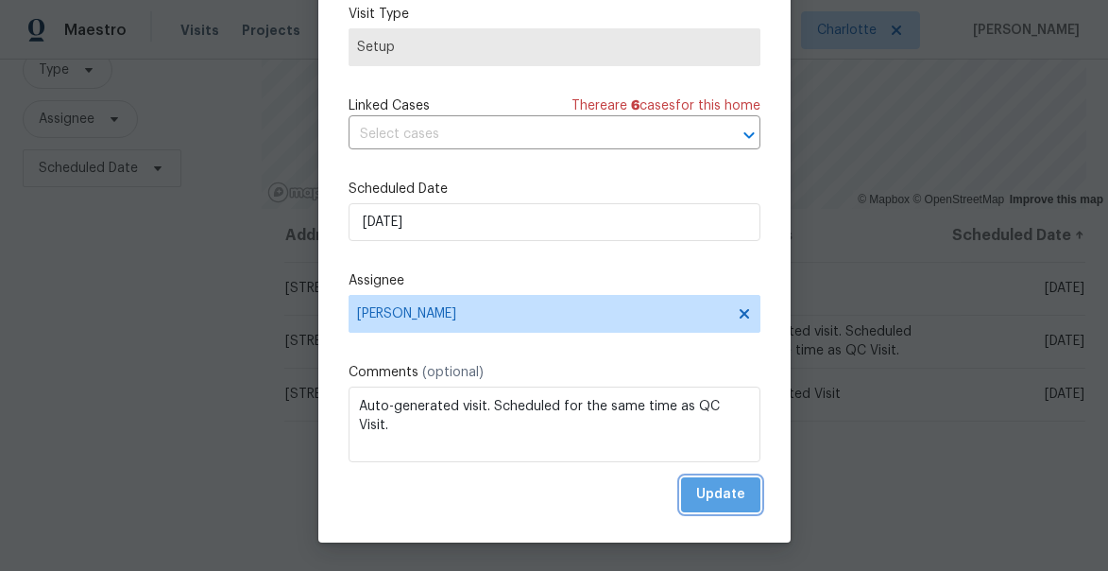
click at [738, 498] on span "Update" at bounding box center [720, 495] width 49 height 24
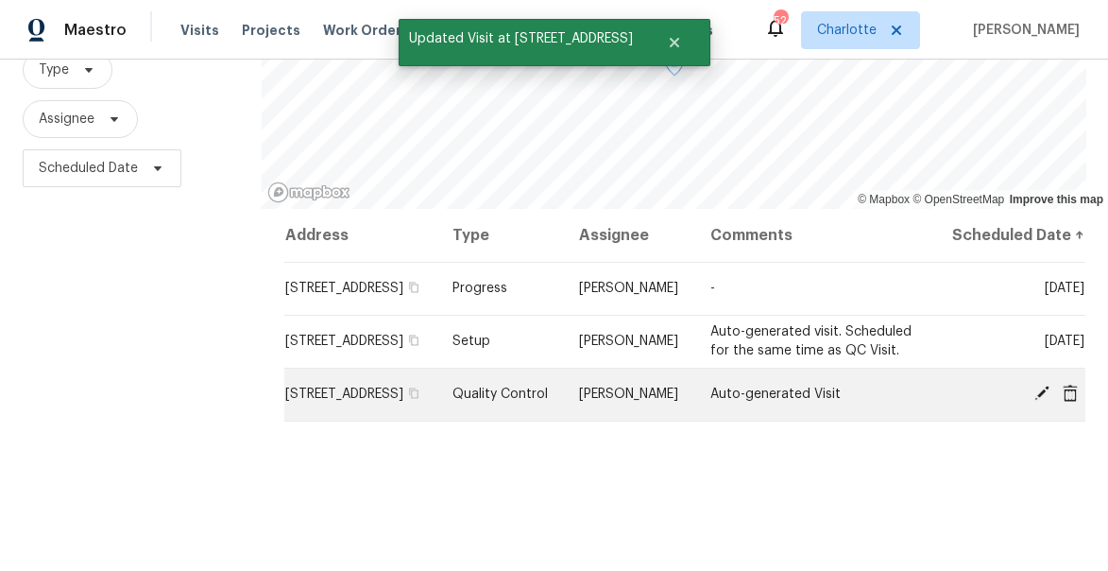
click at [1045, 401] on icon at bounding box center [1042, 392] width 15 height 15
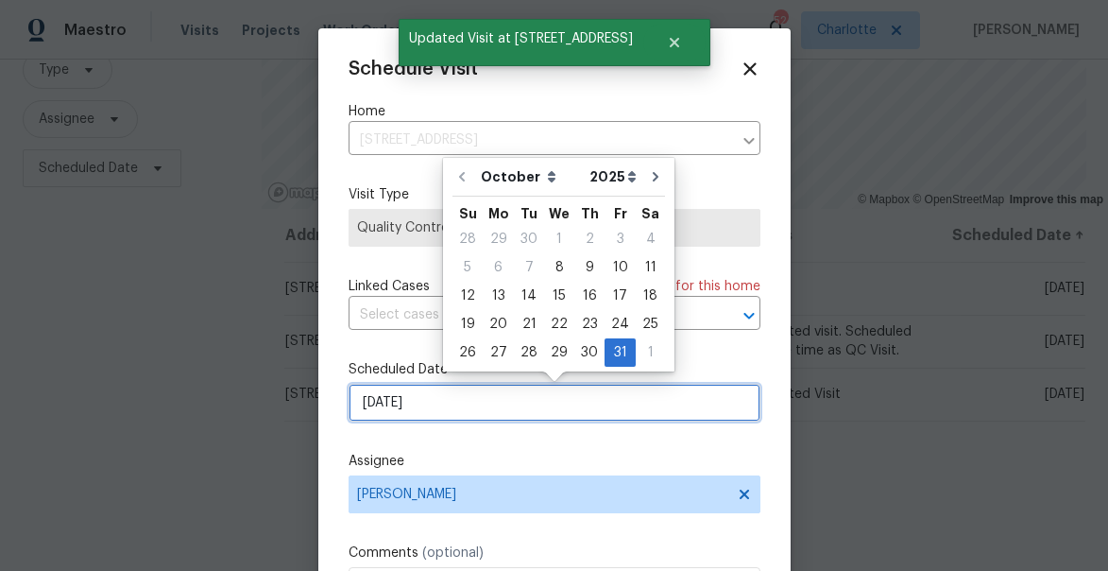
click at [563, 401] on input "[DATE]" at bounding box center [555, 403] width 412 height 38
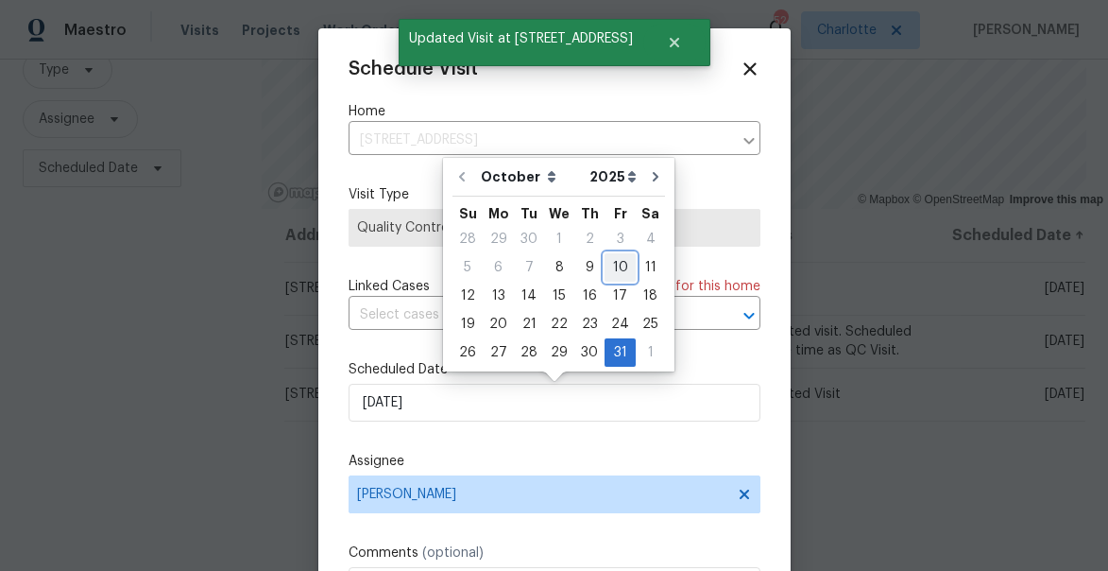
click at [624, 270] on div "10" at bounding box center [620, 267] width 31 height 26
type input "[DATE]"
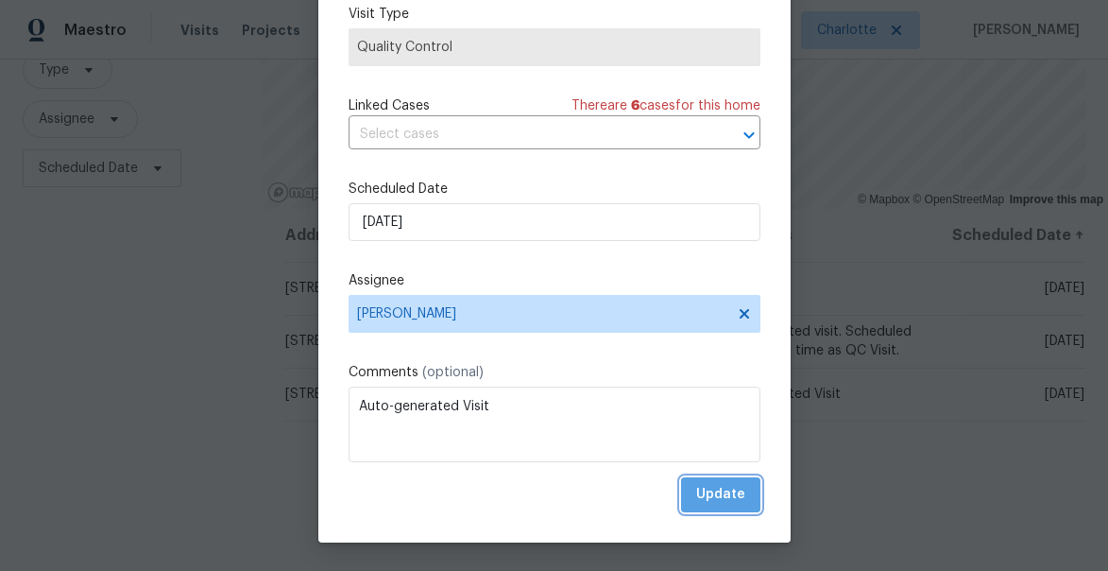
click at [735, 479] on button "Update" at bounding box center [720, 494] width 79 height 35
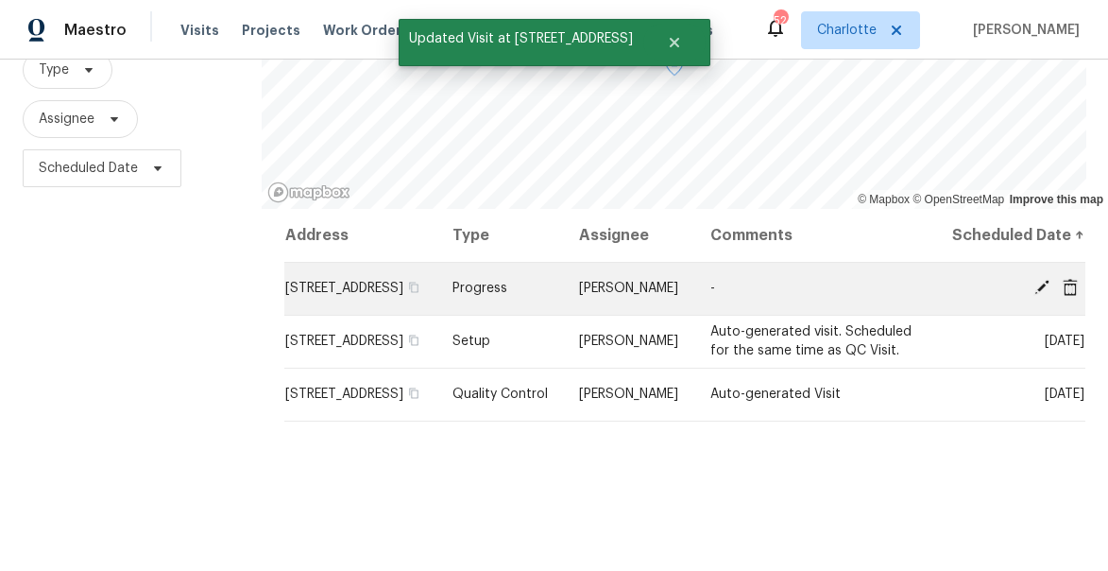
click at [1069, 295] on icon at bounding box center [1070, 286] width 15 height 17
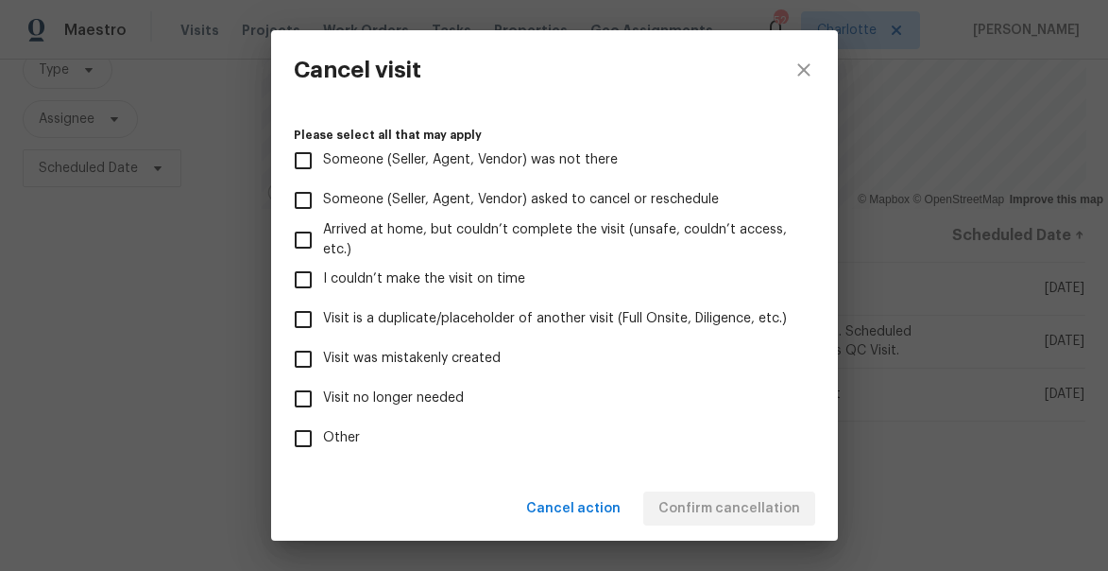
scroll to position [251, 0]
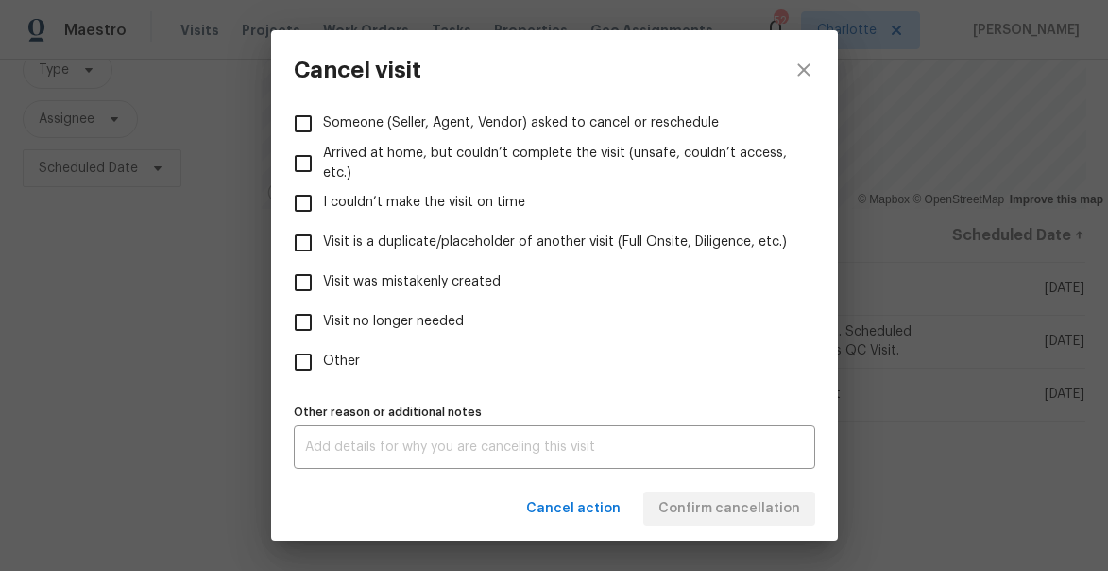
click at [388, 282] on span "Visit was mistakenly created" at bounding box center [412, 282] width 178 height 20
click at [323, 282] on input "Visit was mistakenly created" at bounding box center [303, 283] width 40 height 40
checkbox input "true"
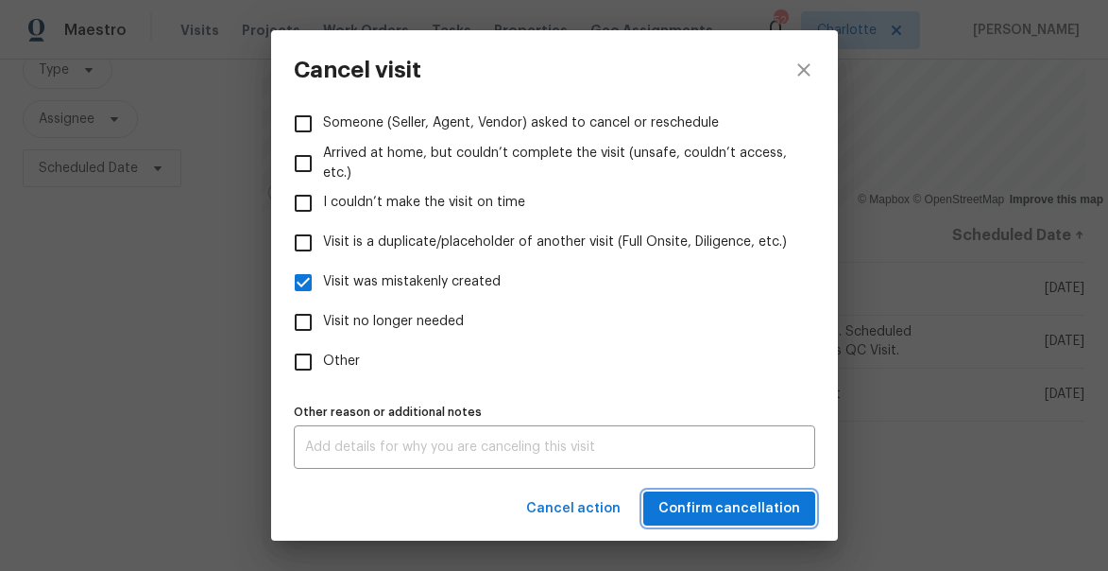
click at [731, 505] on span "Confirm cancellation" at bounding box center [729, 509] width 142 height 24
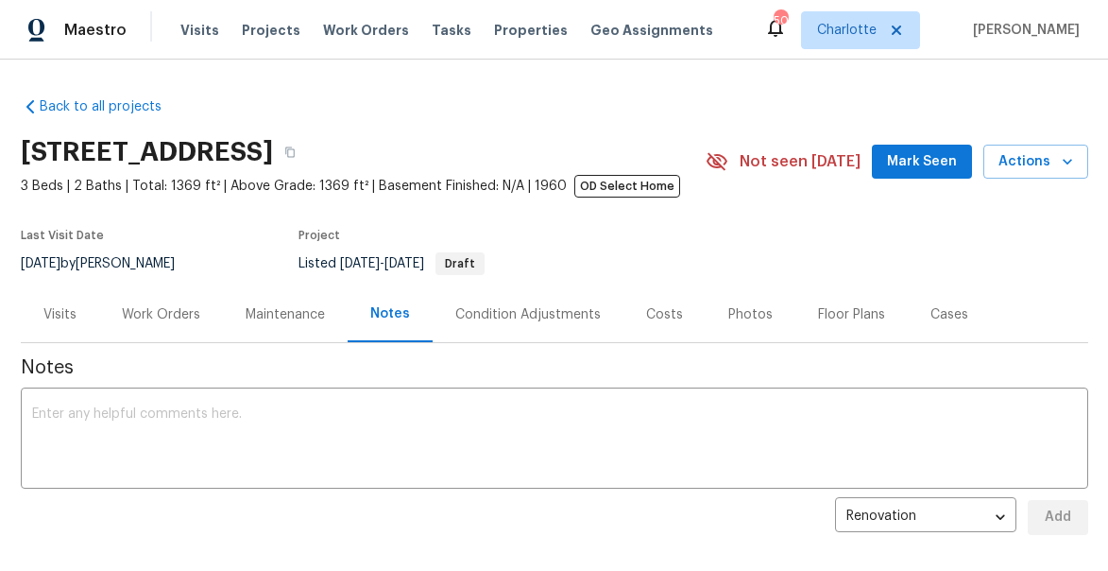
click at [933, 153] on span "Mark Seen" at bounding box center [922, 162] width 70 height 24
click at [173, 303] on div "Work Orders" at bounding box center [161, 314] width 124 height 56
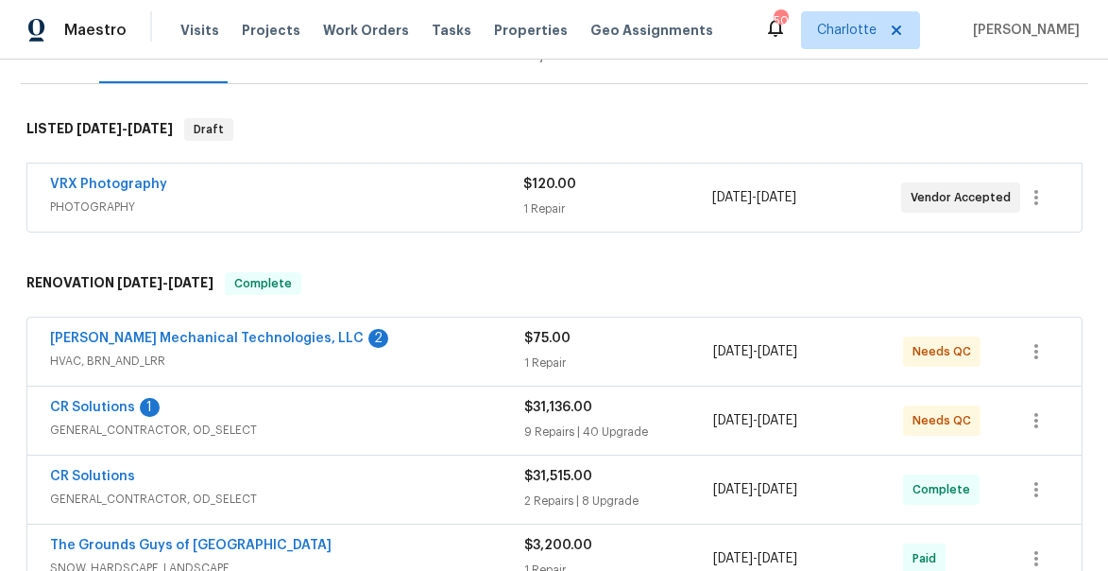
scroll to position [396, 0]
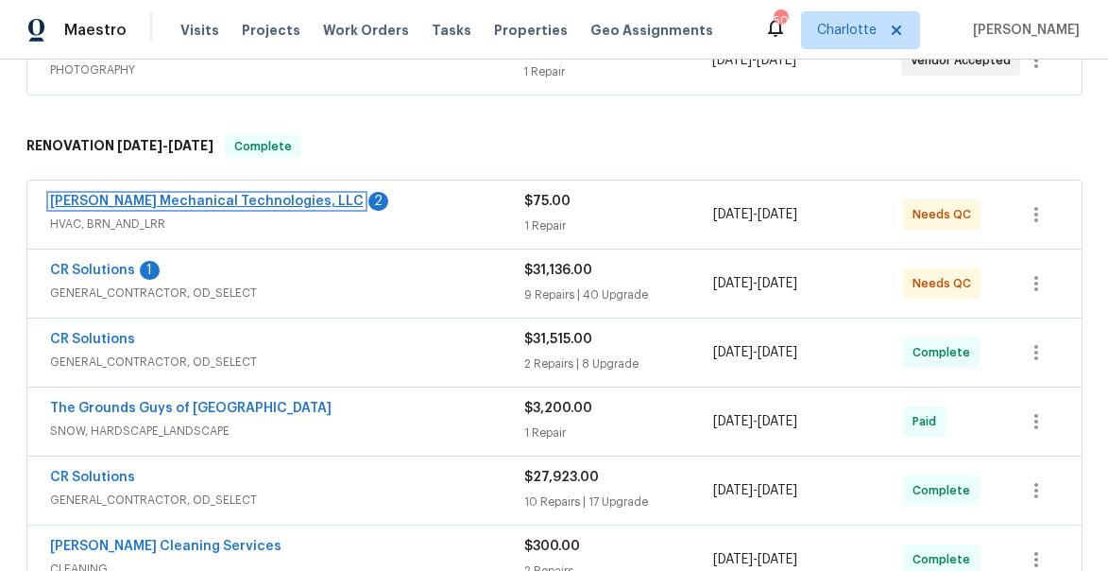
click at [131, 201] on link "[PERSON_NAME] Mechanical Technologies, LLC" at bounding box center [207, 201] width 314 height 13
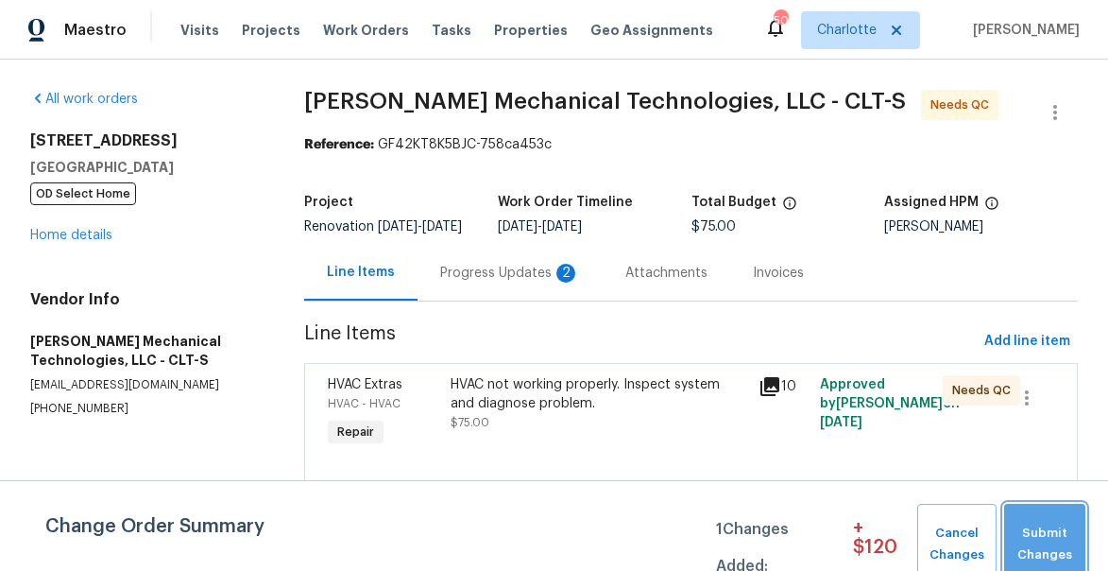
click at [1032, 515] on button "Submit Changes" at bounding box center [1044, 544] width 81 height 81
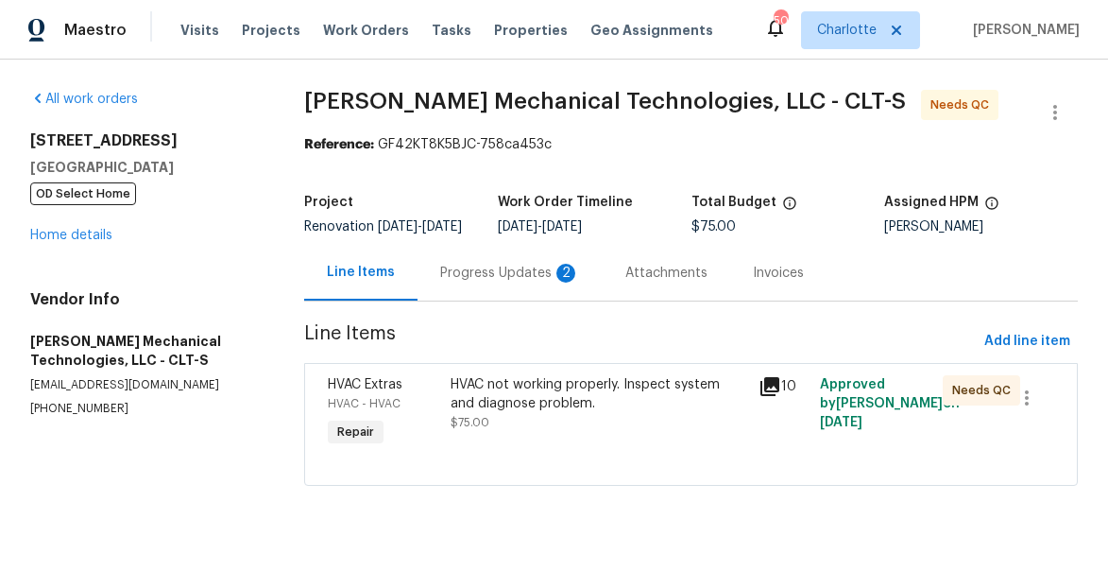
click at [511, 282] on div "Progress Updates 2" at bounding box center [510, 273] width 140 height 19
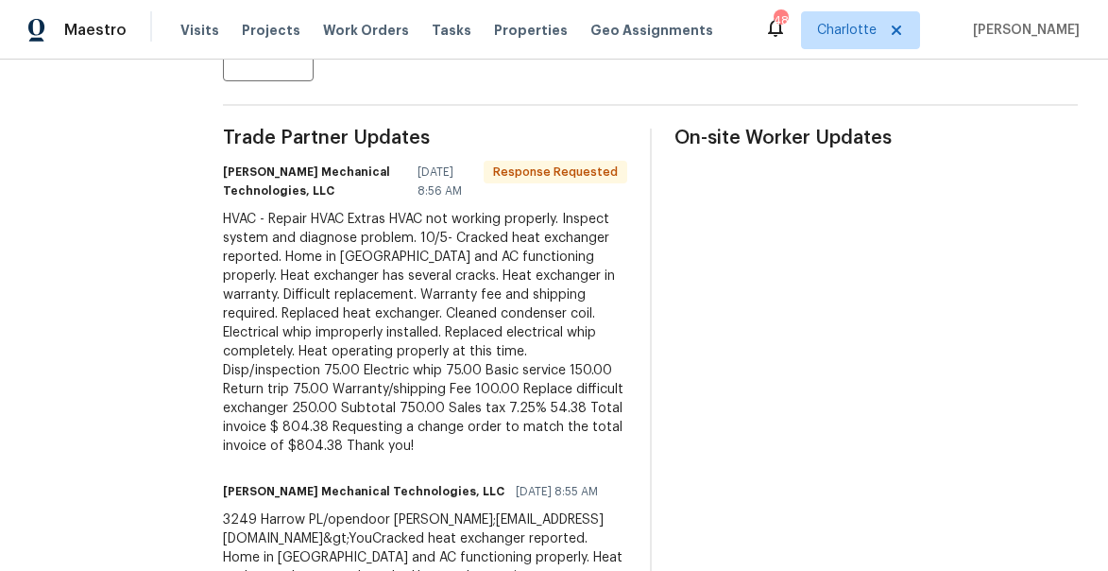
scroll to position [515, 0]
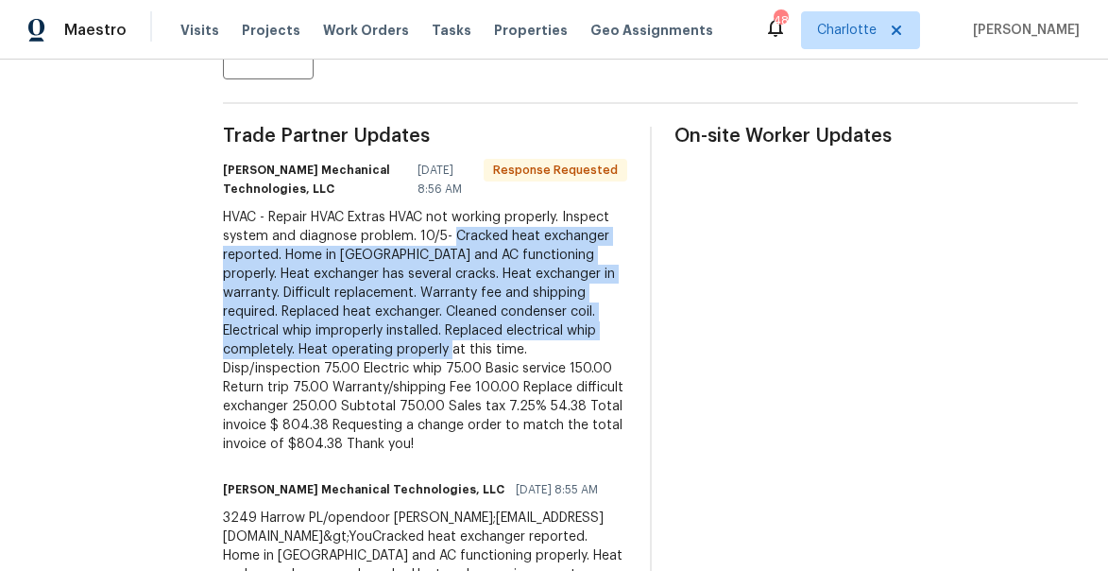
drag, startPoint x: 543, startPoint y: 251, endPoint x: 567, endPoint y: 363, distance: 114.0
click at [567, 363] on div "HVAC - Repair HVAC Extras HVAC not working properly. Inspect system and diagnos…" at bounding box center [425, 331] width 404 height 246
copy div "Cracked heat exchanger reported. Home in Reno and AC functioning properly. Heat…"
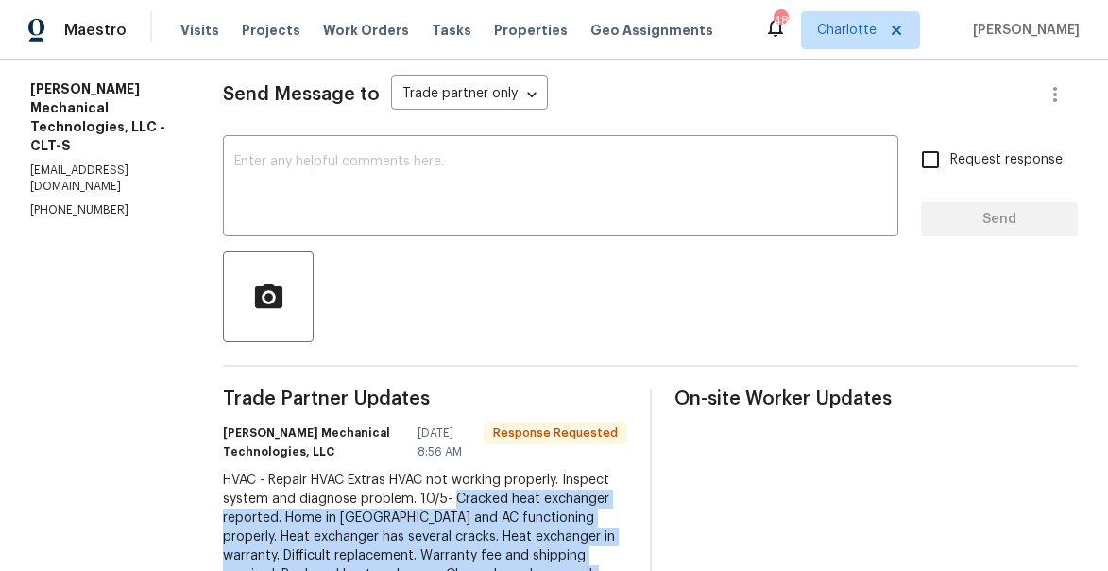
scroll to position [84, 0]
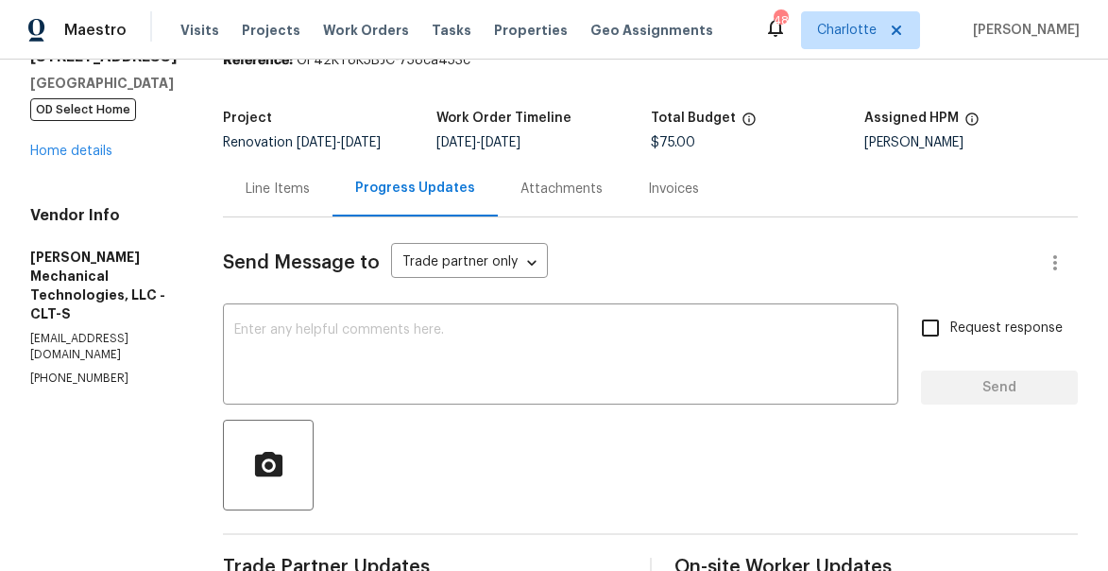
click at [291, 194] on div "Line Items" at bounding box center [278, 189] width 64 height 19
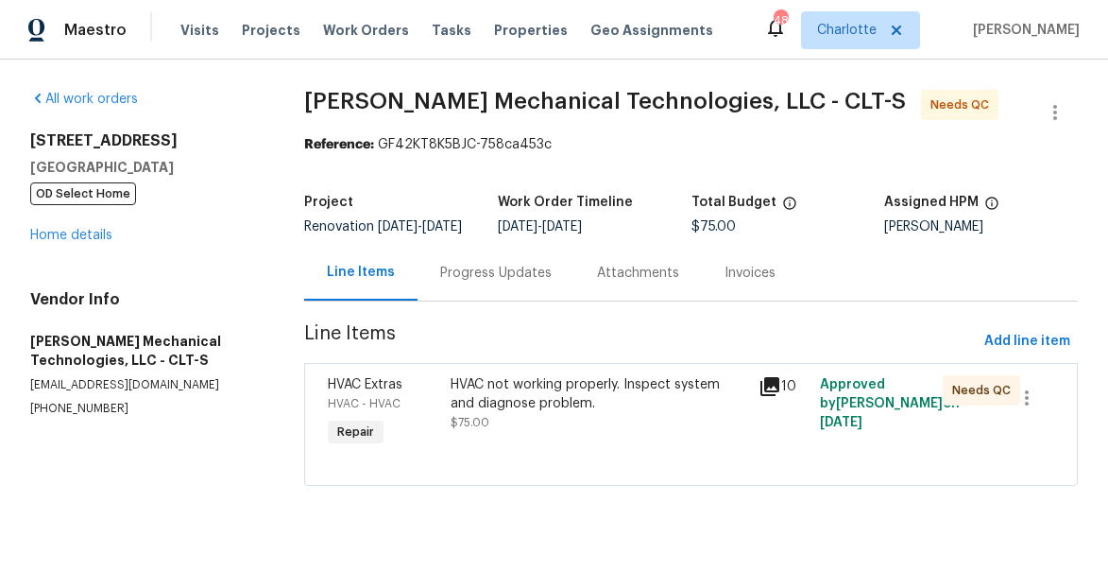
click at [504, 413] on div "HVAC not working properly. Inspect system and diagnose problem." at bounding box center [599, 394] width 296 height 38
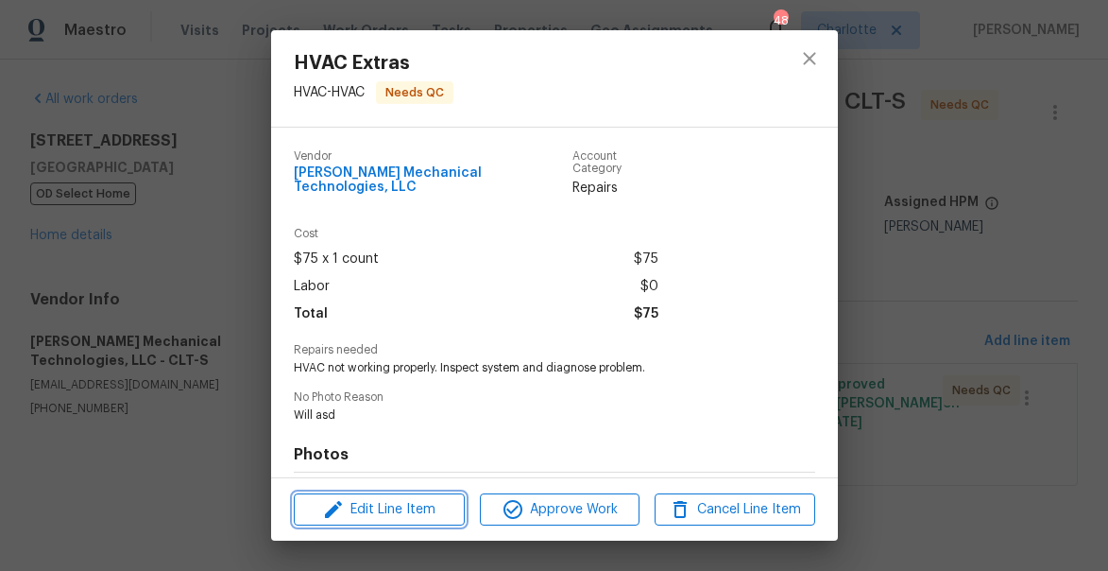
click at [417, 510] on span "Edit Line Item" at bounding box center [379, 510] width 160 height 24
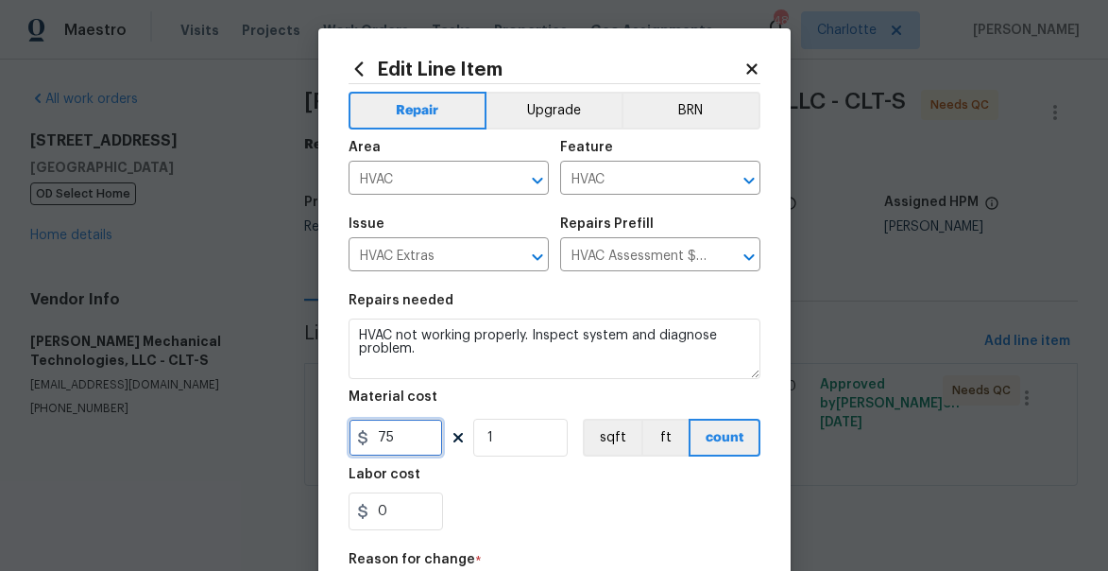
click at [397, 435] on input "75" at bounding box center [396, 438] width 94 height 38
type input "804.38"
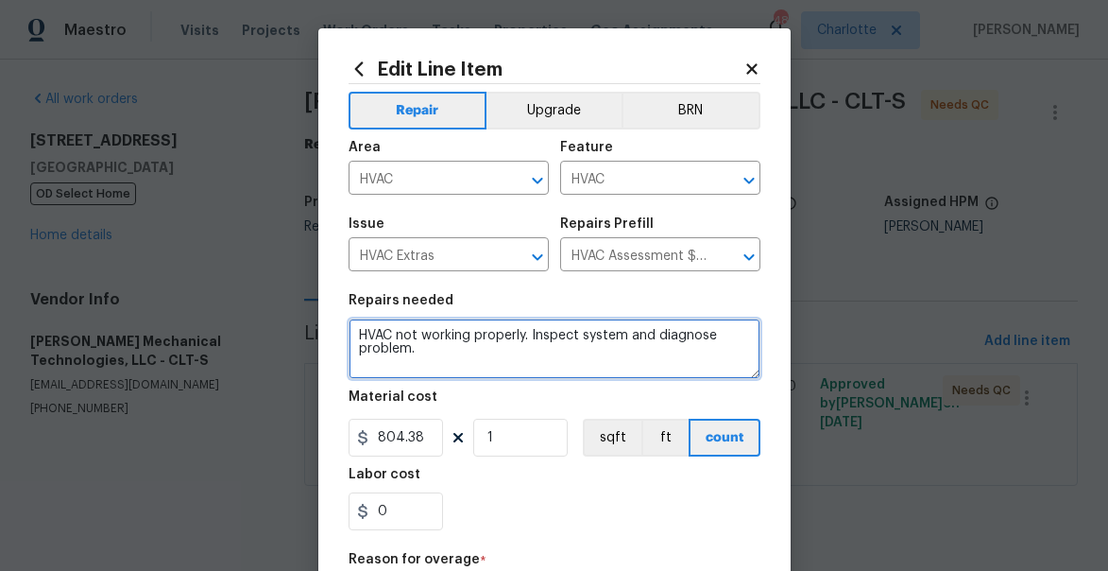
click at [385, 344] on textarea "HVAC not working properly. Inspect system and diagnose problem." at bounding box center [555, 348] width 412 height 60
paste textarea "Cracked heat exchanger reported. Home in Reno and AC functioning properly. Heat…"
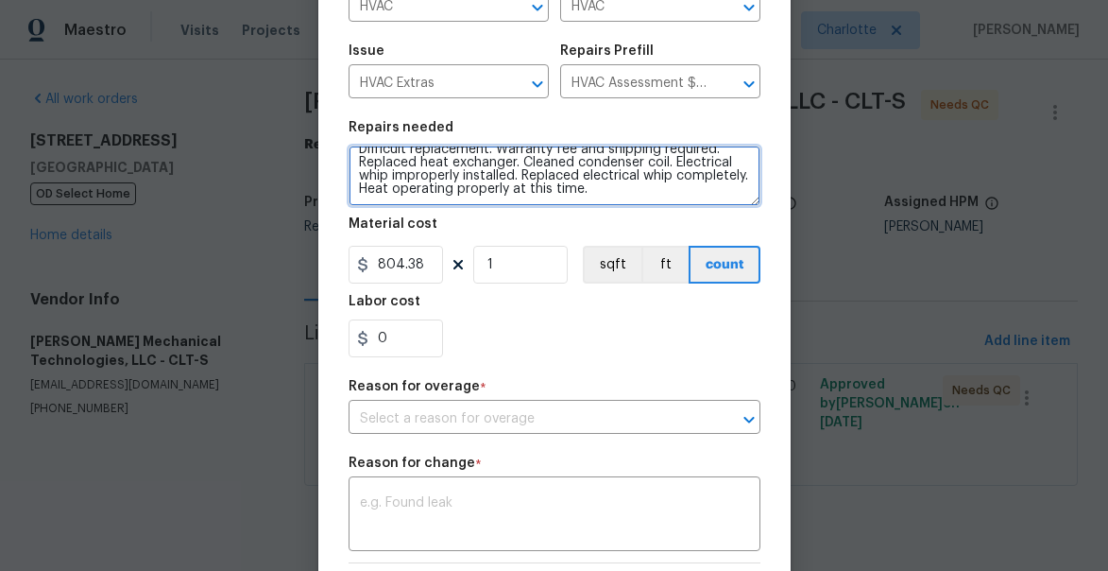
scroll to position [333, 0]
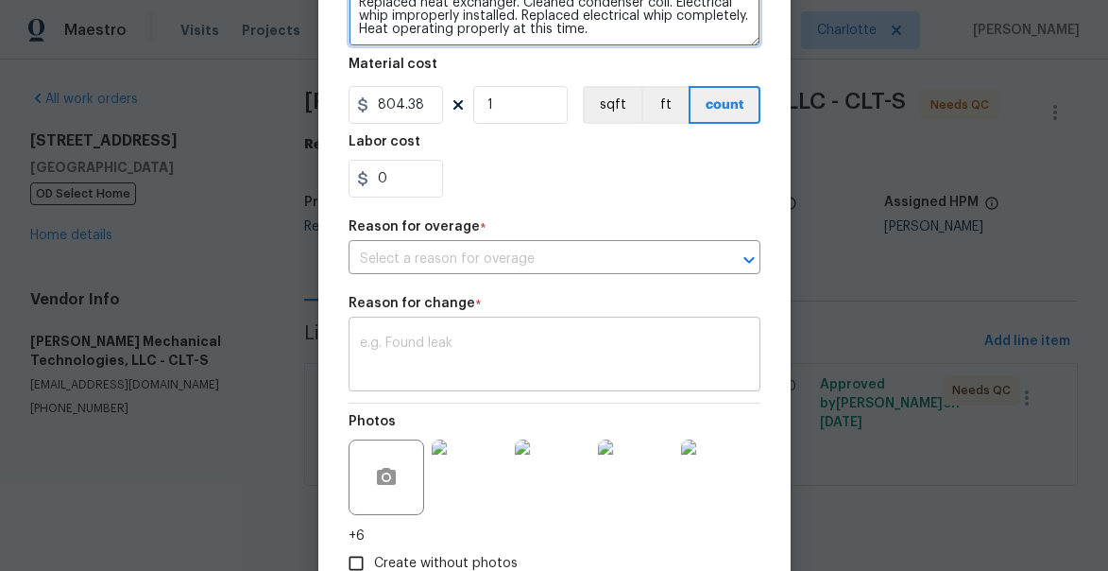
type textarea "Cracked heat exchanger reported. Home in Reno and AC functioning properly. Heat…"
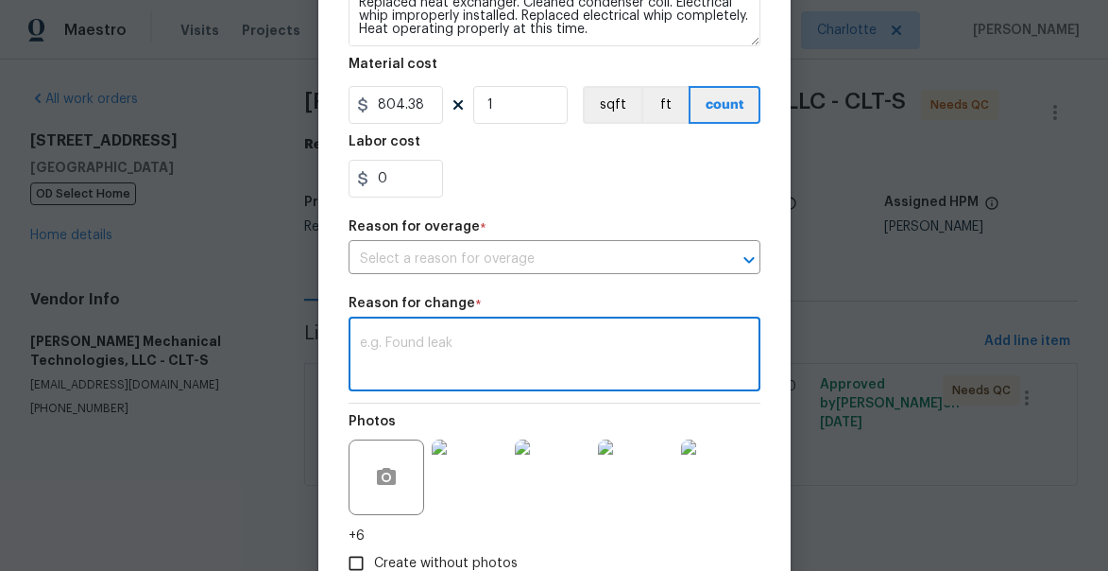
click at [535, 366] on textarea at bounding box center [554, 356] width 389 height 40
click at [513, 265] on input "text" at bounding box center [528, 259] width 359 height 29
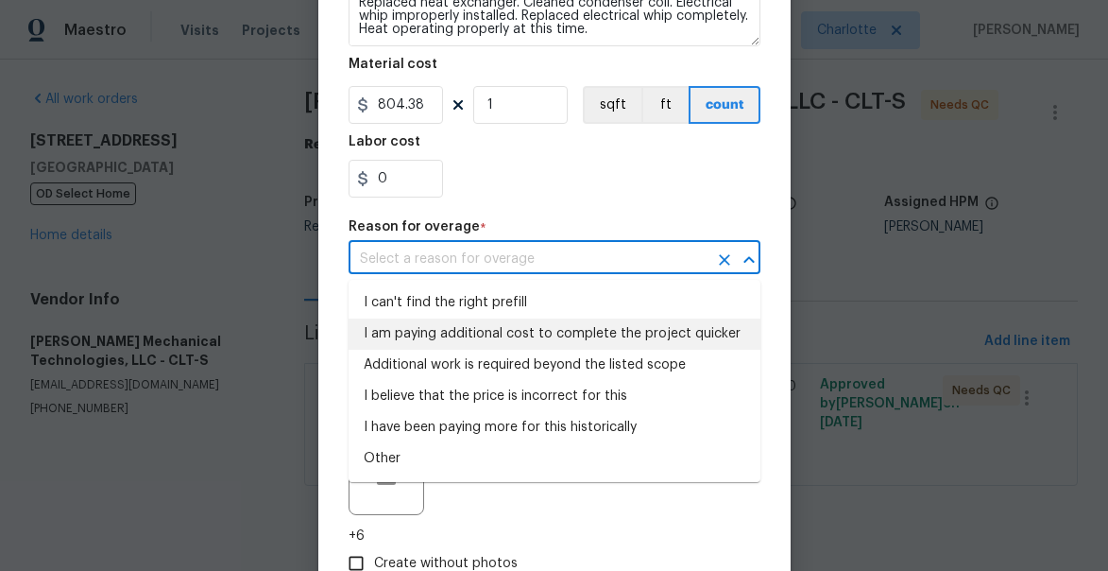
click at [472, 335] on li "I am paying additional cost to complete the project quicker" at bounding box center [555, 333] width 412 height 31
type input "I am paying additional cost to complete the project quicker"
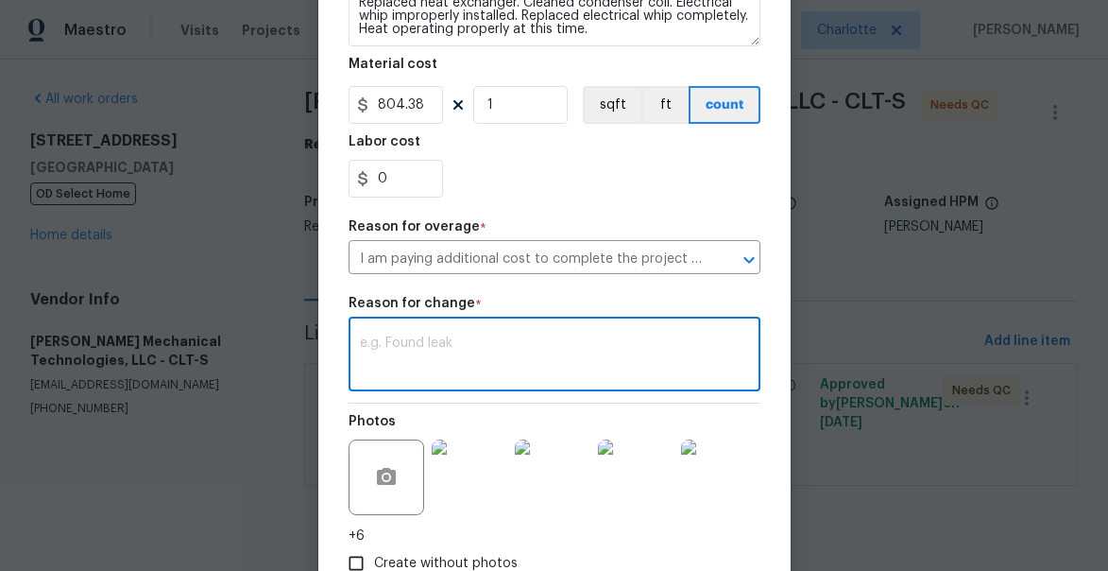
click at [423, 342] on textarea at bounding box center [554, 356] width 389 height 40
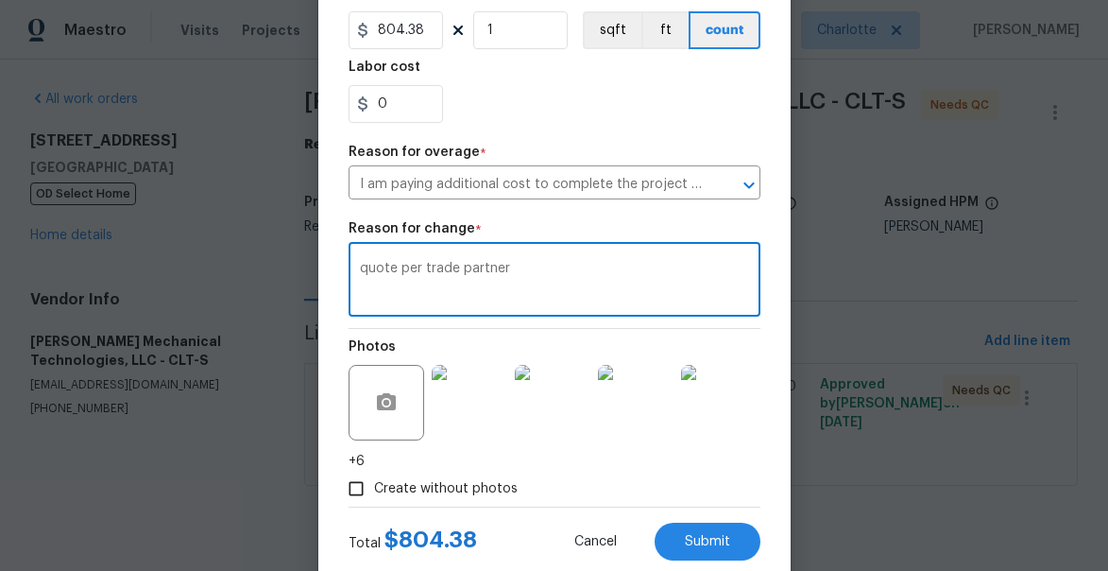
scroll to position [418, 0]
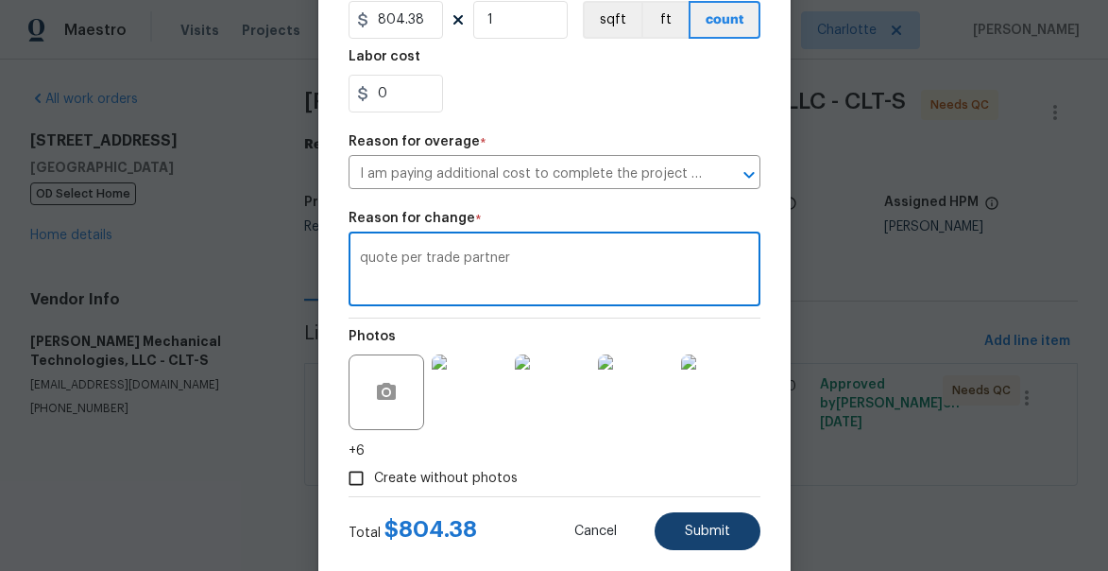
type textarea "quote per trade partner"
click at [702, 539] on span "Submit" at bounding box center [707, 531] width 45 height 14
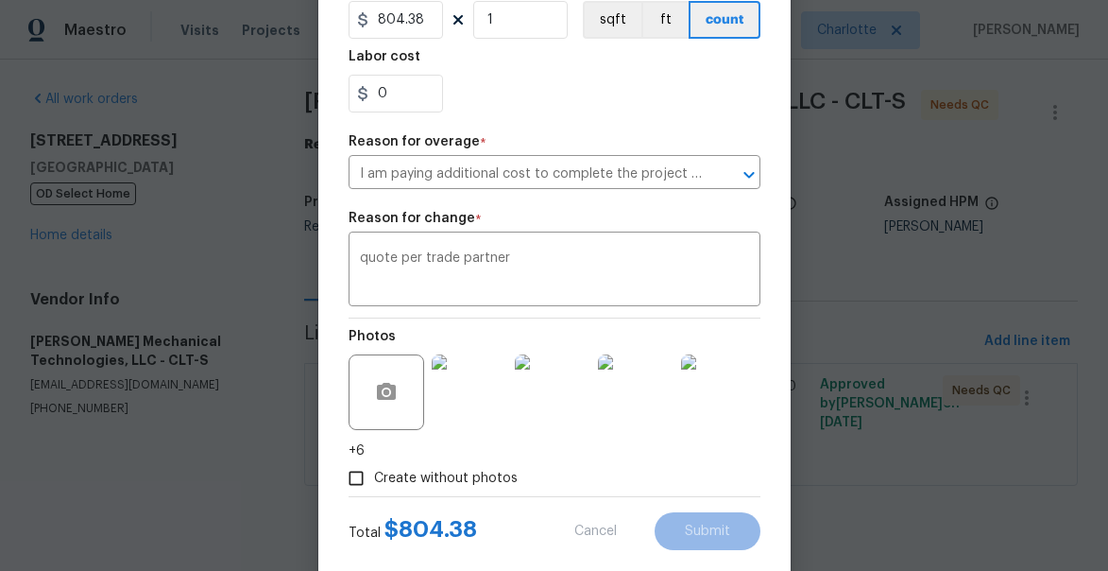
type textarea "HVAC not working properly. Inspect system and diagnose problem."
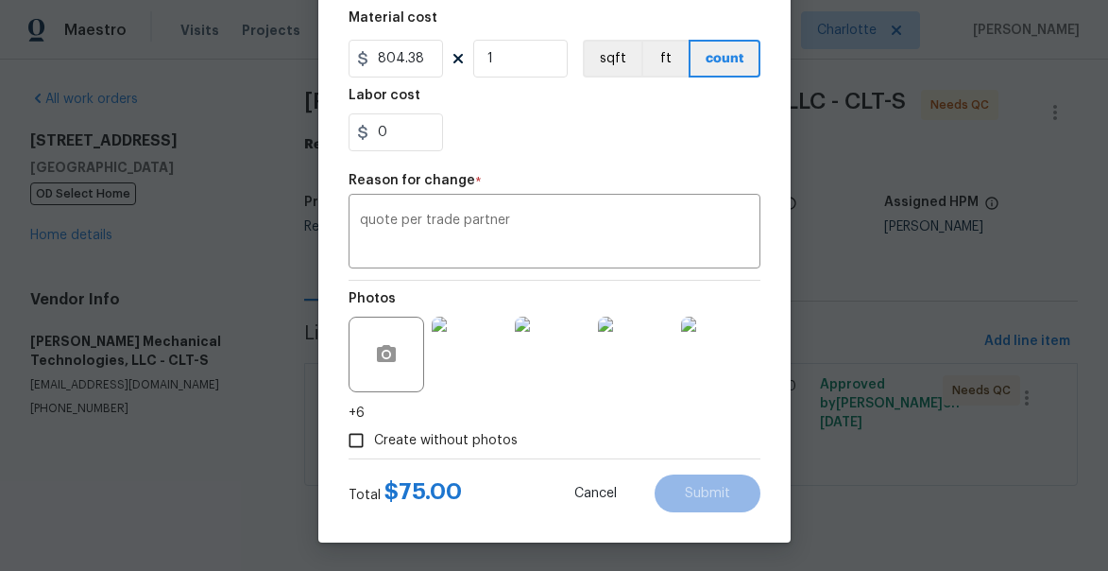
type input "75"
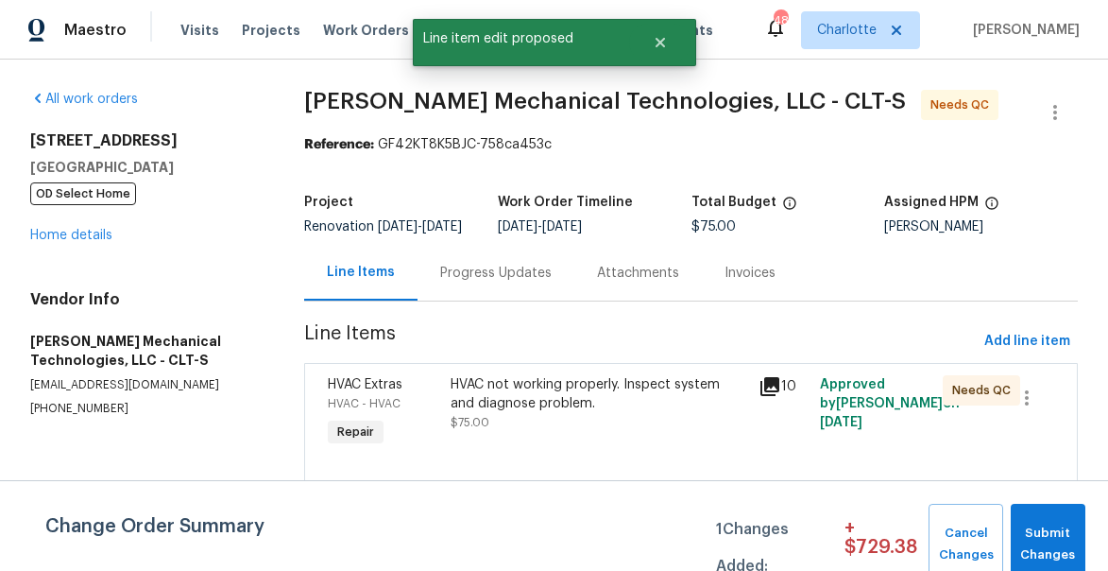
scroll to position [0, 0]
click at [1031, 555] on span "Submit Changes" at bounding box center [1048, 543] width 56 height 43
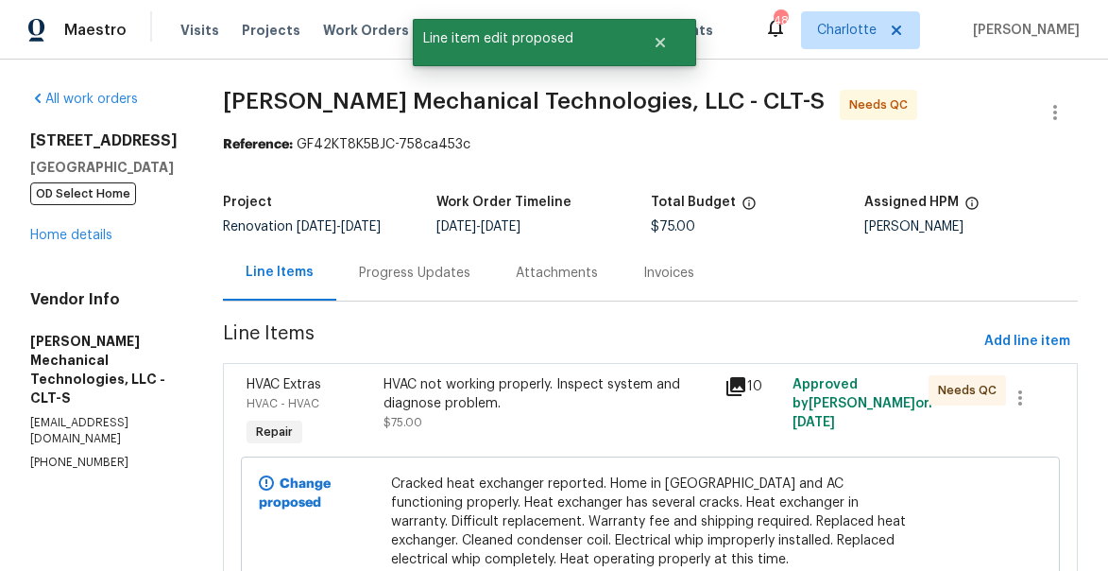
click at [555, 385] on div "HVAC not working properly. Inspect system and diagnose problem. $75.00" at bounding box center [548, 412] width 341 height 87
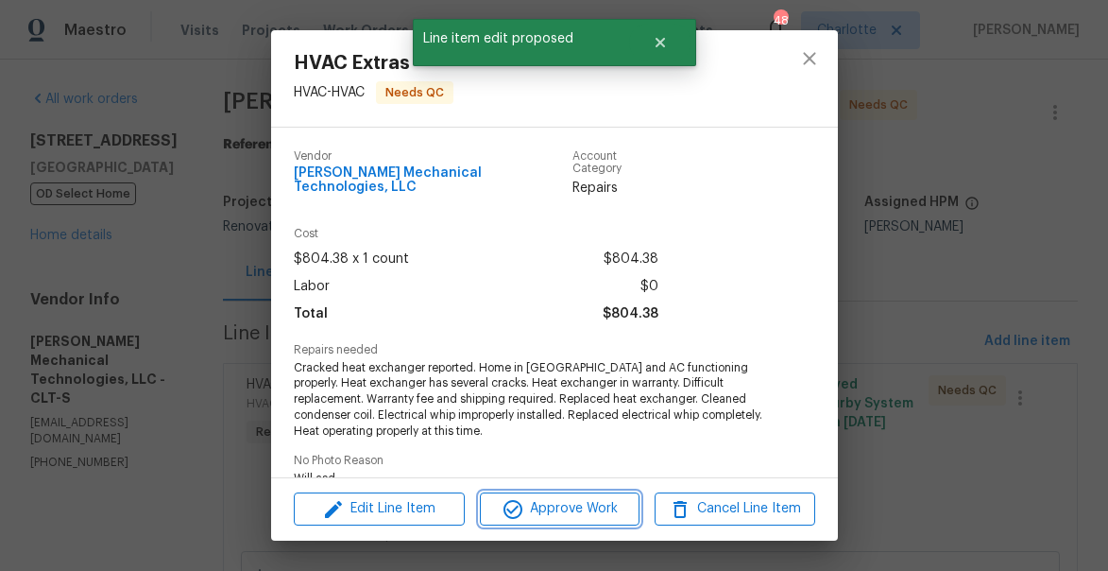
click at [564, 510] on span "Approve Work" at bounding box center [560, 509] width 148 height 24
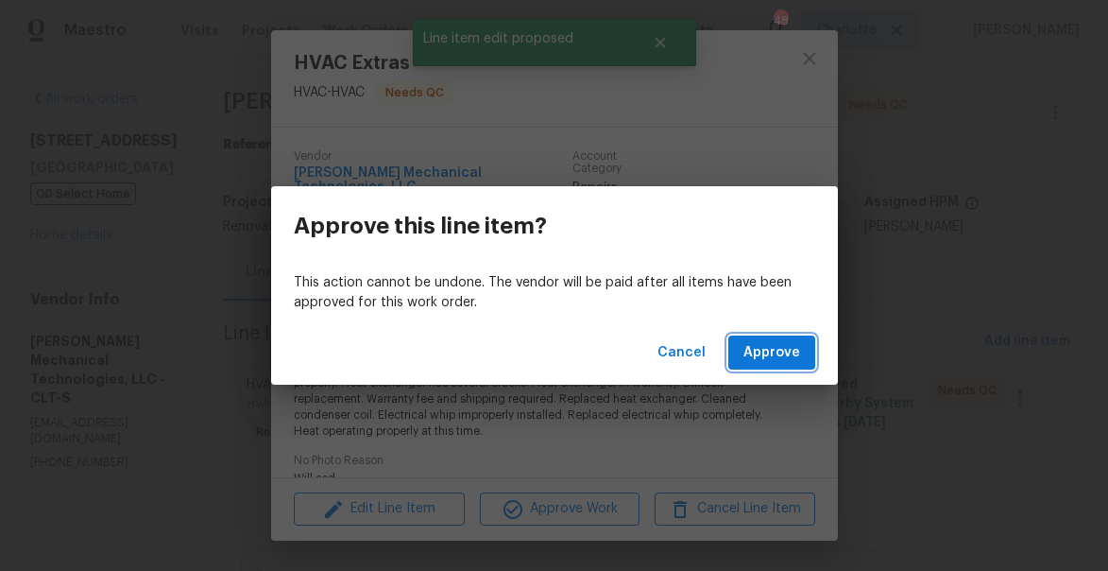
click at [763, 359] on span "Approve" at bounding box center [772, 353] width 57 height 24
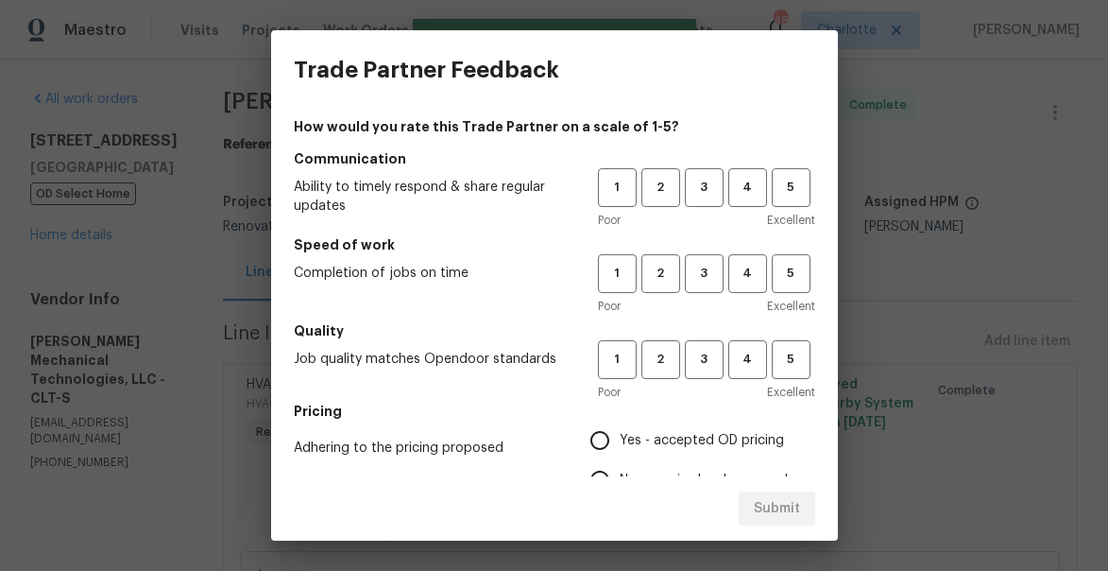
click at [699, 213] on div "Poor Excellent" at bounding box center [706, 220] width 217 height 19
click at [699, 206] on button "3" at bounding box center [704, 187] width 39 height 39
click at [704, 269] on span "3" at bounding box center [704, 274] width 35 height 22
click at [704, 337] on h5 "Quality" at bounding box center [555, 330] width 522 height 19
click at [702, 357] on span "3" at bounding box center [704, 360] width 35 height 22
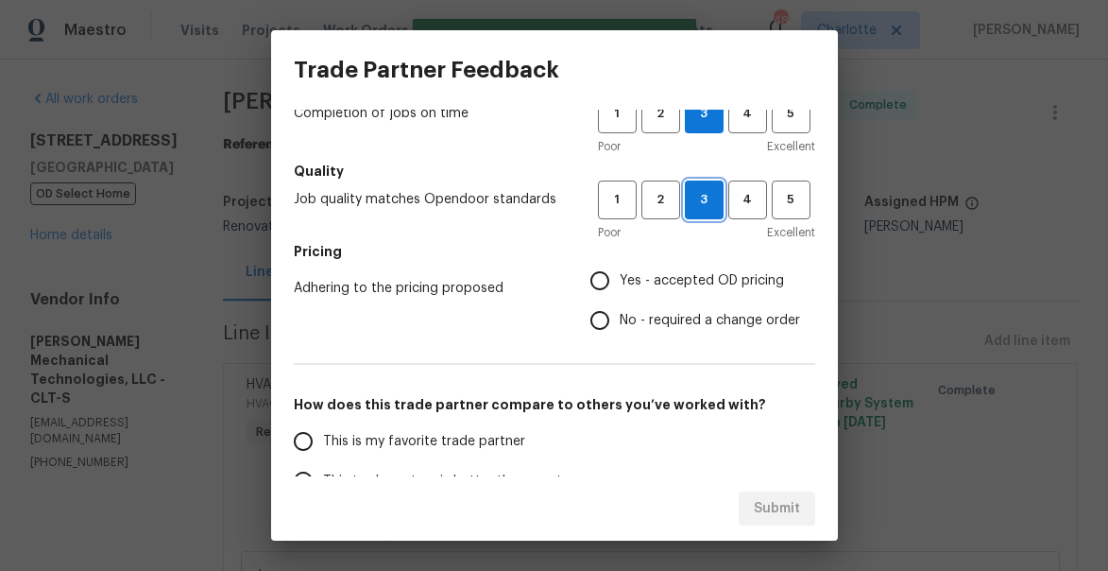
scroll to position [203, 0]
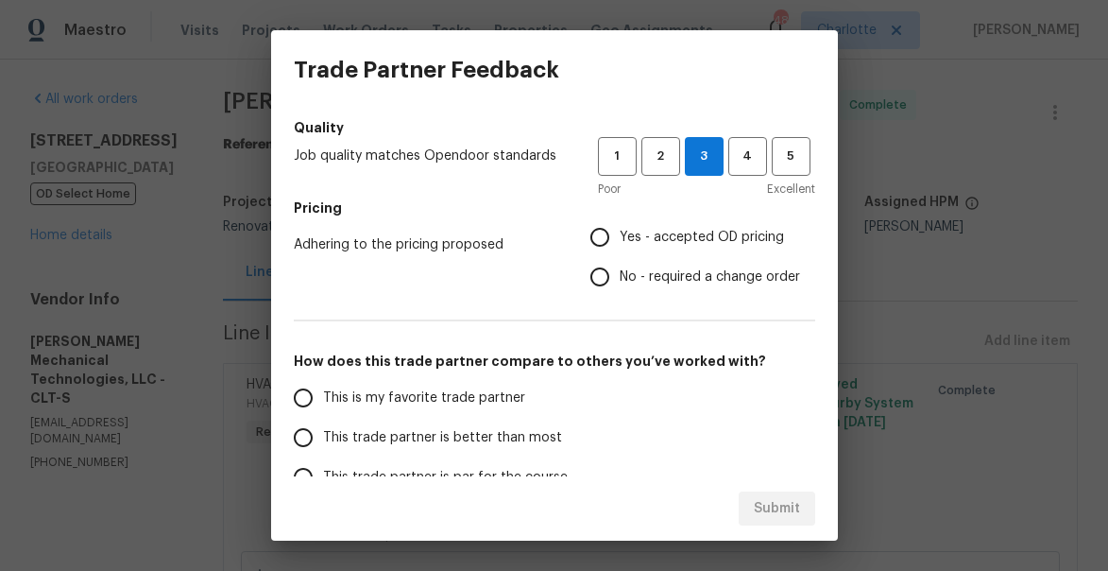
click at [607, 278] on input "No - required a change order" at bounding box center [600, 277] width 40 height 40
radio input "true"
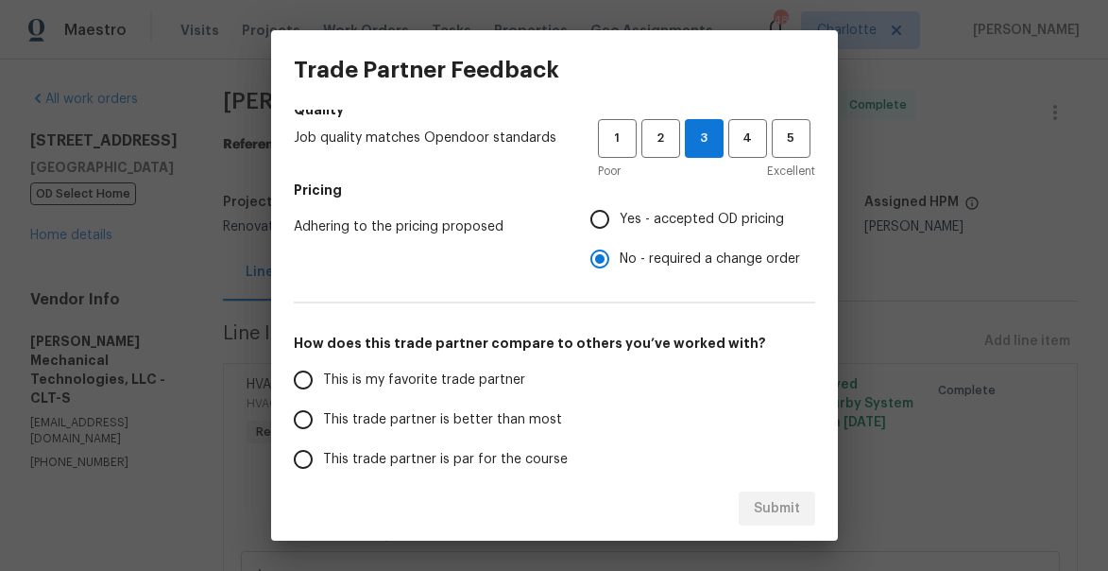
scroll to position [241, 0]
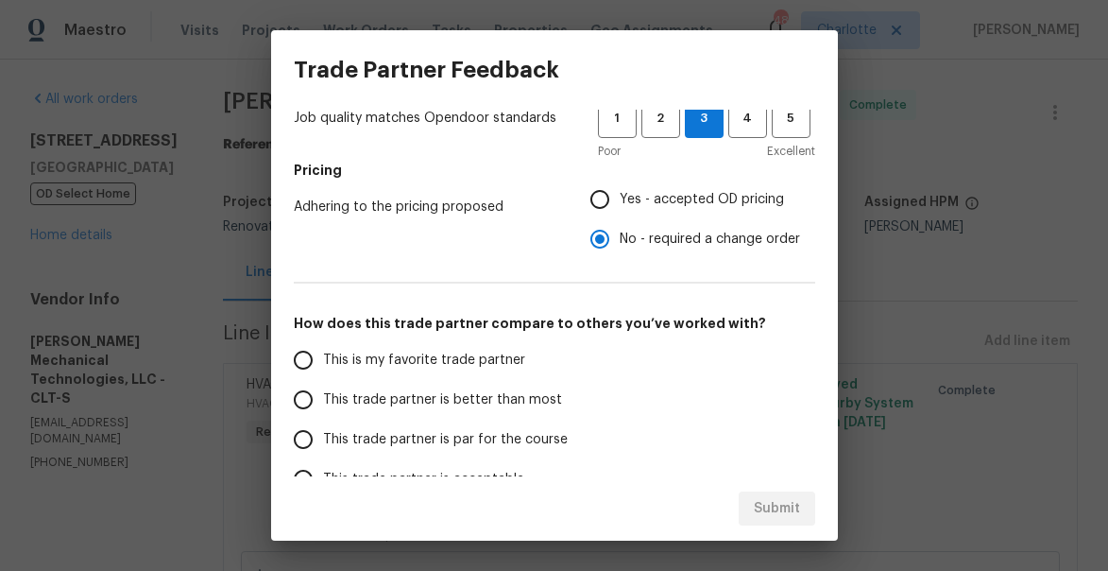
click at [327, 393] on span "This trade partner is better than most" at bounding box center [442, 400] width 239 height 20
click at [323, 393] on input "This trade partner is better than most" at bounding box center [303, 400] width 40 height 40
click at [772, 505] on span "Submit" at bounding box center [777, 509] width 46 height 24
radio input "true"
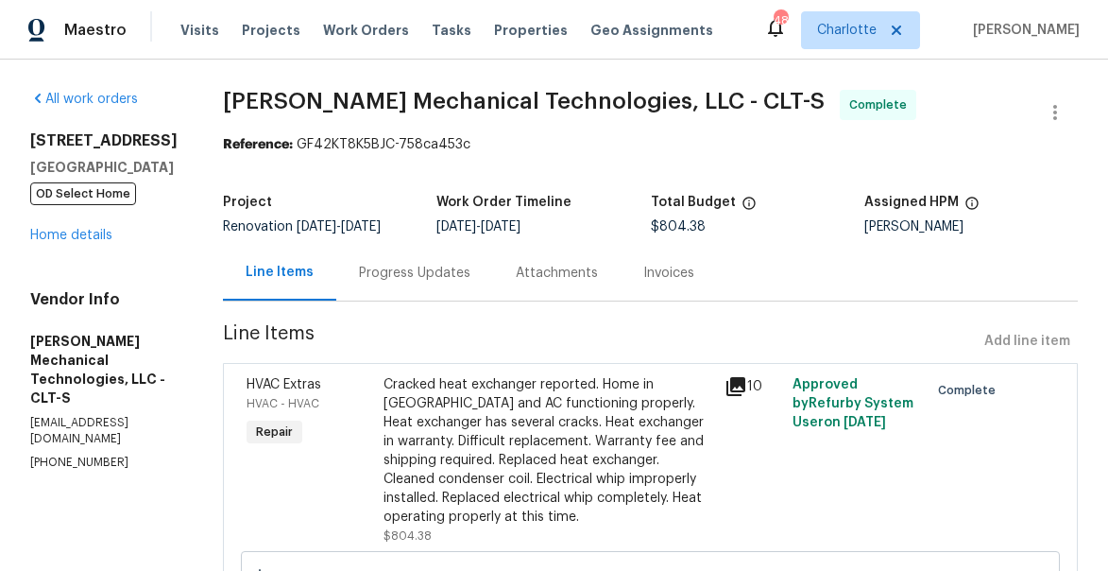
radio input "false"
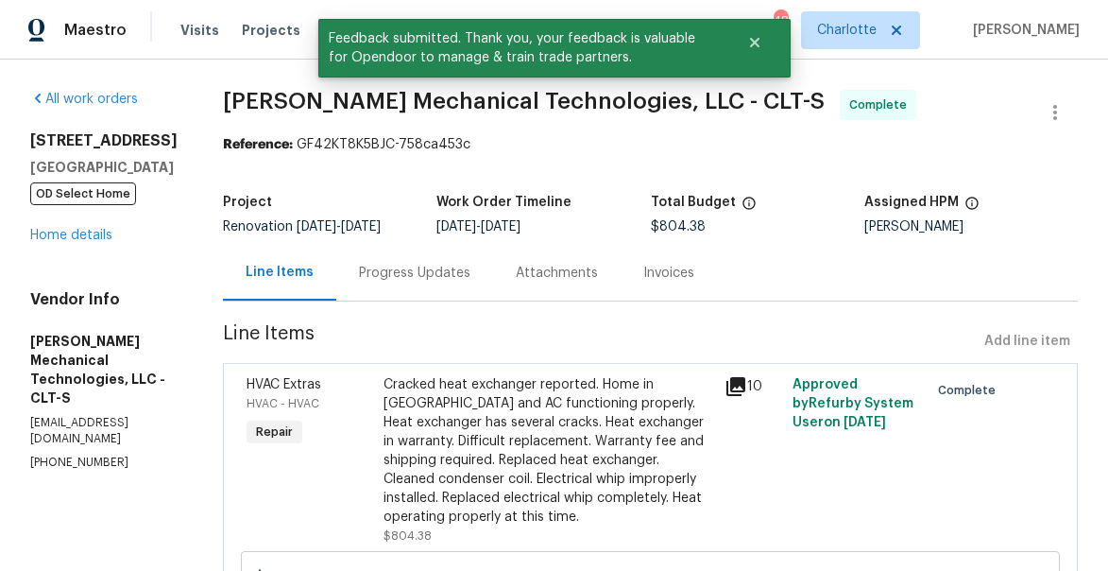
click at [745, 396] on icon at bounding box center [736, 386] width 19 height 19
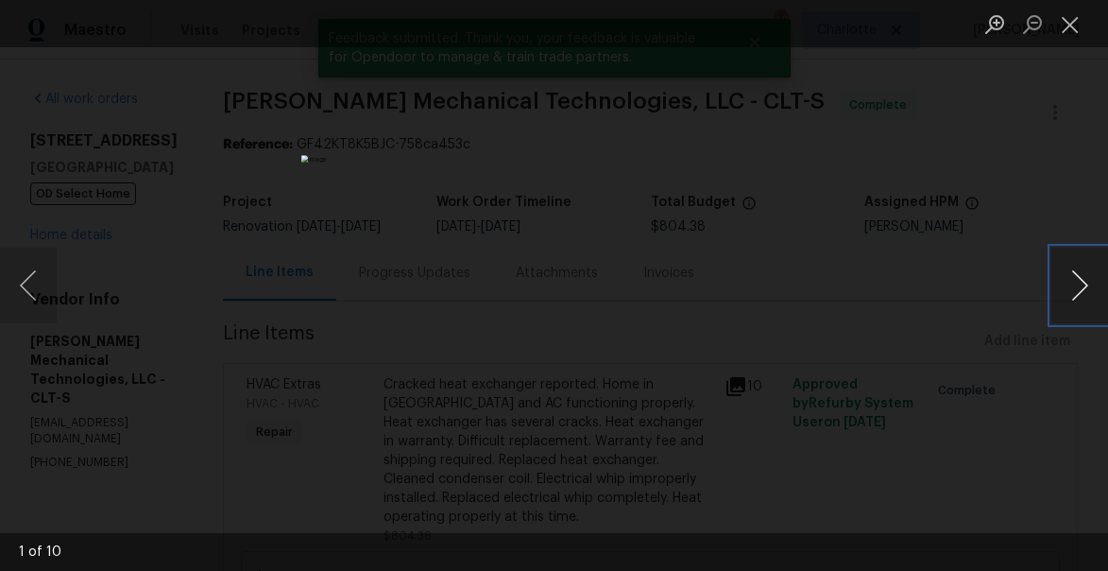
click at [1077, 279] on button "Next image" at bounding box center [1080, 286] width 57 height 76
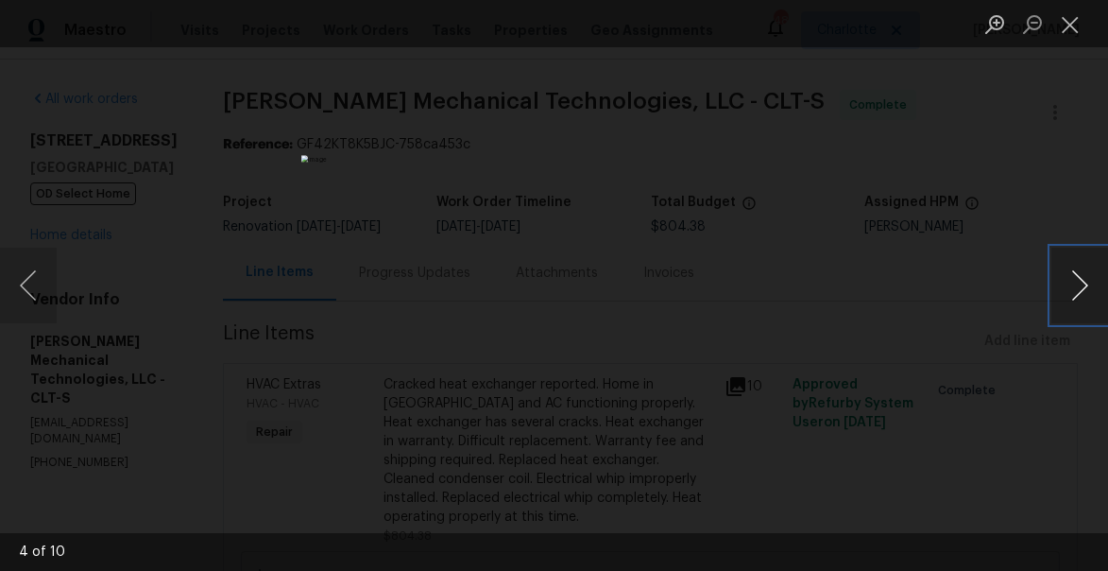
click at [1077, 279] on button "Next image" at bounding box center [1080, 286] width 57 height 76
click at [1065, 11] on button "Close lightbox" at bounding box center [1071, 24] width 38 height 33
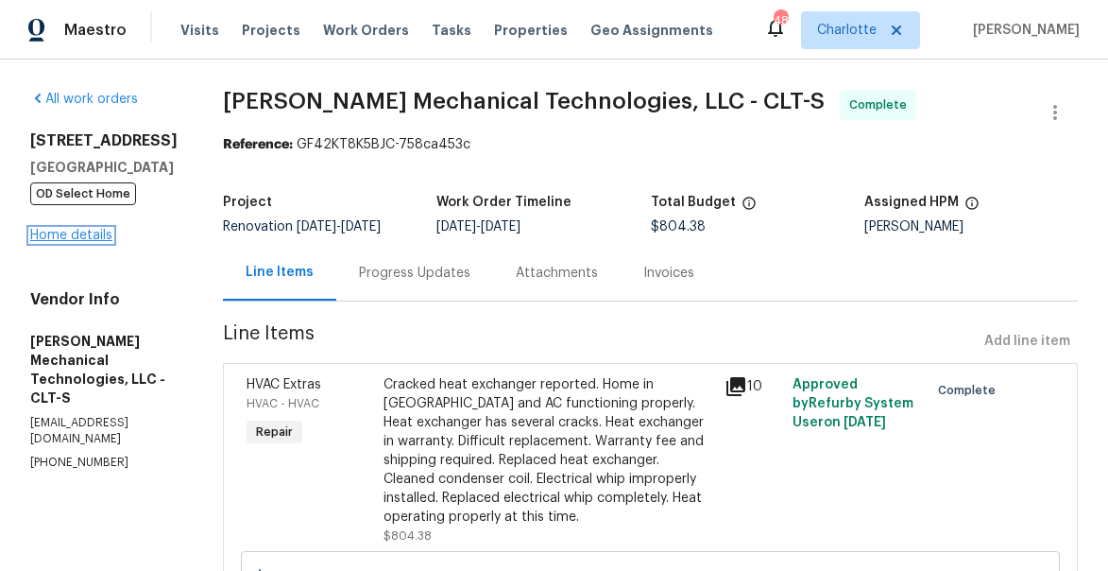
click at [60, 235] on link "Home details" at bounding box center [71, 235] width 82 height 13
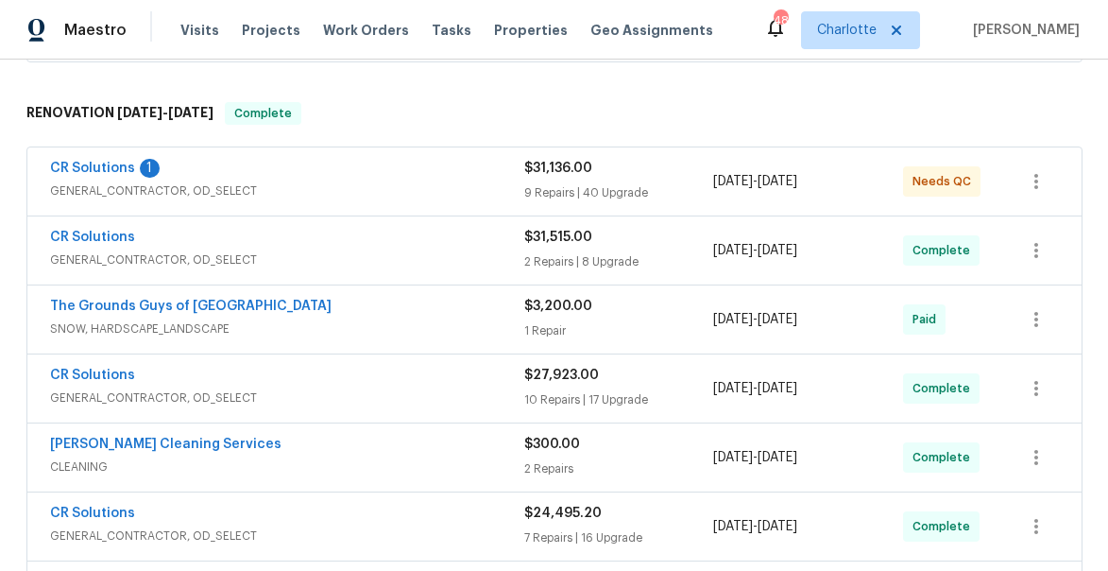
scroll to position [386, 0]
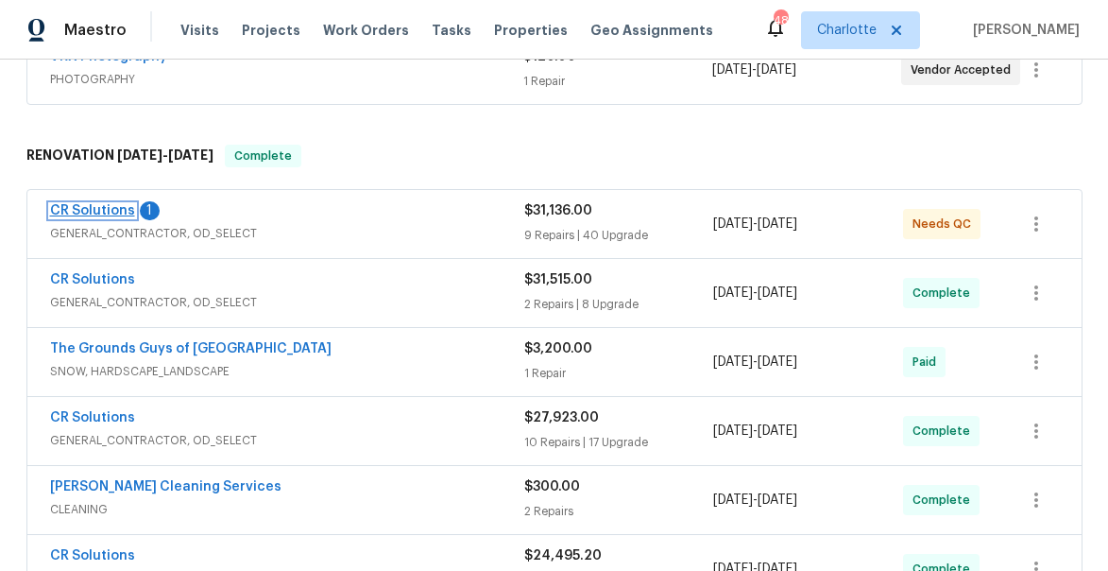
click at [102, 208] on link "CR Solutions" at bounding box center [92, 210] width 85 height 13
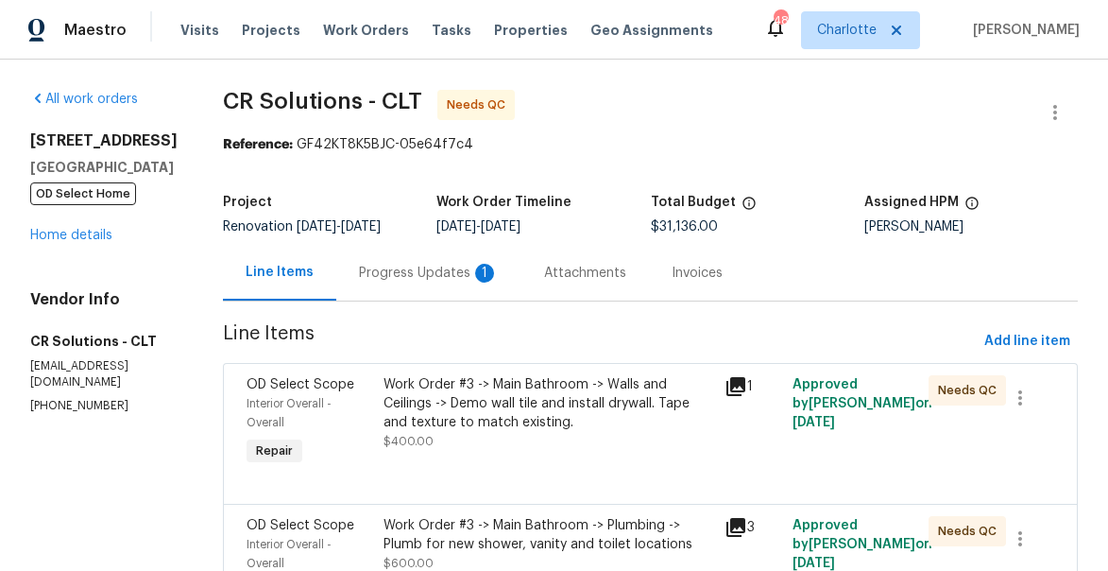
click at [388, 275] on div "Progress Updates 1" at bounding box center [429, 273] width 140 height 19
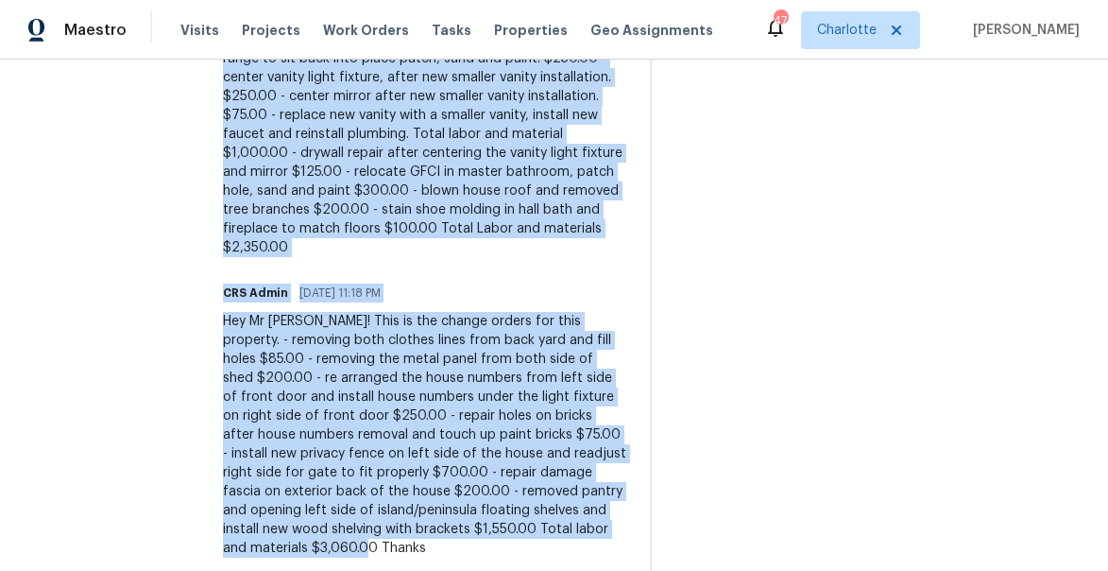
scroll to position [676, 0]
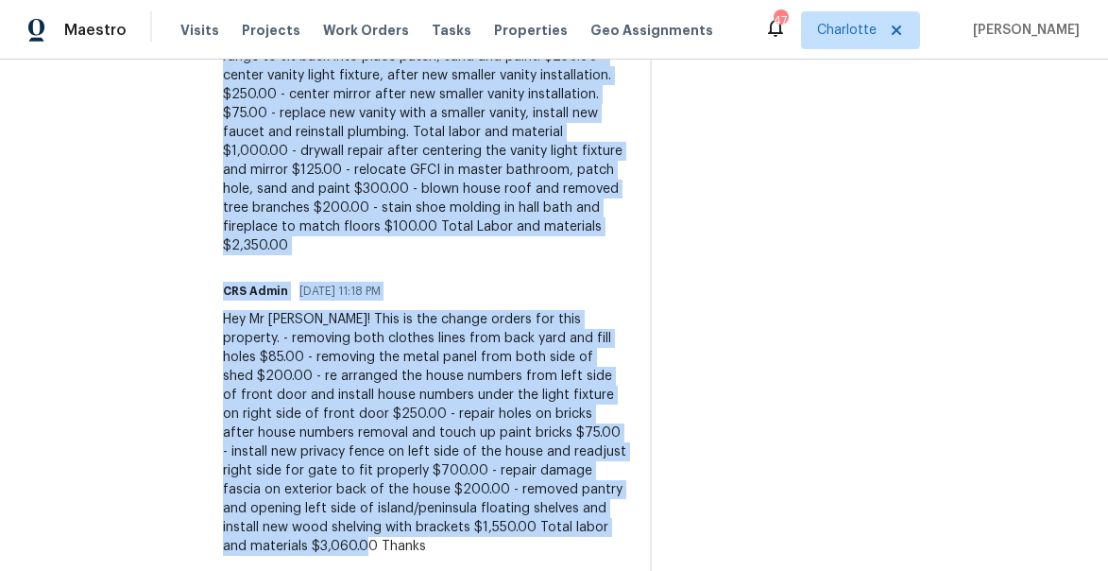
drag, startPoint x: 352, startPoint y: 180, endPoint x: 467, endPoint y: 509, distance: 349.0
click at [467, 509] on div "Trade Partner Updates CRS Admin 10/05/2025 10:51 PM Response Requested Hey Mr. …" at bounding box center [425, 272] width 404 height 612
copy div "relocate range outlet for range to sit back into place patch, sand and paint. $…"
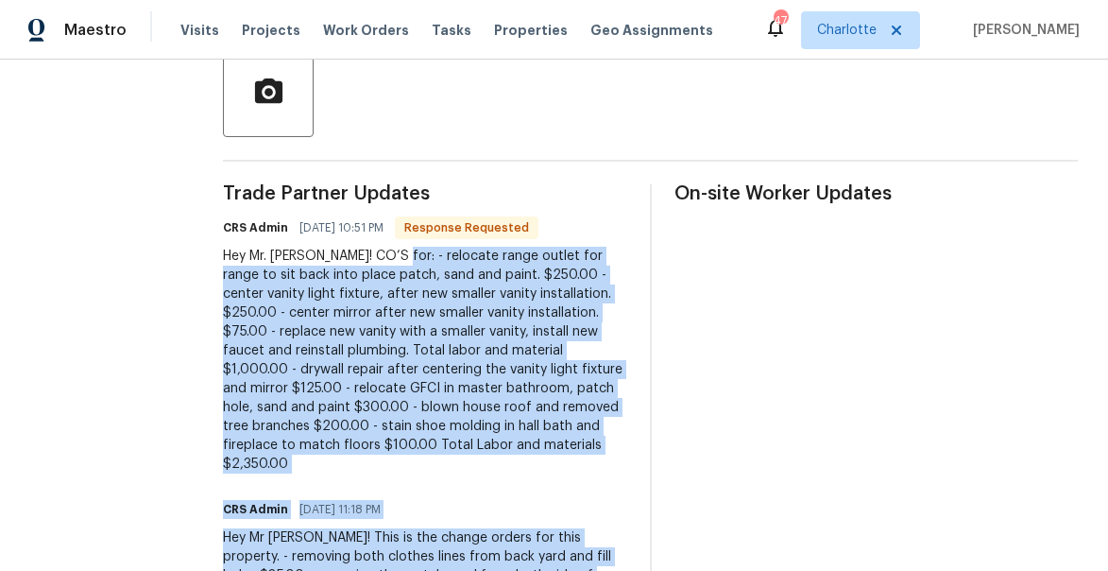
scroll to position [444, 0]
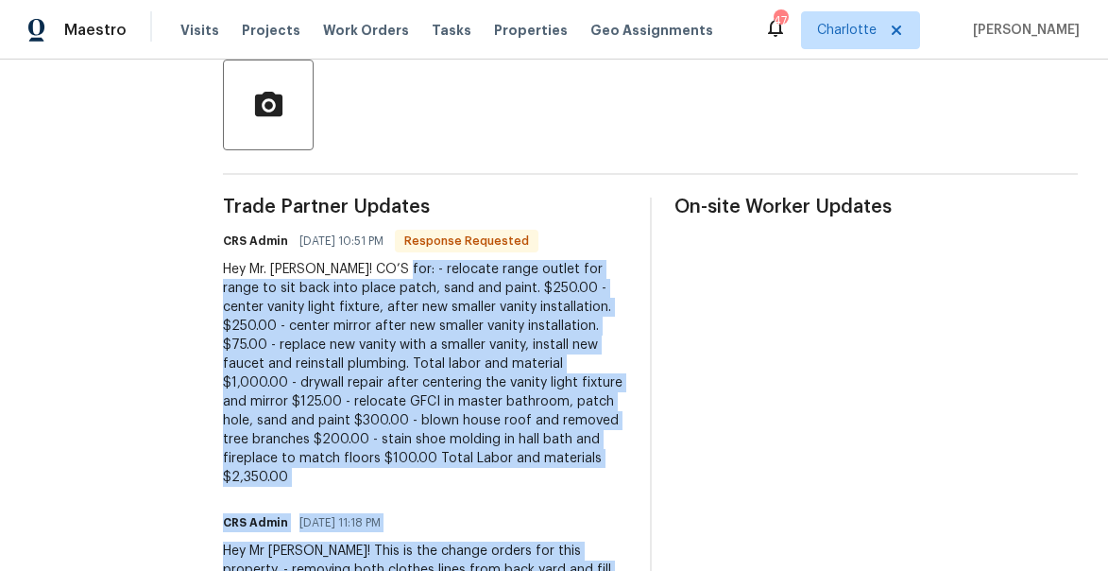
click at [278, 467] on div "Hey Mr. Jason! CO’S for: - relocate range outlet for range to sit back into pla…" at bounding box center [425, 373] width 404 height 227
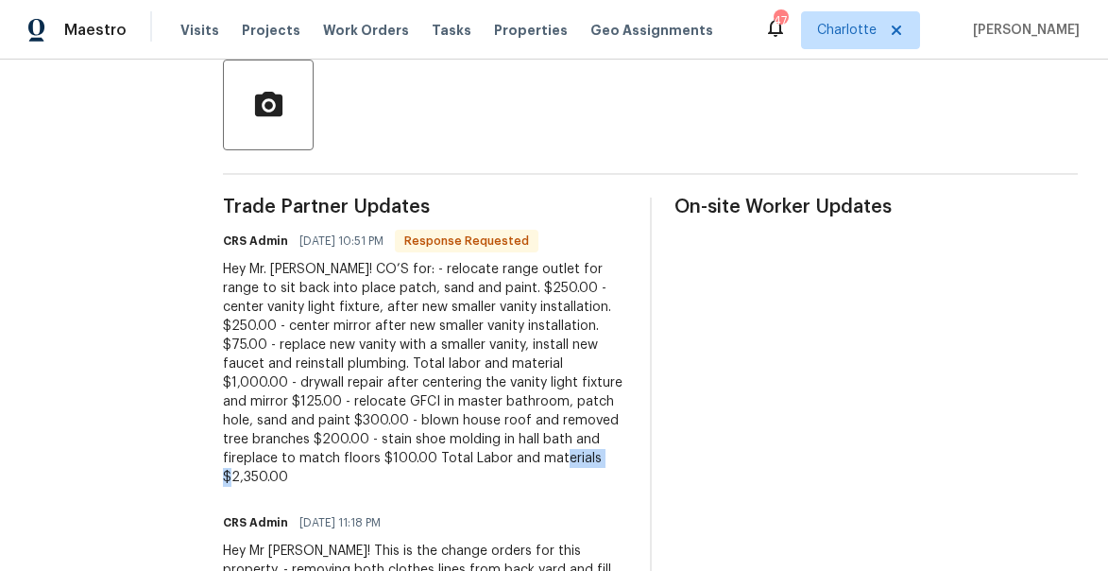
drag, startPoint x: 259, startPoint y: 454, endPoint x: 334, endPoint y: 461, distance: 74.9
click at [334, 461] on div "Hey Mr. Jason! CO’S for: - relocate range outlet for range to sit back into pla…" at bounding box center [425, 373] width 404 height 227
copy div "2,350.00"
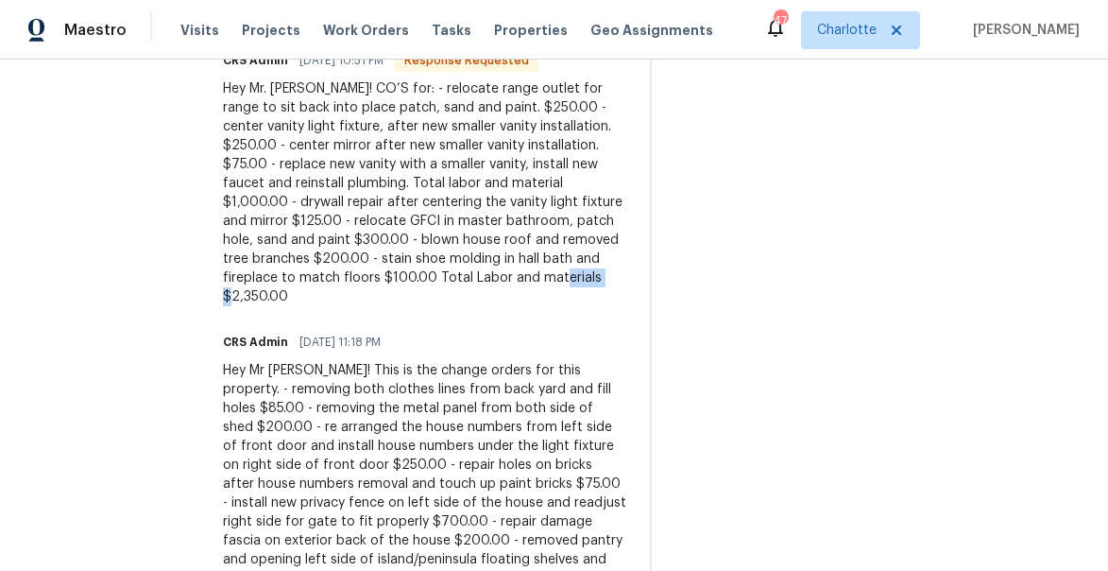
scroll to position [676, 0]
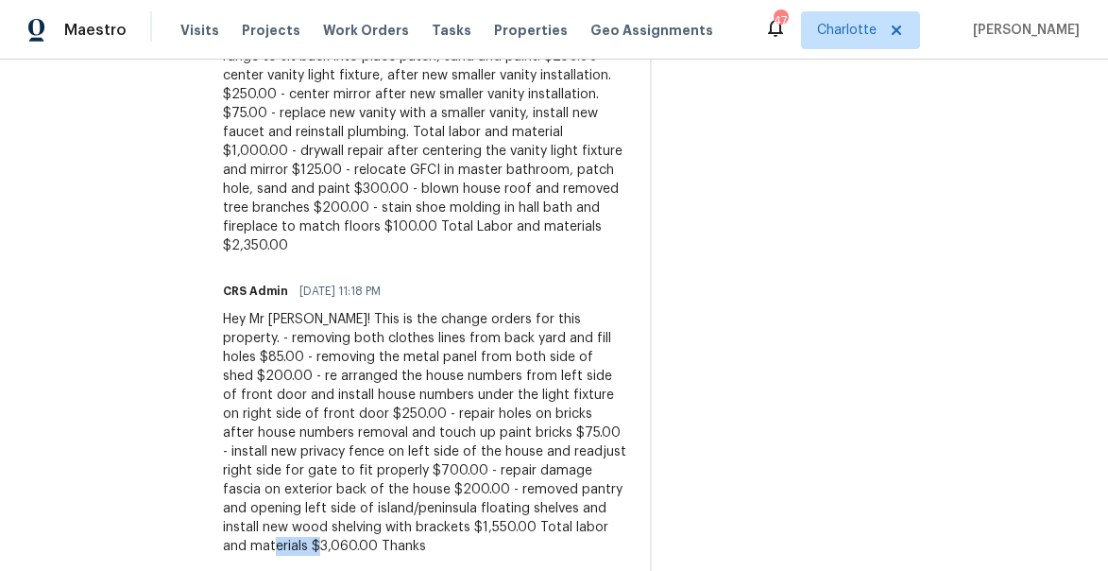
drag, startPoint x: 355, startPoint y: 510, endPoint x: 413, endPoint y: 514, distance: 57.8
click at [413, 514] on div "Hey Mr Jason! This is the change orders for this property. - removing both clot…" at bounding box center [425, 433] width 404 height 246
copy div "3,060.00"
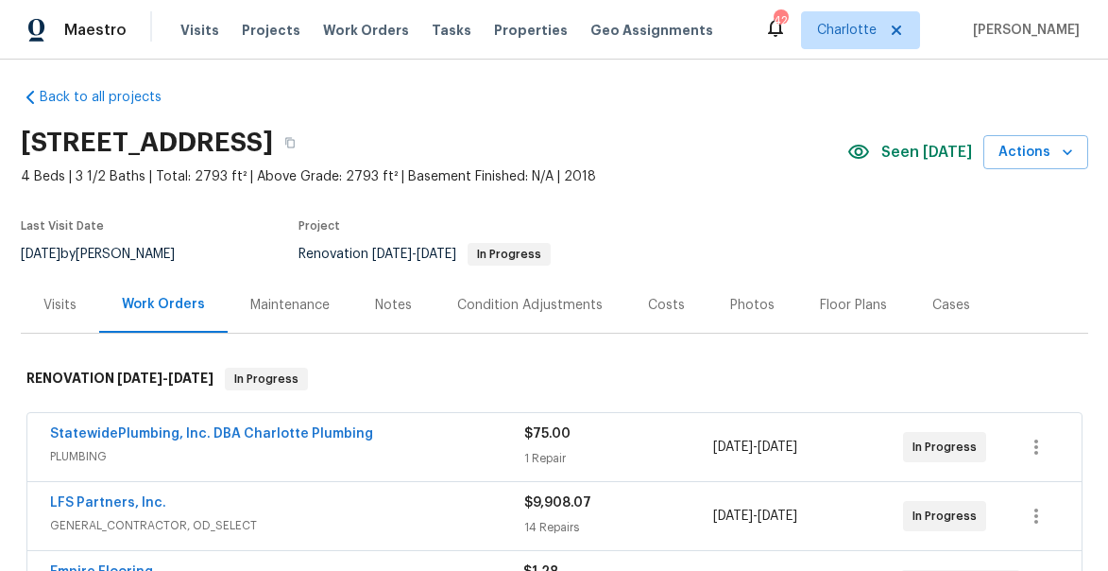
scroll to position [10, 0]
click at [384, 303] on div "Notes" at bounding box center [393, 304] width 37 height 19
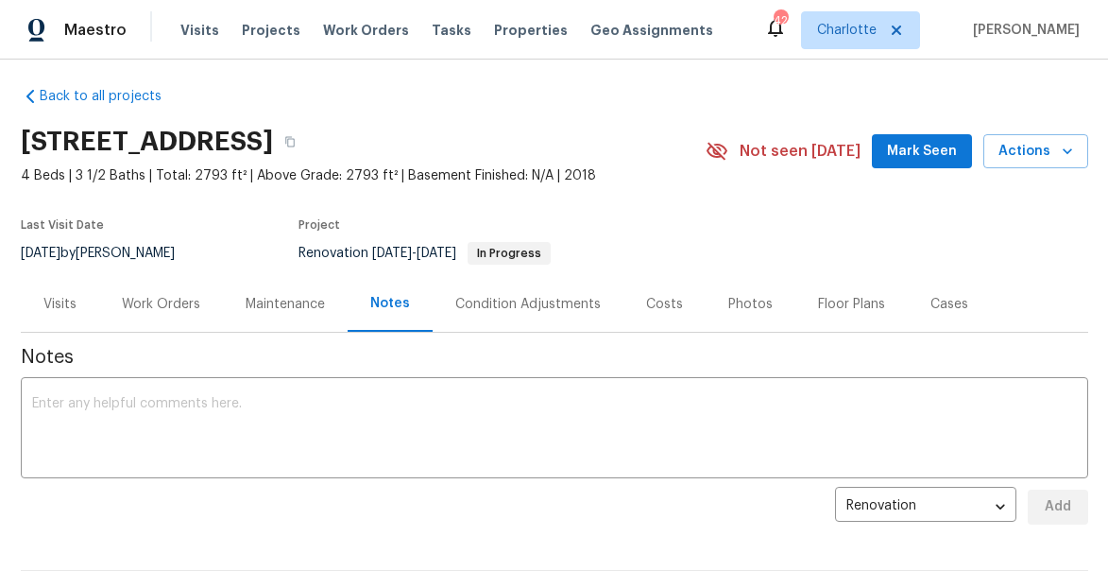
click at [924, 161] on span "Mark Seen" at bounding box center [922, 152] width 70 height 24
click at [168, 303] on div "Work Orders" at bounding box center [161, 304] width 78 height 19
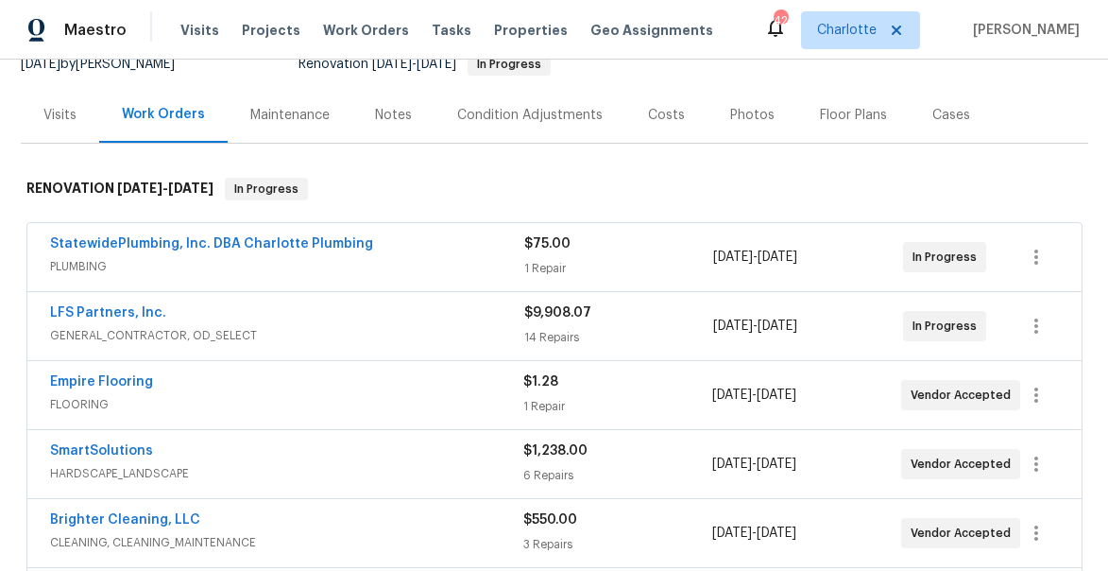
scroll to position [203, 0]
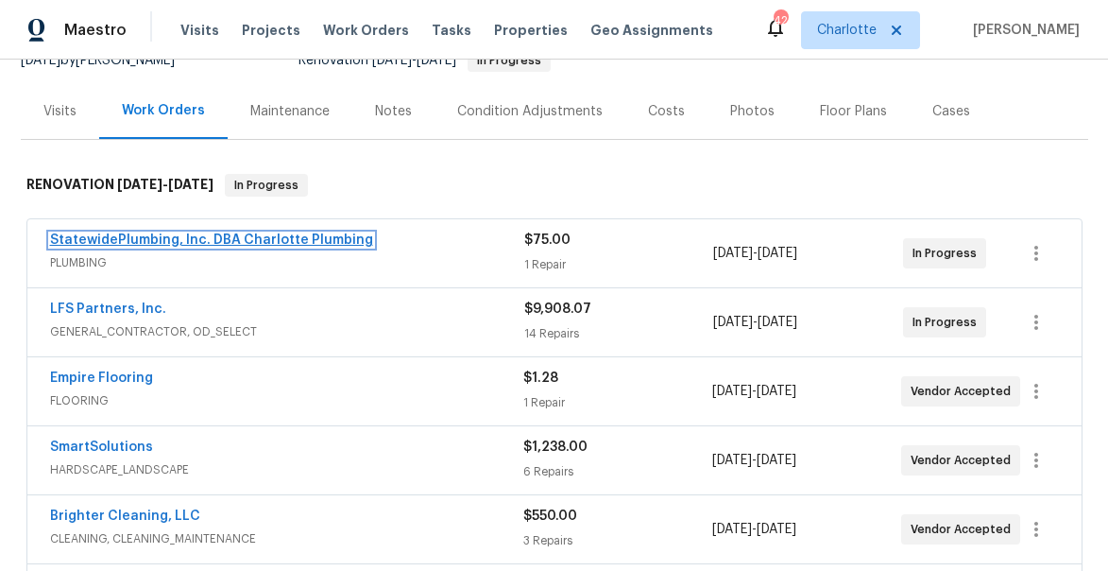
click at [281, 235] on link "StatewidePlumbing, Inc. DBA Charlotte Plumbing" at bounding box center [211, 239] width 323 height 13
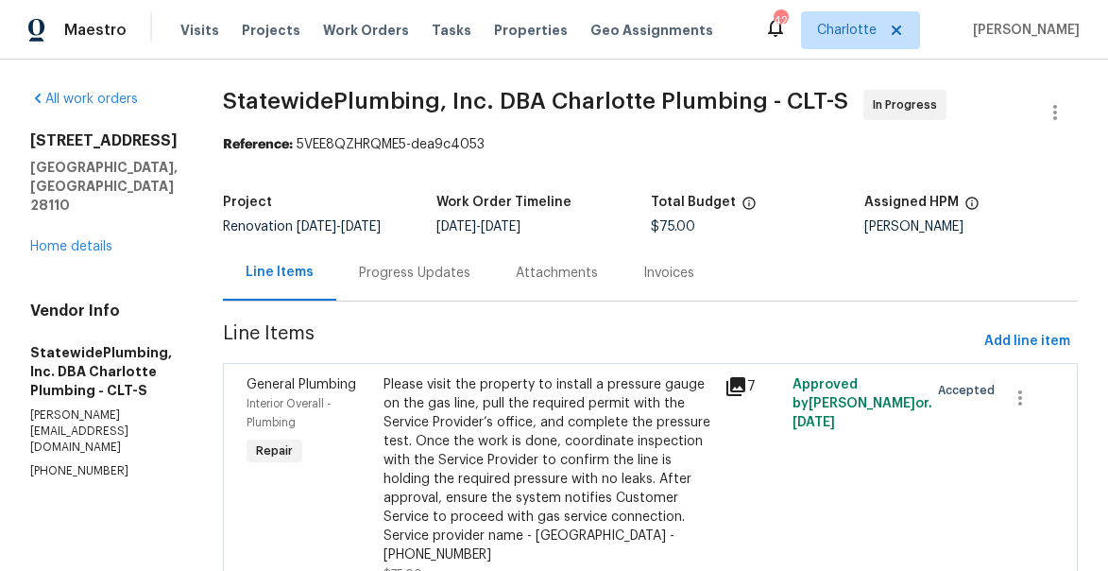
click at [466, 297] on div "Progress Updates" at bounding box center [414, 273] width 157 height 56
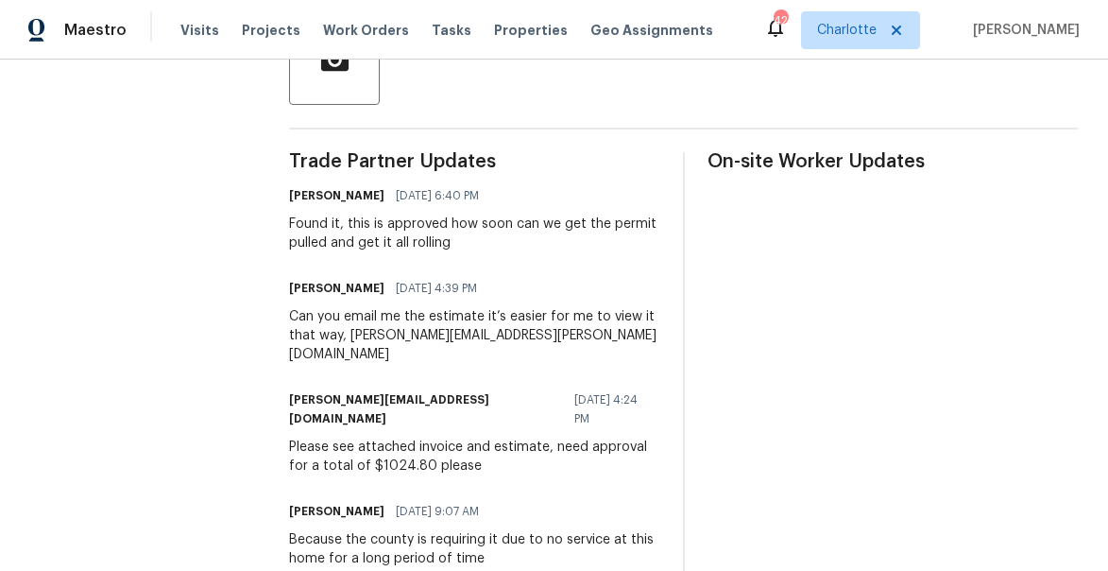
scroll to position [580, 0]
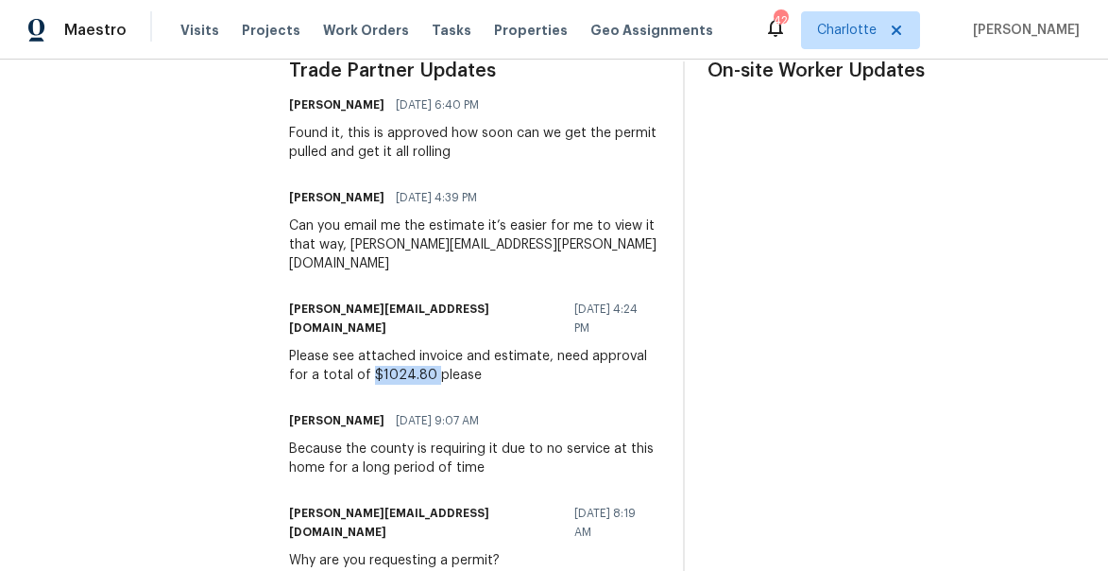
drag, startPoint x: 470, startPoint y: 352, endPoint x: 528, endPoint y: 353, distance: 58.6
click at [528, 353] on div "Please see attached invoice and estimate, need approval for a total of $1024.80…" at bounding box center [474, 366] width 370 height 38
copy div "$1024.80"
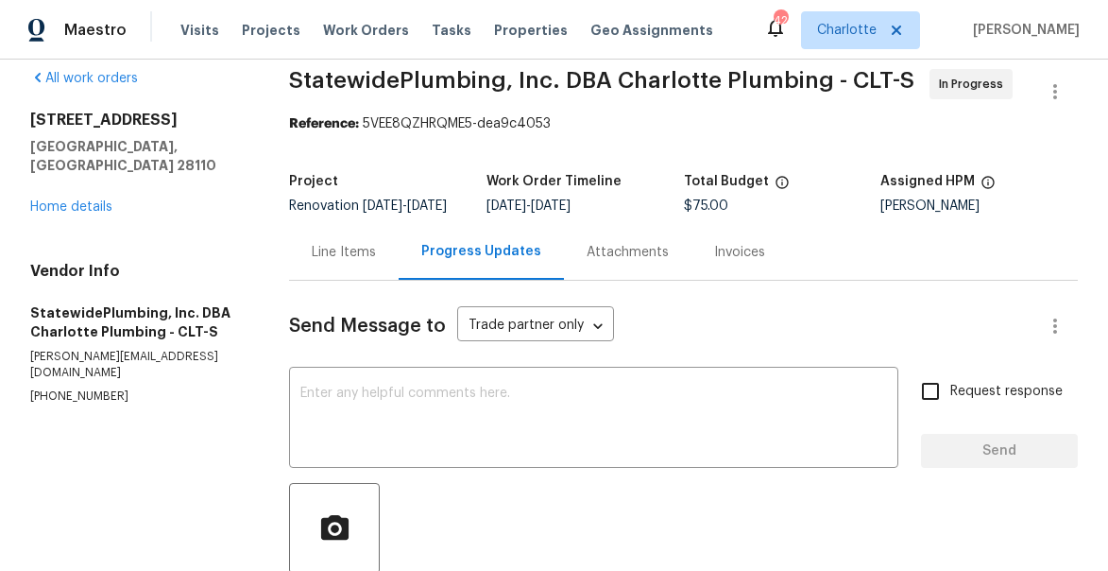
scroll to position [15, 0]
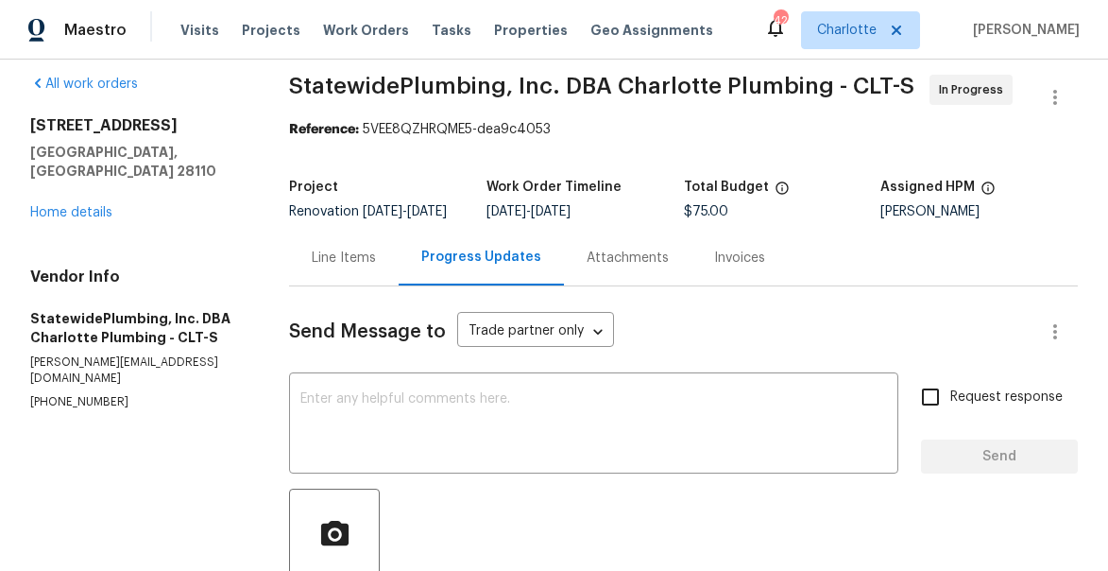
click at [368, 267] on div "Line Items" at bounding box center [344, 257] width 64 height 19
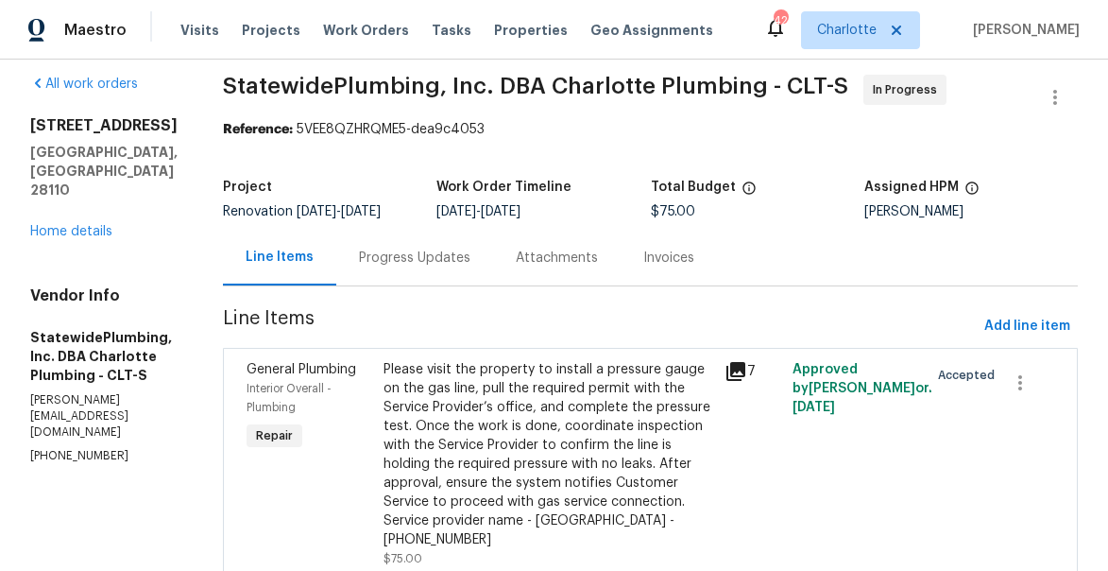
click at [331, 413] on div "Interior Overall - Plumbing" at bounding box center [310, 398] width 126 height 38
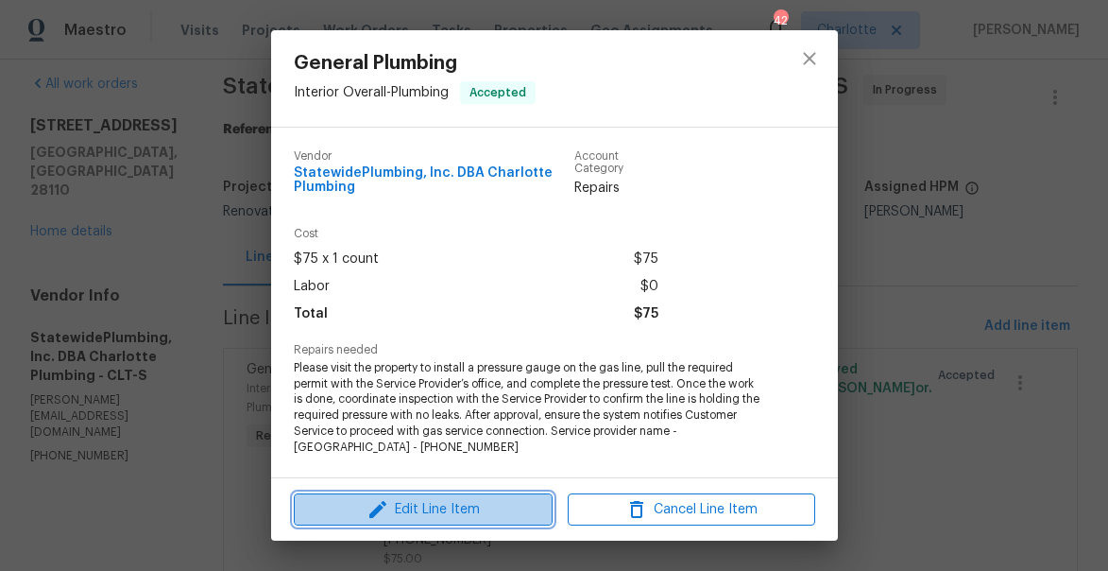
click at [372, 512] on icon "button" at bounding box center [377, 509] width 17 height 17
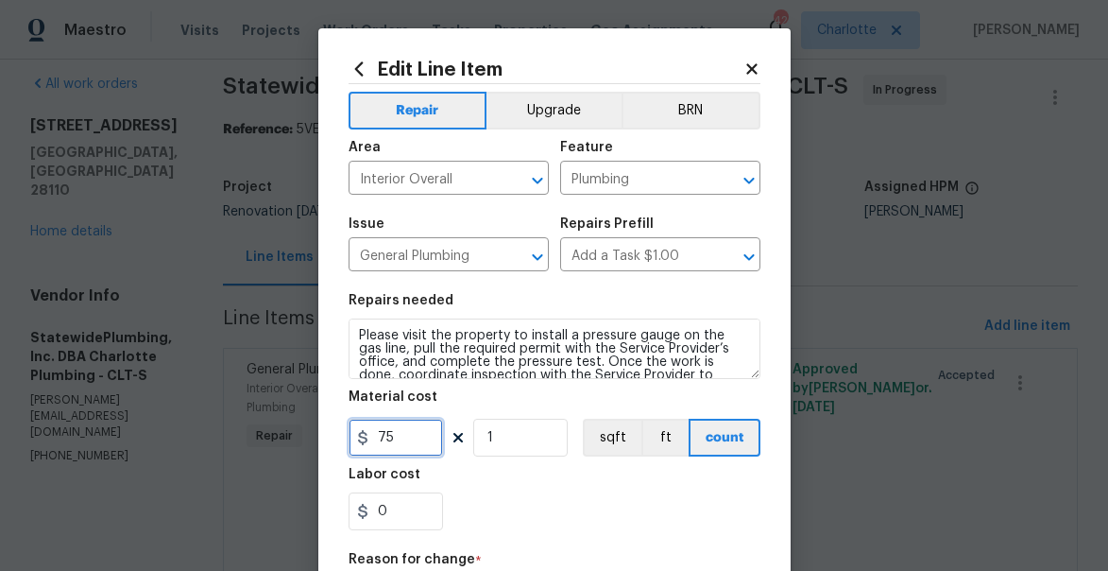
click at [412, 437] on input "75" at bounding box center [396, 438] width 94 height 38
paste input "text"
type input "75"
click at [746, 71] on icon at bounding box center [751, 68] width 10 height 10
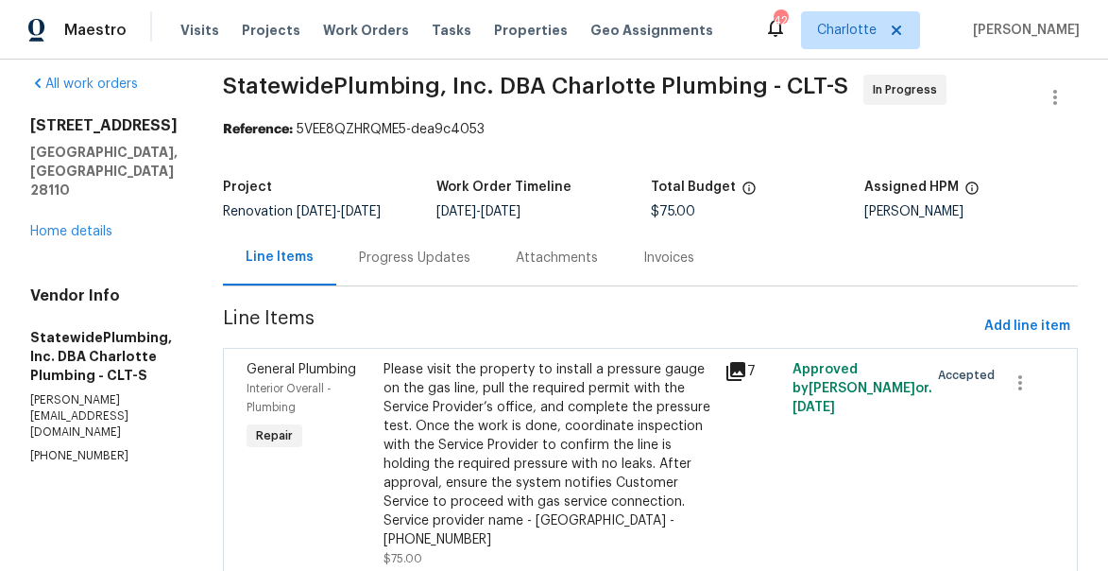
click at [416, 267] on div "Progress Updates" at bounding box center [414, 257] width 111 height 19
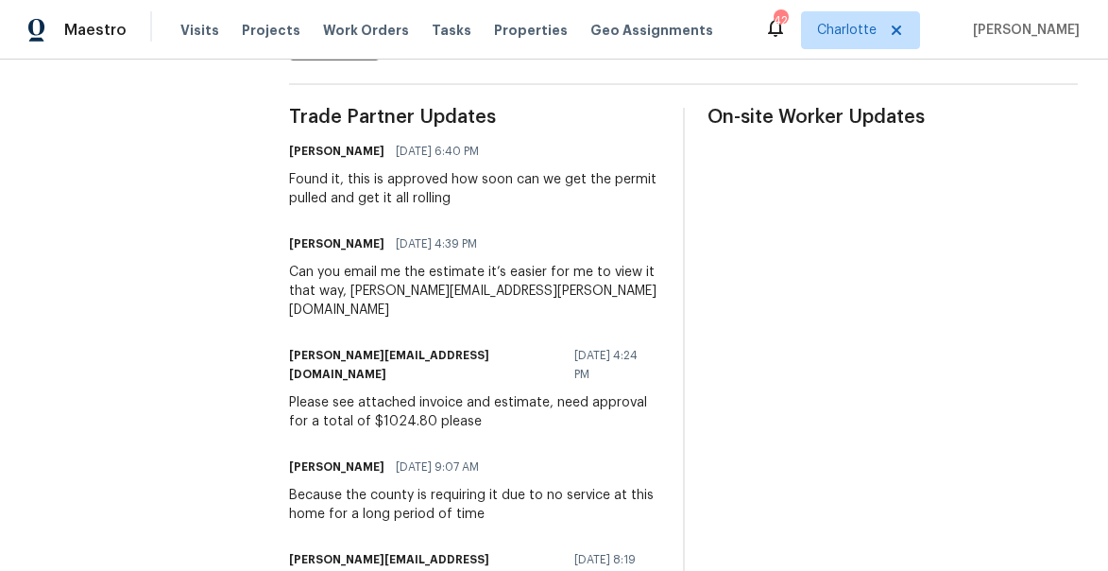
scroll to position [546, 0]
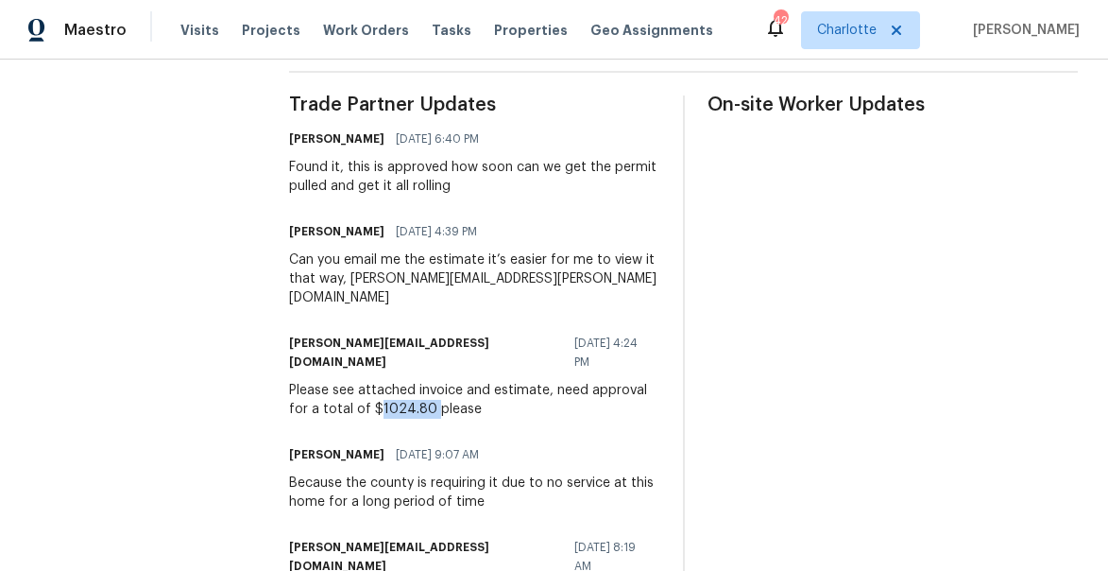
drag, startPoint x: 477, startPoint y: 393, endPoint x: 529, endPoint y: 390, distance: 52.0
click at [529, 390] on div "Please see attached invoice and estimate, need approval for a total of $1024.80…" at bounding box center [474, 400] width 370 height 38
copy div "1024.80"
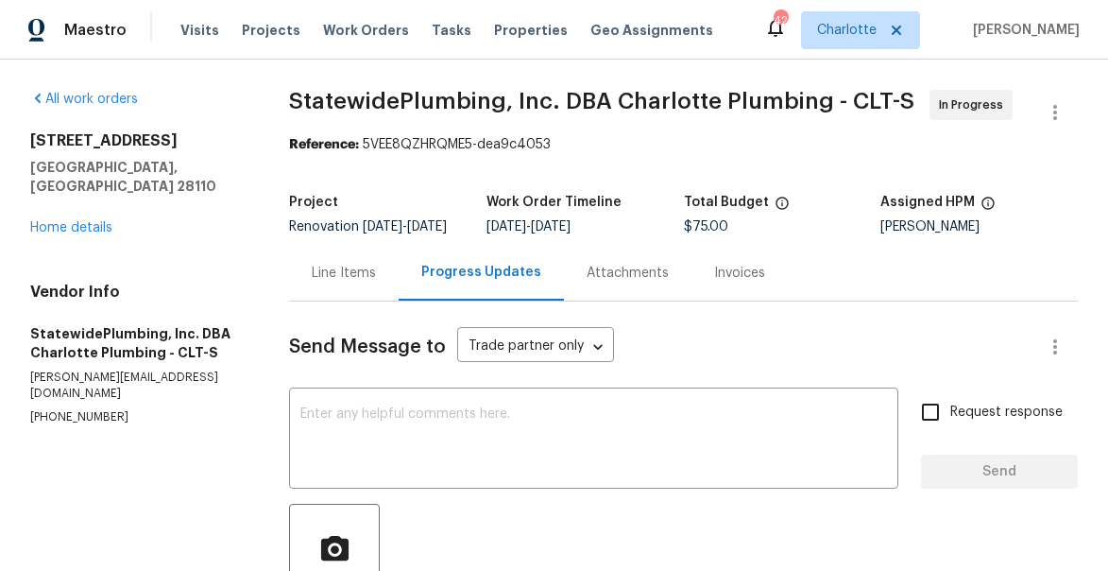
click at [376, 282] on div "Line Items" at bounding box center [344, 273] width 64 height 19
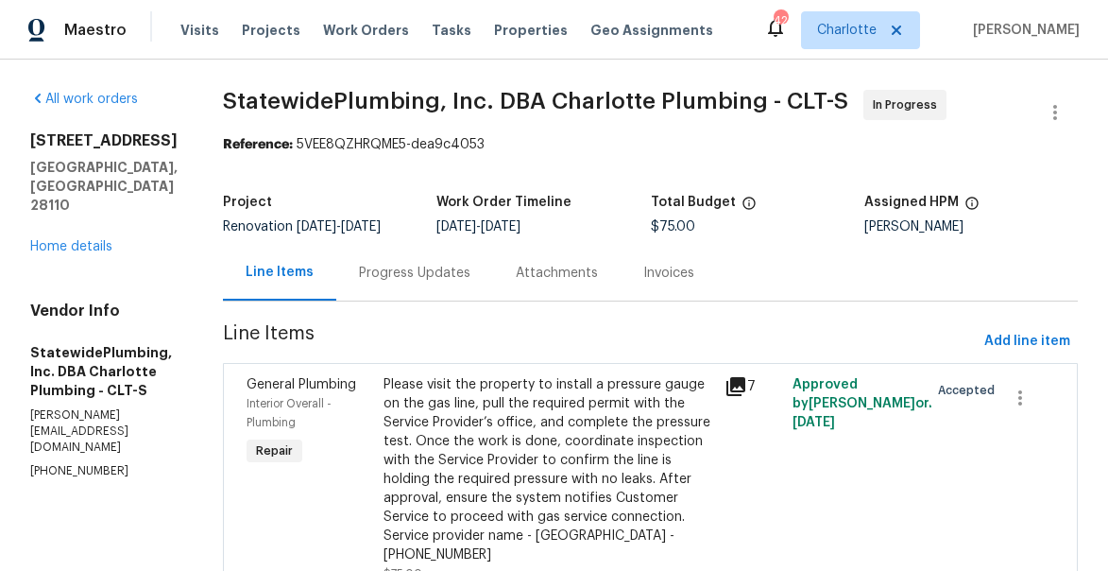
click at [502, 439] on div "Please visit the property to install a pressure gauge on the gas line, pull the…" at bounding box center [549, 469] width 330 height 189
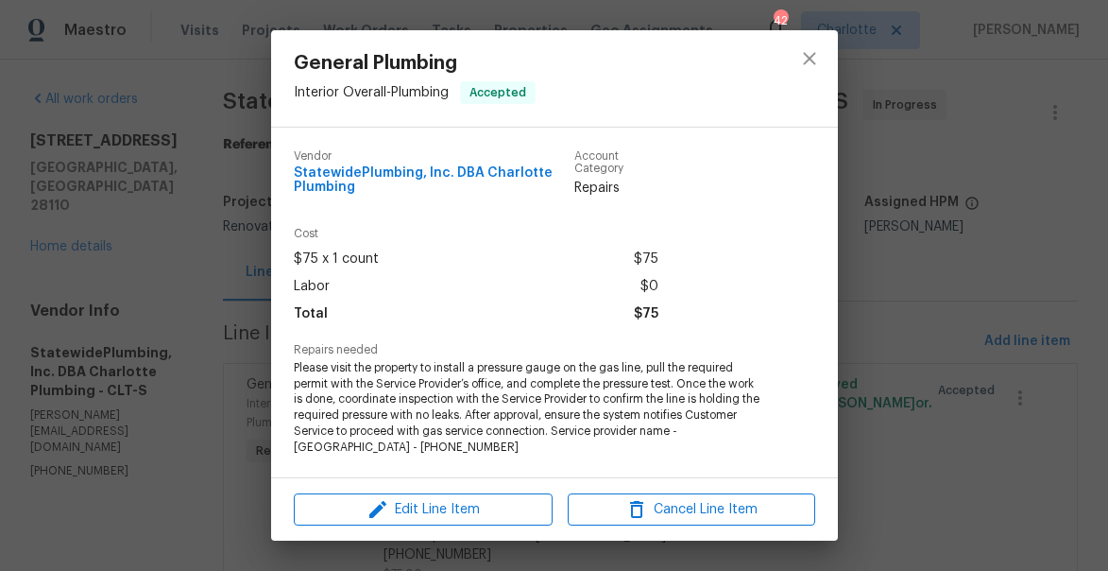
click at [470, 488] on div "Edit Line Item Cancel Line Item" at bounding box center [554, 509] width 567 height 63
click at [470, 510] on span "Edit Line Item" at bounding box center [423, 510] width 248 height 24
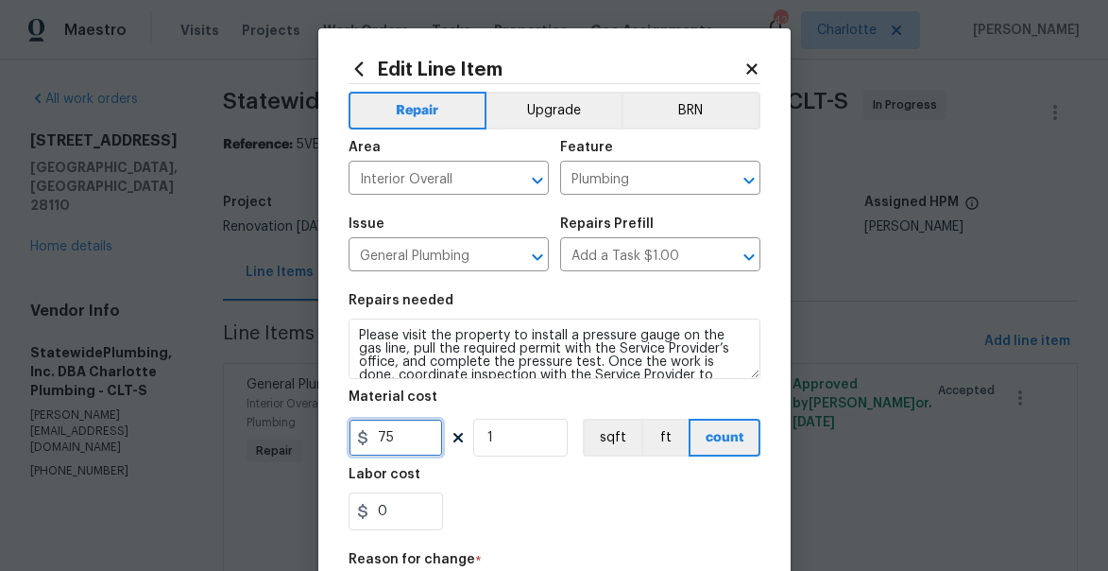
click at [414, 439] on input "75" at bounding box center [396, 438] width 94 height 38
paste input "1024.80"
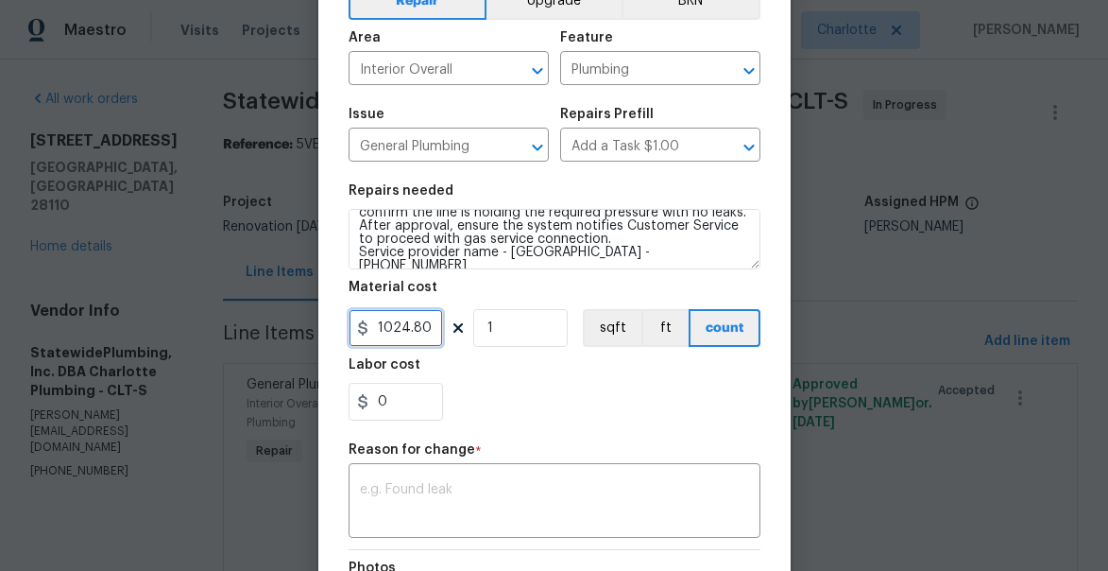
scroll to position [258, 0]
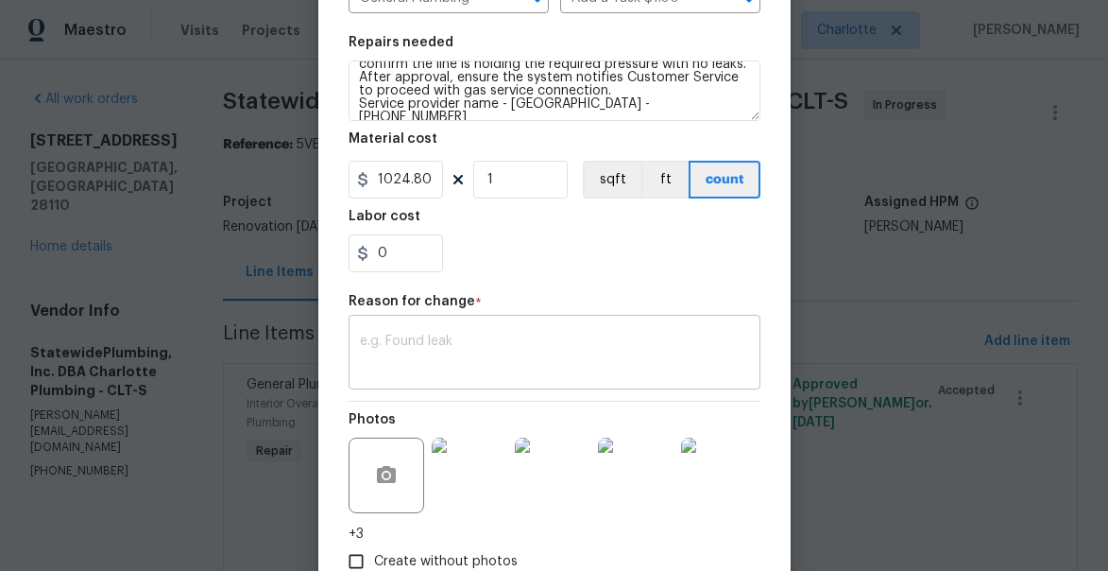
type input "1024.8"
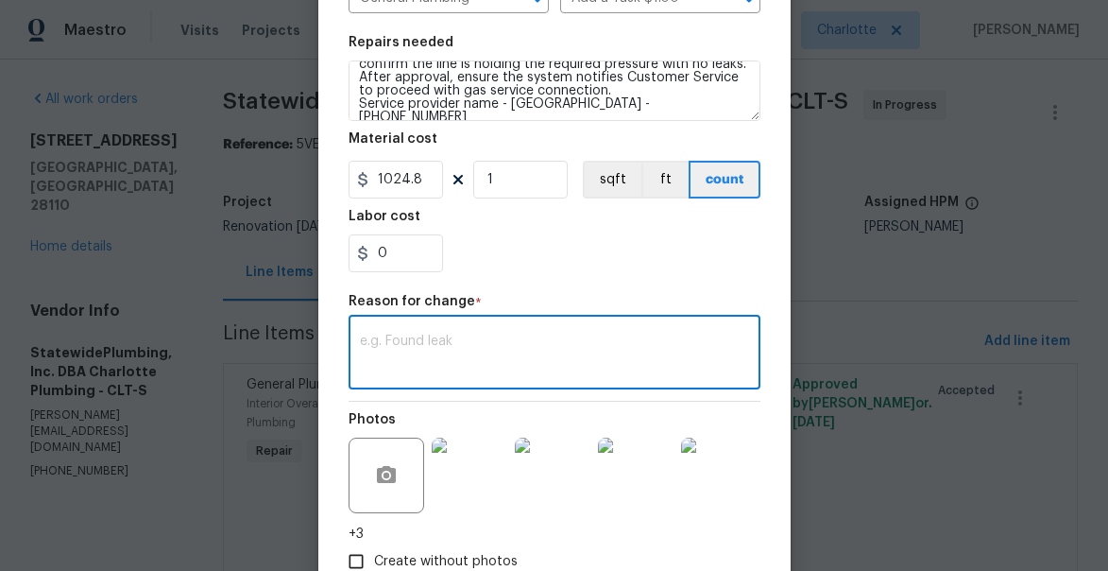
click at [427, 344] on textarea at bounding box center [554, 354] width 389 height 40
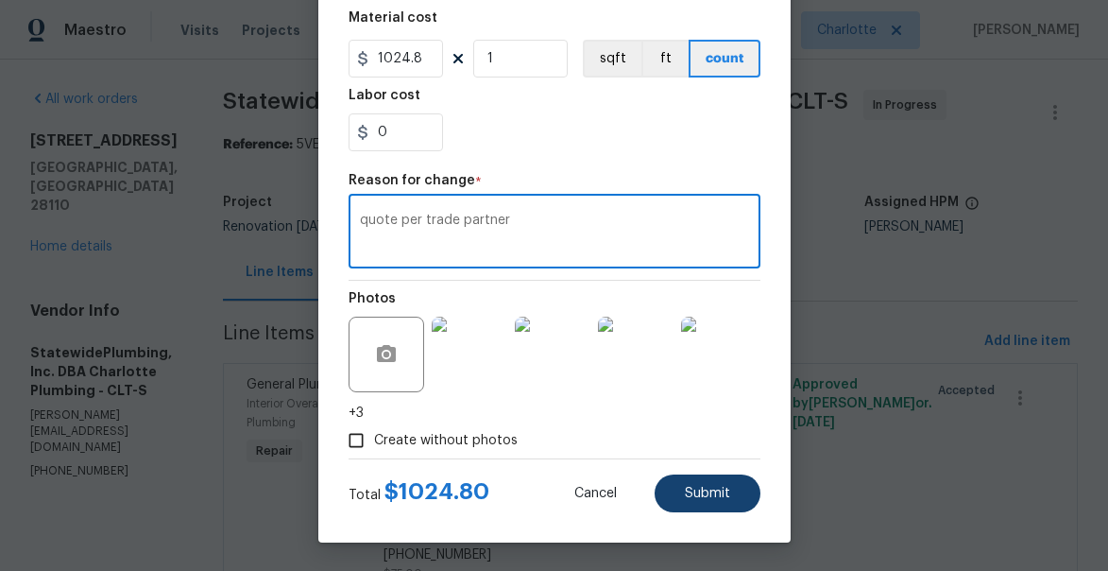
type textarea "quote per trade partner"
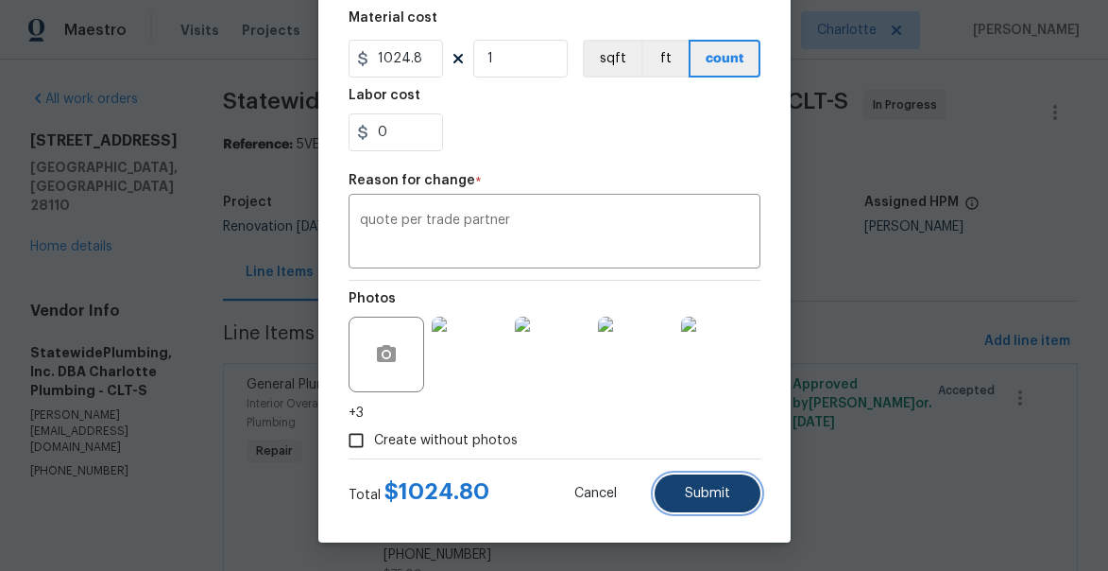
click at [702, 490] on span "Submit" at bounding box center [707, 494] width 45 height 14
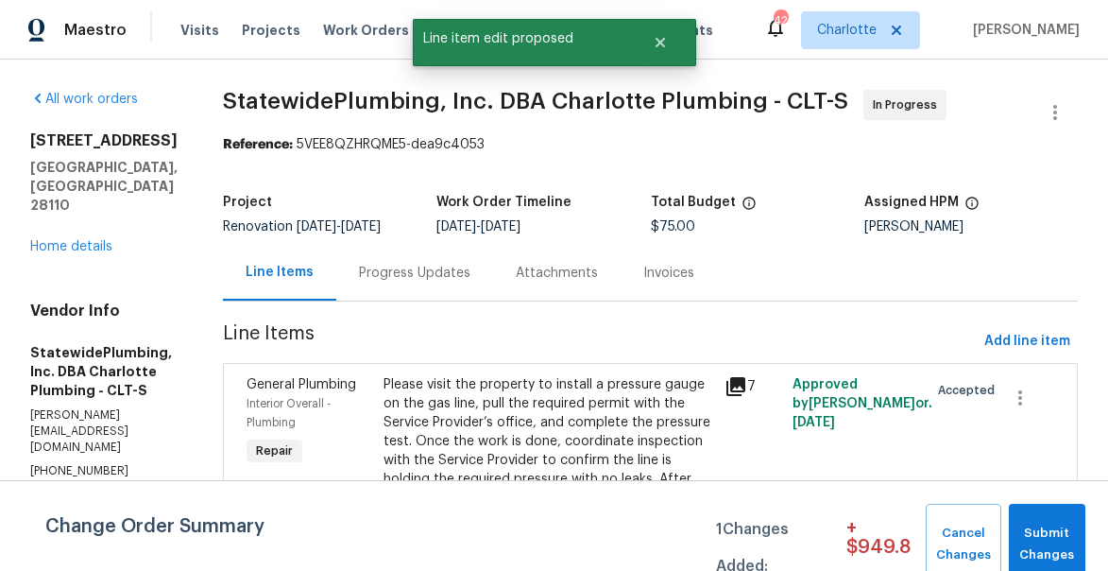
scroll to position [0, 0]
click at [1063, 519] on button "Submit Changes" at bounding box center [1047, 544] width 77 height 81
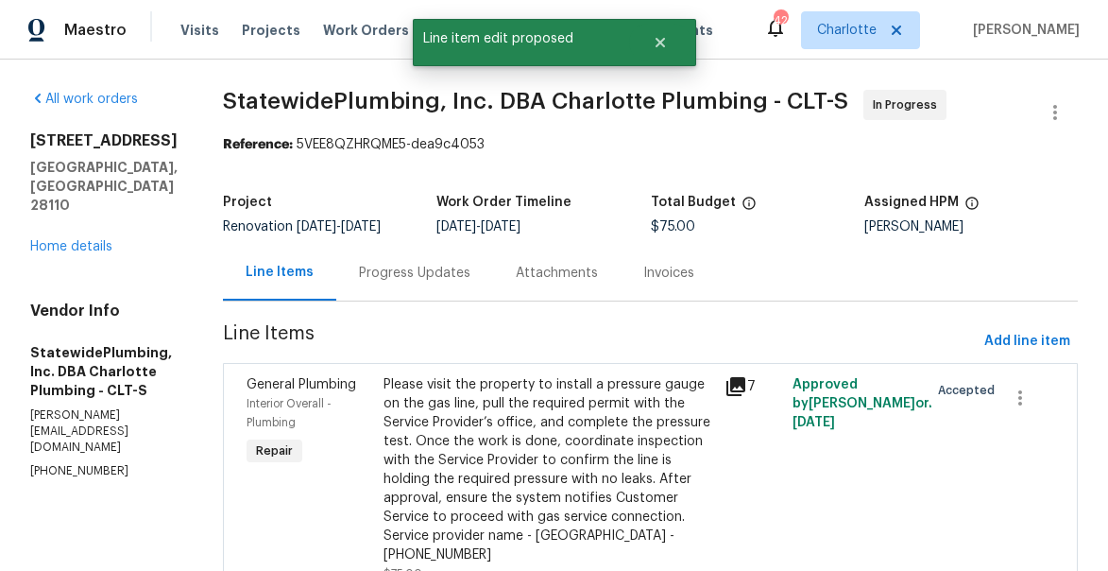
click at [745, 396] on icon at bounding box center [736, 386] width 19 height 19
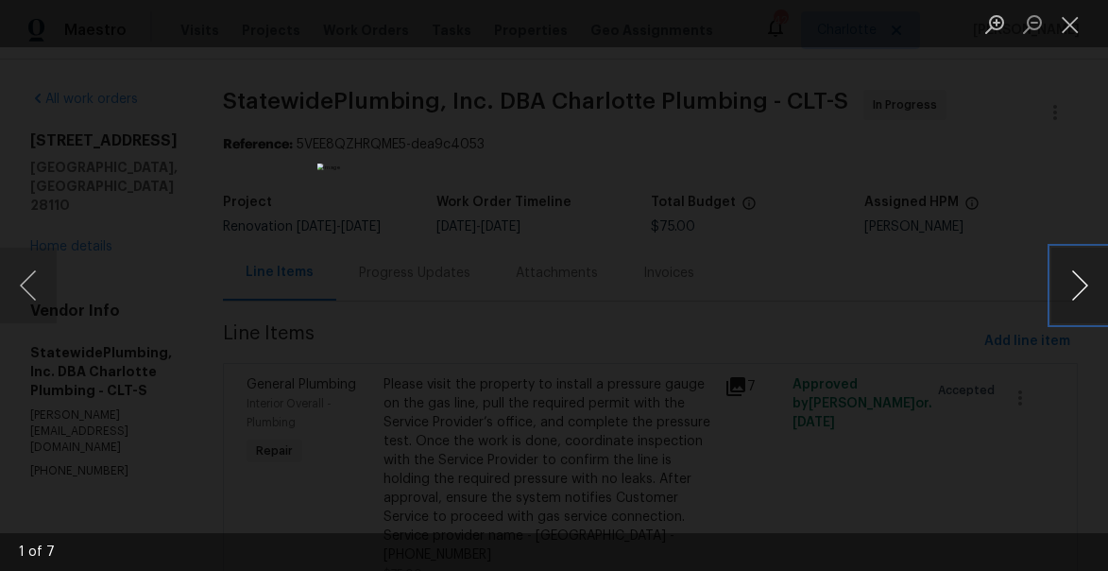
click at [1087, 280] on button "Next image" at bounding box center [1080, 286] width 57 height 76
click at [1069, 22] on button "Close lightbox" at bounding box center [1071, 24] width 38 height 33
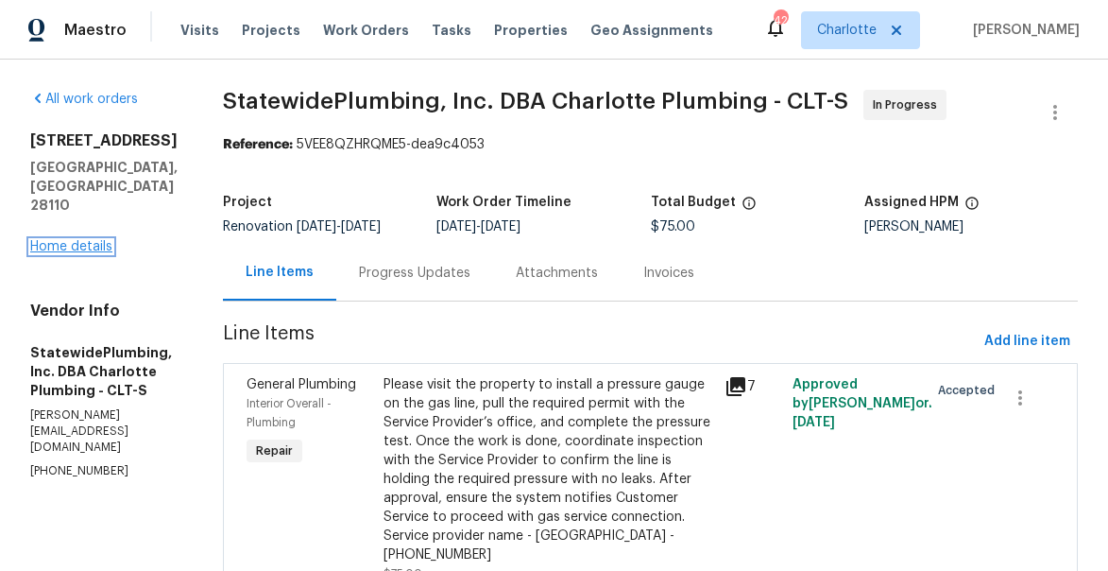
click at [85, 240] on link "Home details" at bounding box center [71, 246] width 82 height 13
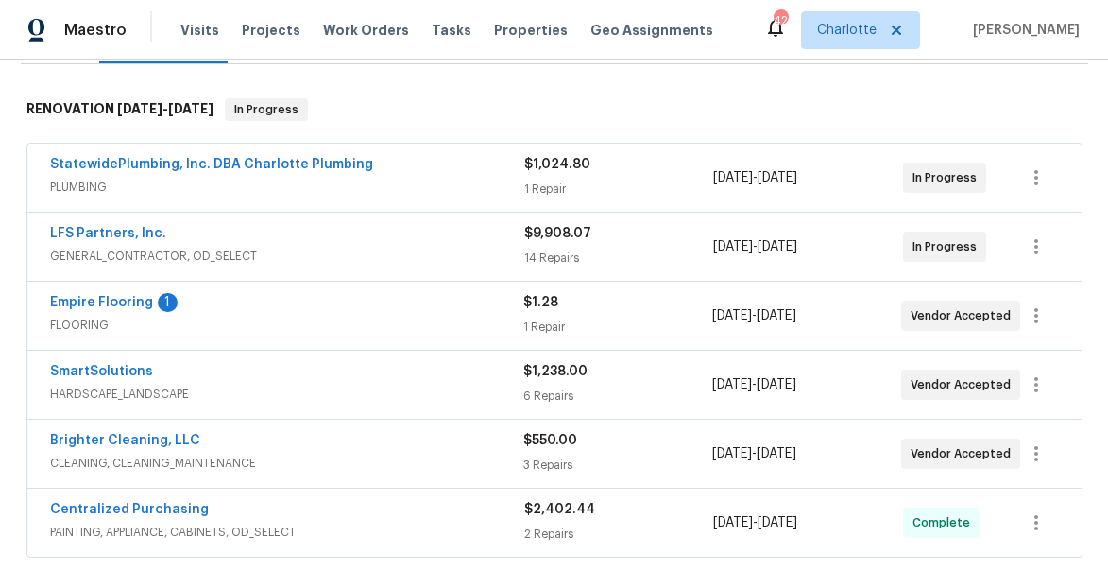
scroll to position [280, 0]
click at [99, 299] on link "Empire Flooring" at bounding box center [101, 301] width 103 height 13
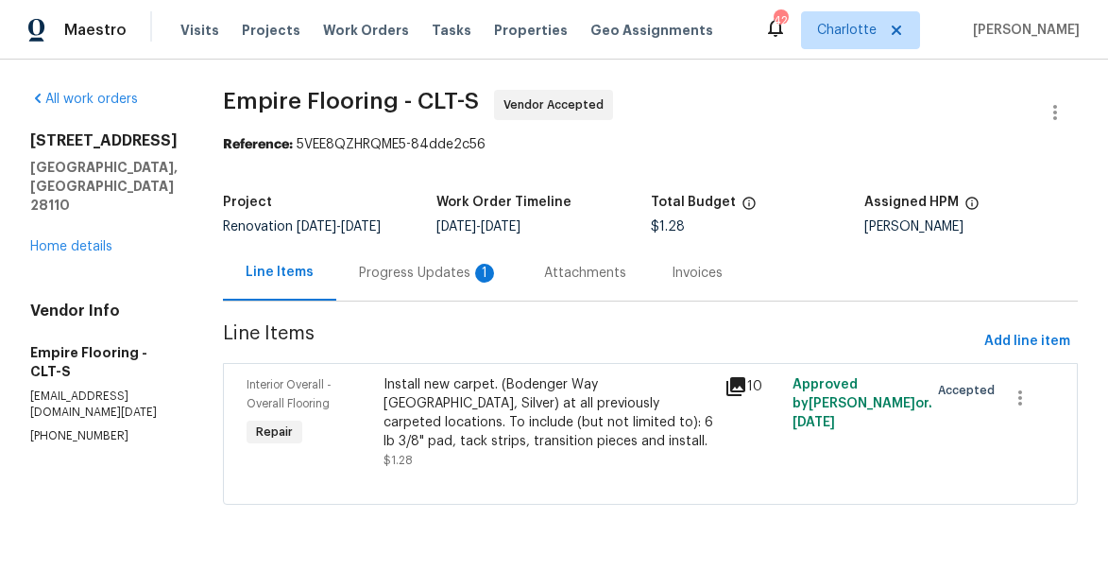
click at [392, 281] on div "Progress Updates 1" at bounding box center [429, 273] width 140 height 19
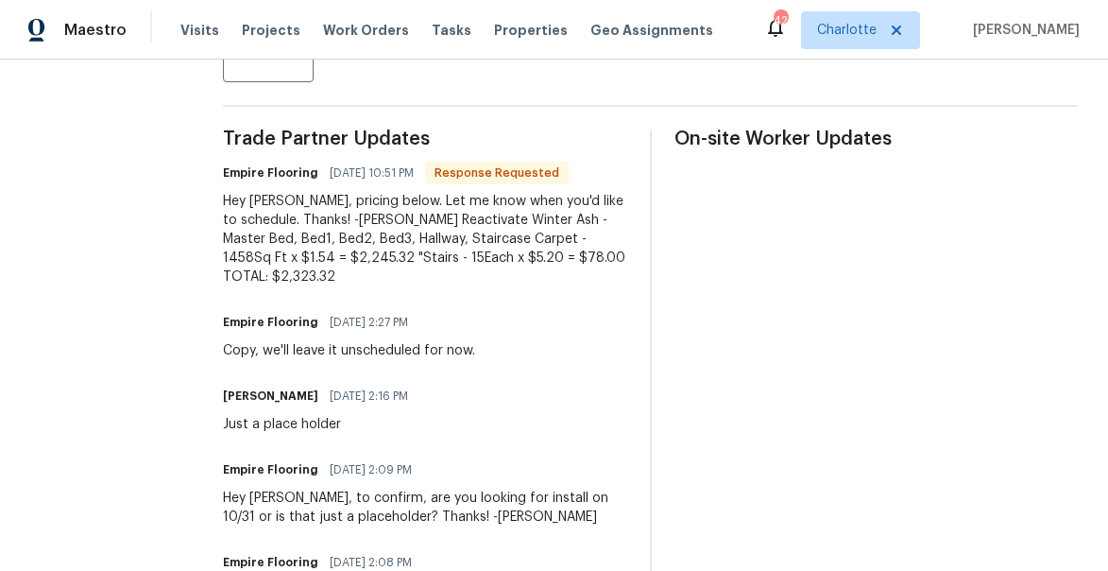
scroll to position [518, 0]
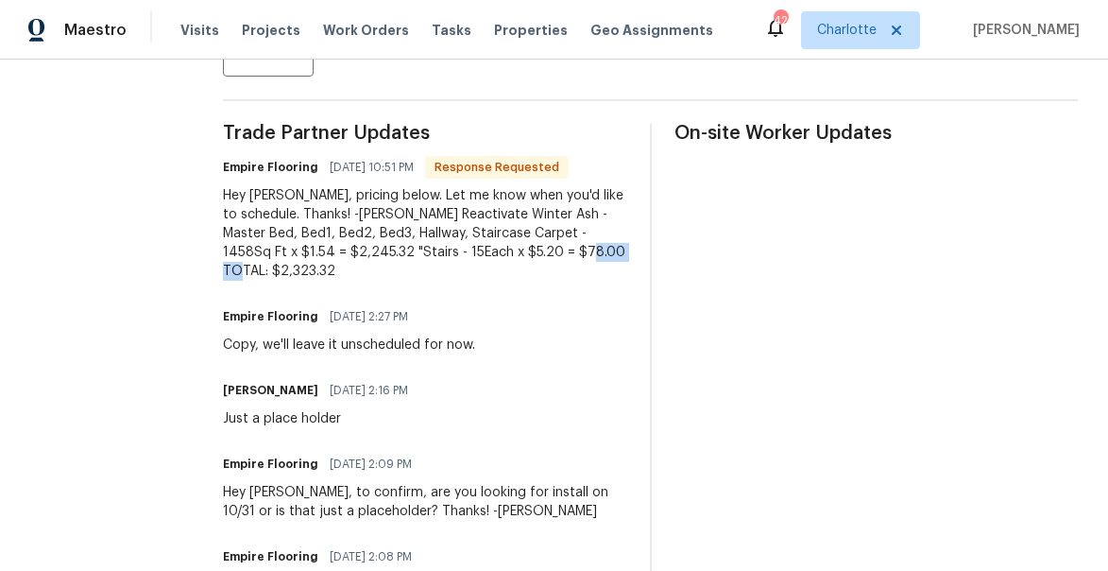
drag, startPoint x: 581, startPoint y: 266, endPoint x: 633, endPoint y: 257, distance: 52.8
click at [627, 257] on div "Hey [PERSON_NAME], pricing below. Let me know when you'd like to schedule. Than…" at bounding box center [425, 233] width 404 height 94
copy div "2,323.32"
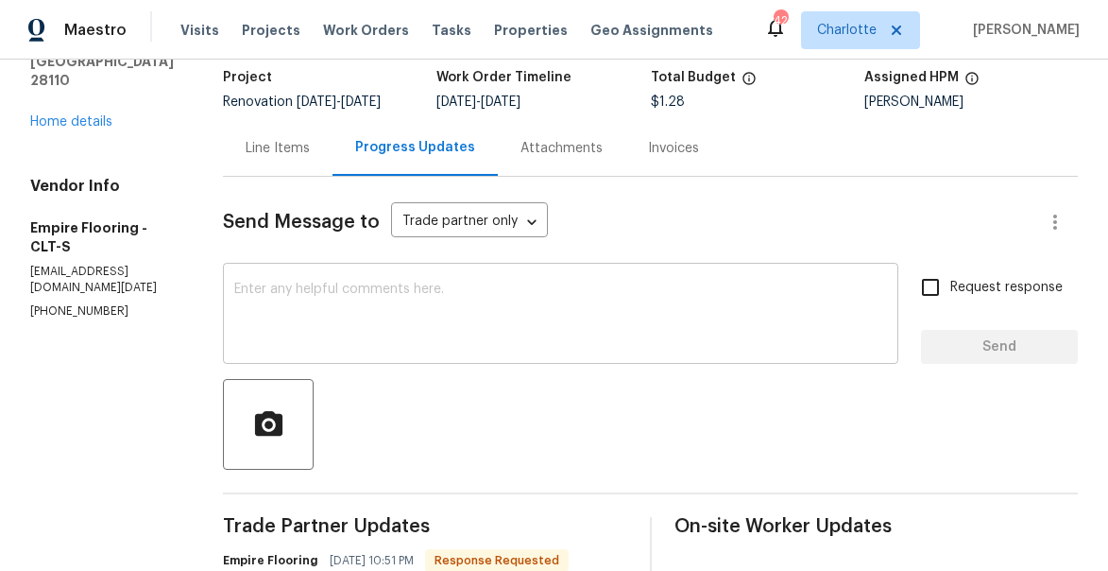
scroll to position [63, 0]
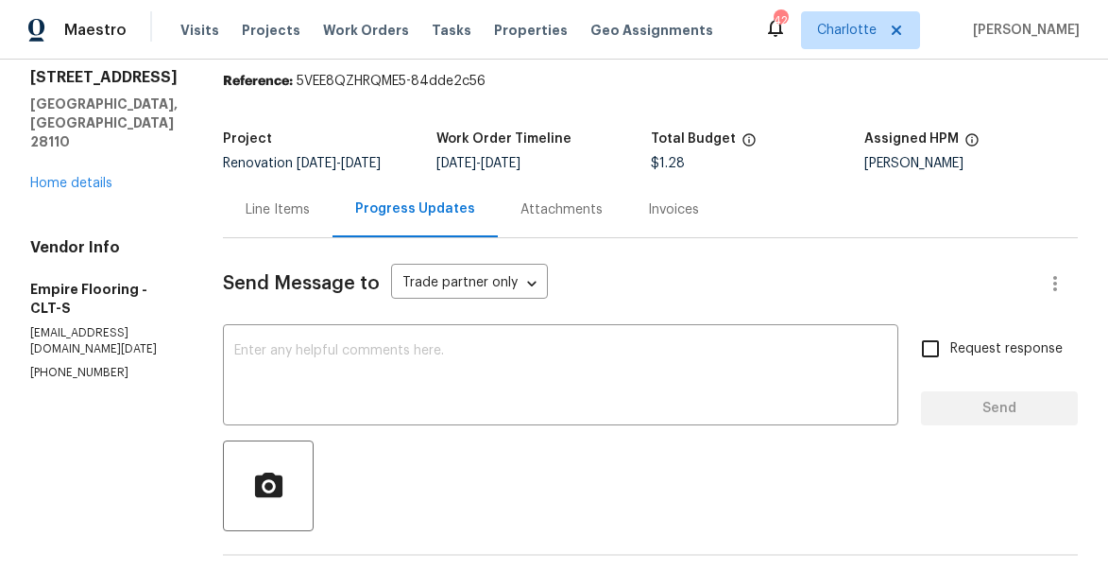
click at [313, 236] on div "Line Items" at bounding box center [278, 209] width 110 height 56
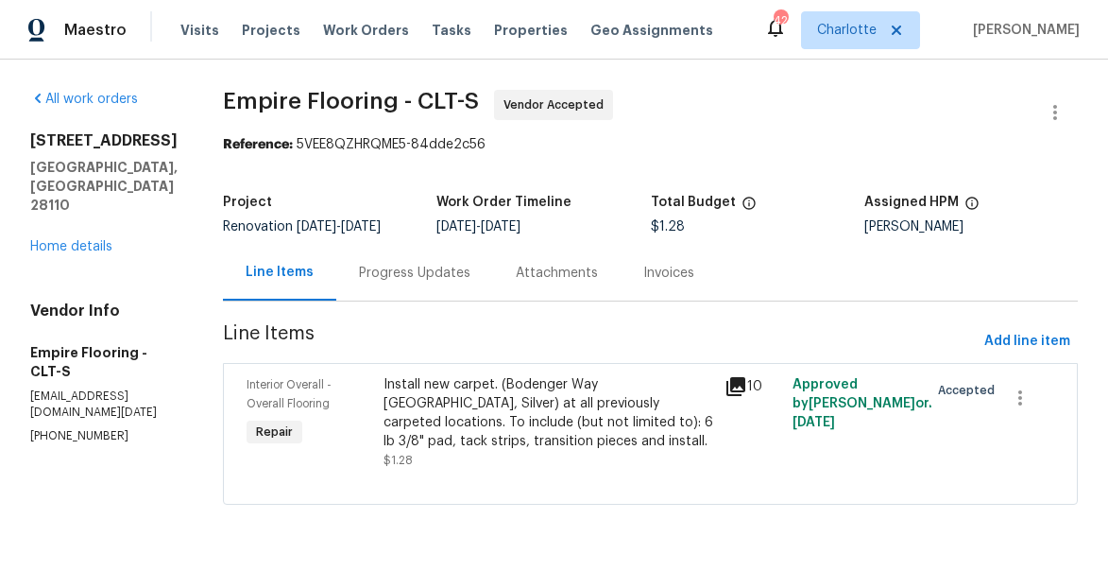
click at [447, 443] on div "Install new carpet. (Bodenger Way 945 Winter Ash, Silver) at all previously car…" at bounding box center [549, 413] width 330 height 76
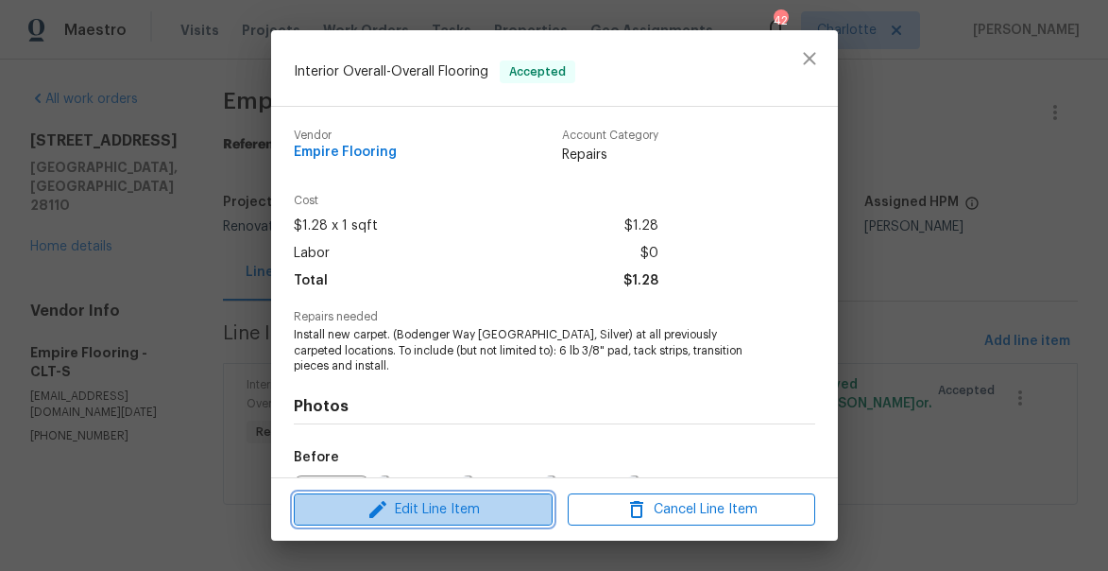
click at [443, 512] on span "Edit Line Item" at bounding box center [423, 510] width 248 height 24
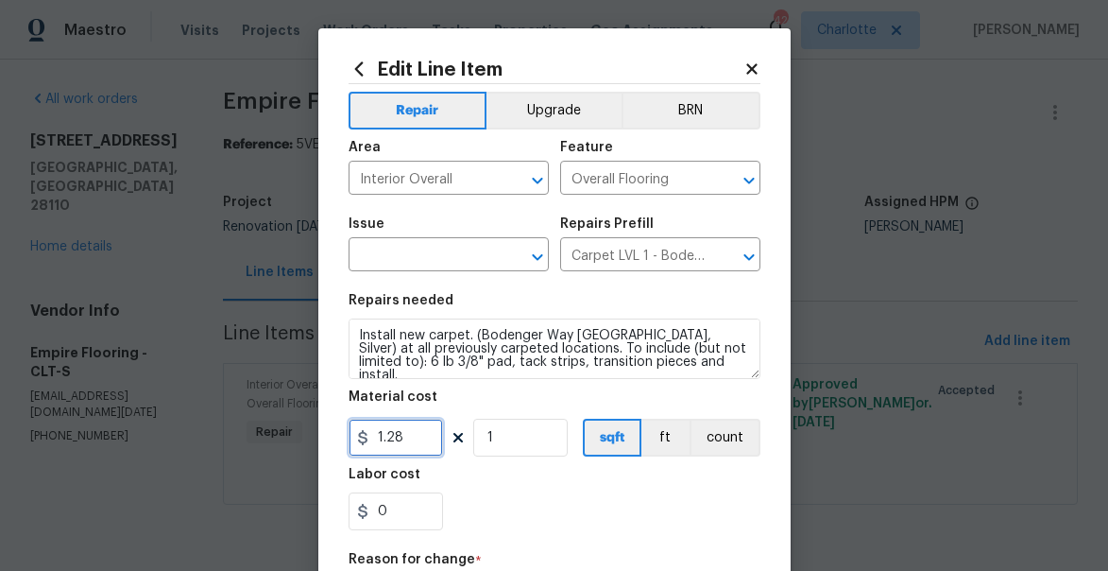
click at [400, 434] on input "1.28" at bounding box center [396, 438] width 94 height 38
paste input "text"
type input "1.28"
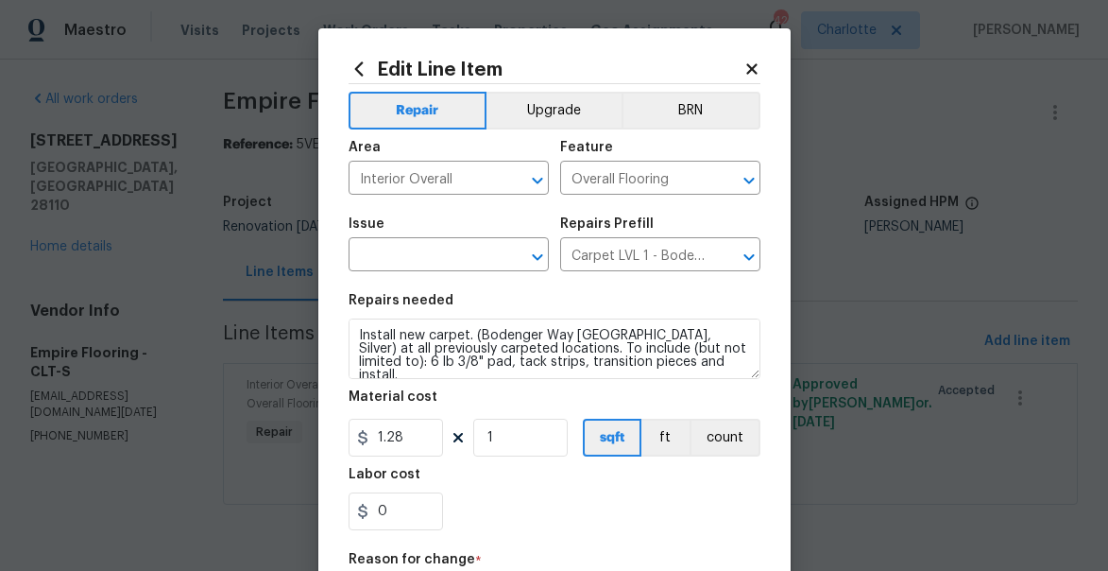
click at [744, 72] on icon at bounding box center [752, 68] width 17 height 17
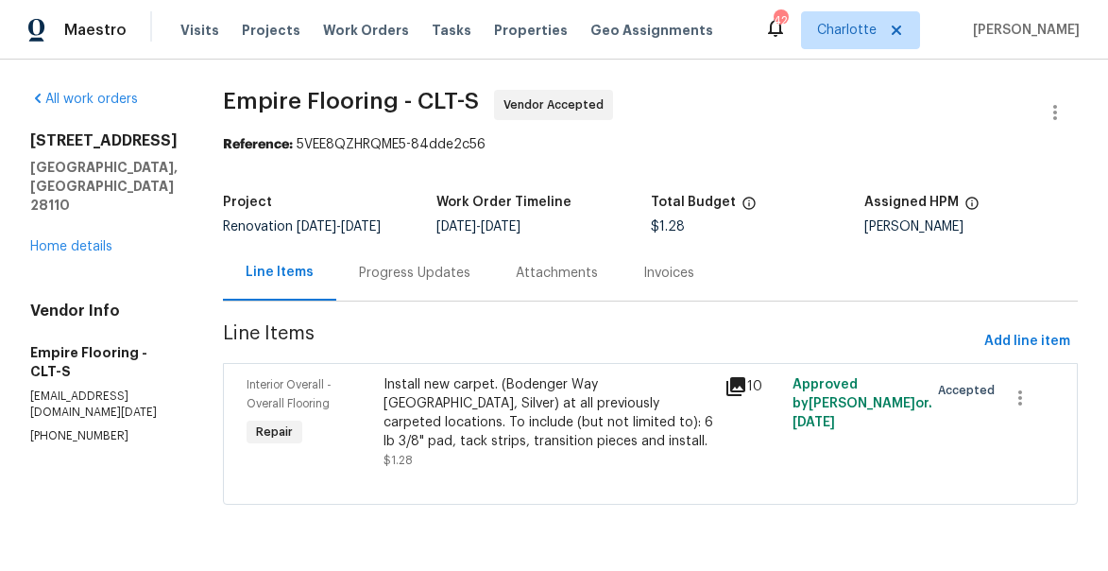
click at [406, 299] on div "Progress Updates" at bounding box center [414, 273] width 157 height 56
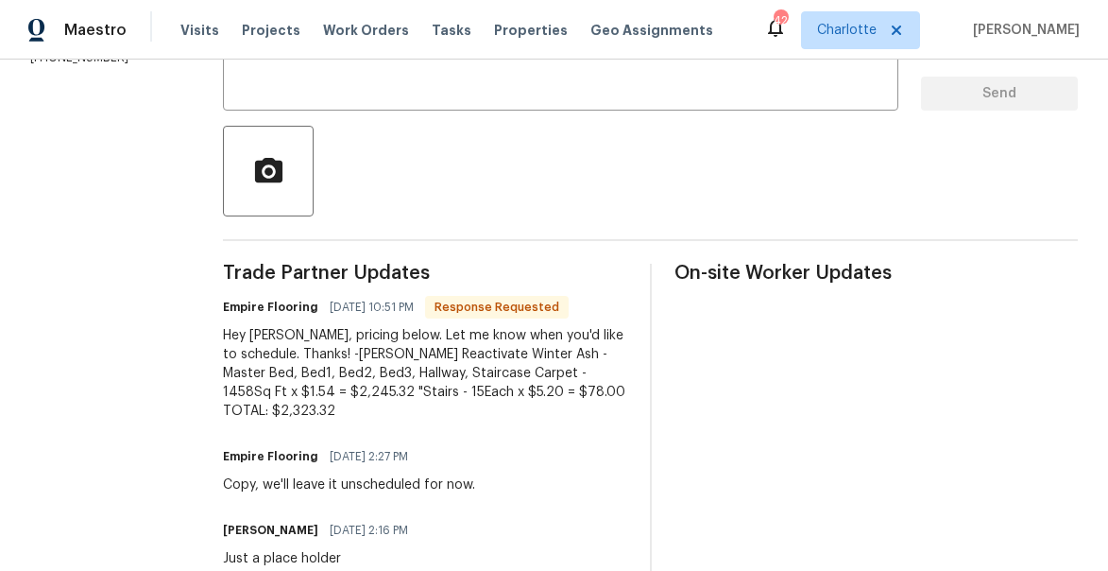
scroll to position [397, 0]
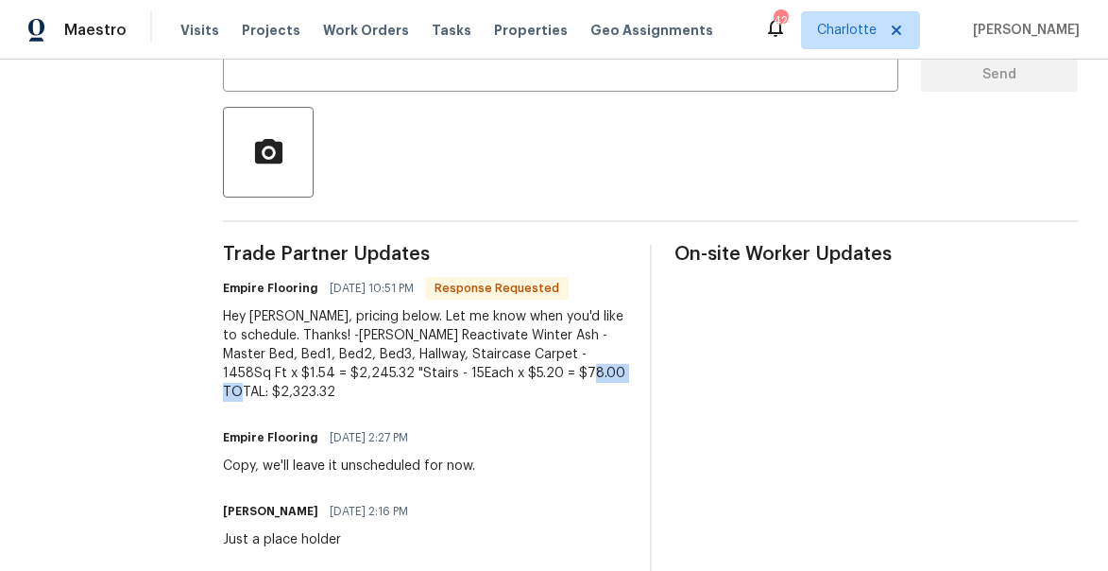
drag, startPoint x: 580, startPoint y: 389, endPoint x: 632, endPoint y: 385, distance: 52.1
click at [627, 385] on div "Hey Jason, pricing below. Let me know when you'd like to schedule. Thanks! -Vin…" at bounding box center [425, 354] width 404 height 94
copy div "2,323.32"
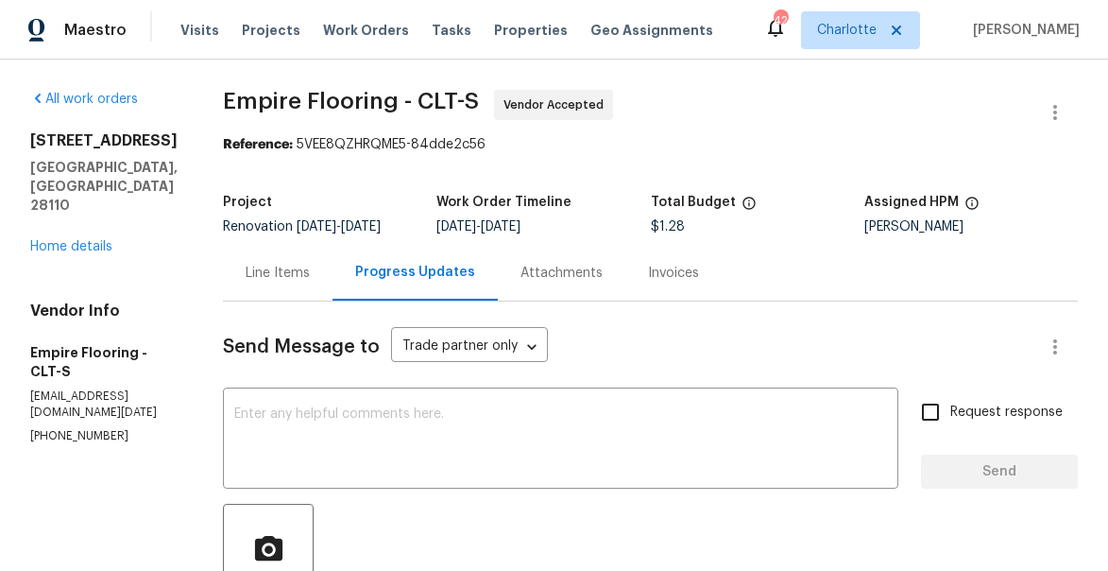
click at [307, 282] on div "Line Items" at bounding box center [278, 273] width 64 height 19
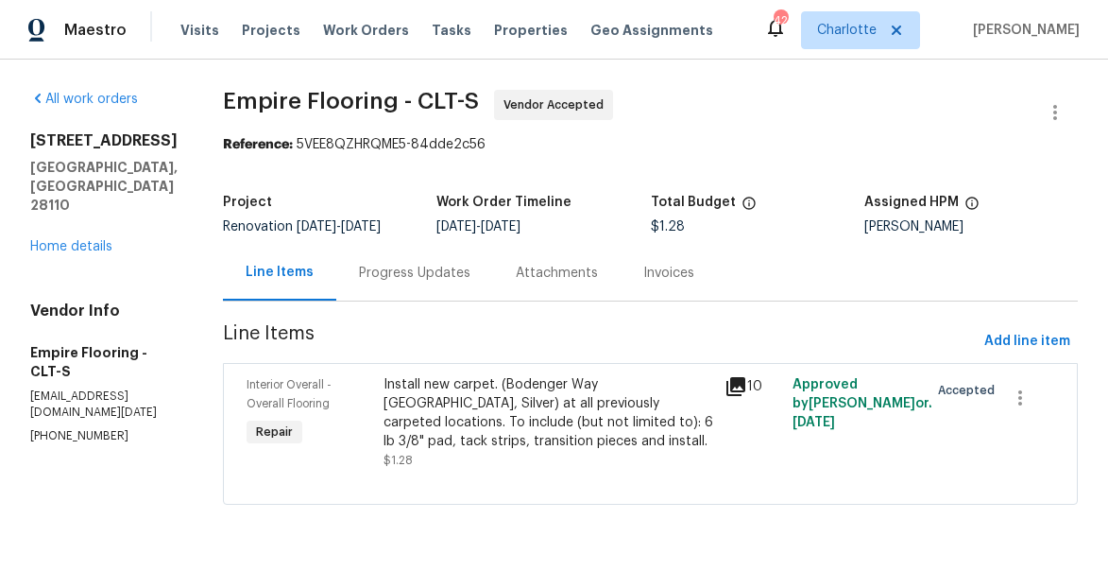
click at [418, 410] on div "Install new carpet. (Bodenger Way 945 Winter Ash, Silver) at all previously car…" at bounding box center [549, 413] width 330 height 76
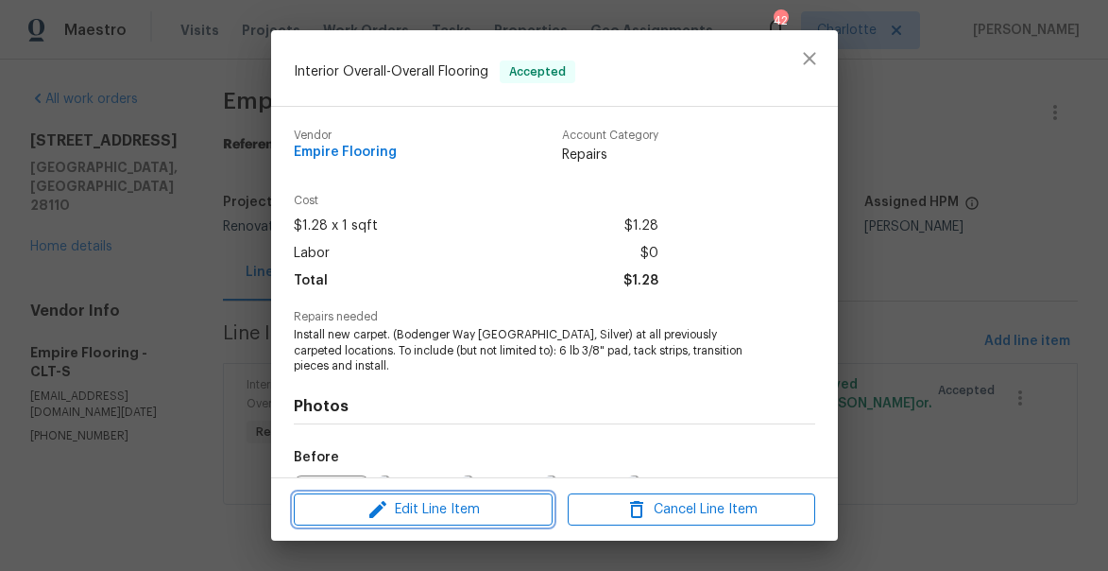
click at [400, 503] on span "Edit Line Item" at bounding box center [423, 510] width 248 height 24
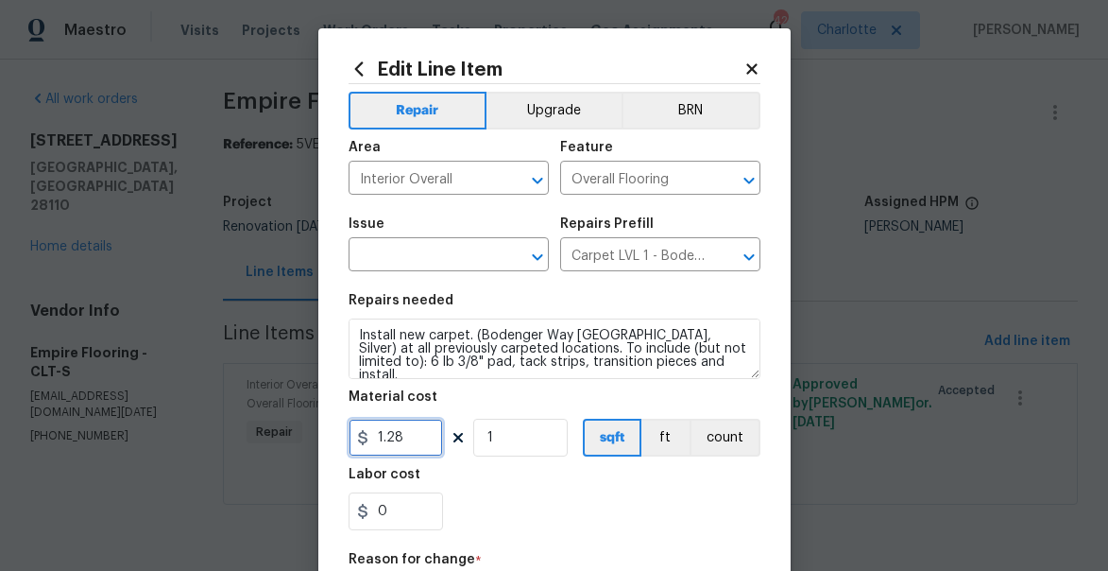
click at [407, 432] on input "1.28" at bounding box center [396, 438] width 94 height 38
paste input "text"
type input "1.28"
click at [753, 67] on icon at bounding box center [751, 68] width 10 height 10
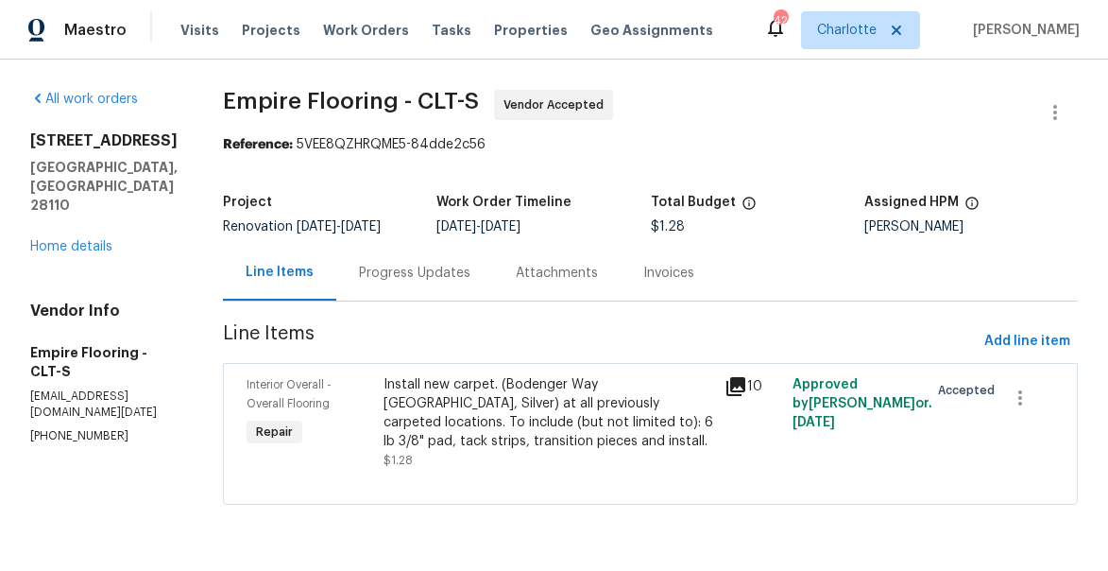
click at [436, 279] on div "Progress Updates" at bounding box center [414, 273] width 111 height 19
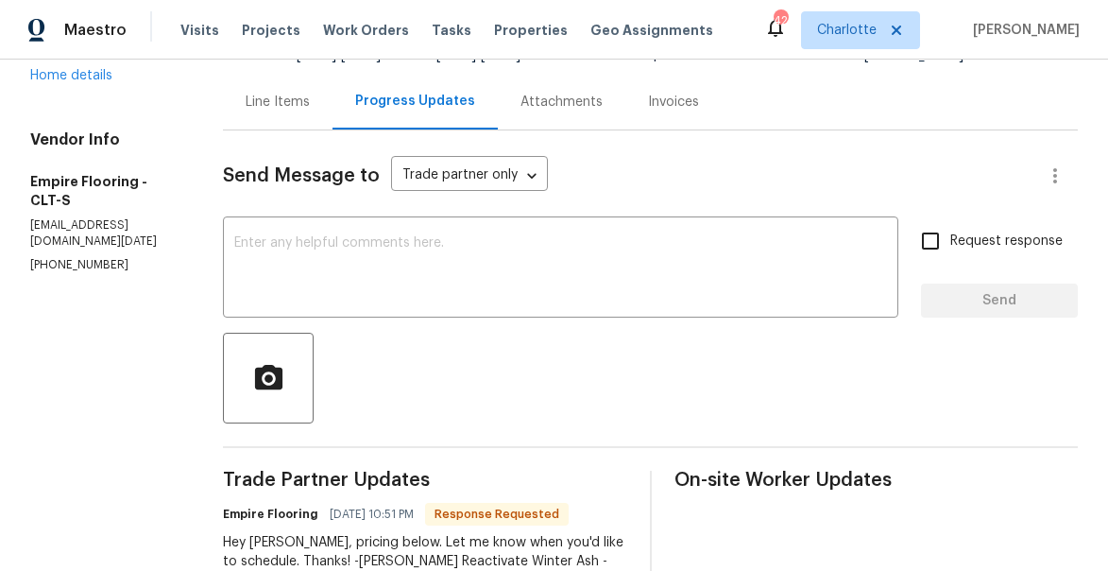
scroll to position [477, 0]
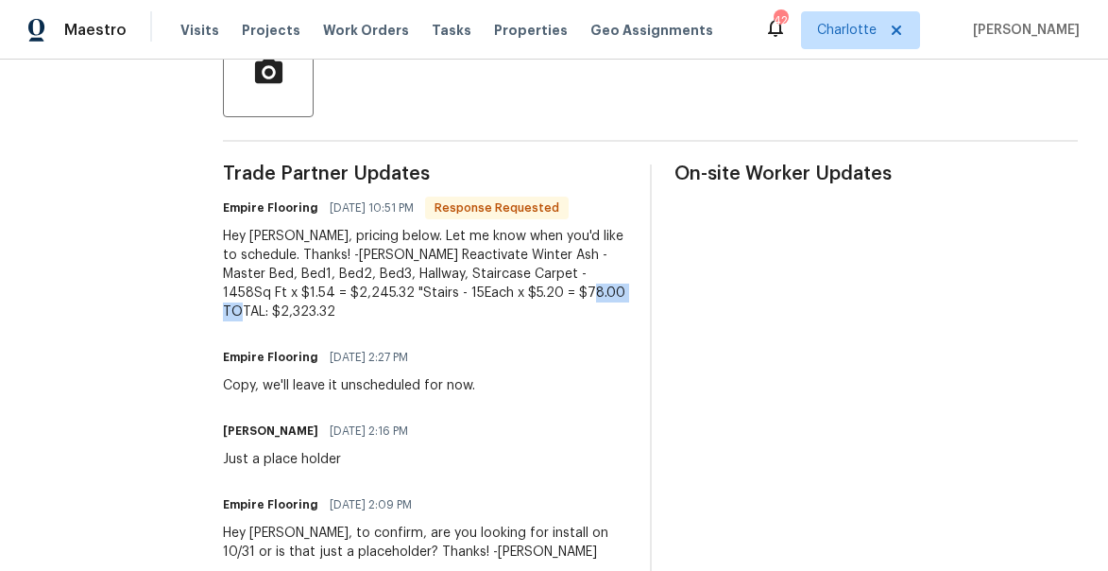
drag, startPoint x: 640, startPoint y: 304, endPoint x: 576, endPoint y: 311, distance: 63.6
click at [576, 311] on div "Trade Partner Updates Empire Flooring 10/07/2025 10:51 PM Response Requested He…" at bounding box center [650, 429] width 855 height 531
copy div "2,323.32"
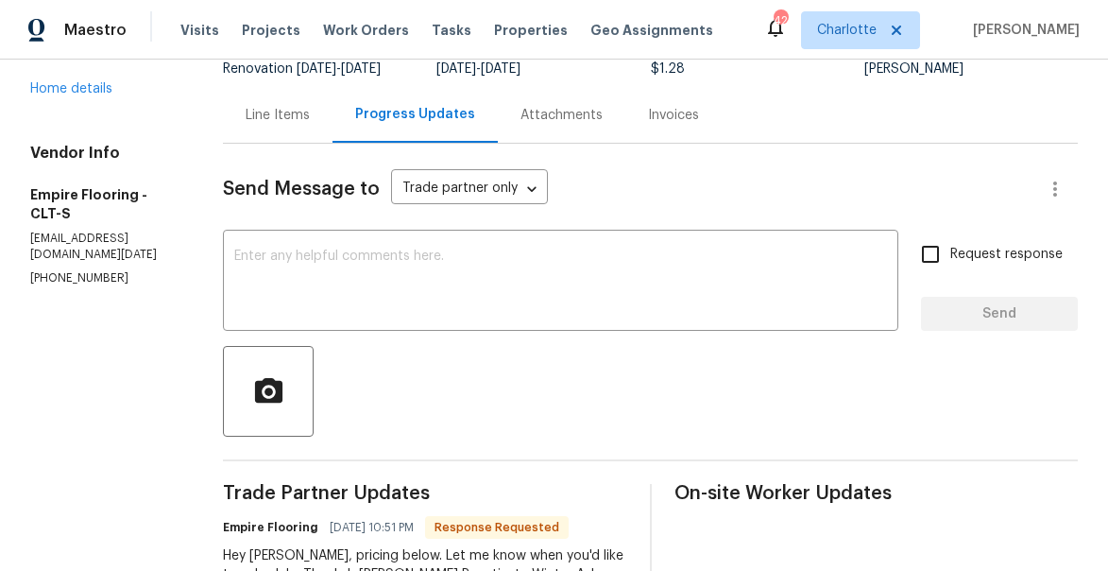
click at [304, 125] on div "Line Items" at bounding box center [278, 115] width 64 height 19
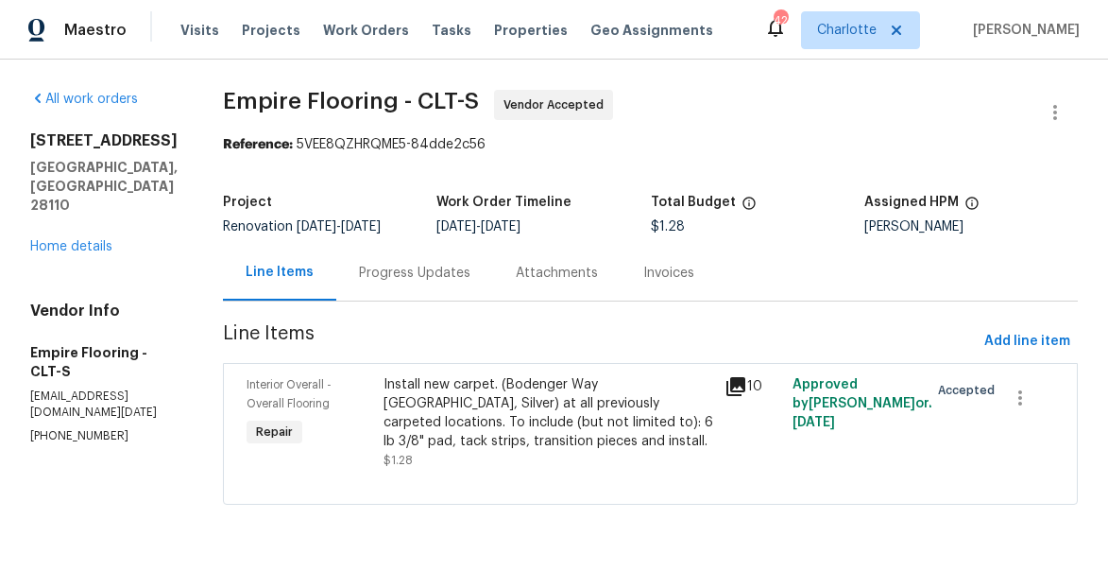
click at [439, 416] on div "Install new carpet. (Bodenger Way 945 Winter Ash, Silver) at all previously car…" at bounding box center [549, 413] width 330 height 76
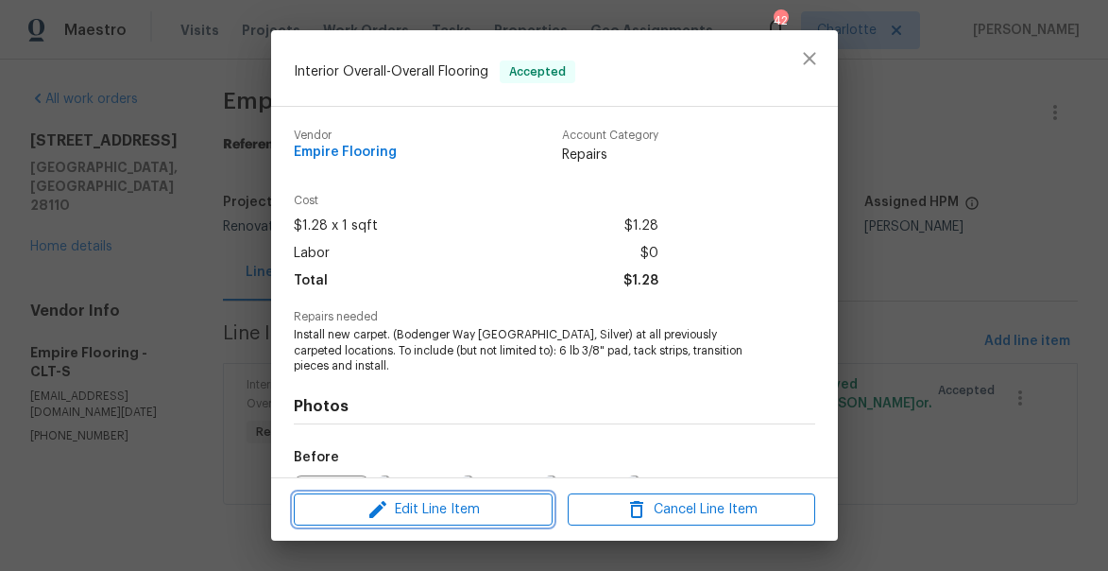
click at [440, 510] on span "Edit Line Item" at bounding box center [423, 510] width 248 height 24
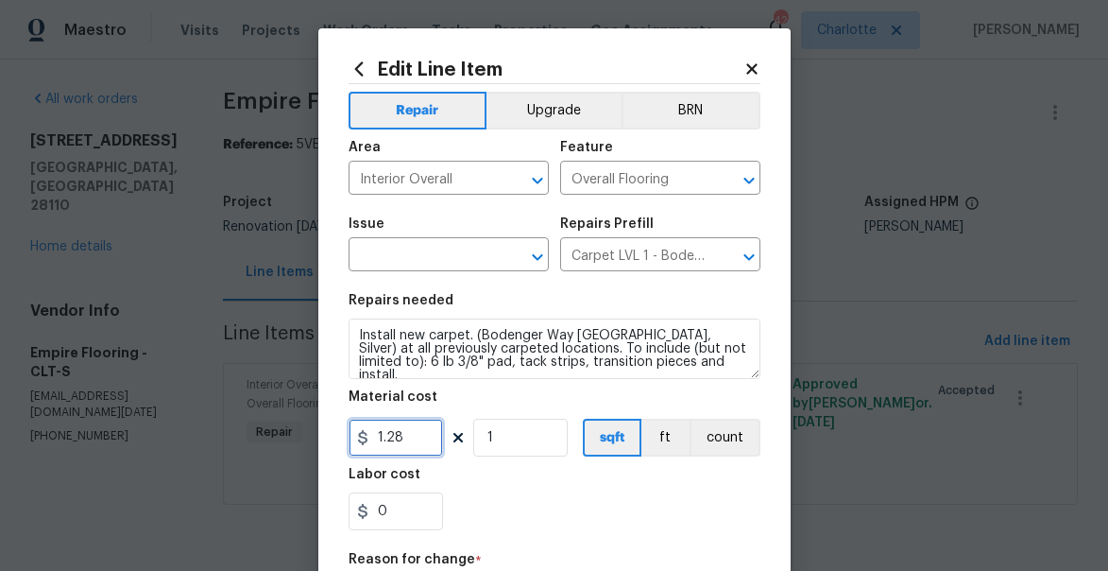
click at [411, 446] on input "1.28" at bounding box center [396, 438] width 94 height 38
paste input "text"
click at [383, 436] on input "1.28" at bounding box center [396, 438] width 94 height 38
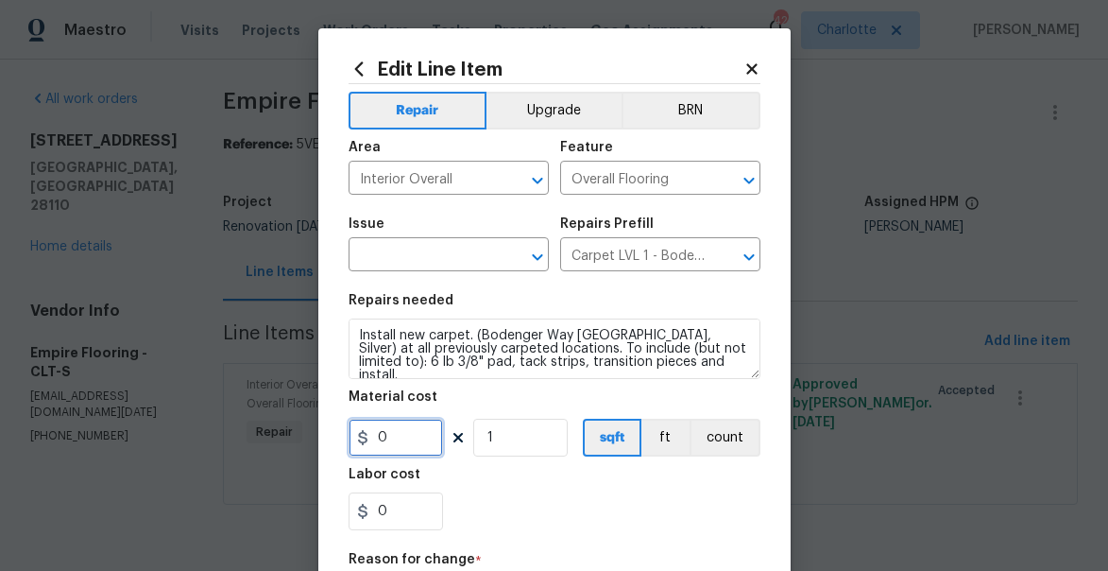
paste input "text"
click at [414, 441] on input "0" at bounding box center [396, 438] width 94 height 38
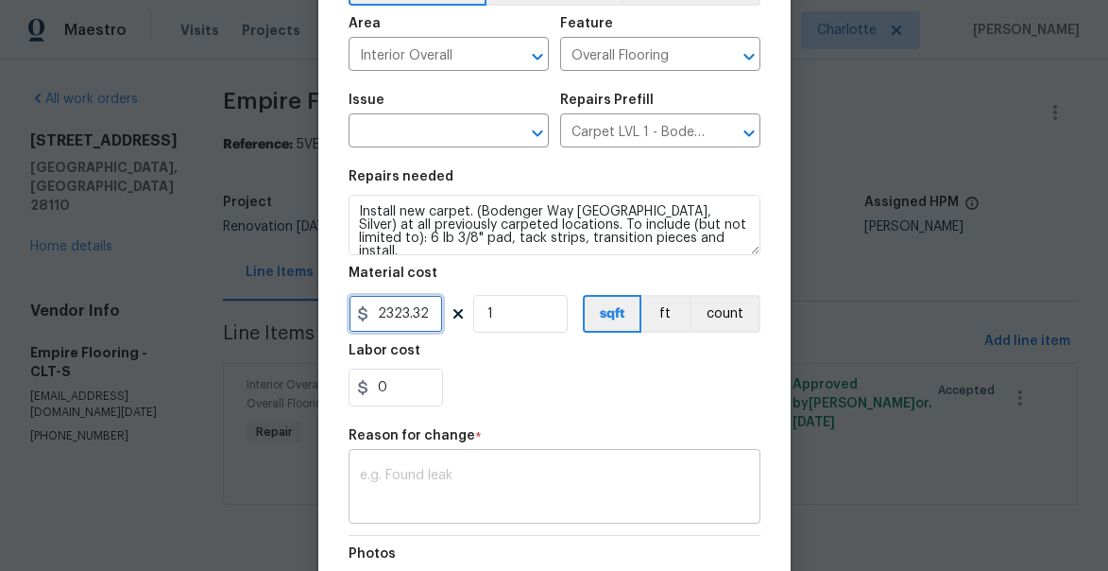
scroll to position [127, 0]
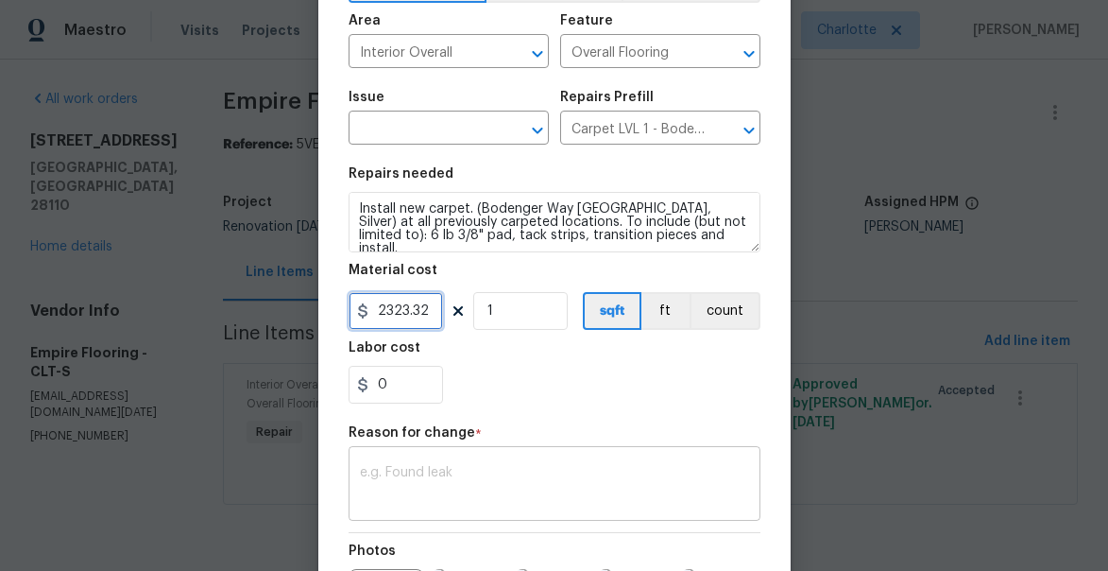
type input "2323.32"
click at [446, 519] on div "x ​" at bounding box center [555, 486] width 412 height 70
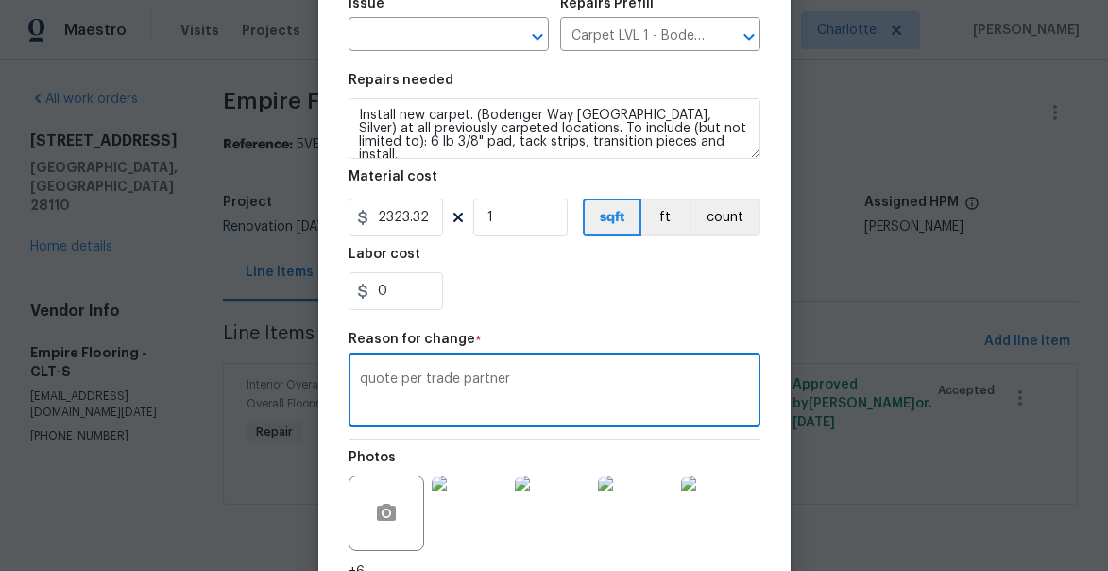
scroll to position [380, 0]
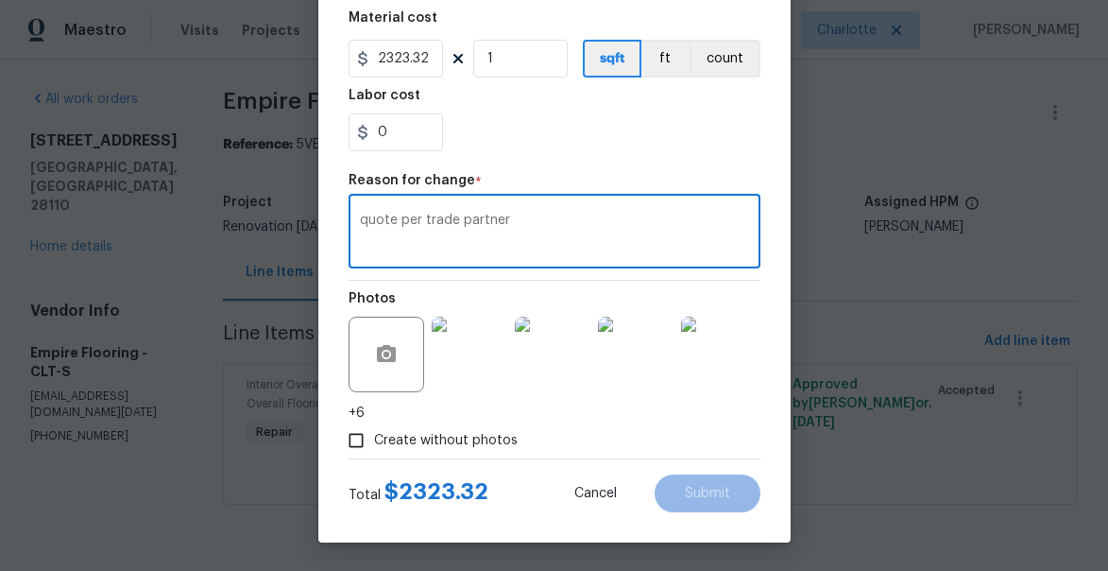
click at [619, 218] on textarea "quote per trade partner" at bounding box center [554, 234] width 389 height 40
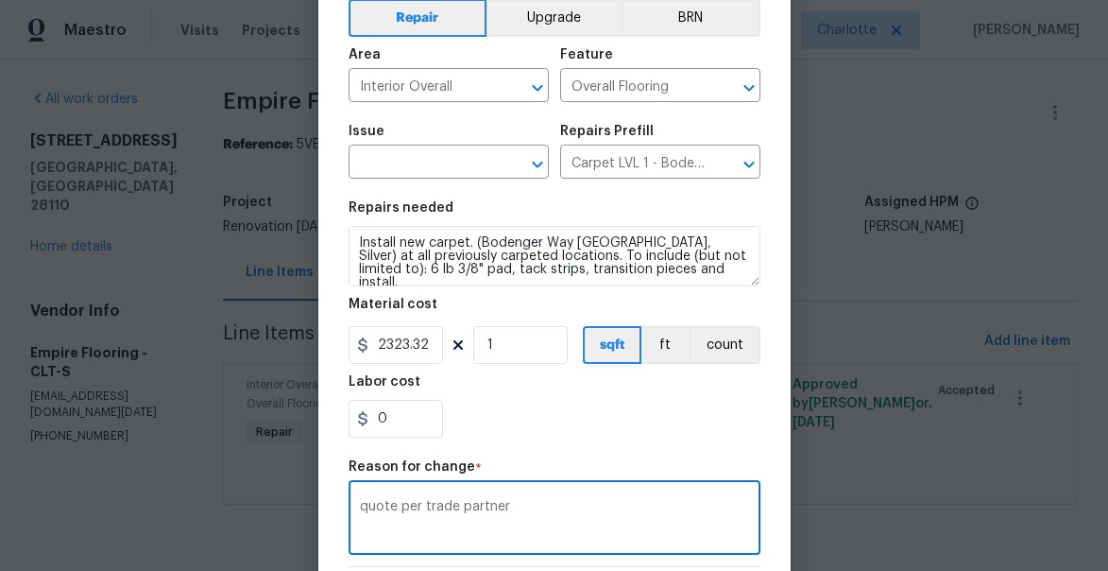
scroll to position [78, 0]
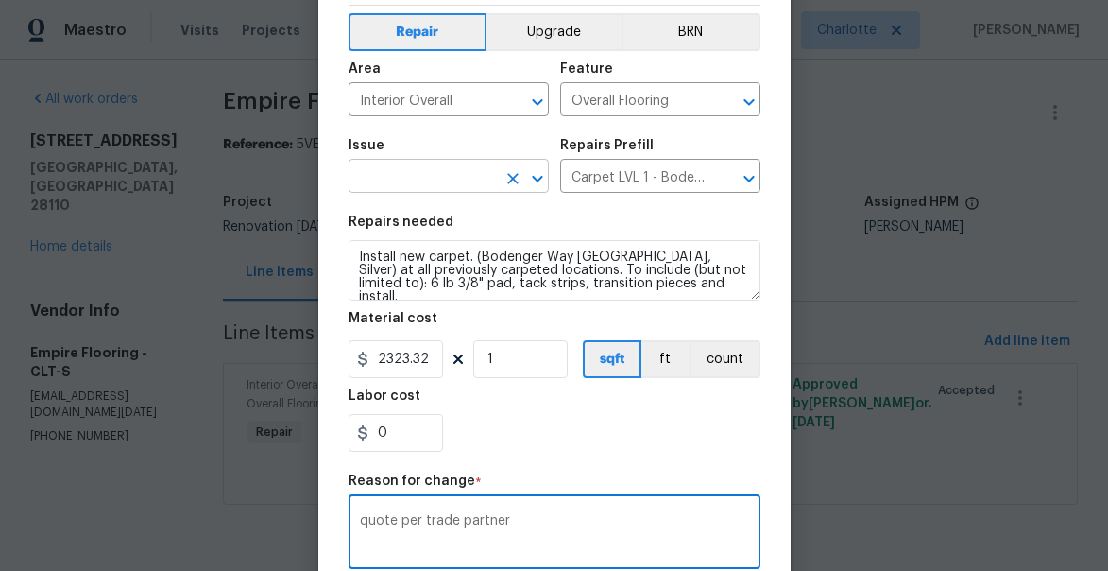
type textarea "quote per trade partner"
click at [419, 178] on input "text" at bounding box center [422, 177] width 147 height 29
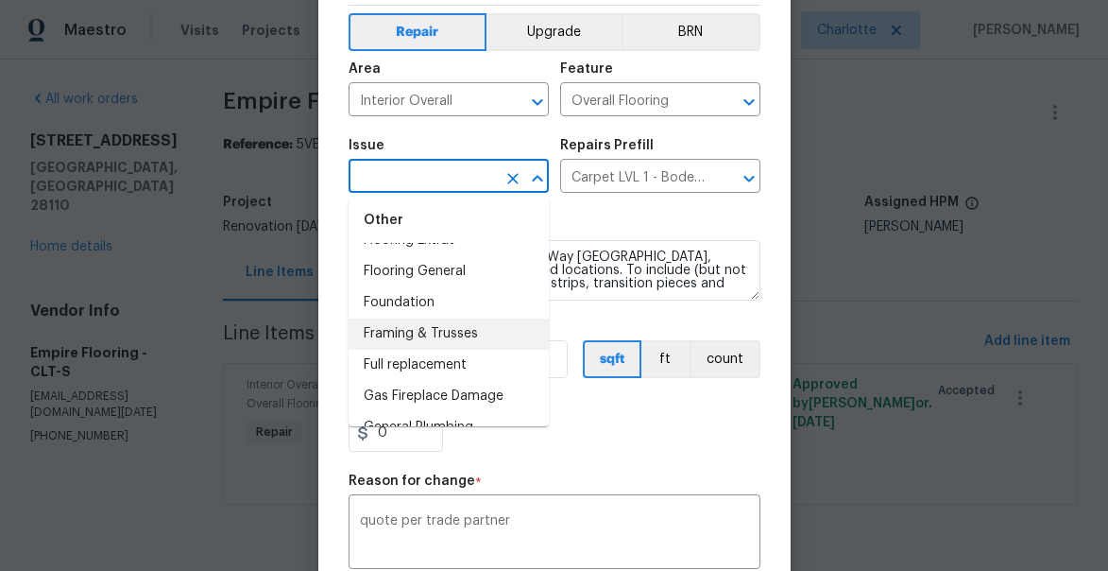
scroll to position [1333, 0]
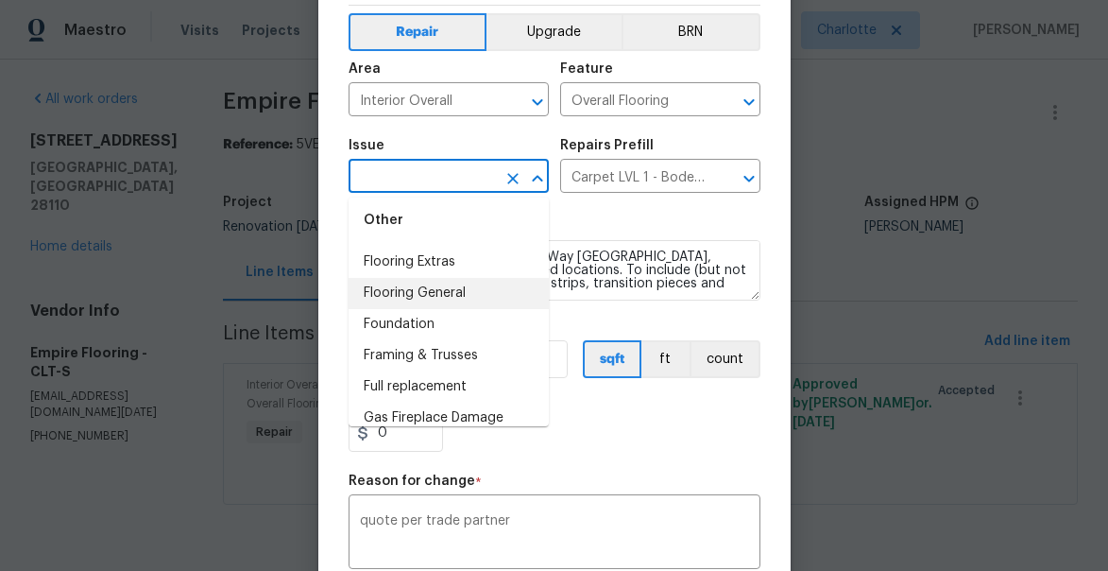
click at [437, 299] on li "Flooring General" at bounding box center [449, 293] width 200 height 31
type input "Flooring General"
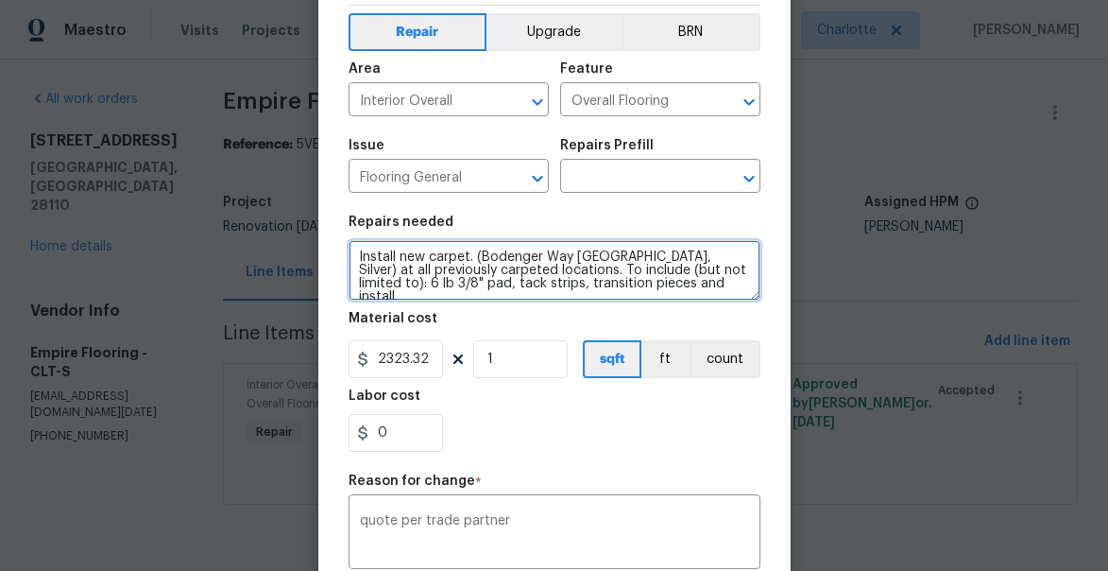
click at [613, 261] on textarea "Install new carpet. (Bodenger Way 945 Winter Ash, Silver) at all previously car…" at bounding box center [555, 270] width 412 height 60
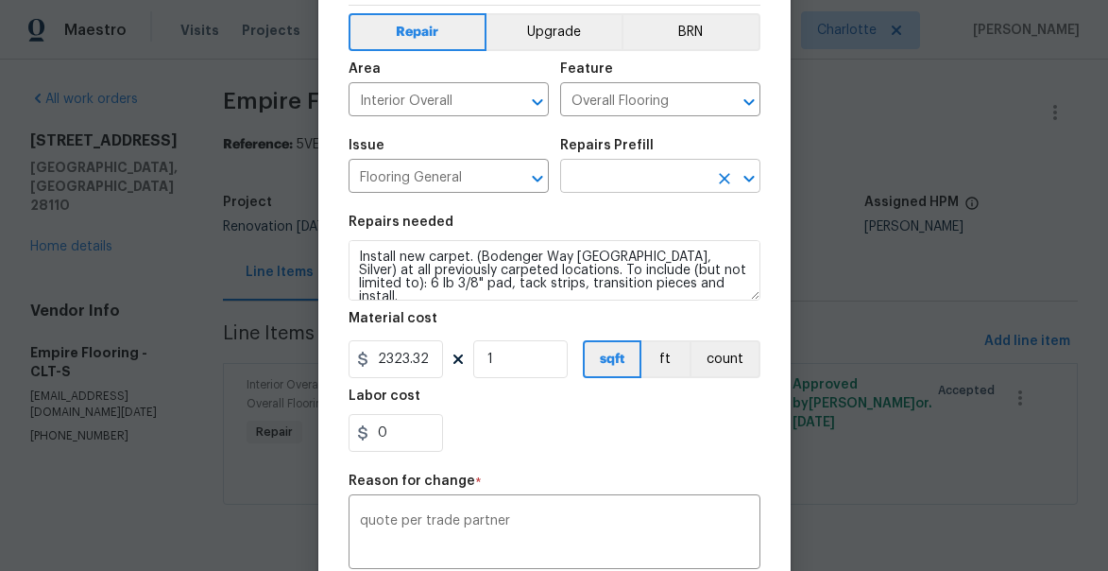
click at [697, 178] on input "text" at bounding box center [633, 177] width 147 height 29
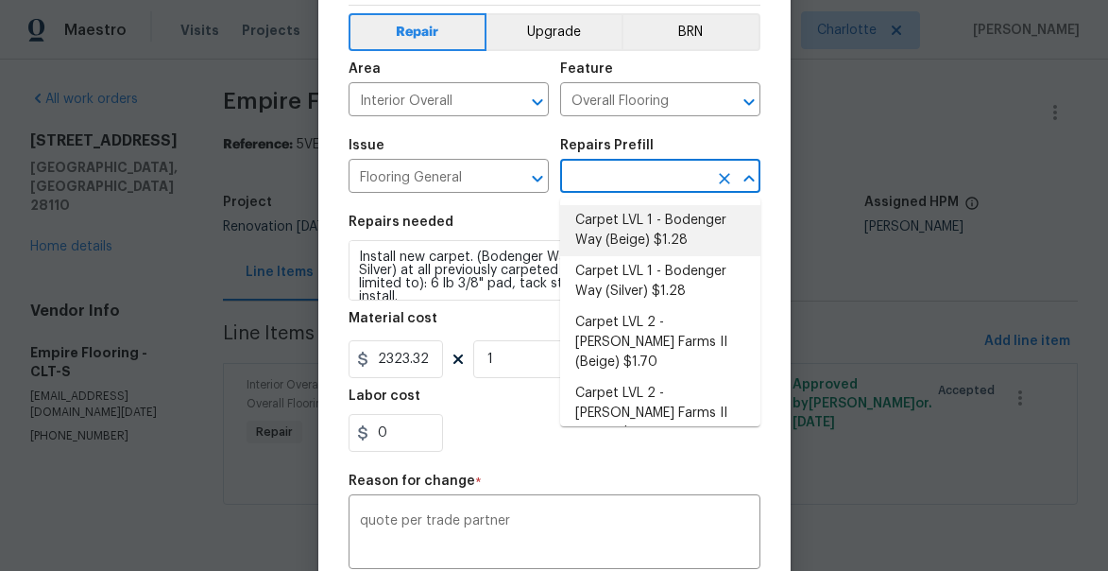
click at [496, 214] on section "Repairs needed Install new carpet. (Bodenger Way 945 Winter Ash, Silver) at all…" at bounding box center [555, 333] width 412 height 259
click at [669, 171] on input "text" at bounding box center [633, 177] width 147 height 29
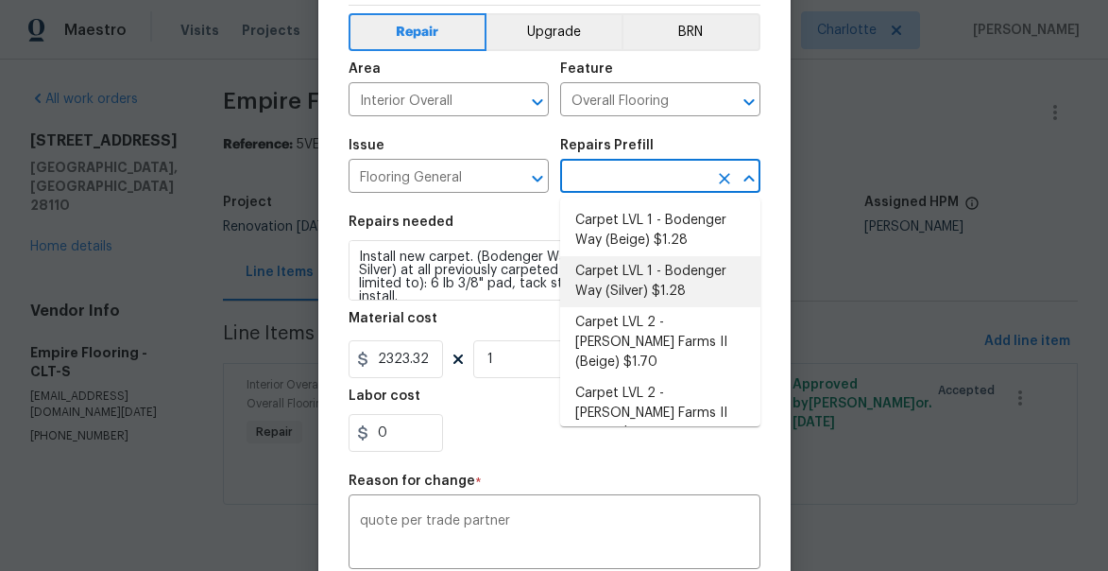
click at [666, 273] on li "Carpet LVL 1 - Bodenger Way (Silver) $1.28" at bounding box center [660, 281] width 200 height 51
type input "Carpet LVL 1 - Bodenger Way (Silver) $1.28"
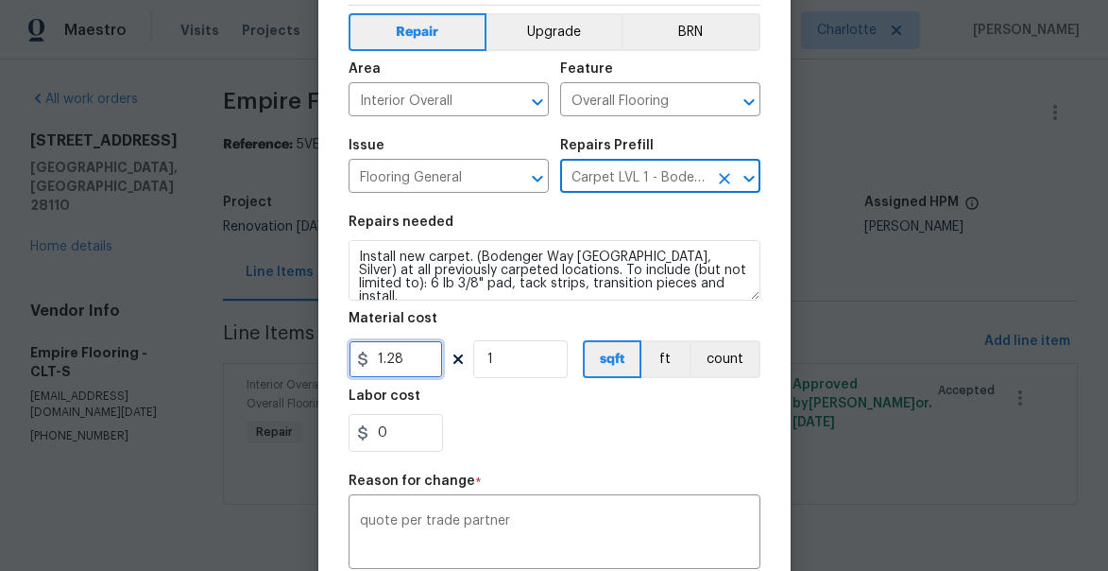
click at [411, 366] on input "1.28" at bounding box center [396, 359] width 94 height 38
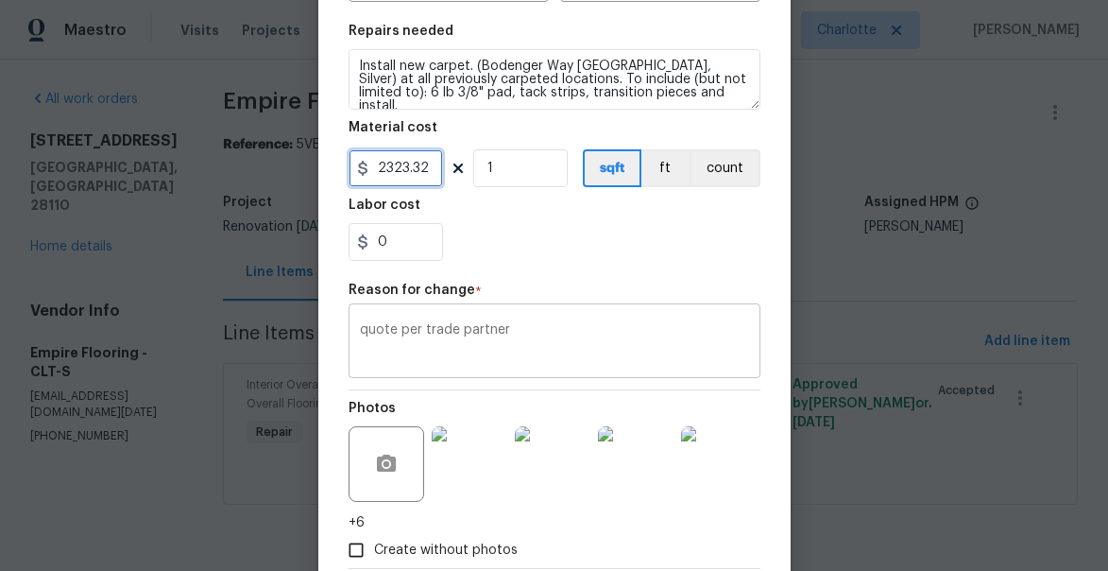
scroll to position [276, 0]
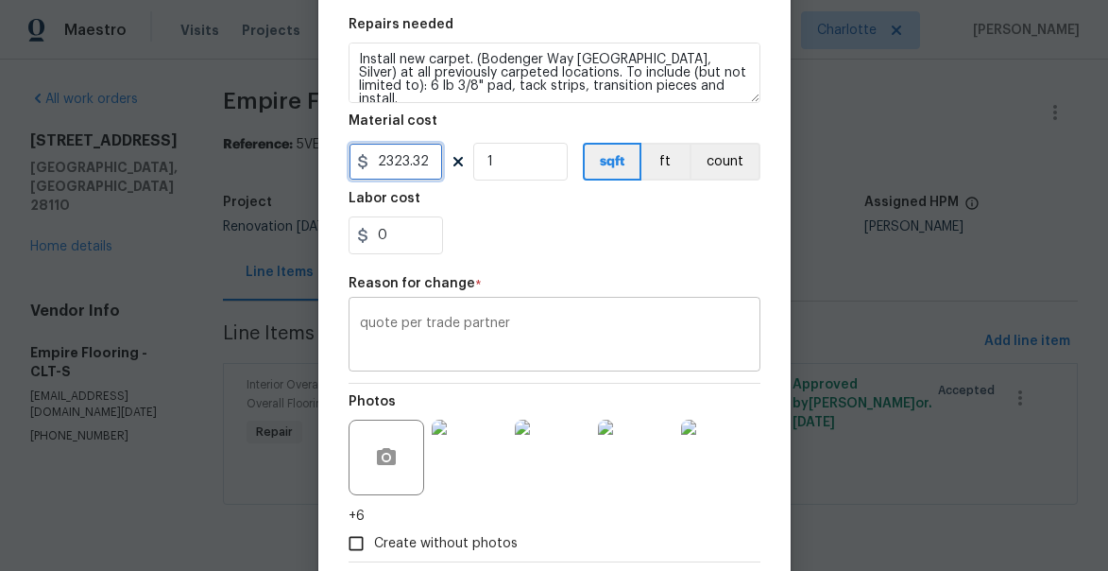
type input "2323.32"
click at [529, 324] on textarea "quote per trade partner" at bounding box center [554, 336] width 389 height 40
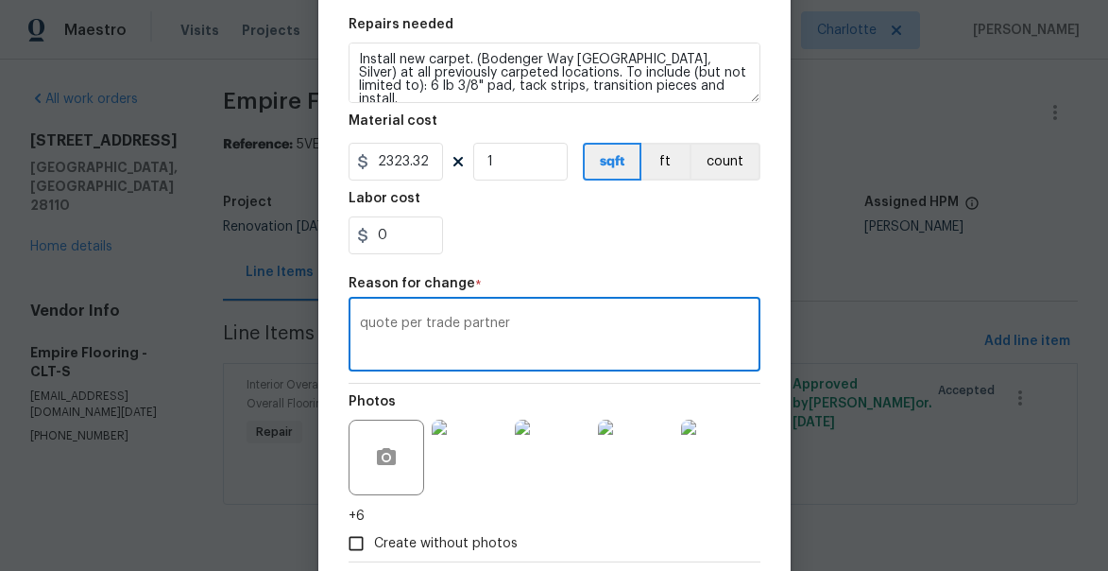
scroll to position [380, 0]
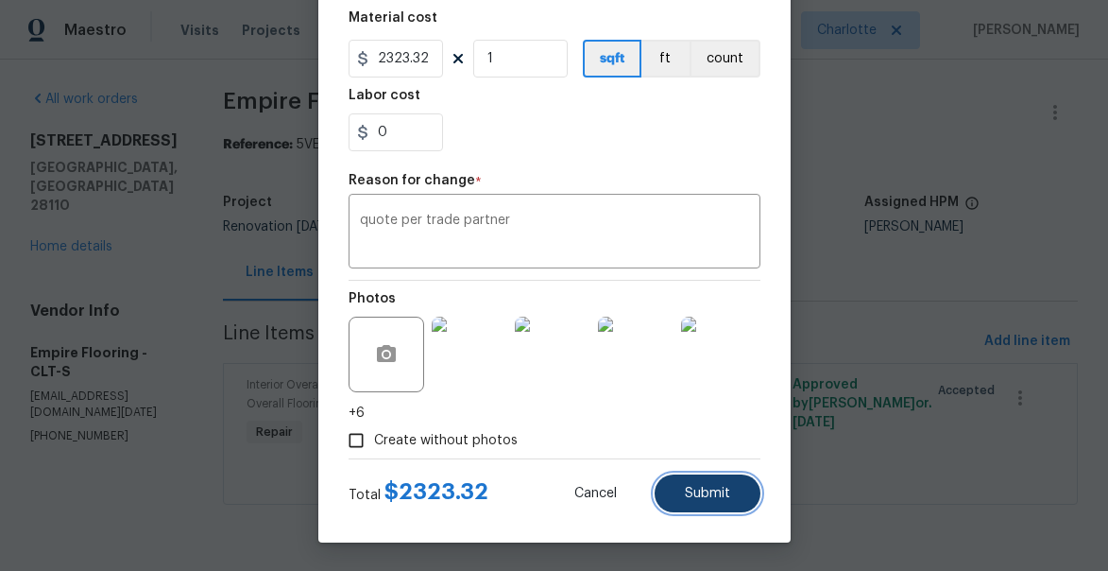
click at [710, 489] on span "Submit" at bounding box center [707, 494] width 45 height 14
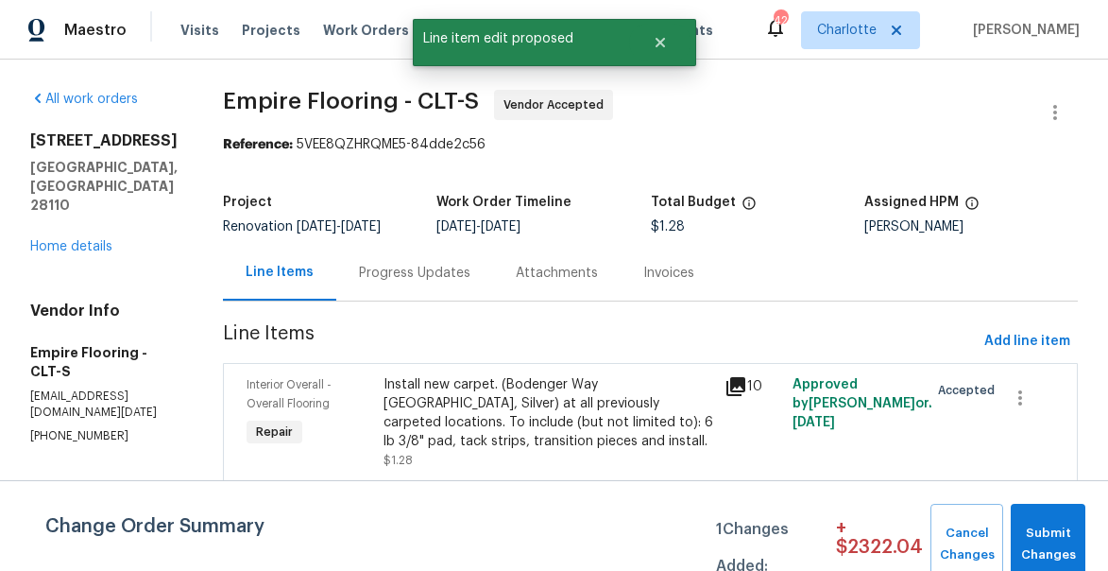
scroll to position [0, 0]
click at [1017, 564] on button "Submit Changes" at bounding box center [1048, 544] width 75 height 81
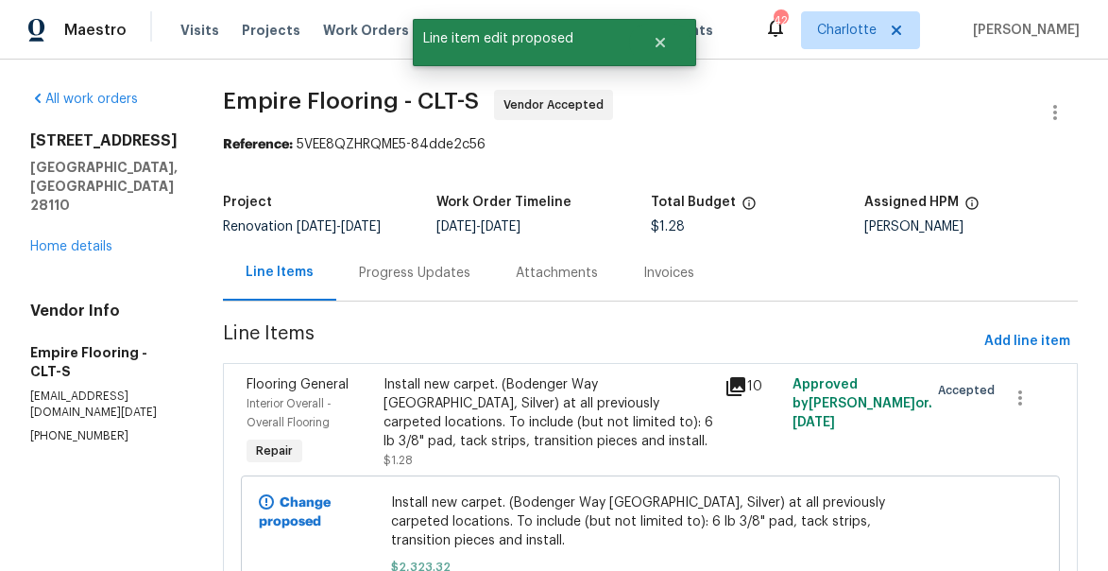
click at [424, 282] on div "Progress Updates" at bounding box center [414, 273] width 111 height 19
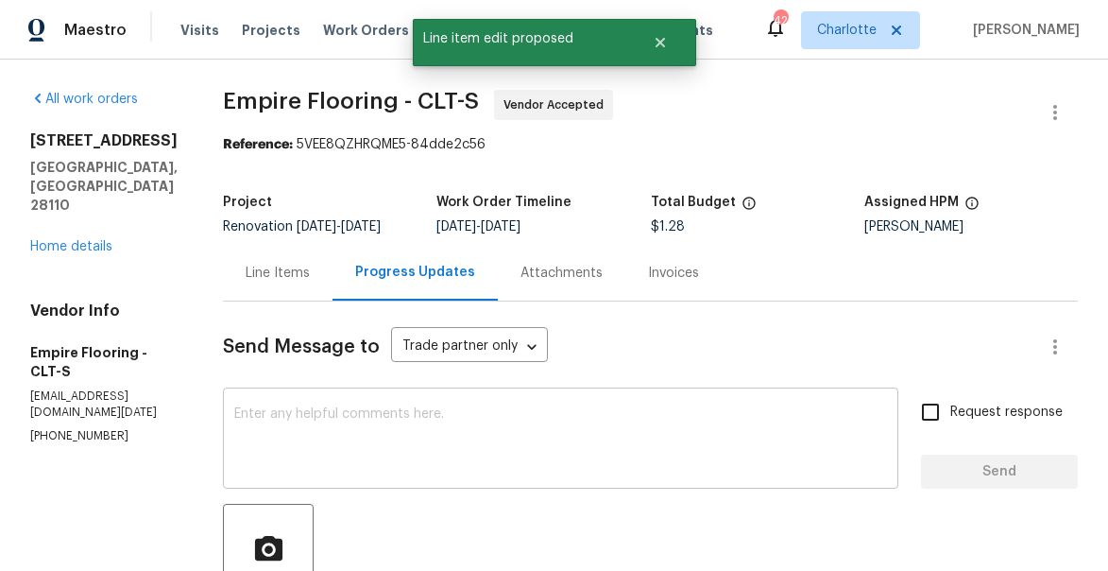
click at [496, 432] on textarea at bounding box center [560, 440] width 653 height 66
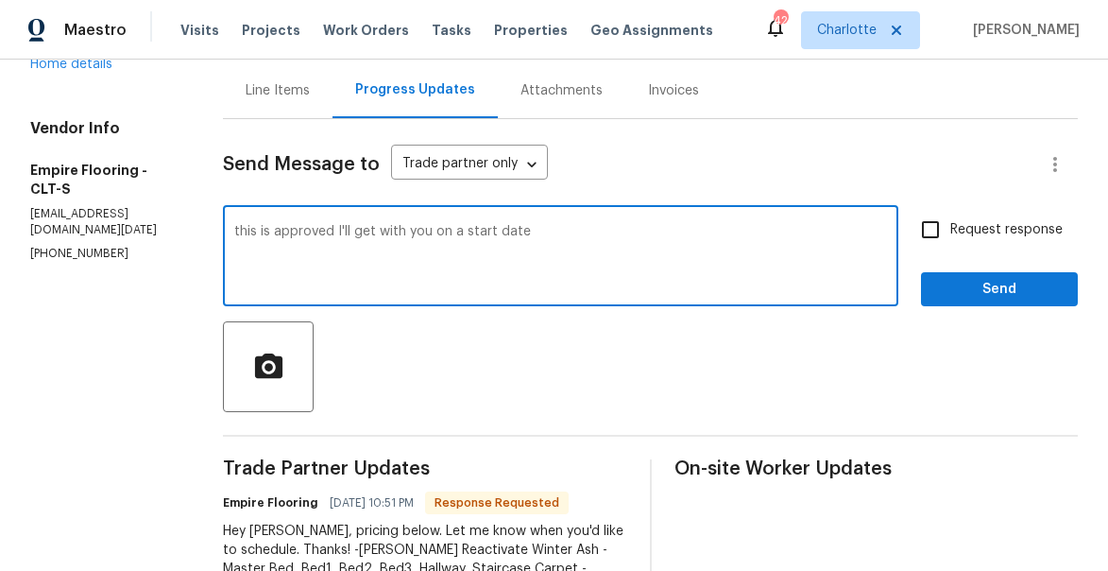
scroll to position [281, 0]
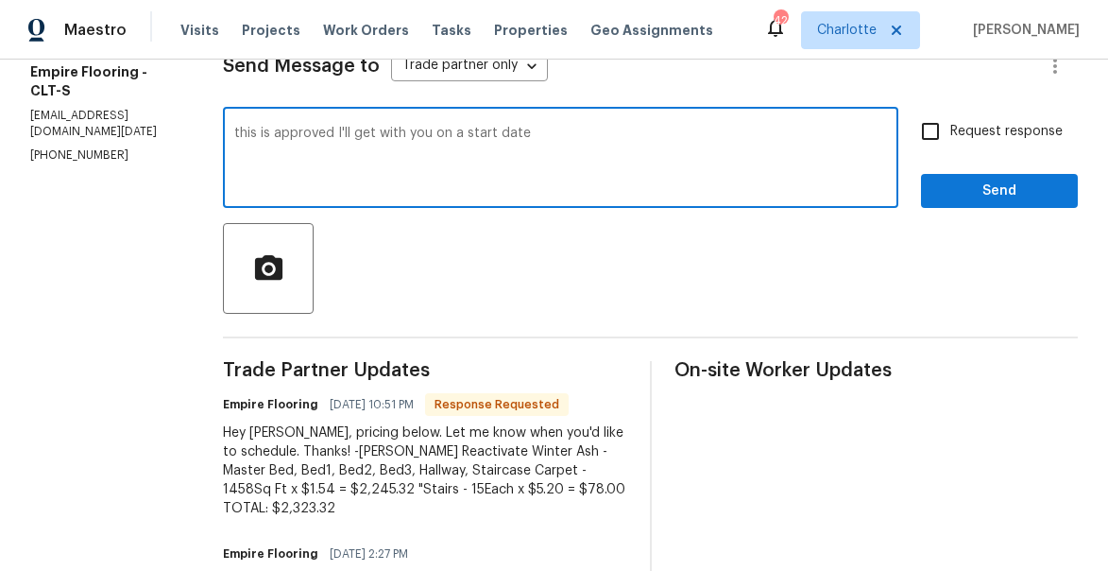
type textarea "this is approved I'll get with you on a start date"
click at [977, 195] on span "Send" at bounding box center [999, 192] width 127 height 24
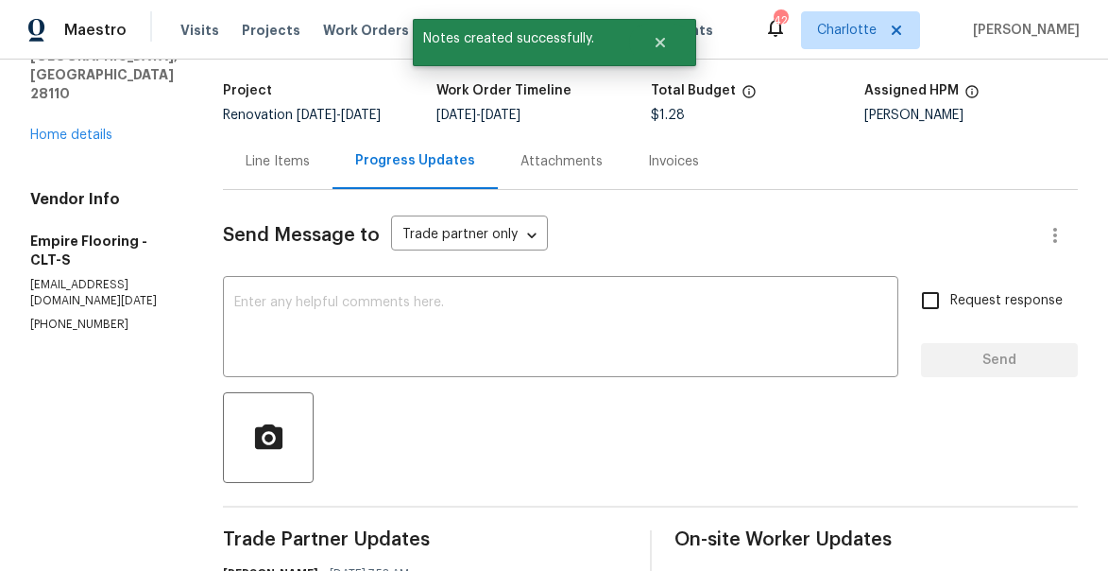
scroll to position [94, 0]
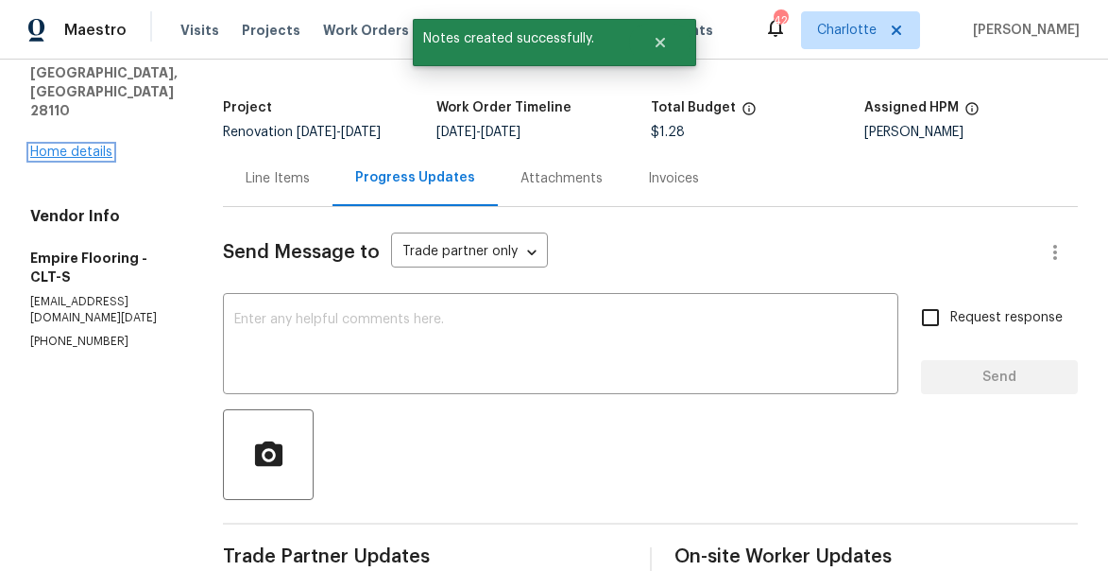
click at [88, 145] on link "Home details" at bounding box center [71, 151] width 82 height 13
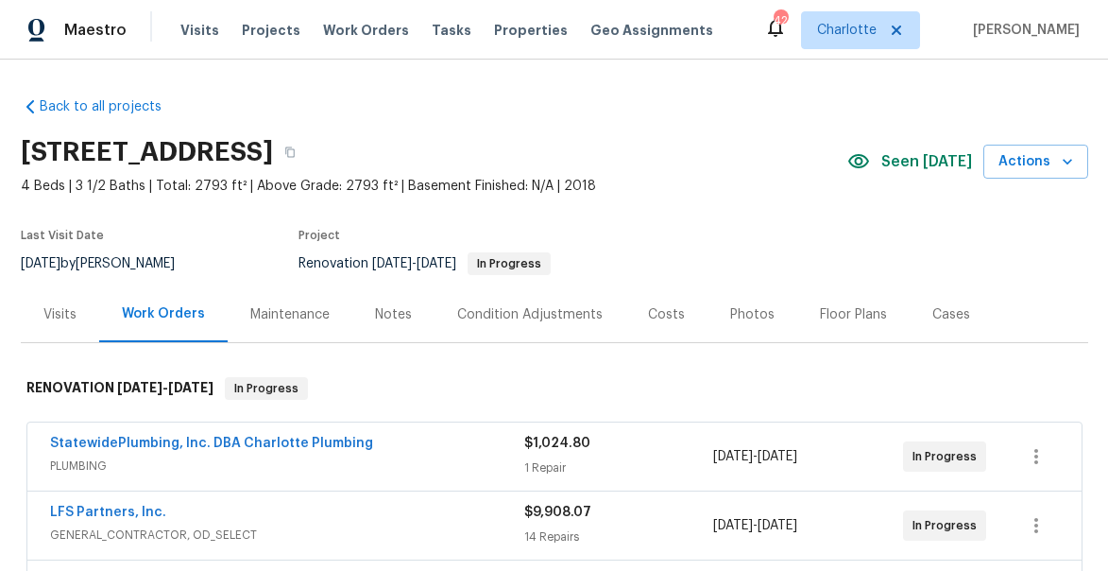
click at [667, 305] on div "Costs" at bounding box center [666, 314] width 37 height 19
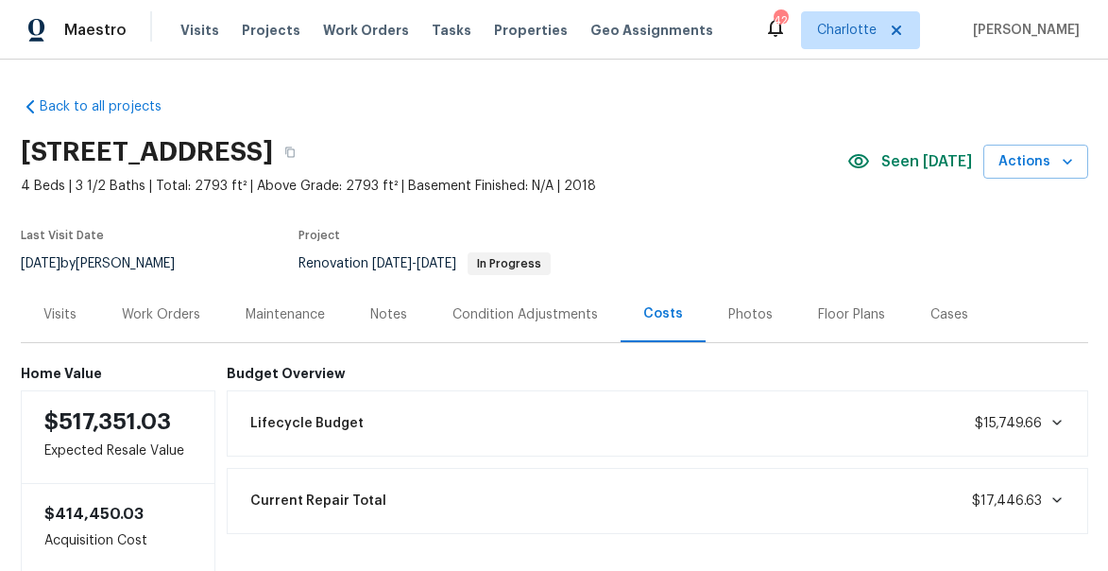
click at [162, 315] on div "Work Orders" at bounding box center [161, 314] width 78 height 19
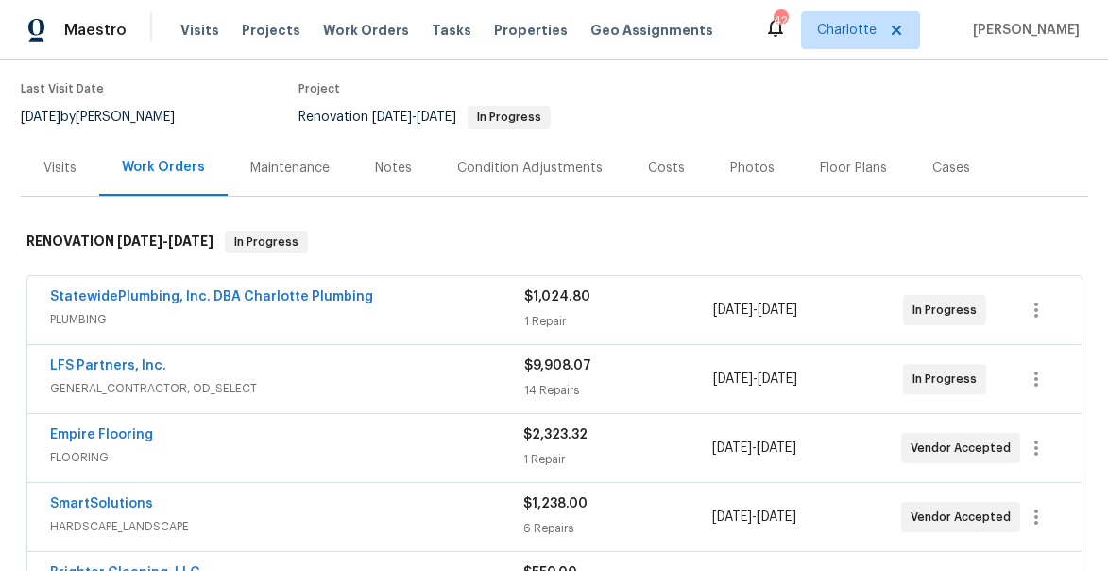
scroll to position [147, 0]
click at [406, 163] on div "Notes" at bounding box center [393, 167] width 37 height 19
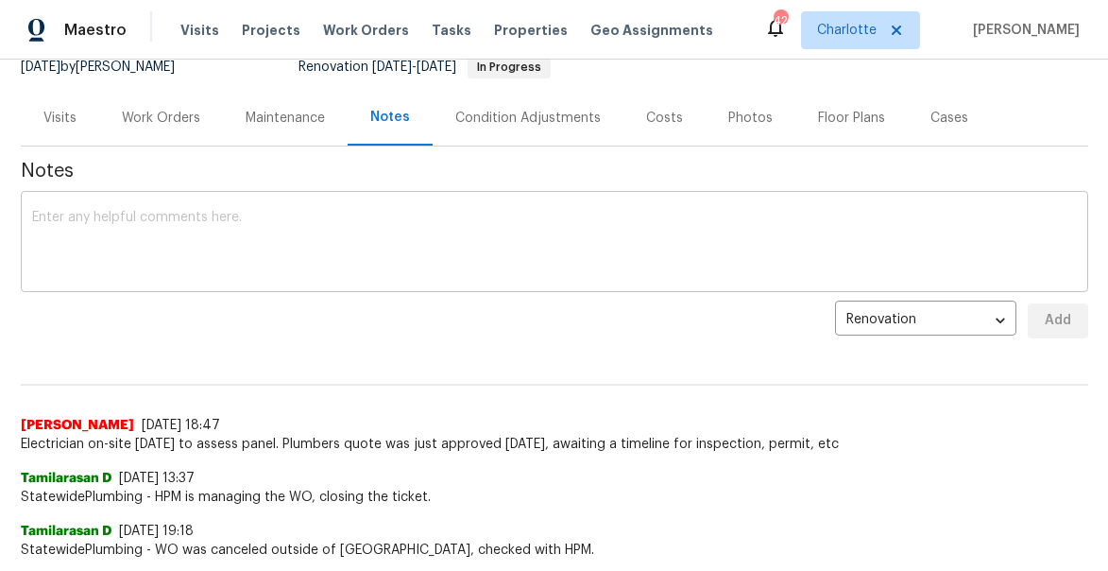
scroll to position [210, 0]
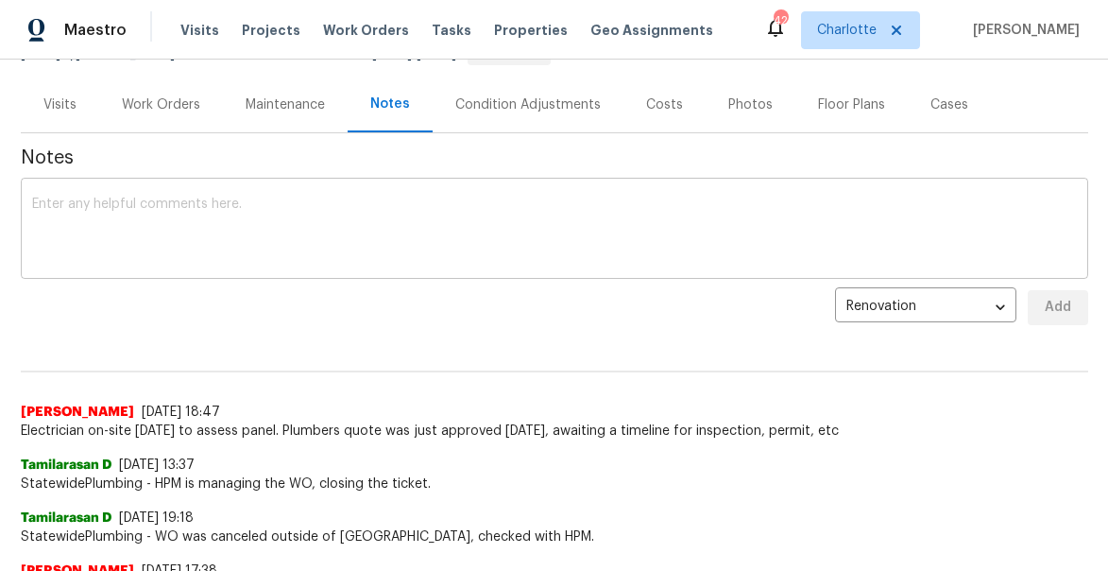
click at [385, 226] on textarea at bounding box center [554, 230] width 1045 height 66
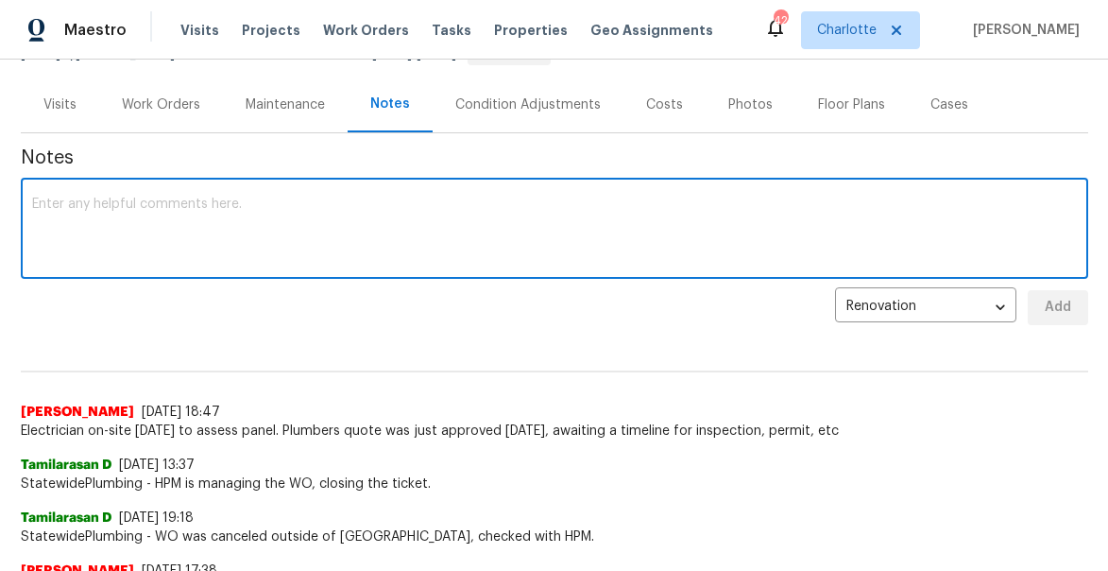
type textarea "e"
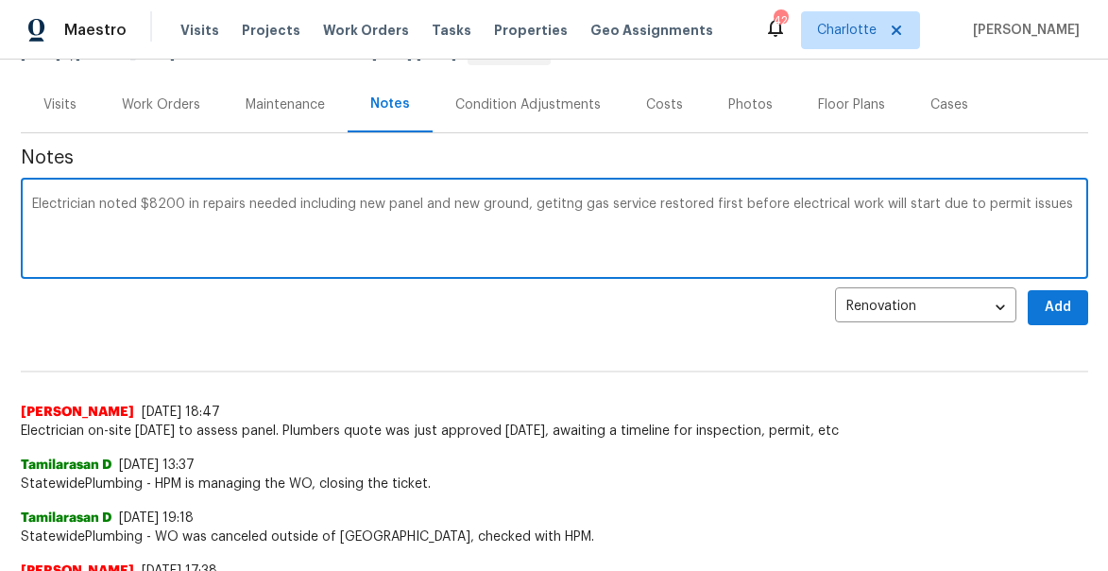
type textarea "Electrician noted $8200 in repairs needed including new panel and new ground, g…"
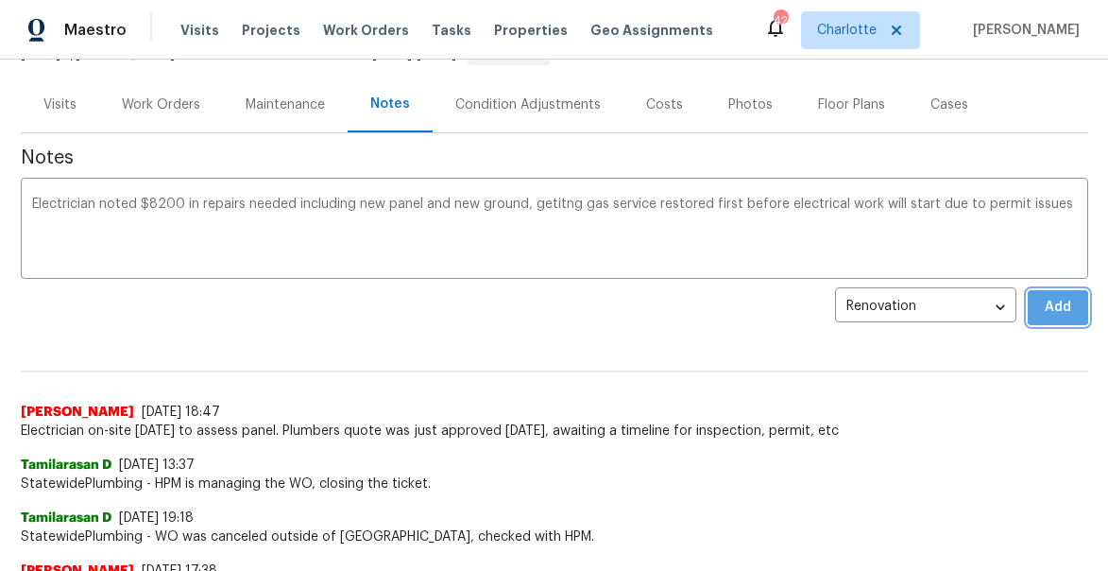
click at [1057, 318] on span "Add" at bounding box center [1058, 308] width 30 height 24
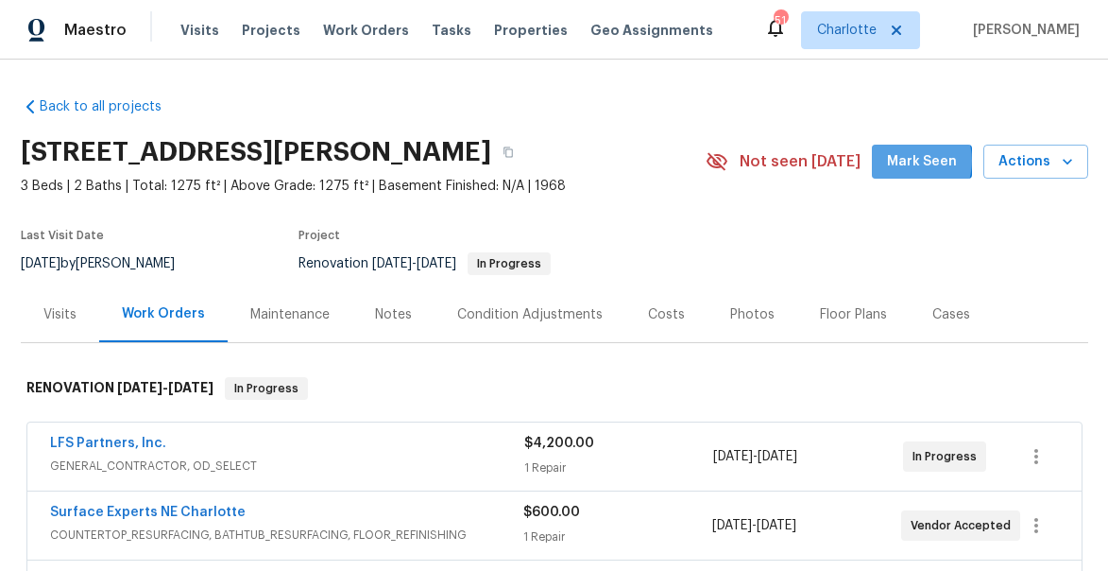
click at [911, 161] on span "Mark Seen" at bounding box center [922, 162] width 70 height 24
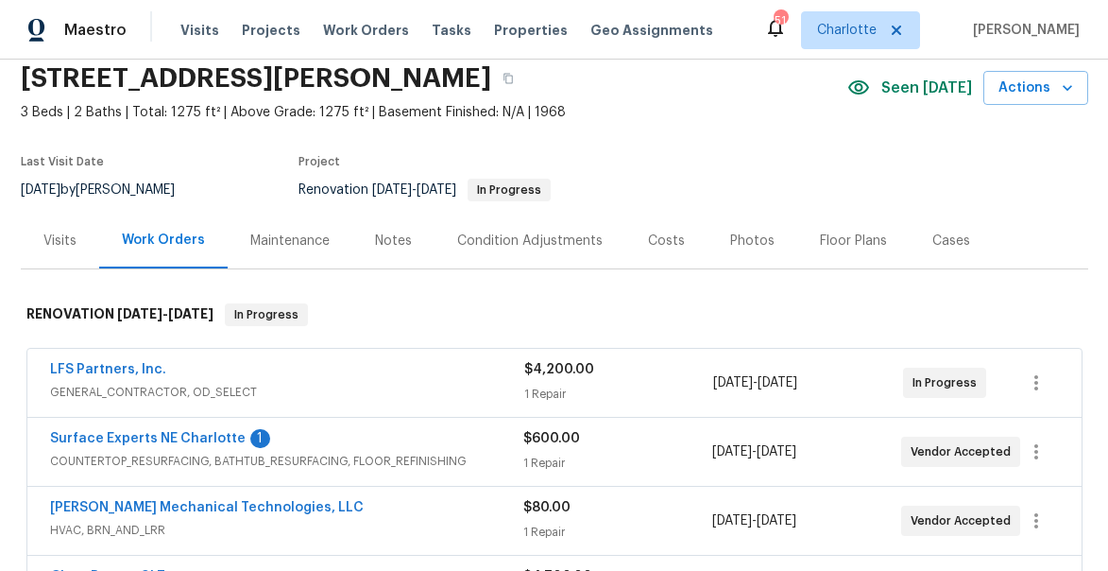
scroll to position [94, 0]
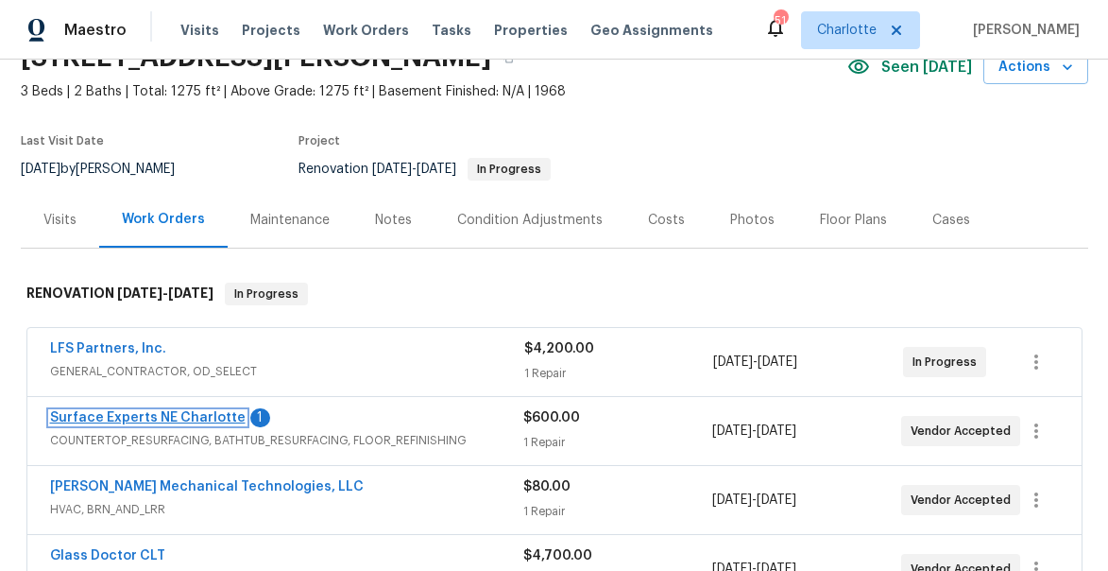
click at [145, 418] on link "Surface Experts NE Charlotte" at bounding box center [148, 417] width 196 height 13
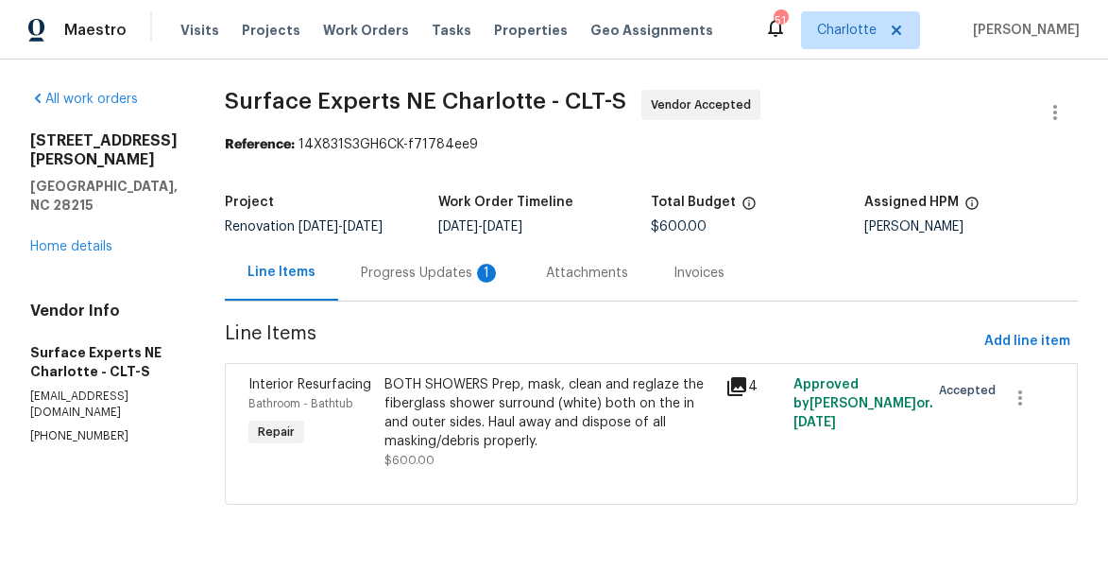
click at [432, 282] on div "Progress Updates 1" at bounding box center [431, 273] width 140 height 19
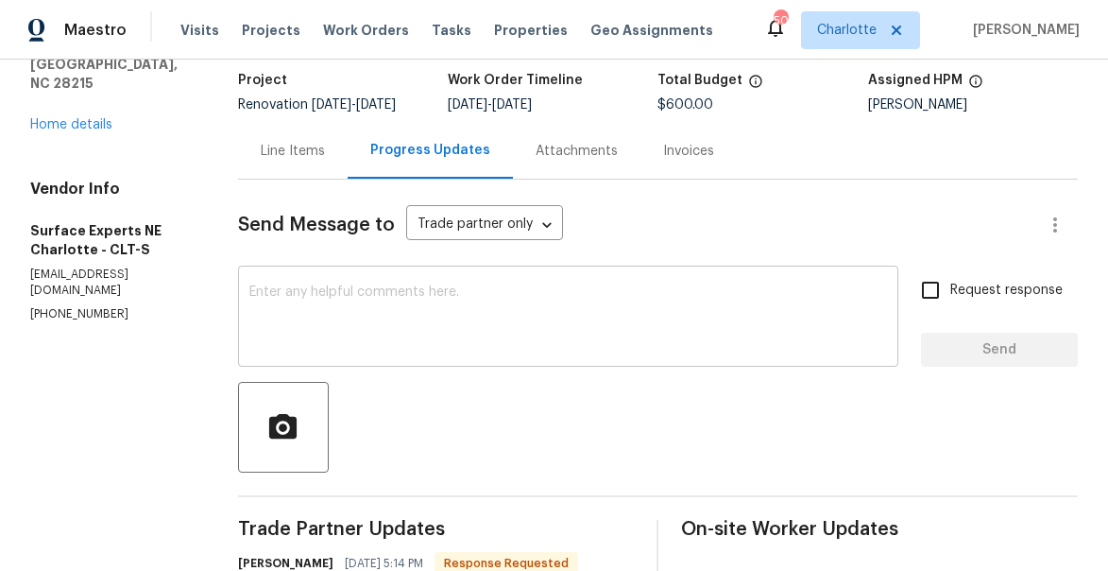
scroll to position [121, 0]
click at [438, 291] on div "x ​" at bounding box center [568, 319] width 660 height 96
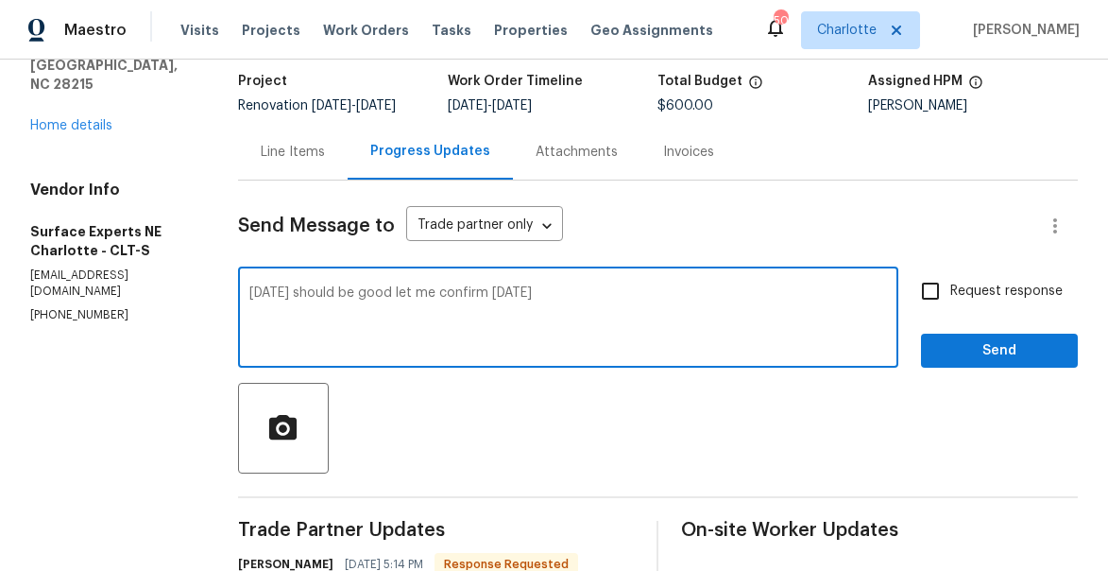
click at [396, 304] on textarea "[DATE] should be good let me confirm [DATE]" at bounding box center [568, 319] width 638 height 66
type textarea "[DATE] should be good but let me confirm [DATE]"
click at [953, 301] on span "Request response" at bounding box center [1006, 292] width 112 height 20
click at [950, 303] on input "Request response" at bounding box center [931, 291] width 40 height 40
checkbox input "true"
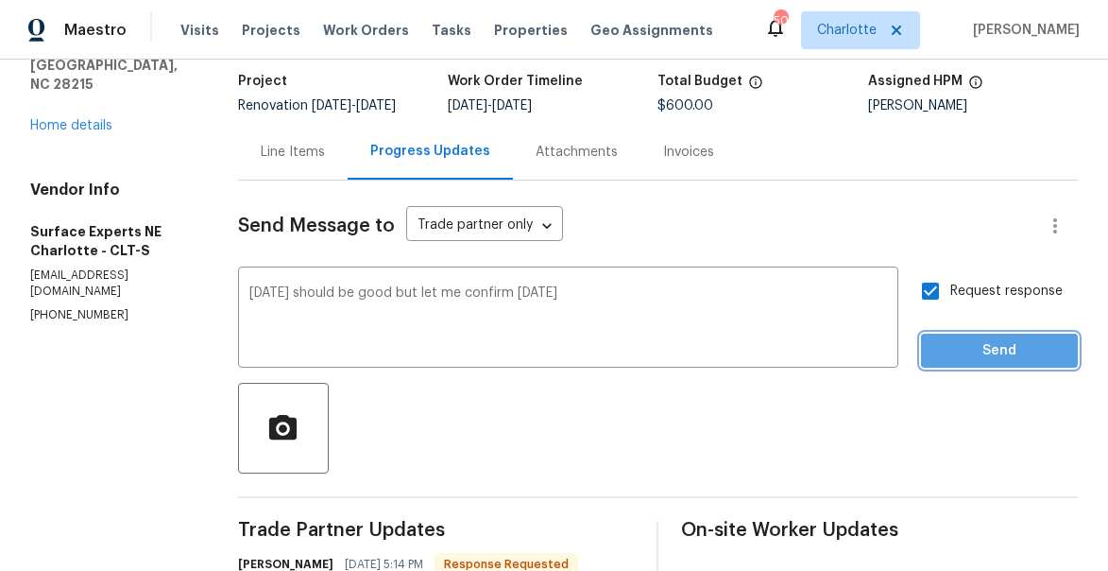
click at [978, 363] on span "Send" at bounding box center [999, 351] width 127 height 24
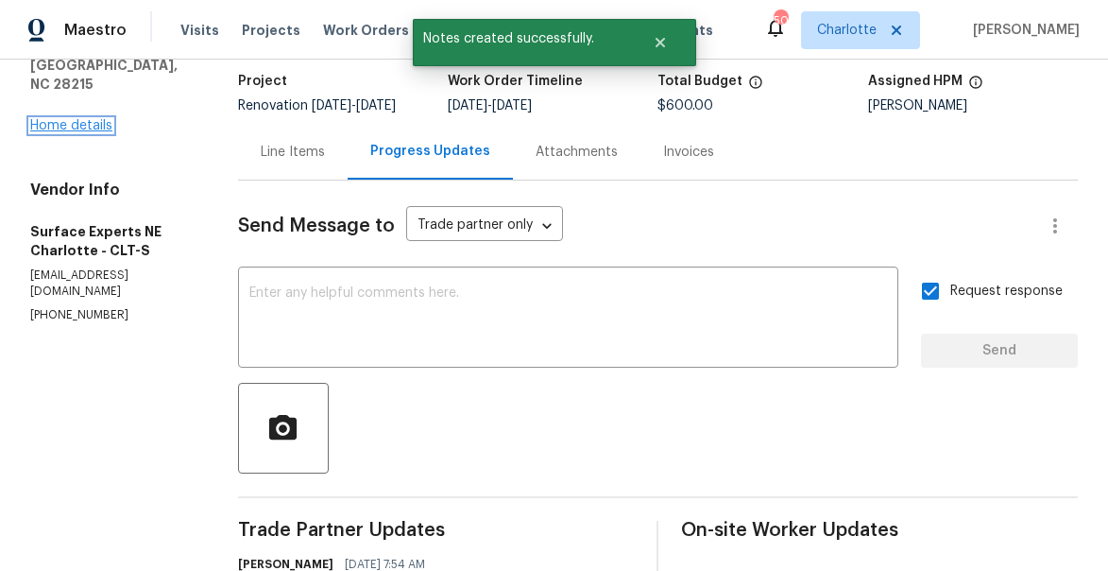
click at [70, 119] on link "Home details" at bounding box center [71, 125] width 82 height 13
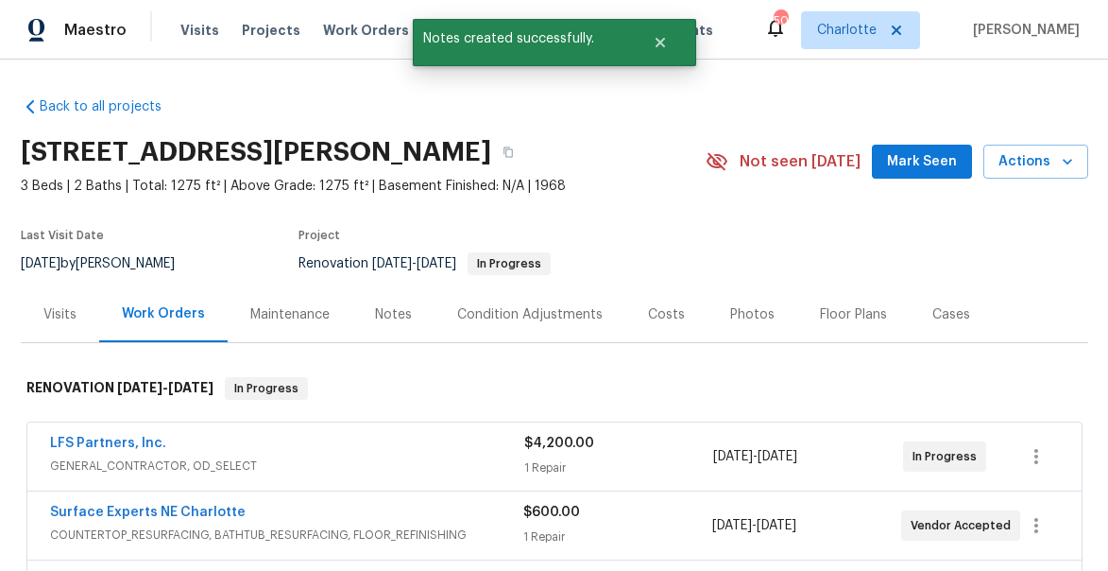
click at [920, 174] on button "Mark Seen" at bounding box center [922, 162] width 100 height 35
click at [416, 297] on div "Notes" at bounding box center [393, 314] width 82 height 56
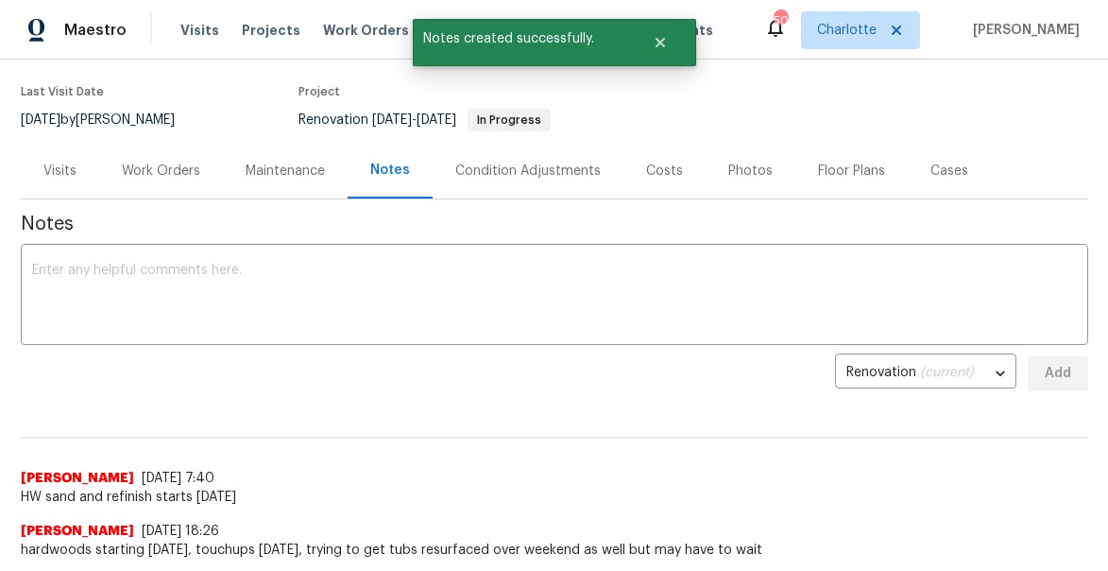
scroll to position [145, 0]
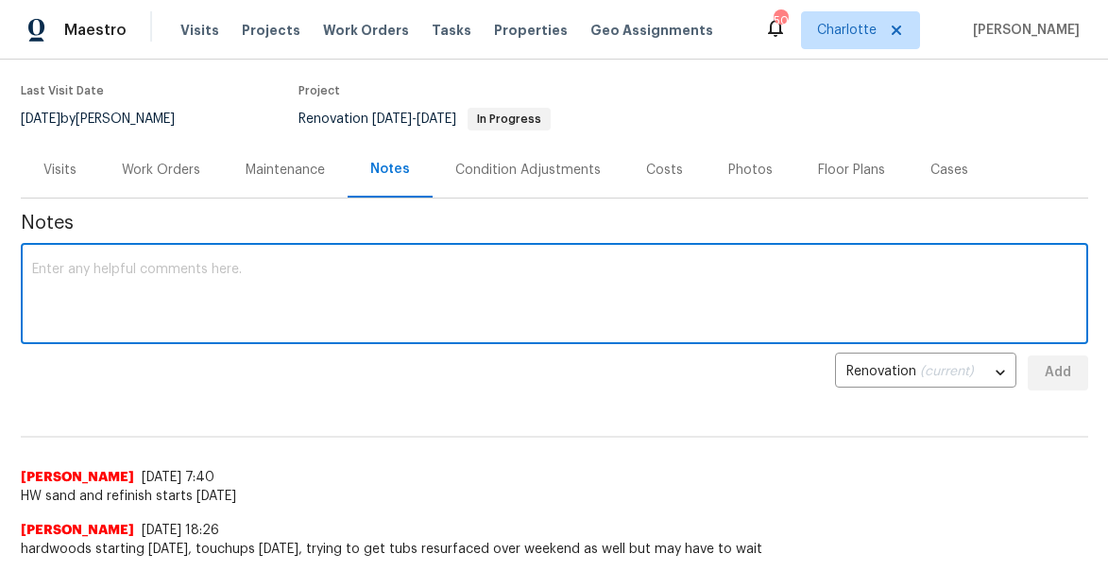
click at [323, 305] on textarea at bounding box center [554, 296] width 1045 height 66
type textarea "r"
type textarea "countertop and tub resurface will be [DATE]"
click at [1061, 366] on span "Add" at bounding box center [1058, 373] width 30 height 24
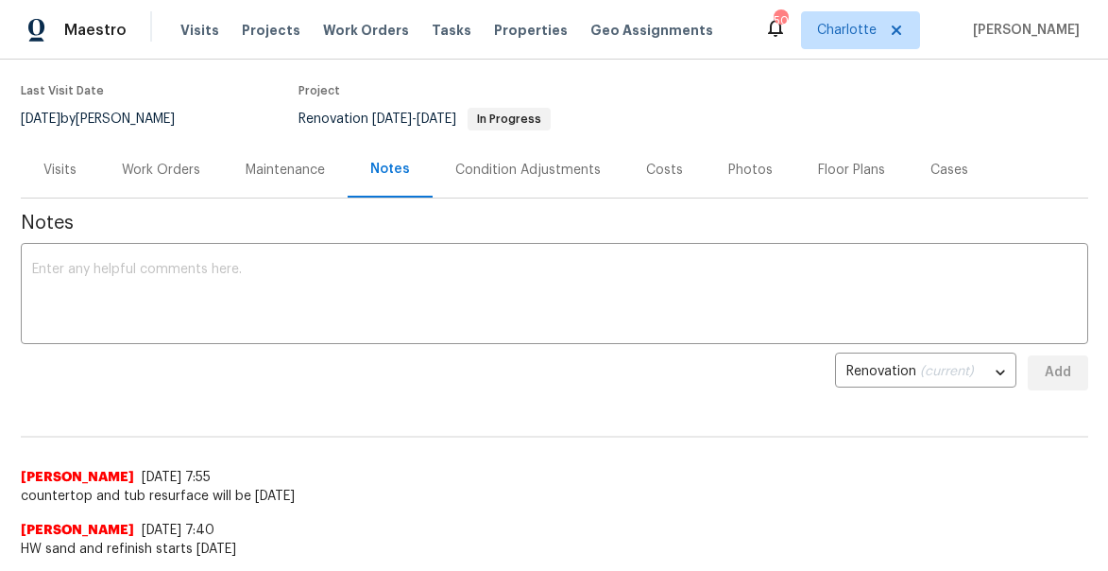
click at [157, 171] on div "Work Orders" at bounding box center [161, 170] width 78 height 19
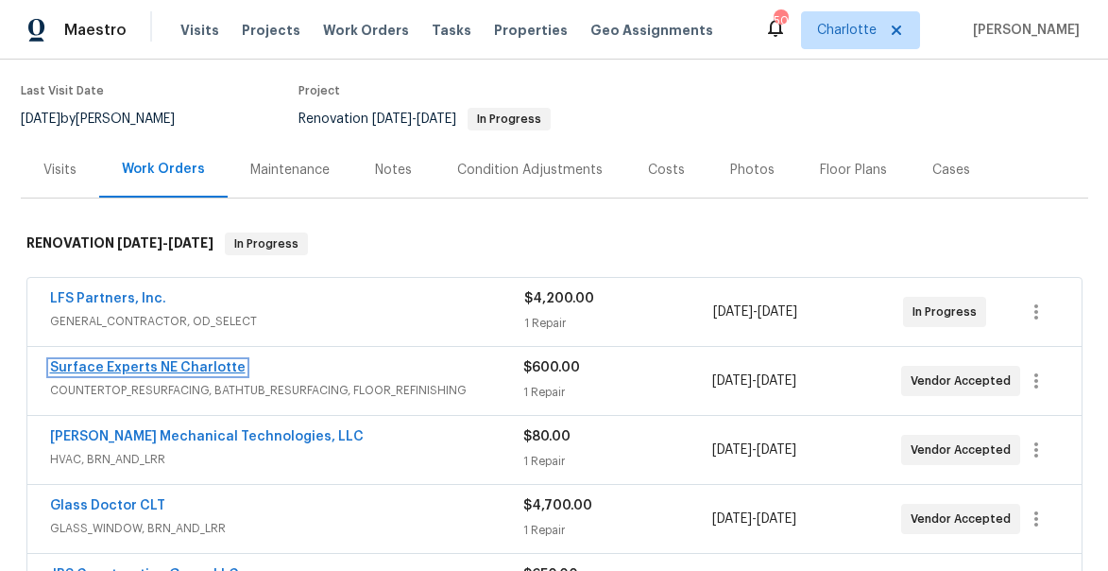
click at [177, 363] on link "Surface Experts NE Charlotte" at bounding box center [148, 367] width 196 height 13
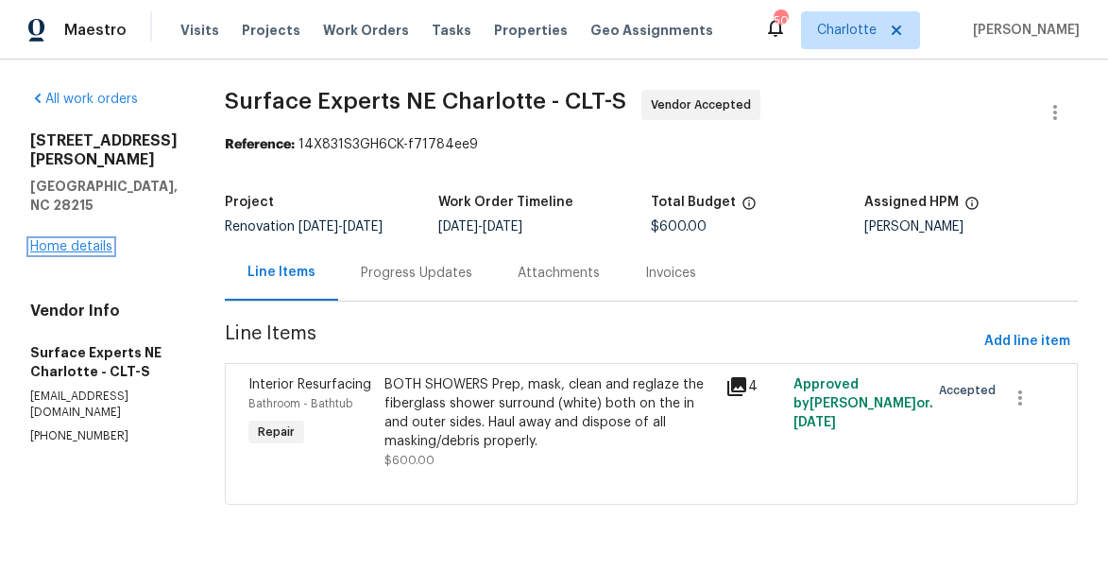
click at [85, 240] on link "Home details" at bounding box center [71, 246] width 82 height 13
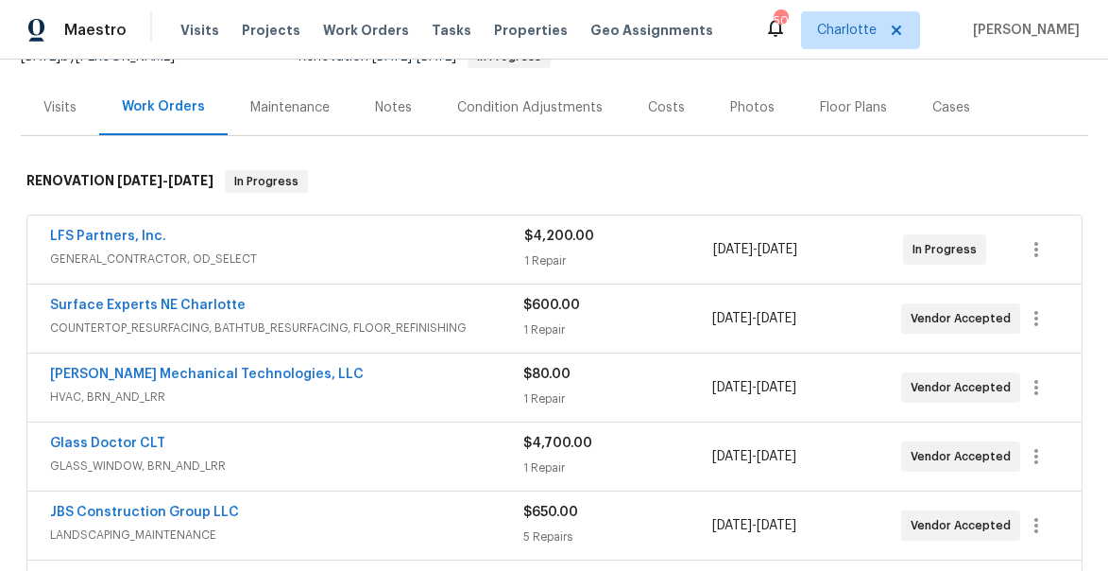
scroll to position [209, 0]
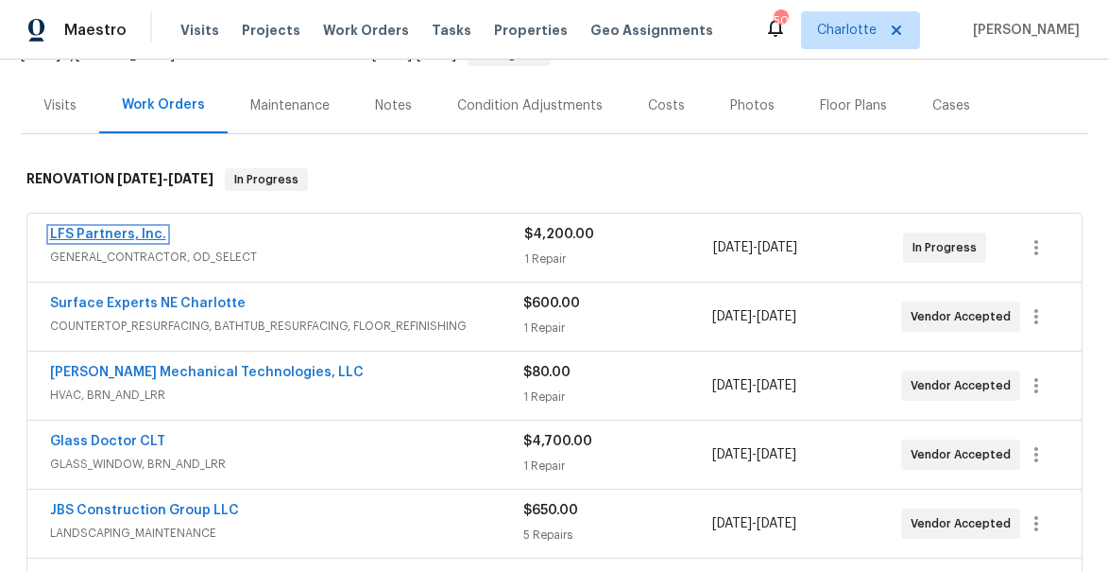
click at [124, 228] on link "LFS Partners, Inc." at bounding box center [108, 234] width 116 height 13
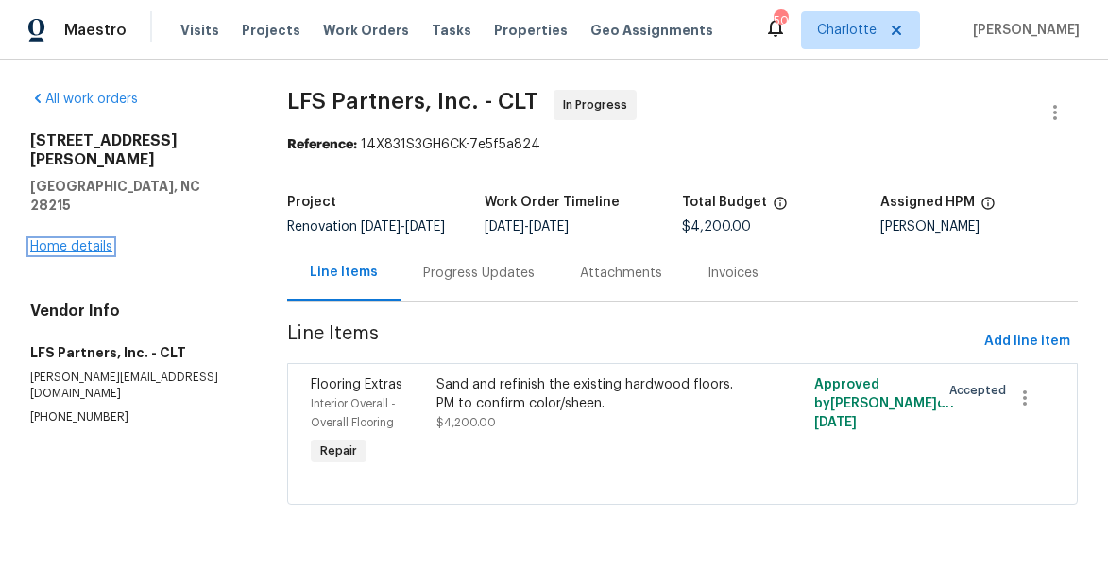
click at [84, 240] on link "Home details" at bounding box center [71, 246] width 82 height 13
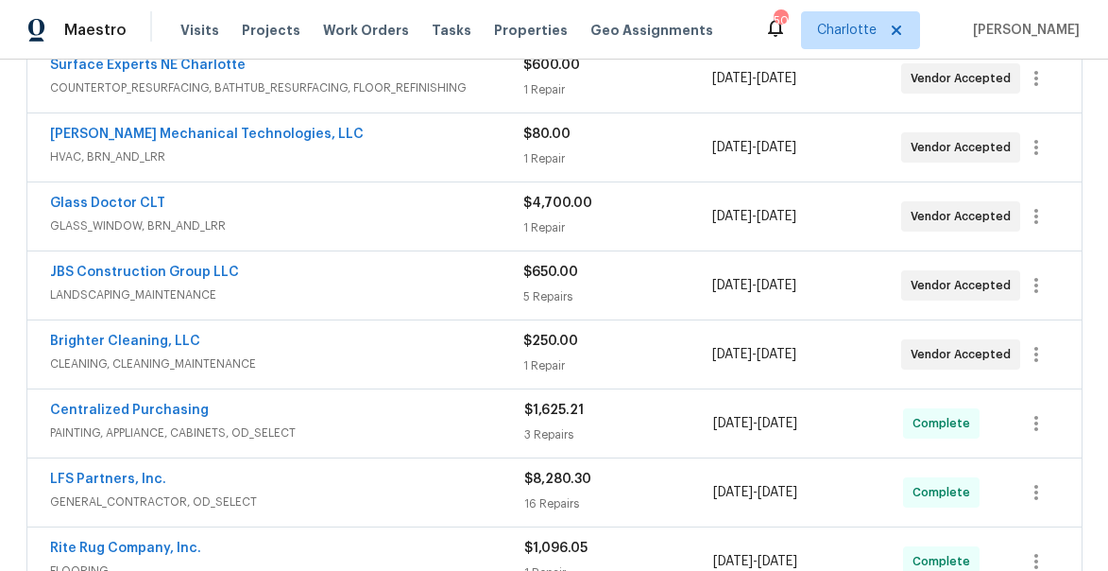
scroll to position [478, 0]
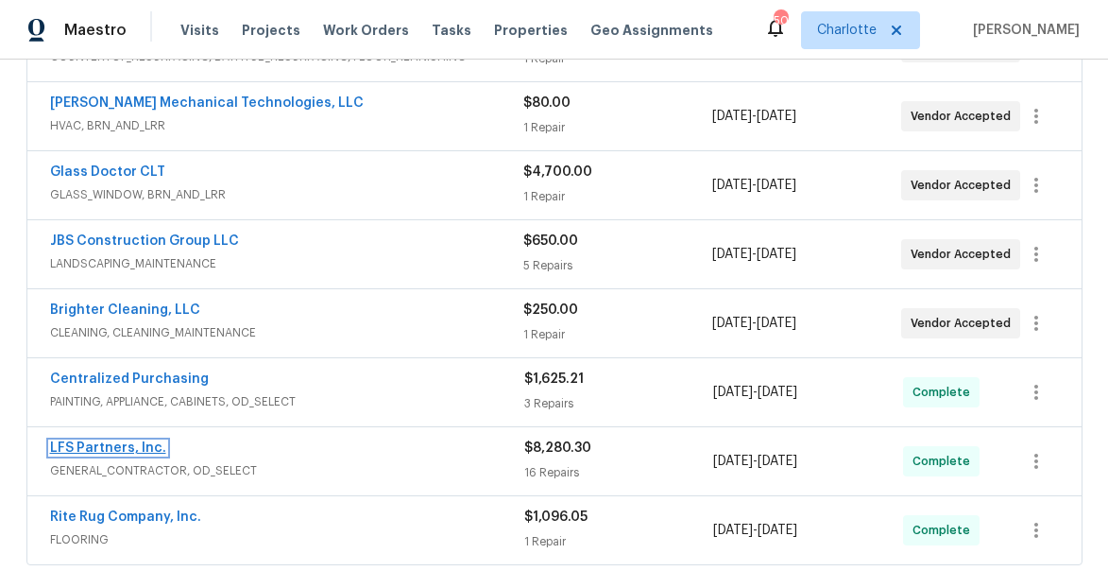
click at [58, 449] on link "LFS Partners, Inc." at bounding box center [108, 447] width 116 height 13
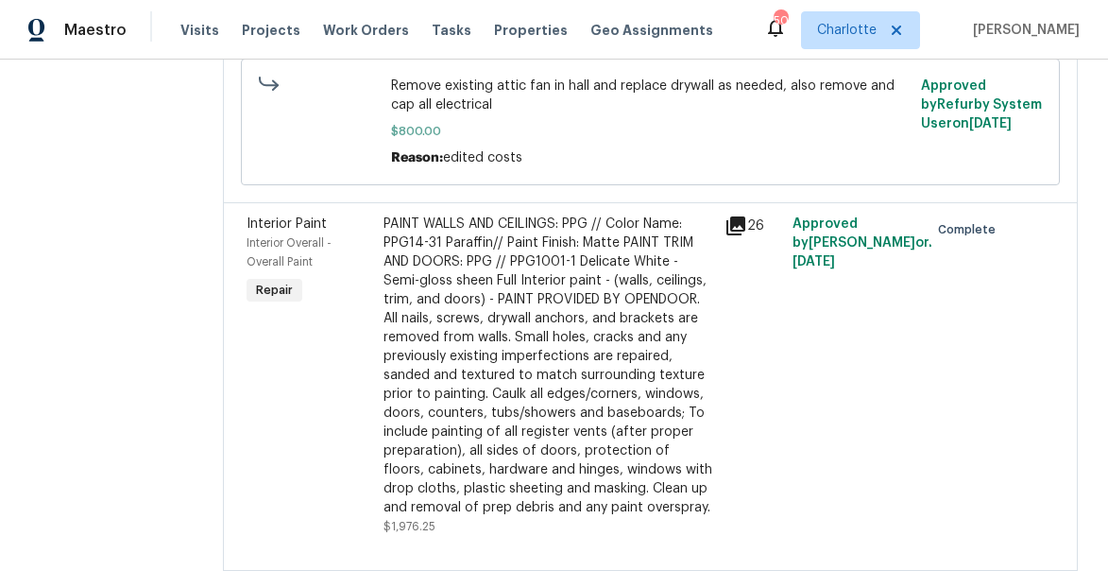
scroll to position [1053, 0]
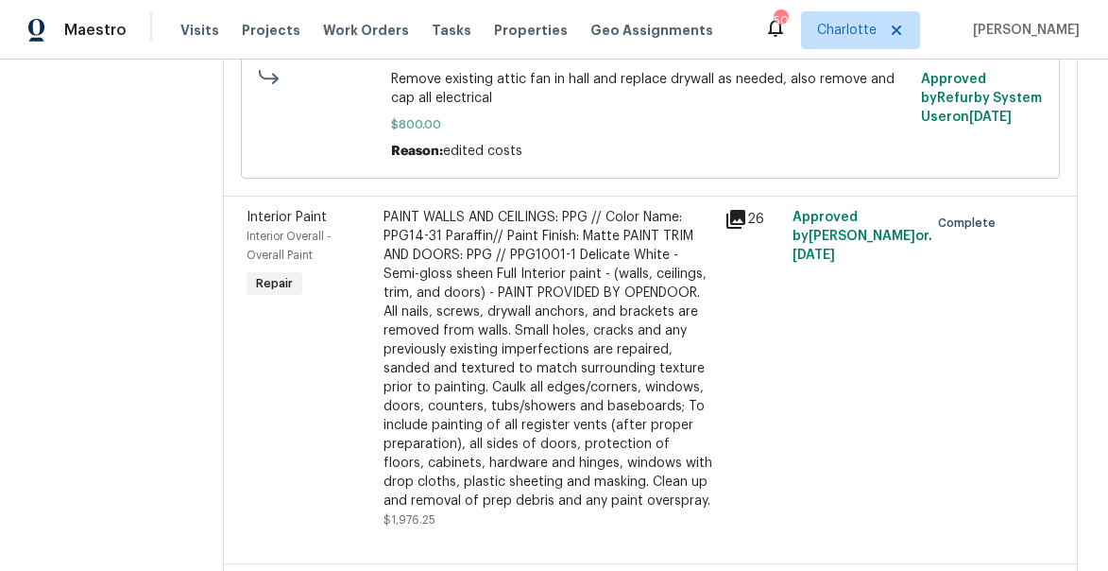
click at [733, 223] on icon at bounding box center [736, 219] width 19 height 19
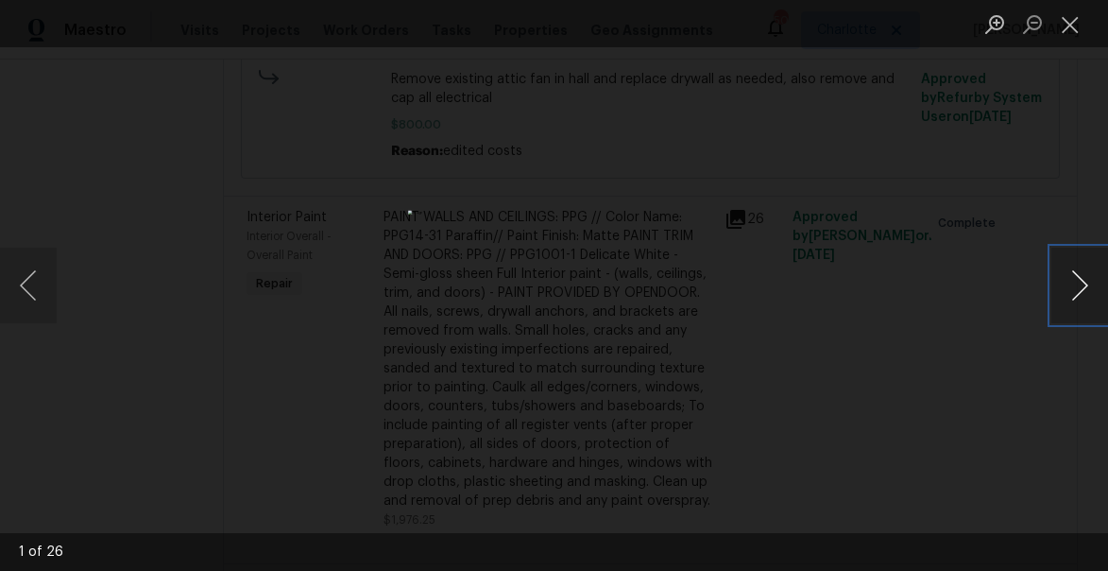
click at [1082, 292] on button "Next image" at bounding box center [1080, 286] width 57 height 76
click at [27, 277] on button "Previous image" at bounding box center [28, 286] width 57 height 76
click at [624, 304] on img "Lightbox" at bounding box center [554, 285] width 292 height 150
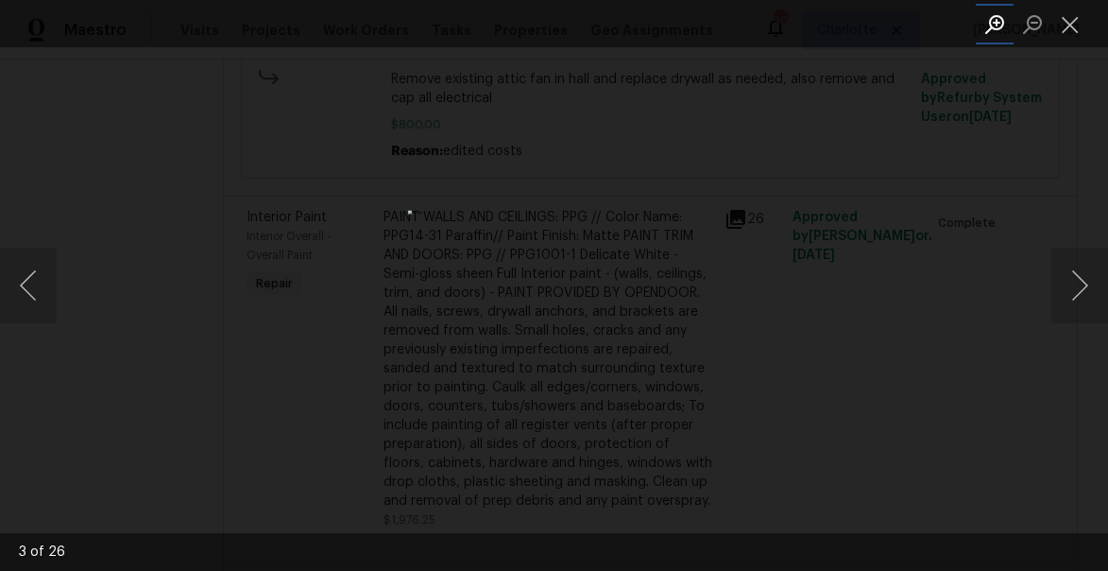
click at [1004, 25] on button "Zoom in" at bounding box center [995, 24] width 38 height 33
click at [1084, 286] on button "Next image" at bounding box center [1080, 286] width 57 height 76
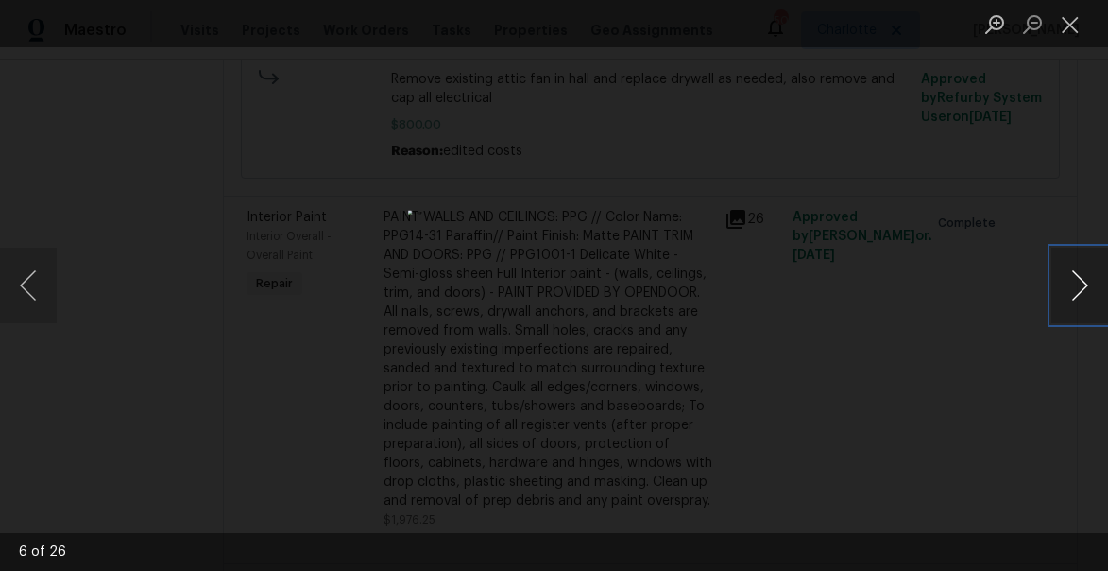
click at [1084, 286] on button "Next image" at bounding box center [1080, 286] width 57 height 76
click at [31, 276] on button "Previous image" at bounding box center [28, 286] width 57 height 76
click at [989, 31] on button "Zoom in" at bounding box center [995, 24] width 38 height 33
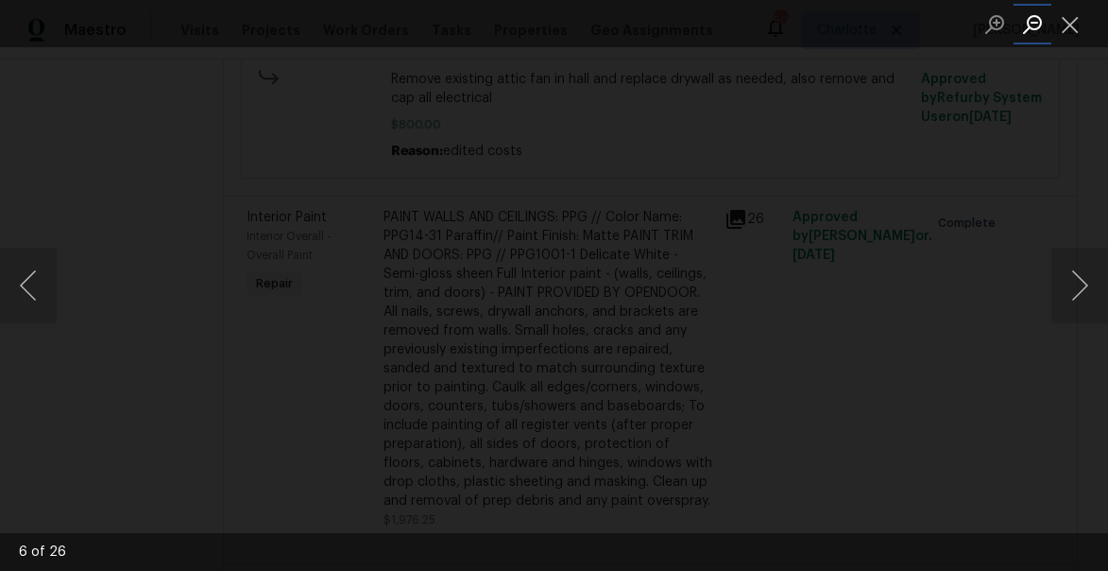
click at [1040, 25] on button "Zoom out" at bounding box center [1033, 24] width 38 height 33
click at [678, 457] on img "Lightbox" at bounding box center [471, 290] width 1177 height 607
click at [1066, 23] on button "Close lightbox" at bounding box center [1071, 24] width 38 height 33
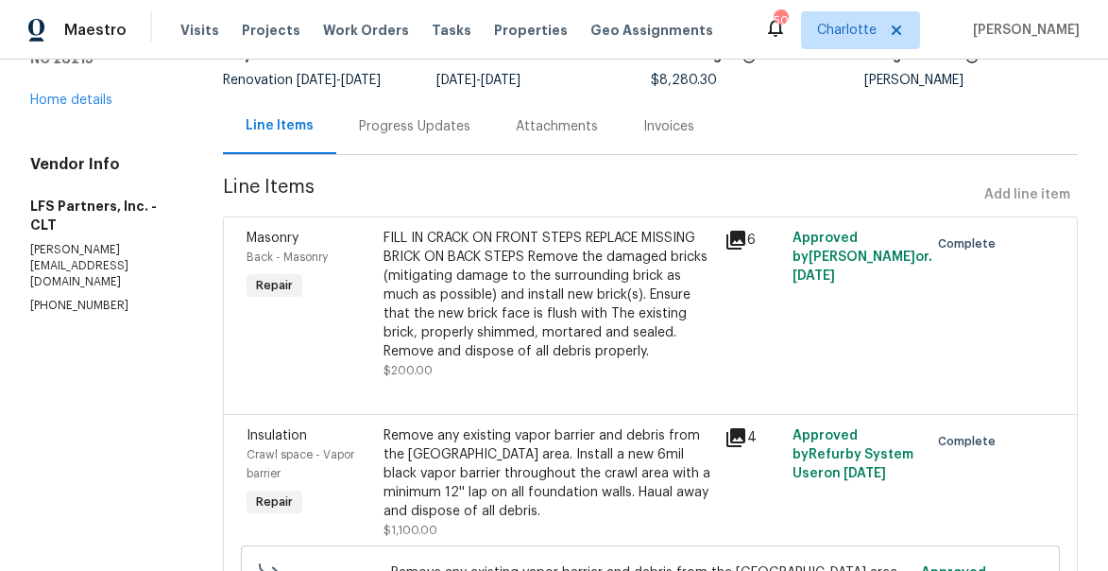
scroll to position [0, 0]
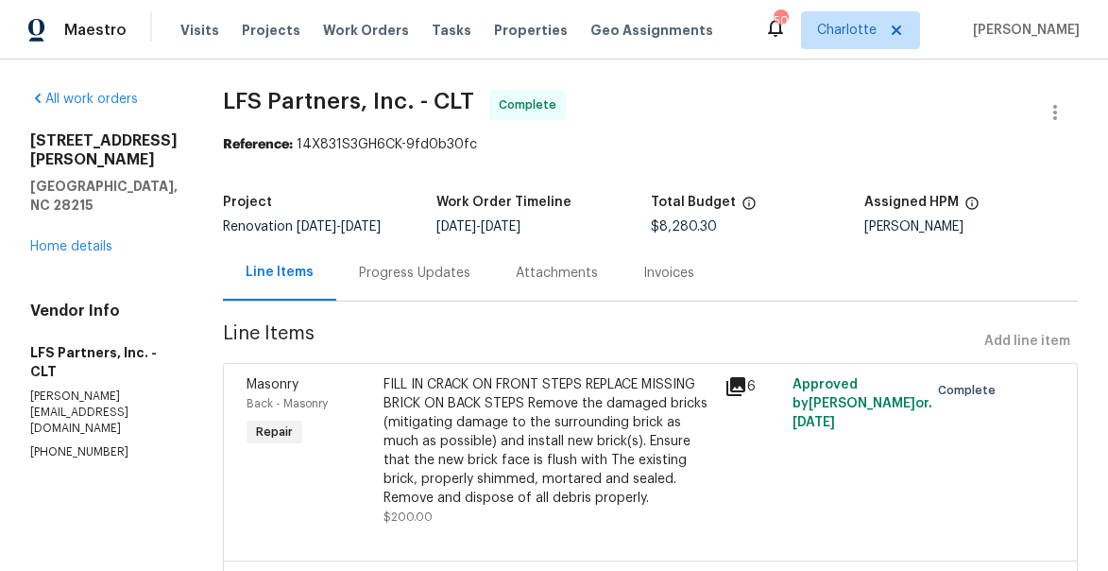
click at [76, 219] on div "All work orders 5917 McBride St Charlotte, NC 28215 Home details Vendor Info LF…" at bounding box center [103, 275] width 147 height 371
click at [73, 240] on link "Home details" at bounding box center [71, 246] width 82 height 13
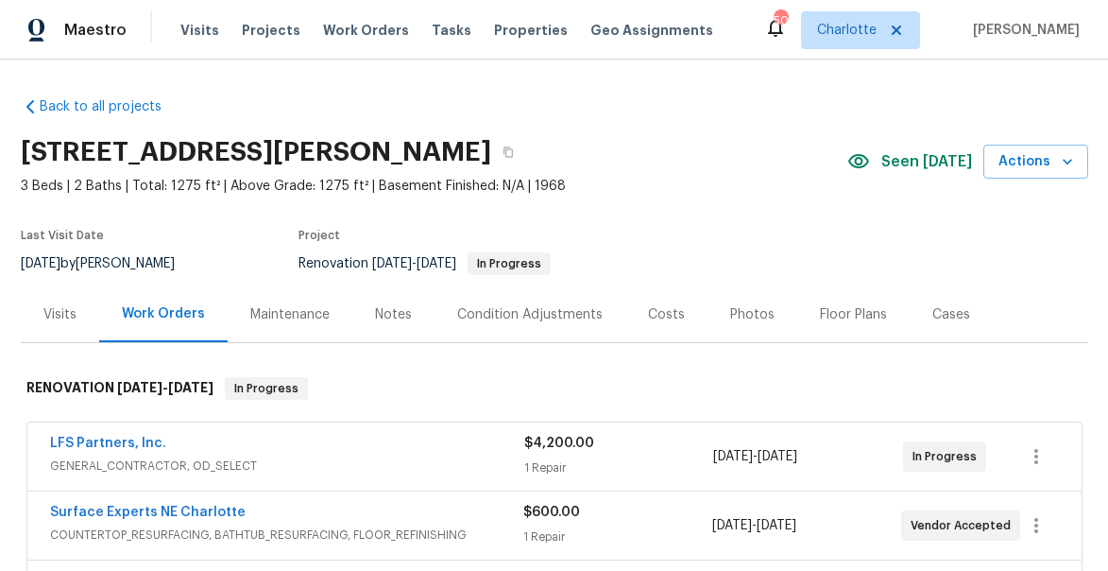
click at [375, 307] on div "Notes" at bounding box center [393, 314] width 37 height 19
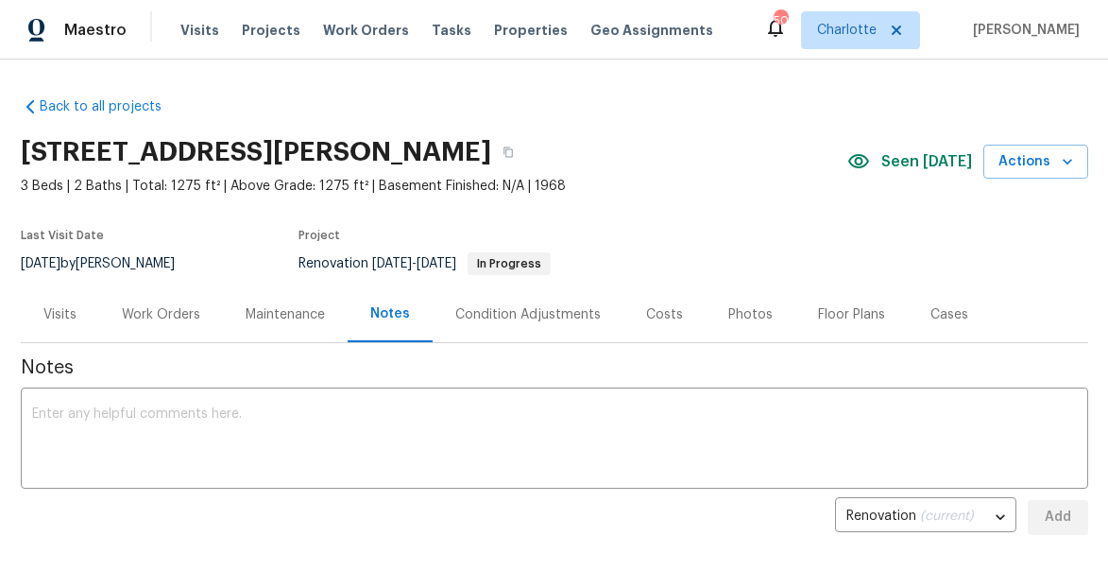
click at [144, 319] on div "Work Orders" at bounding box center [161, 314] width 78 height 19
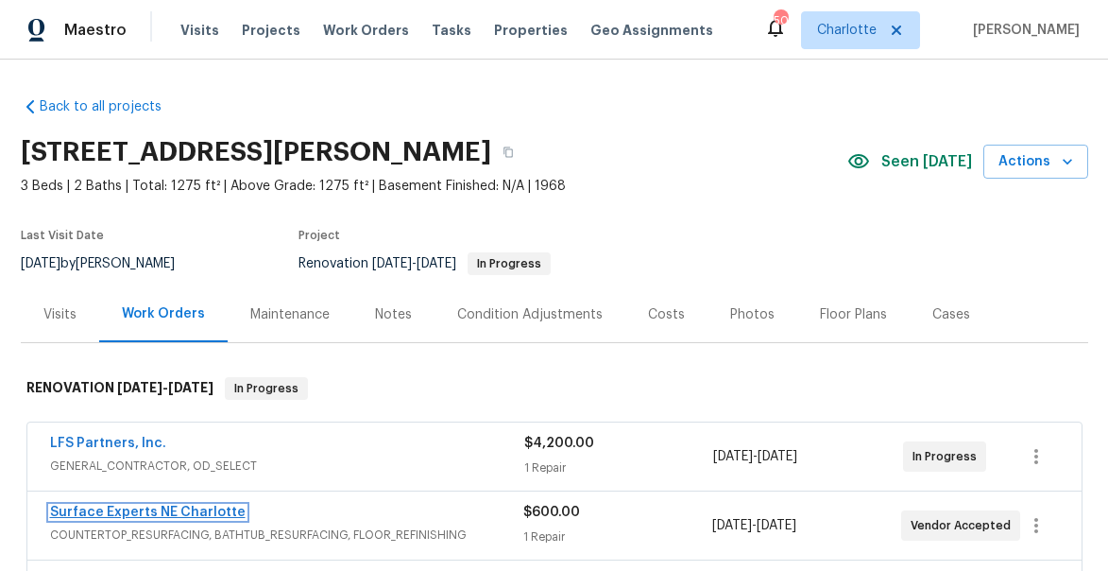
click at [150, 511] on link "Surface Experts NE Charlotte" at bounding box center [148, 511] width 196 height 13
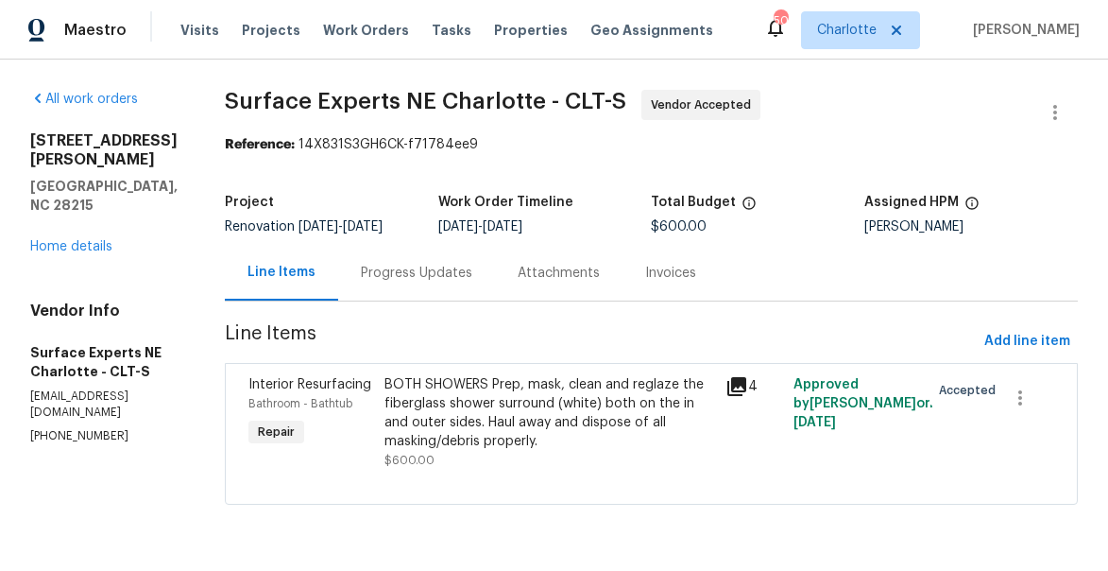
click at [427, 282] on div "Progress Updates" at bounding box center [416, 273] width 111 height 19
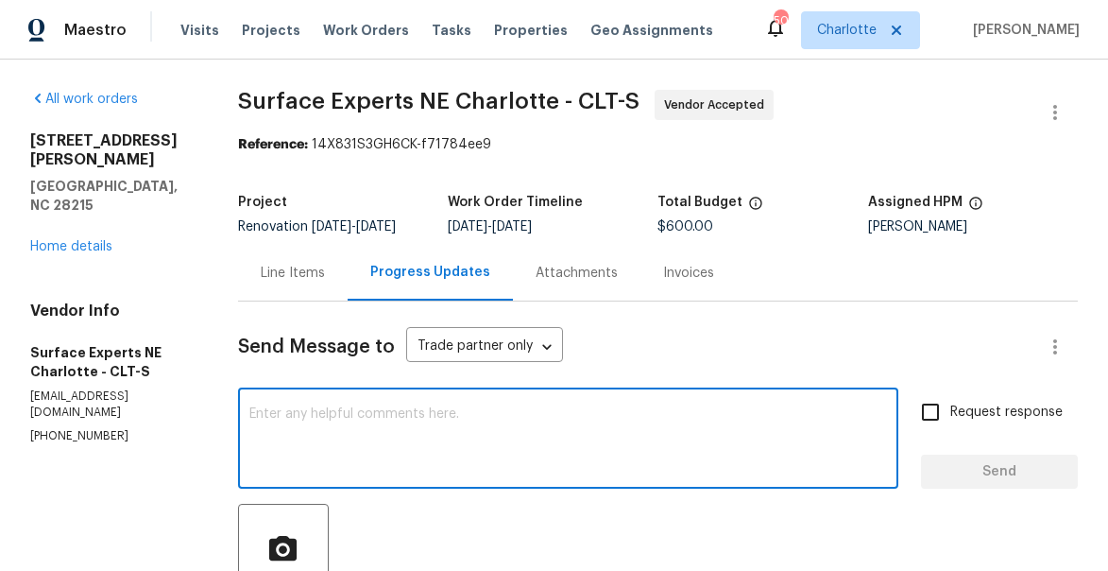
click at [447, 440] on textarea at bounding box center [568, 440] width 638 height 66
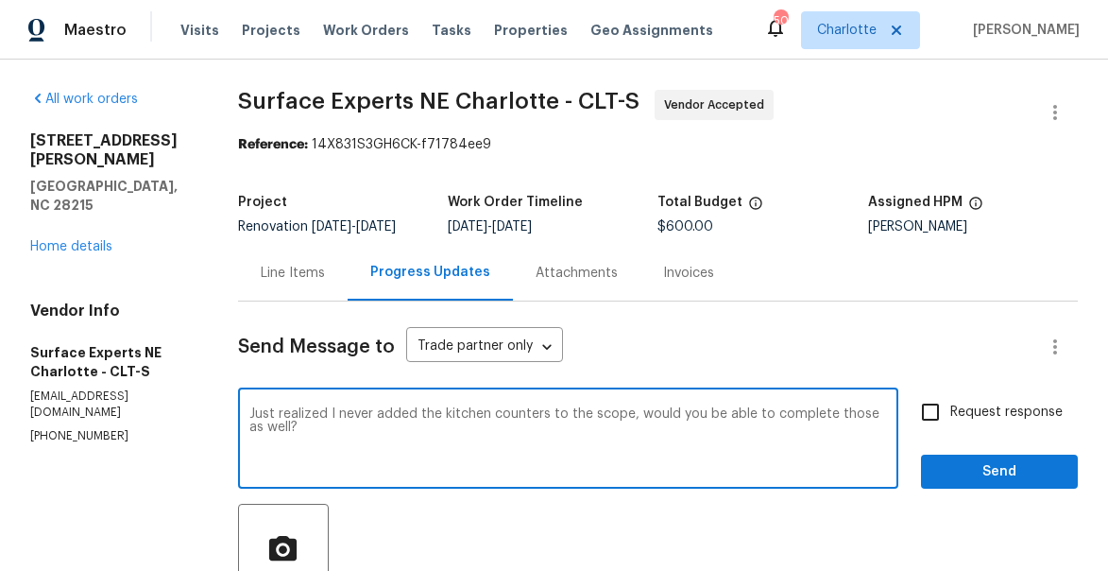
type textarea "Just realized I never added the kitchen counters to the scope, would you be abl…"
click at [945, 432] on input "Request response" at bounding box center [931, 412] width 40 height 40
checkbox input "true"
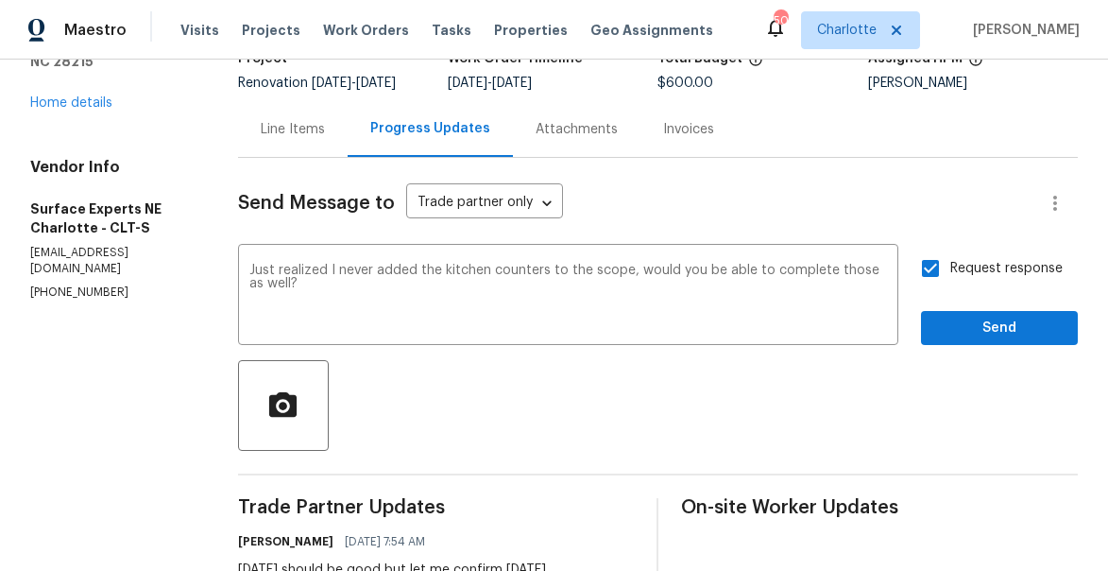
scroll to position [217, 0]
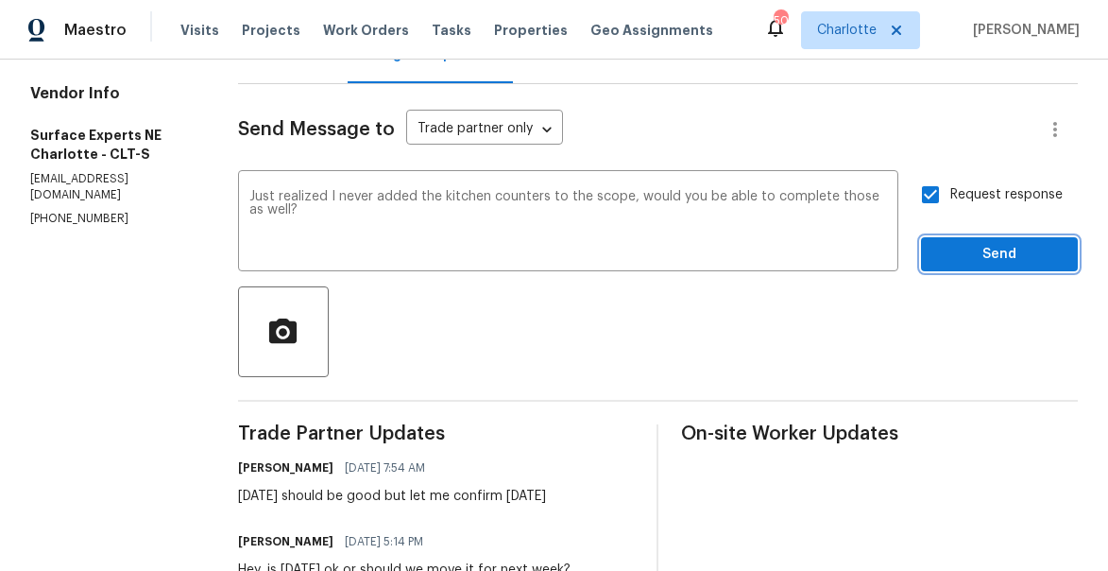
click at [987, 264] on span "Send" at bounding box center [999, 255] width 127 height 24
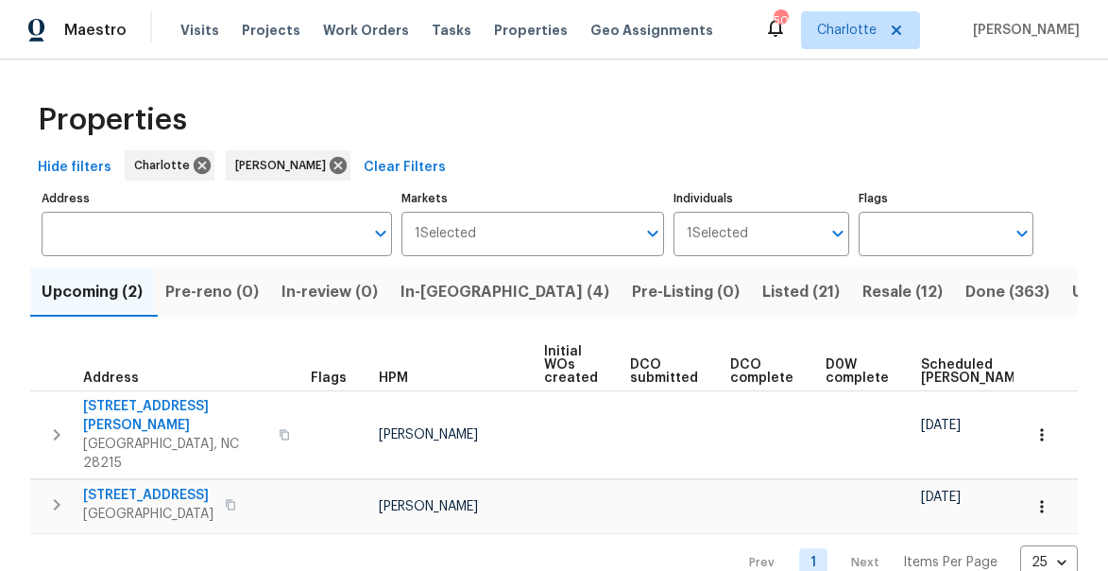
scroll to position [6, 0]
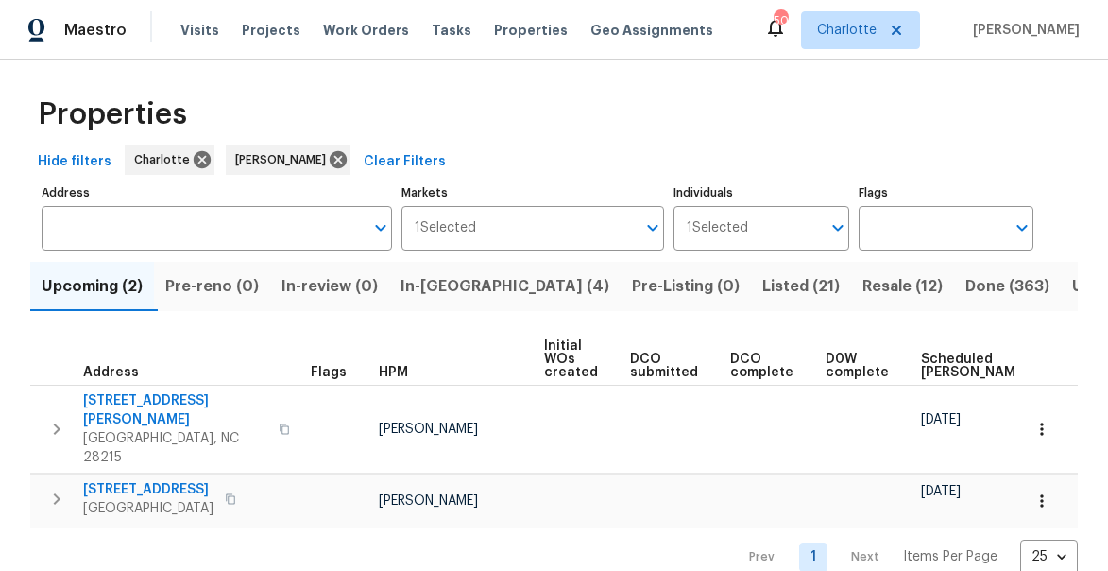
click at [456, 290] on span "In-reno (4)" at bounding box center [505, 286] width 209 height 26
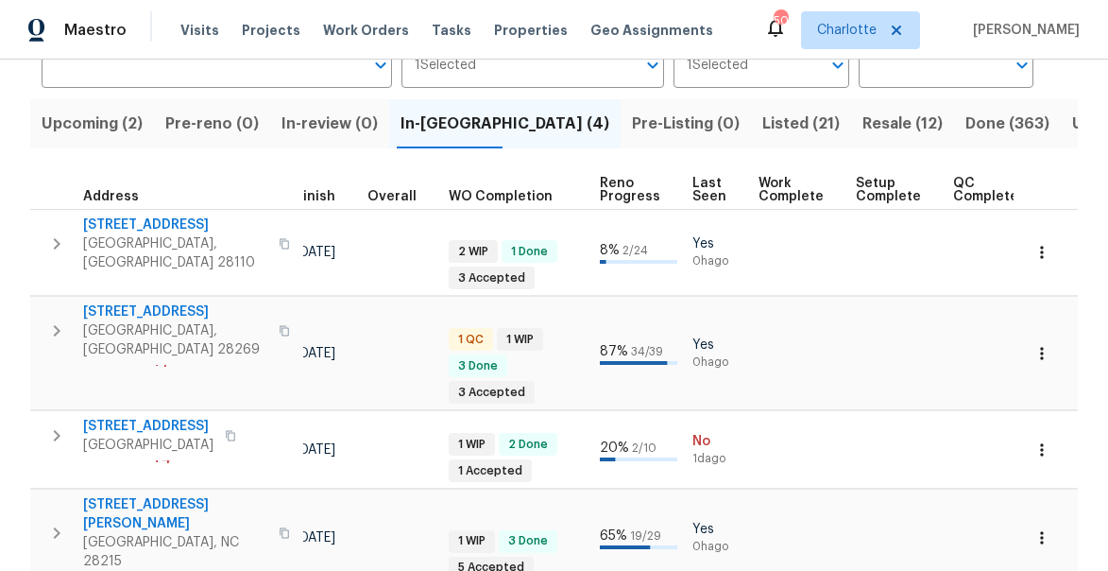
scroll to position [222, 0]
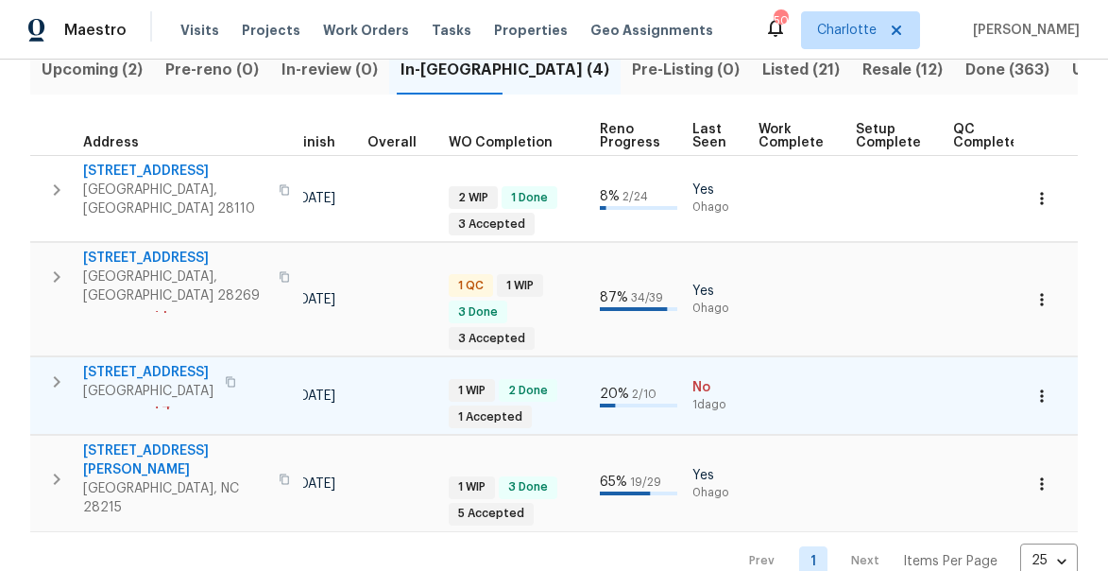
click at [141, 363] on span "349 Wakefield Dr Apt A" at bounding box center [148, 372] width 130 height 19
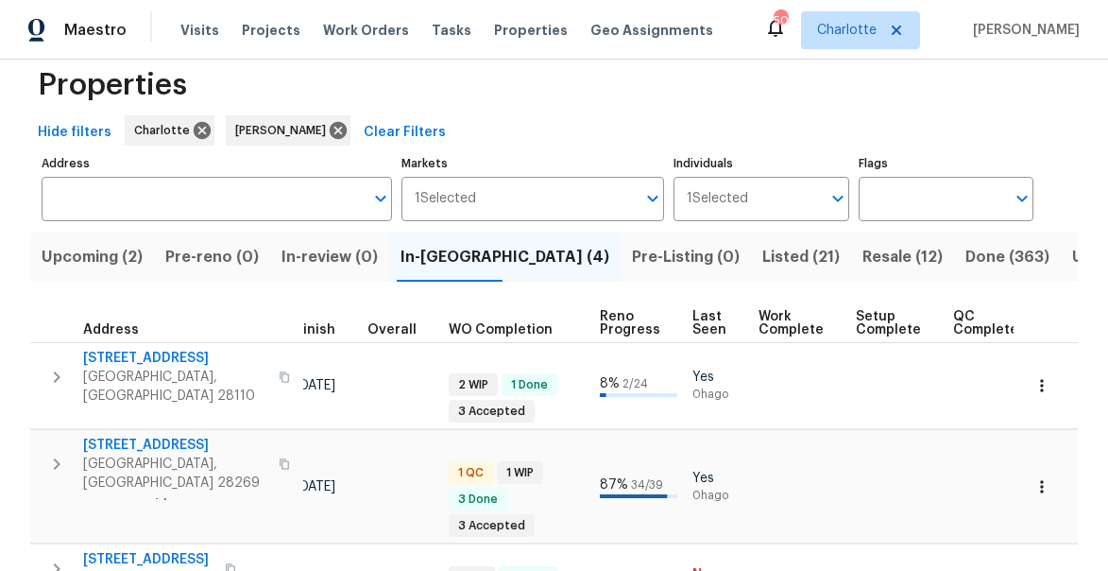
scroll to position [0, 0]
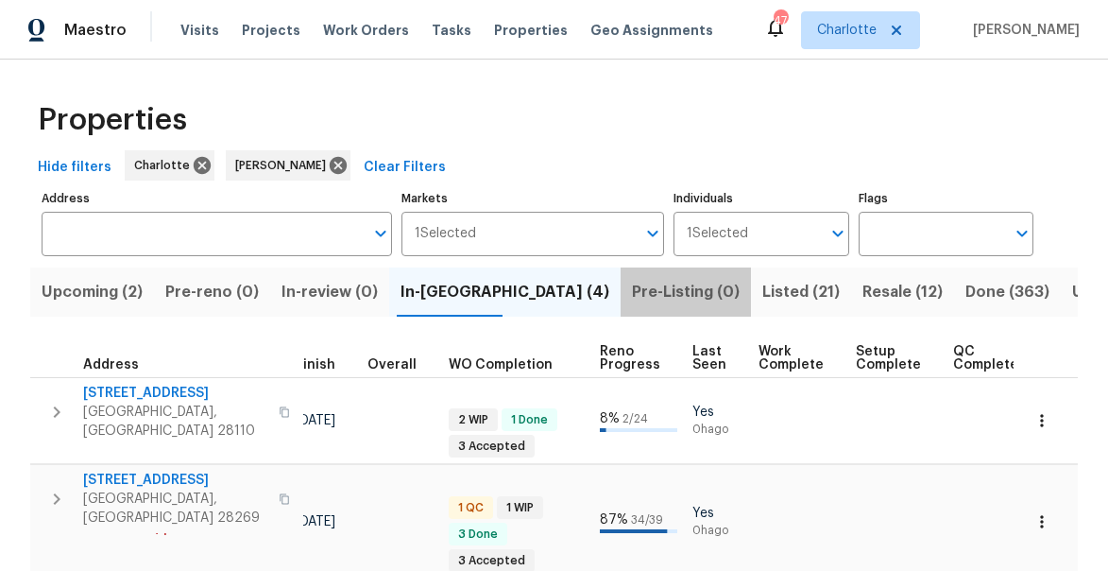
click at [632, 284] on span "Pre-Listing (0)" at bounding box center [686, 292] width 108 height 26
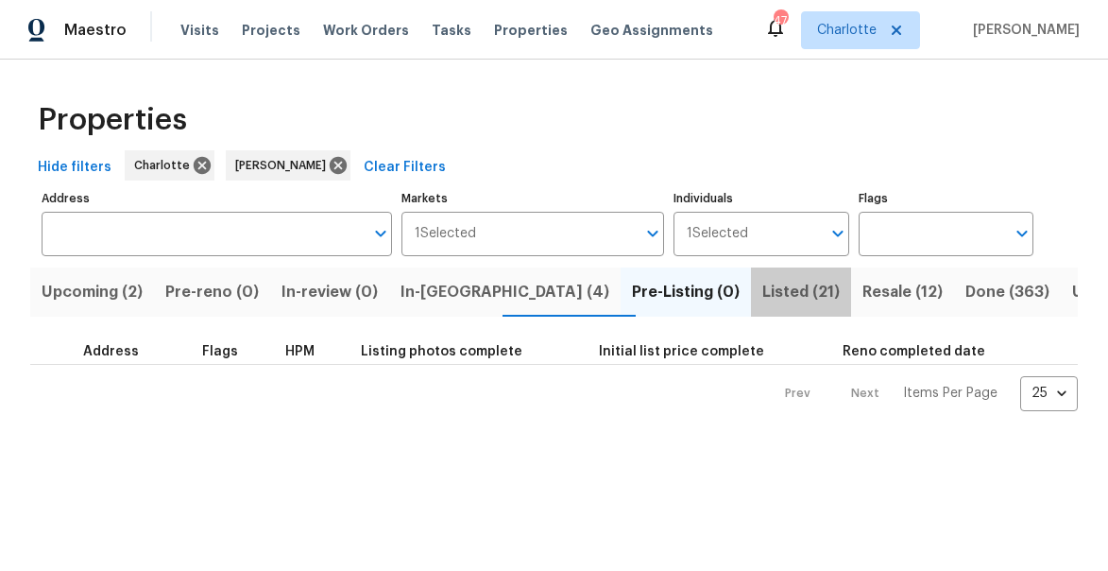
click at [762, 283] on span "Listed (21)" at bounding box center [800, 292] width 77 height 26
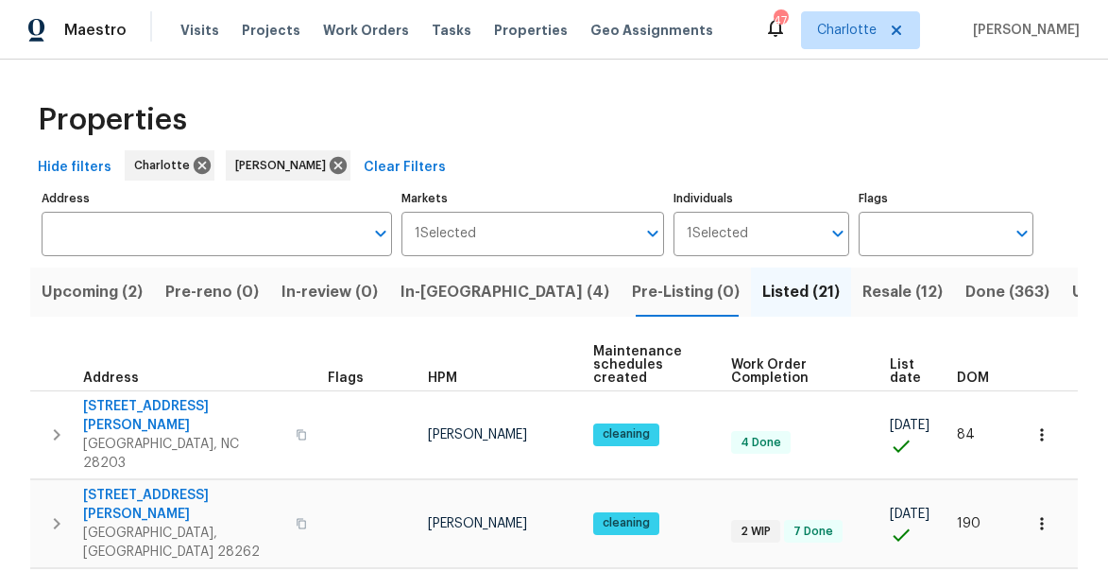
scroll to position [121, 0]
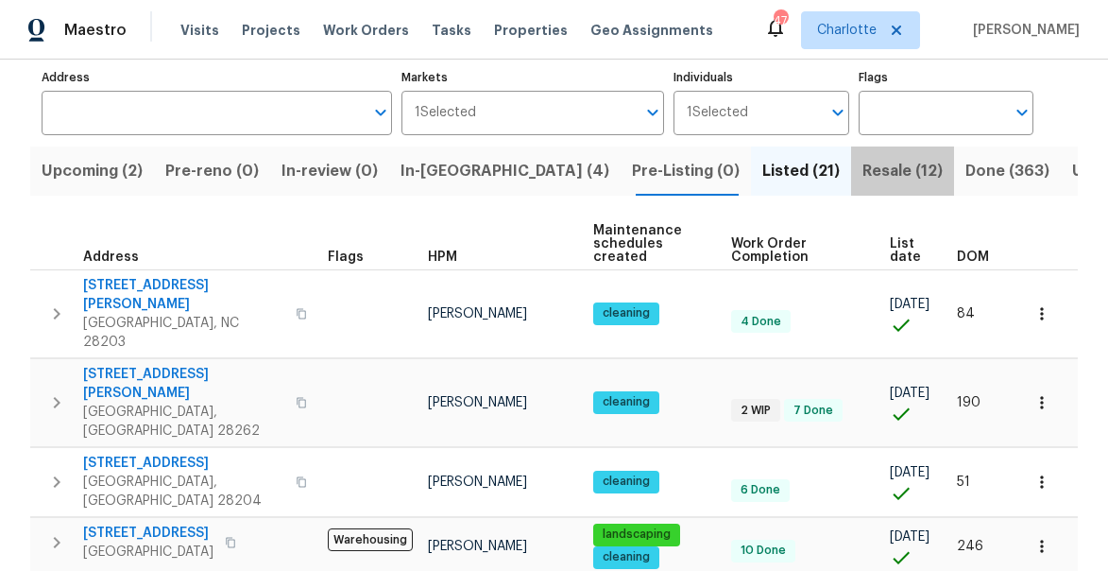
click at [863, 168] on span "Resale (12)" at bounding box center [903, 171] width 80 height 26
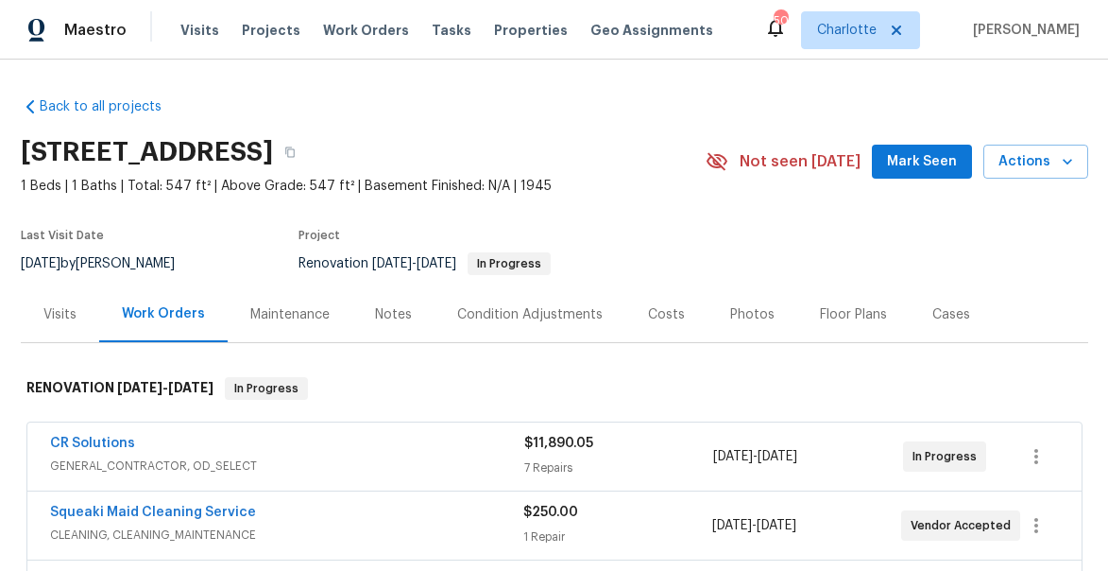
click at [919, 158] on span "Mark Seen" at bounding box center [922, 162] width 70 height 24
click at [395, 317] on div "Notes" at bounding box center [393, 314] width 37 height 19
